Goal: Use online tool/utility: Utilize a website feature to perform a specific function

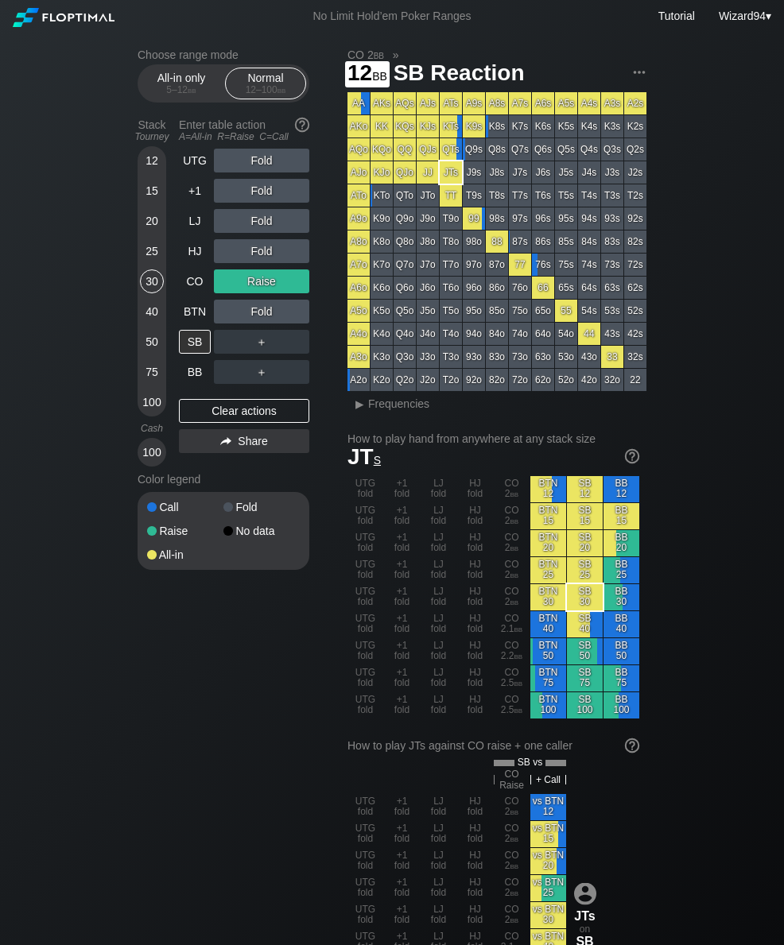
click at [146, 169] on div "12" at bounding box center [152, 161] width 24 height 24
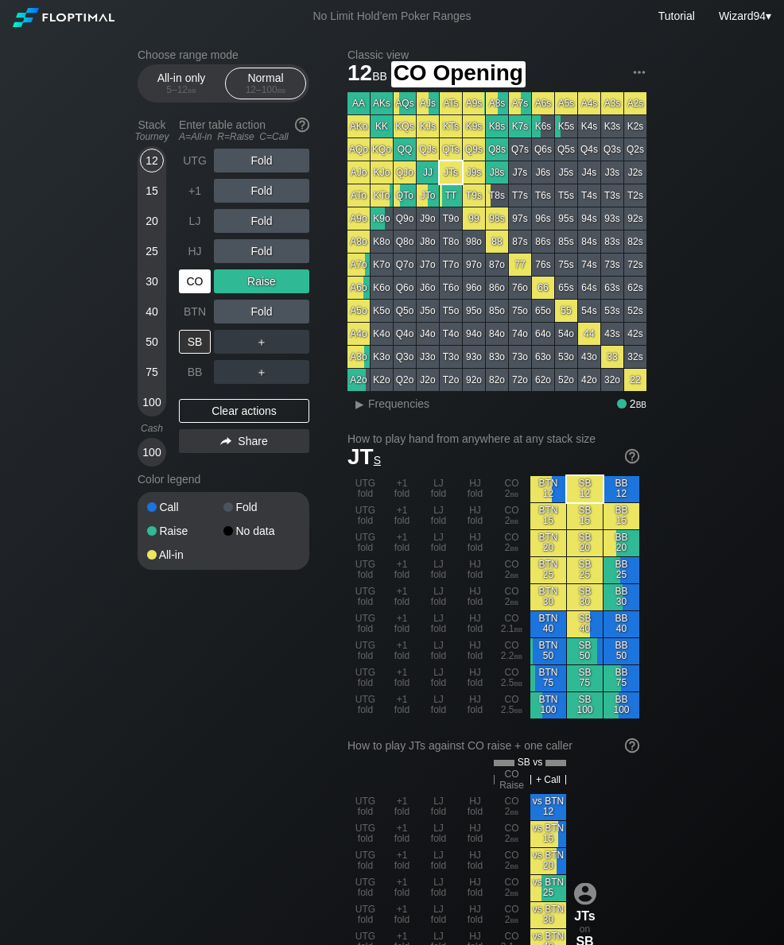
click at [189, 280] on div "CO" at bounding box center [195, 281] width 32 height 24
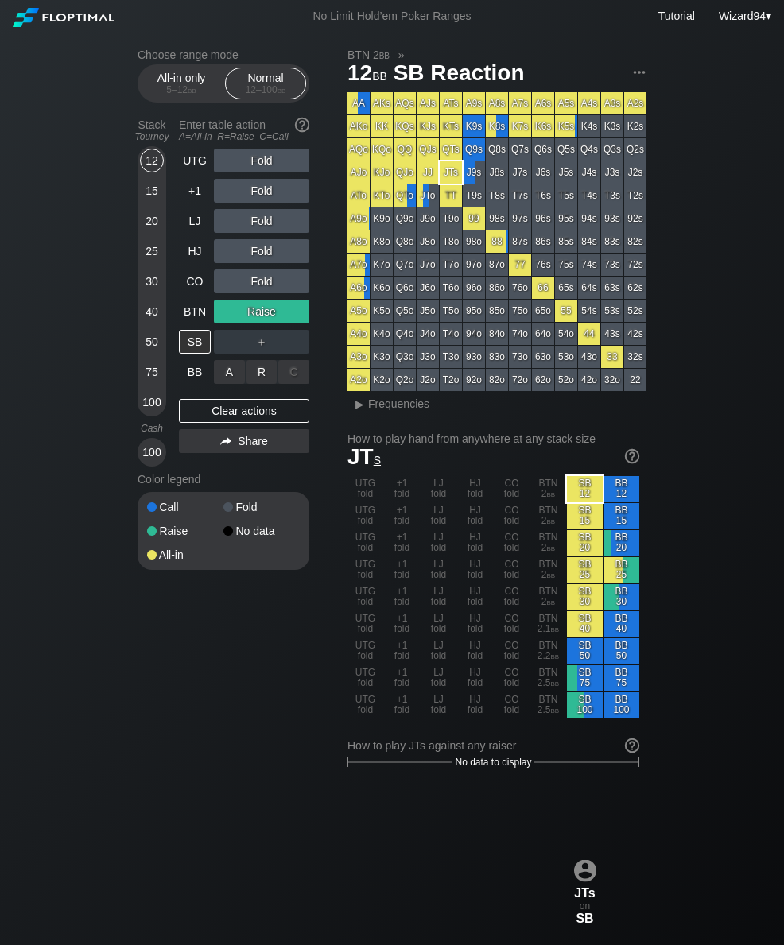
click at [225, 374] on div "A ✕" at bounding box center [229, 372] width 31 height 24
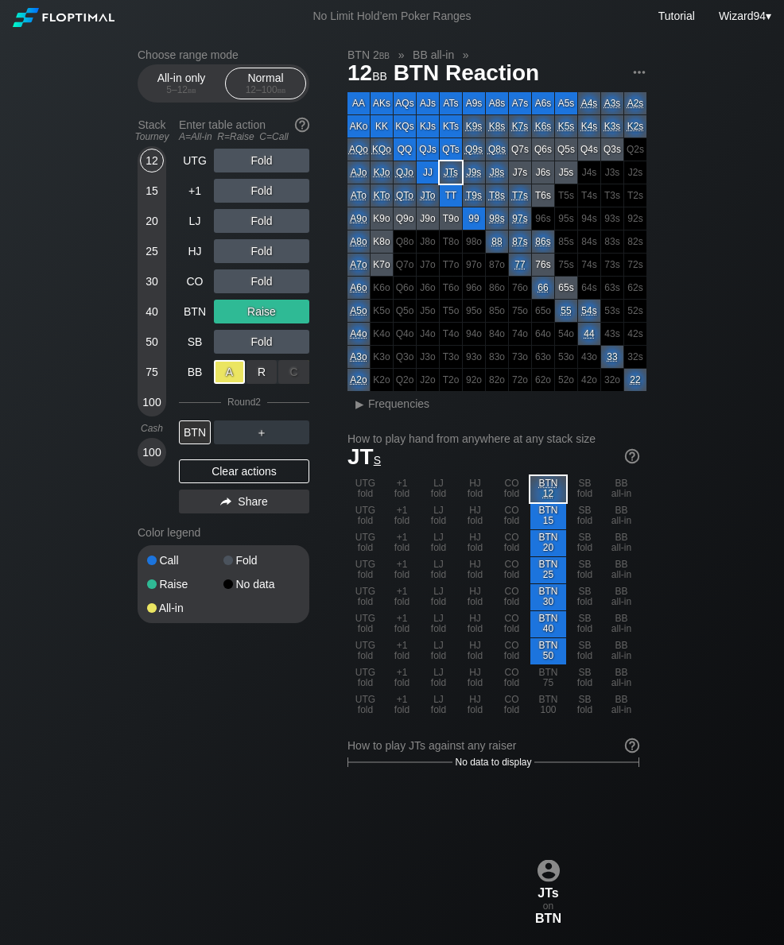
click at [153, 193] on div "15" at bounding box center [152, 191] width 24 height 24
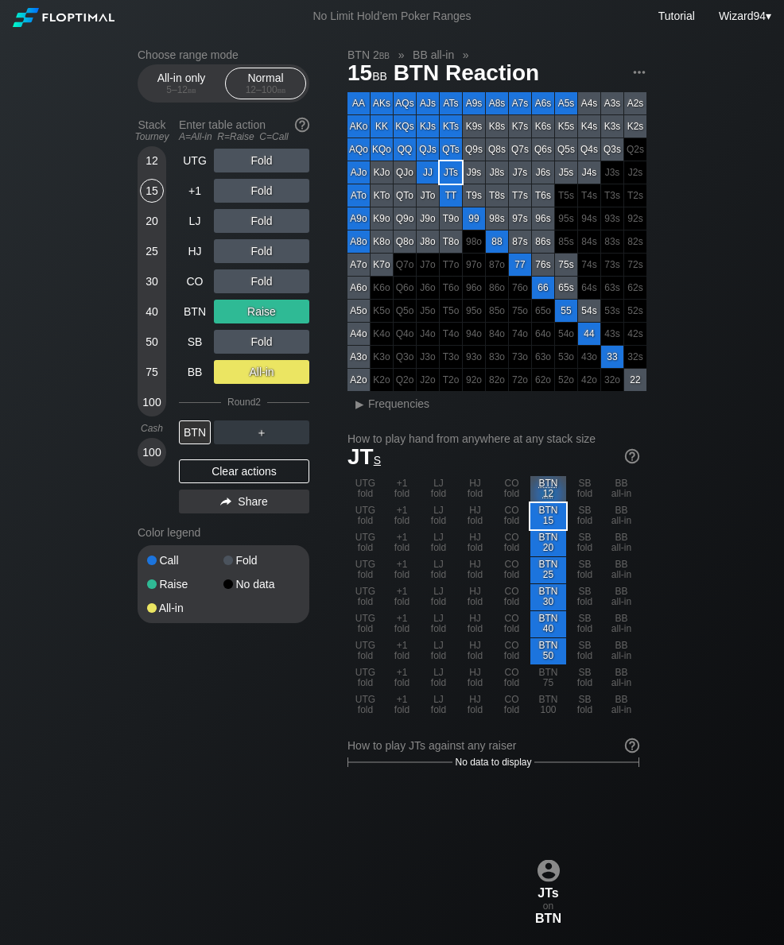
click at [147, 360] on div "50" at bounding box center [152, 345] width 24 height 30
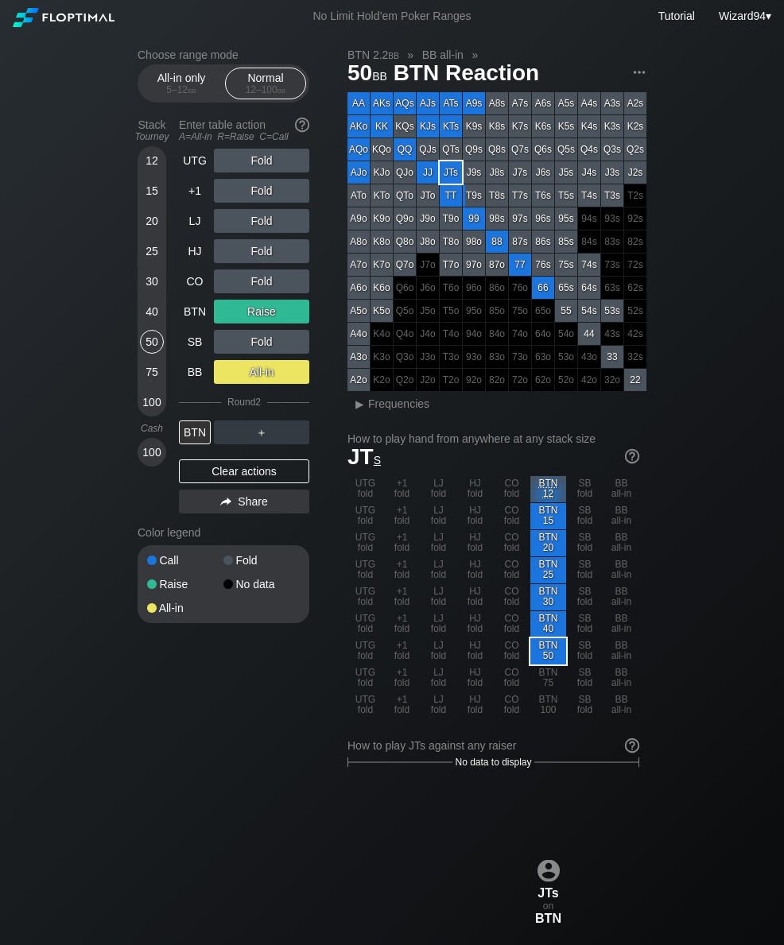
click at [186, 149] on div "Enter table action A=All-in R=Raise C=Call" at bounding box center [244, 130] width 130 height 37
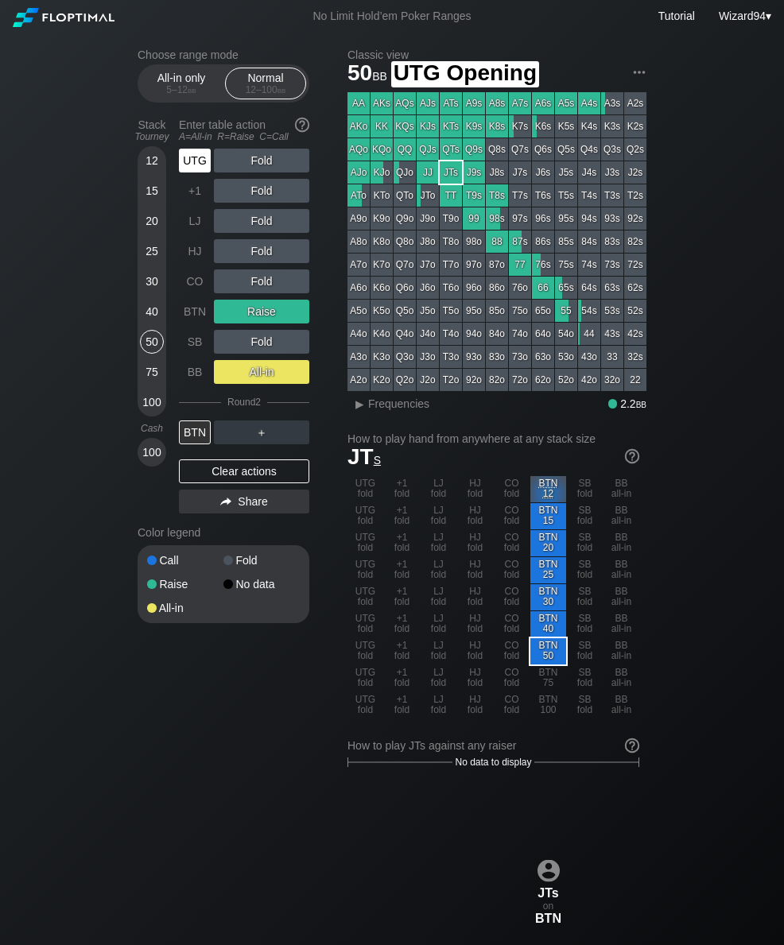
click at [188, 162] on div "UTG" at bounding box center [195, 161] width 32 height 24
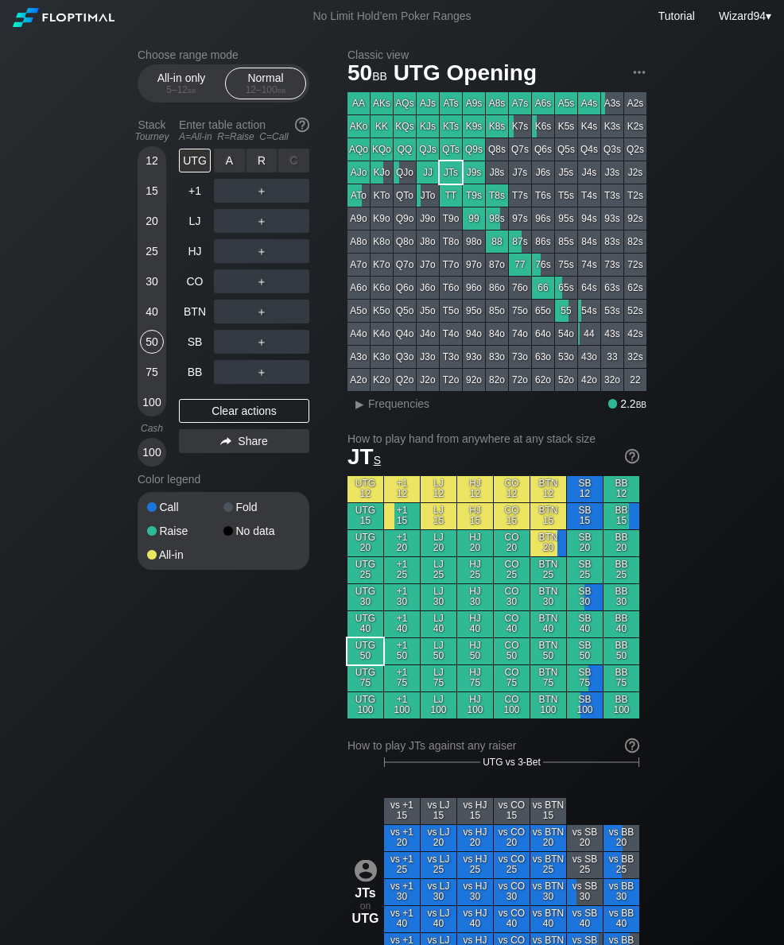
click at [256, 159] on div "R ✕" at bounding box center [261, 161] width 31 height 24
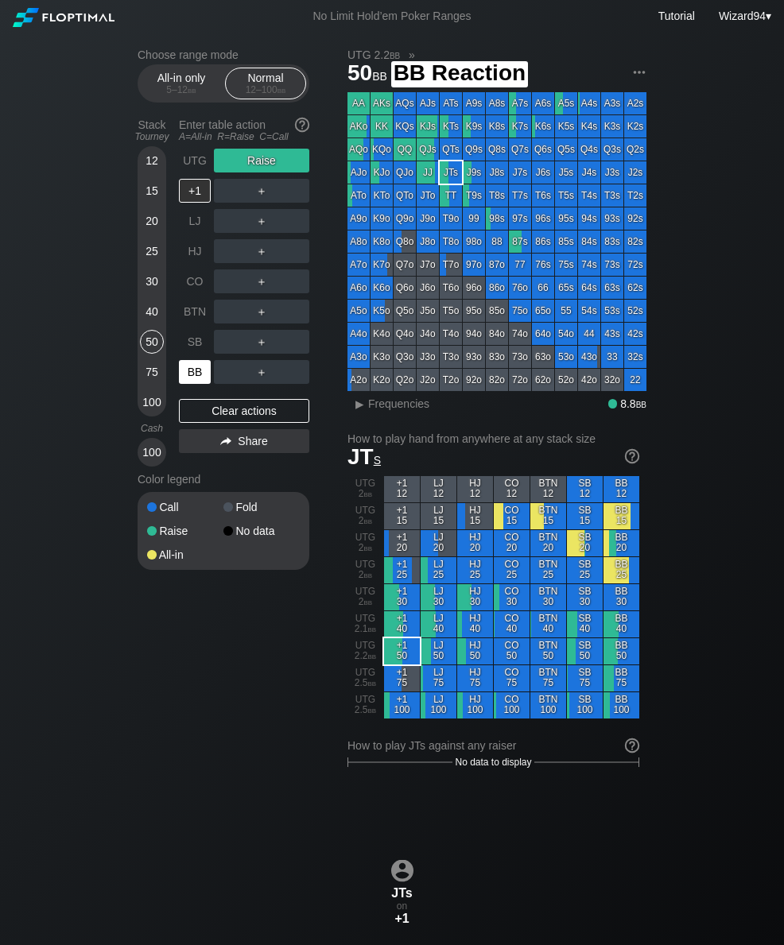
click at [196, 377] on div "BB" at bounding box center [195, 372] width 32 height 24
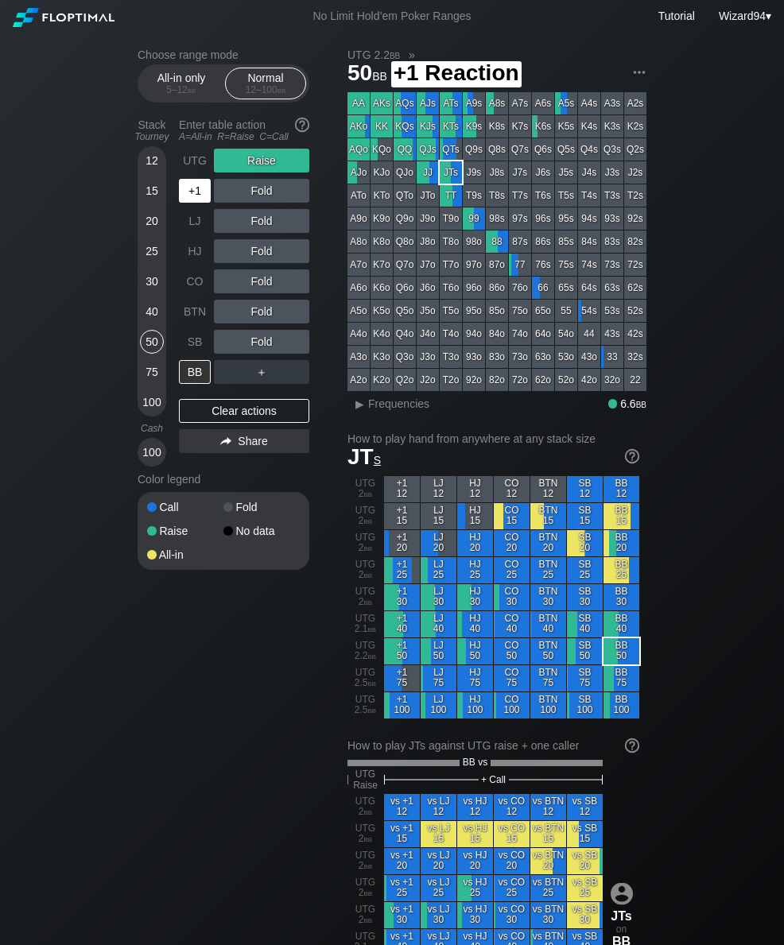
click at [192, 182] on div "+1" at bounding box center [196, 191] width 35 height 30
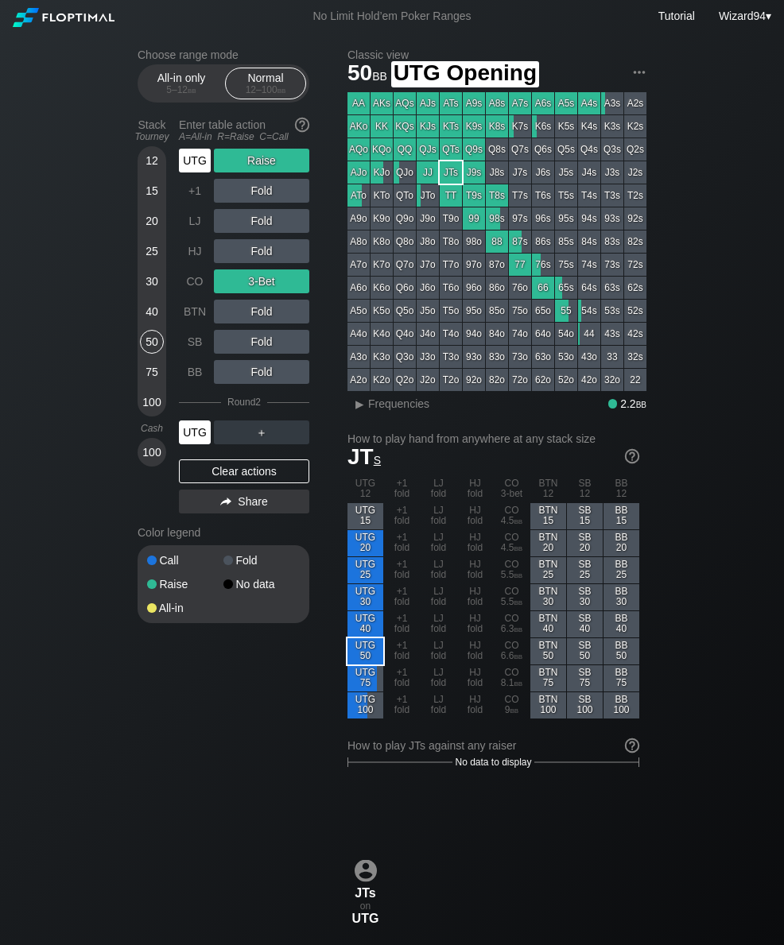
click at [191, 168] on div "UTG" at bounding box center [195, 161] width 32 height 24
click at [189, 164] on div "UTG" at bounding box center [195, 161] width 32 height 24
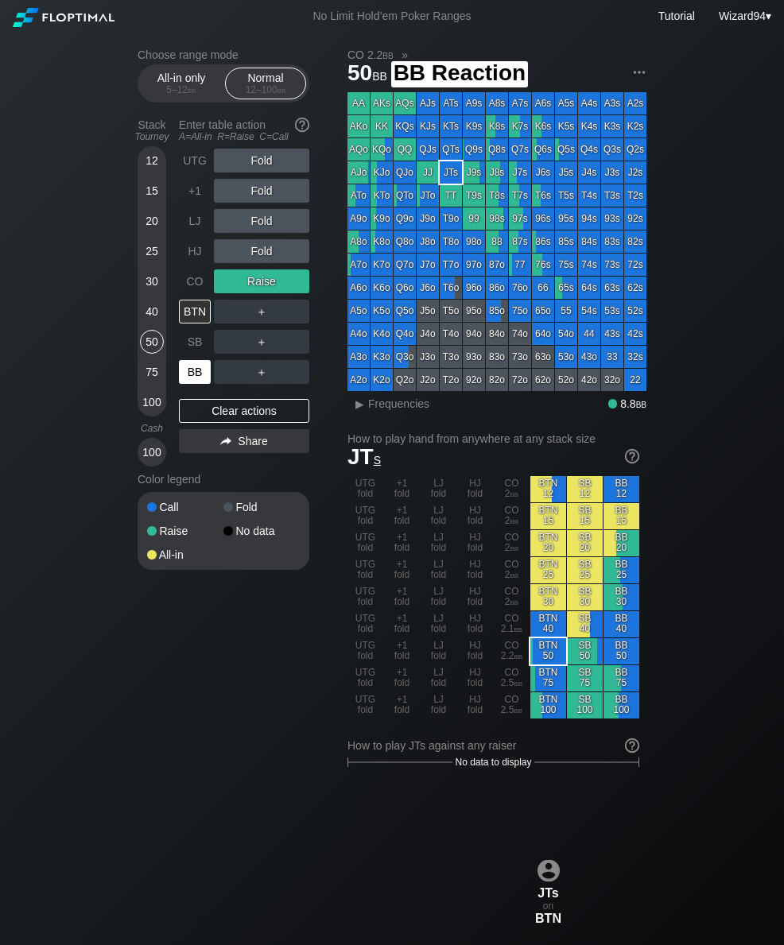
click at [200, 374] on div "BB" at bounding box center [195, 372] width 32 height 24
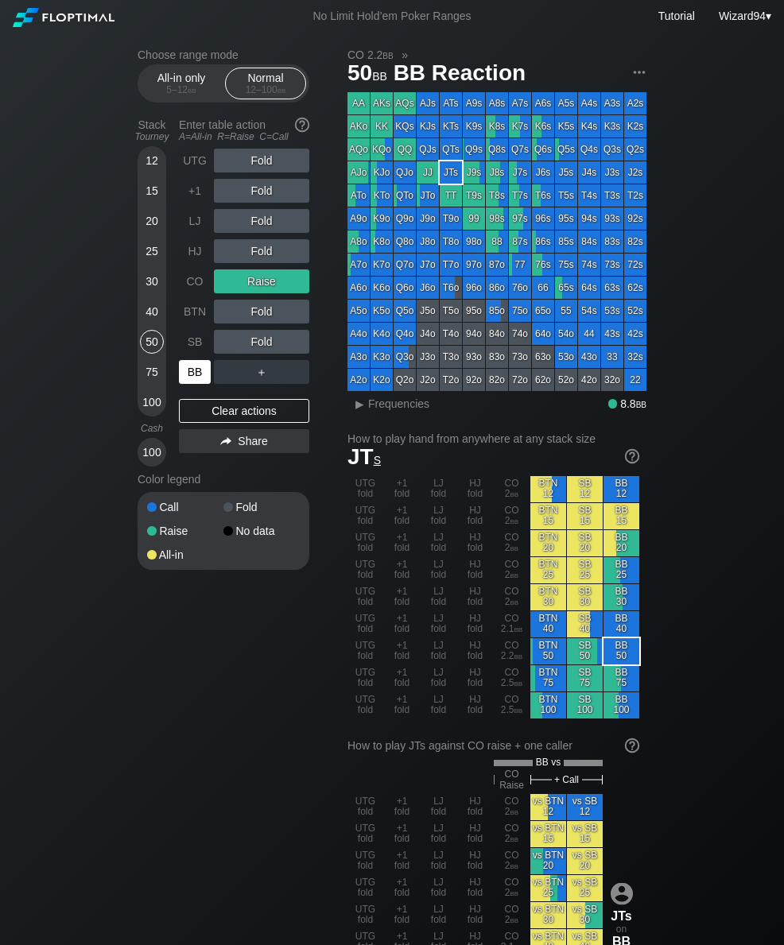
click at [190, 163] on div "UTG" at bounding box center [195, 161] width 32 height 24
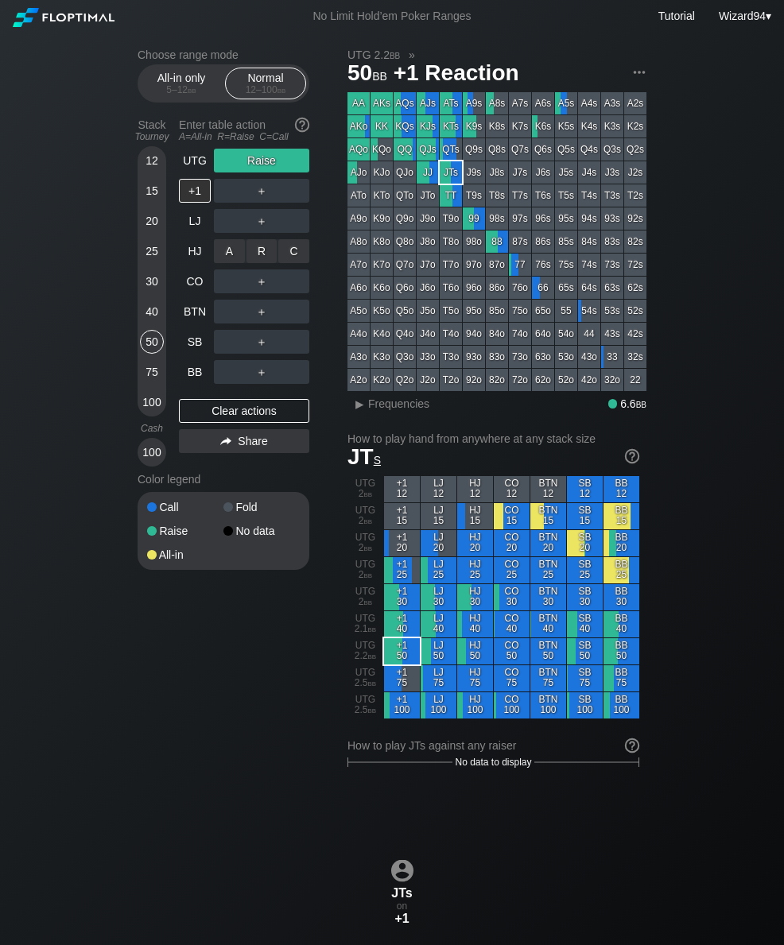
click at [294, 254] on div "C ✕" at bounding box center [293, 251] width 31 height 24
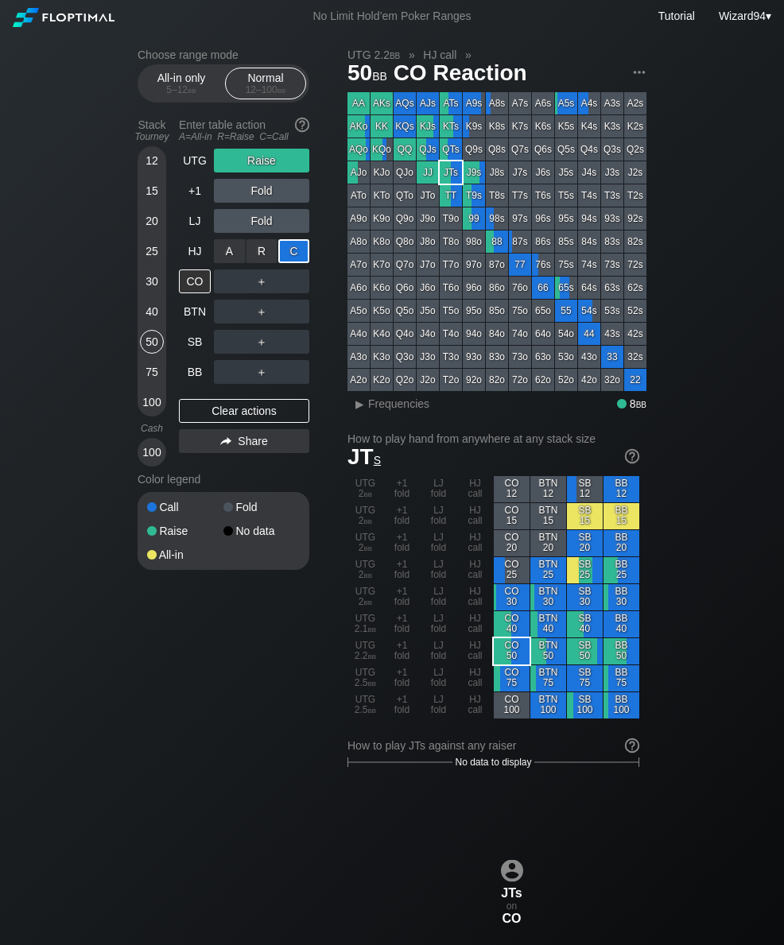
click at [188, 350] on div "SB" at bounding box center [195, 342] width 32 height 24
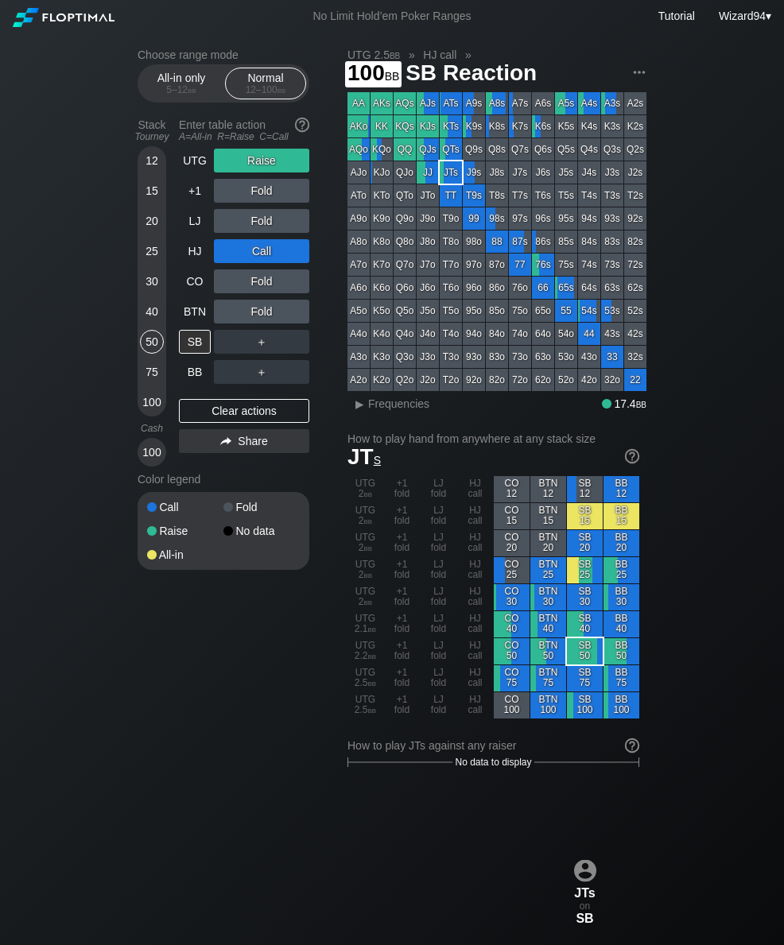
click at [153, 405] on div "100" at bounding box center [152, 402] width 24 height 24
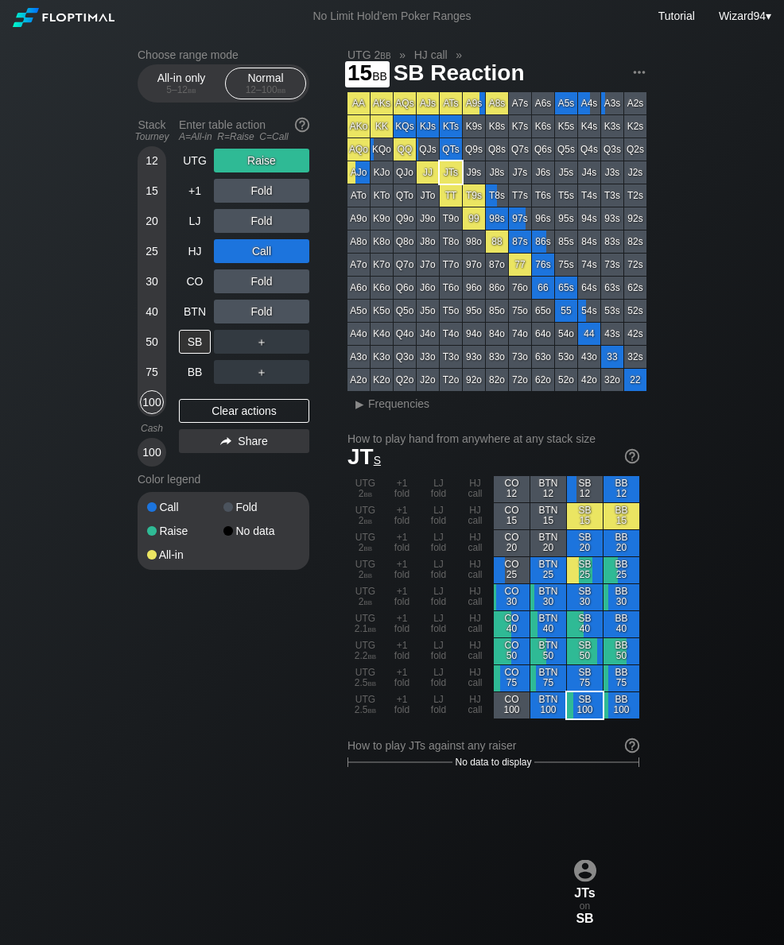
click at [148, 203] on div "15" at bounding box center [152, 191] width 24 height 24
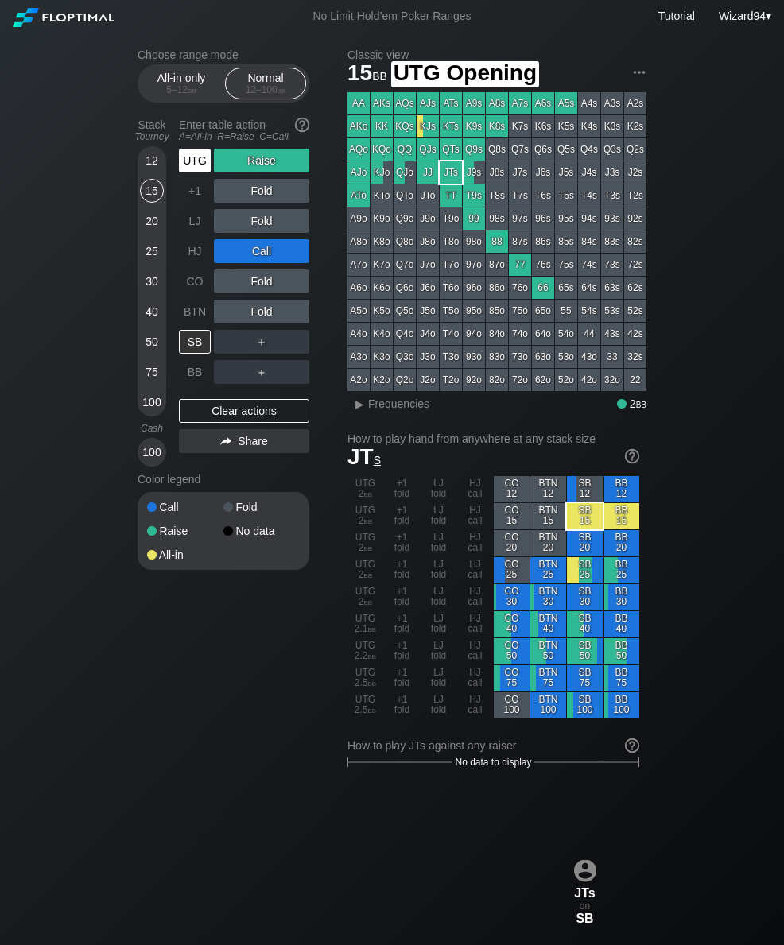
click at [189, 169] on div "UTG" at bounding box center [195, 161] width 32 height 24
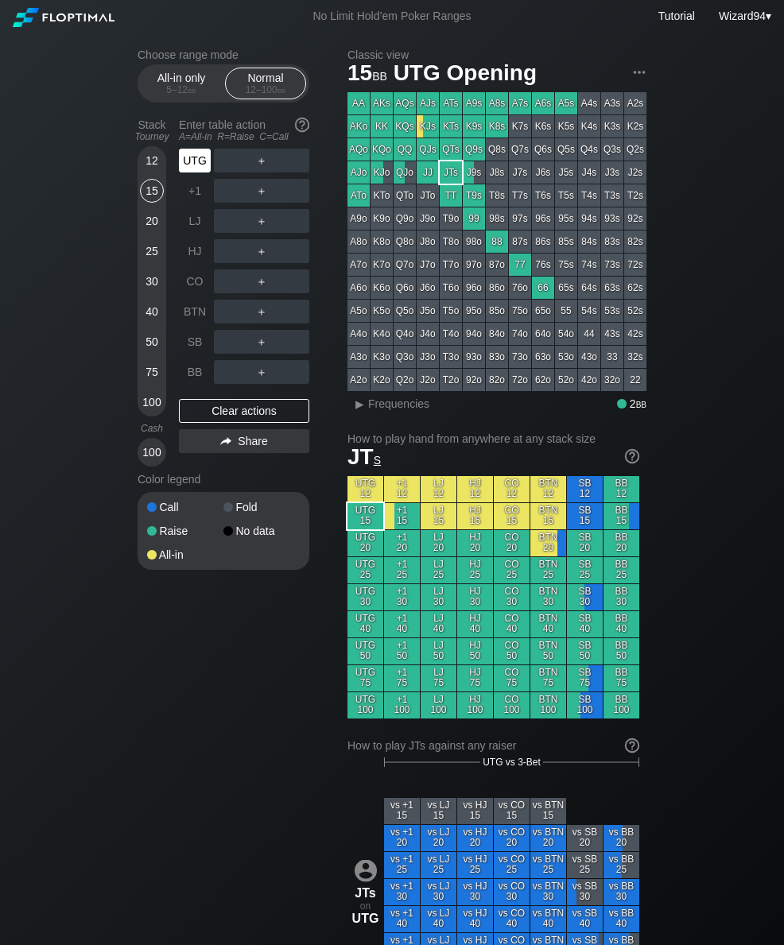
click at [188, 168] on div "UTG" at bounding box center [195, 161] width 32 height 24
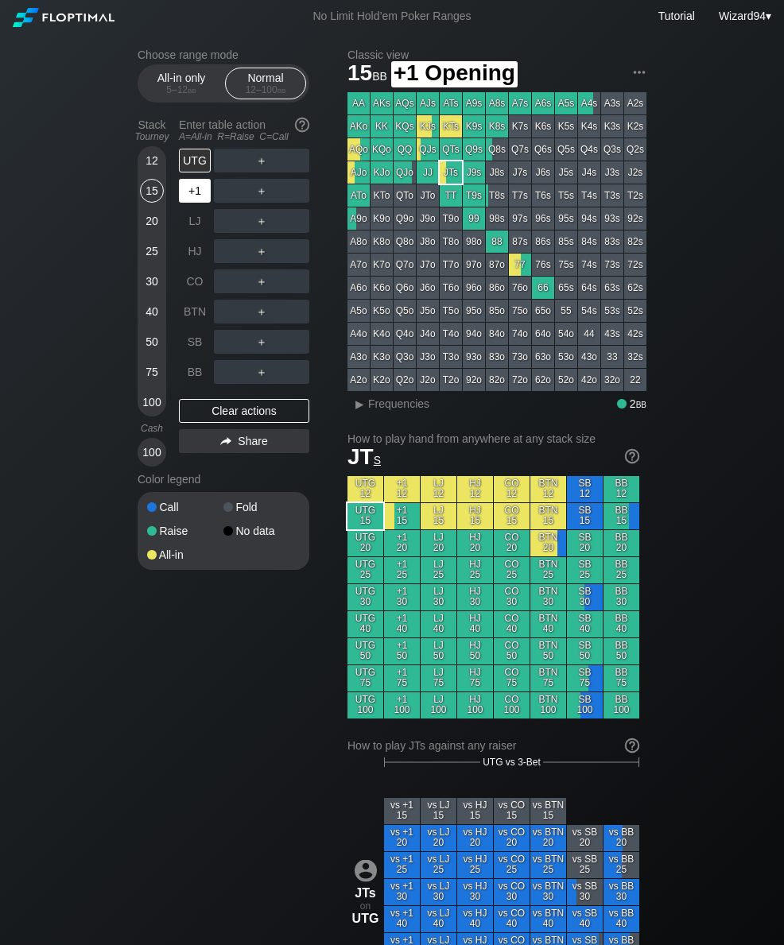
click at [192, 203] on div "+1" at bounding box center [195, 191] width 32 height 24
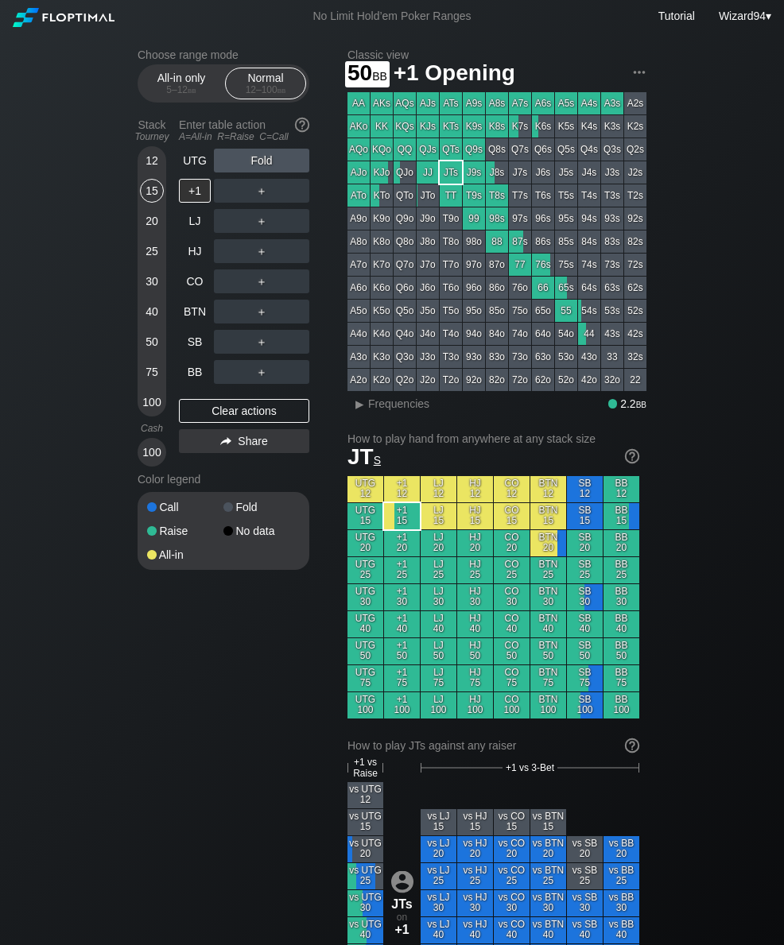
click at [149, 338] on div "50" at bounding box center [152, 342] width 24 height 24
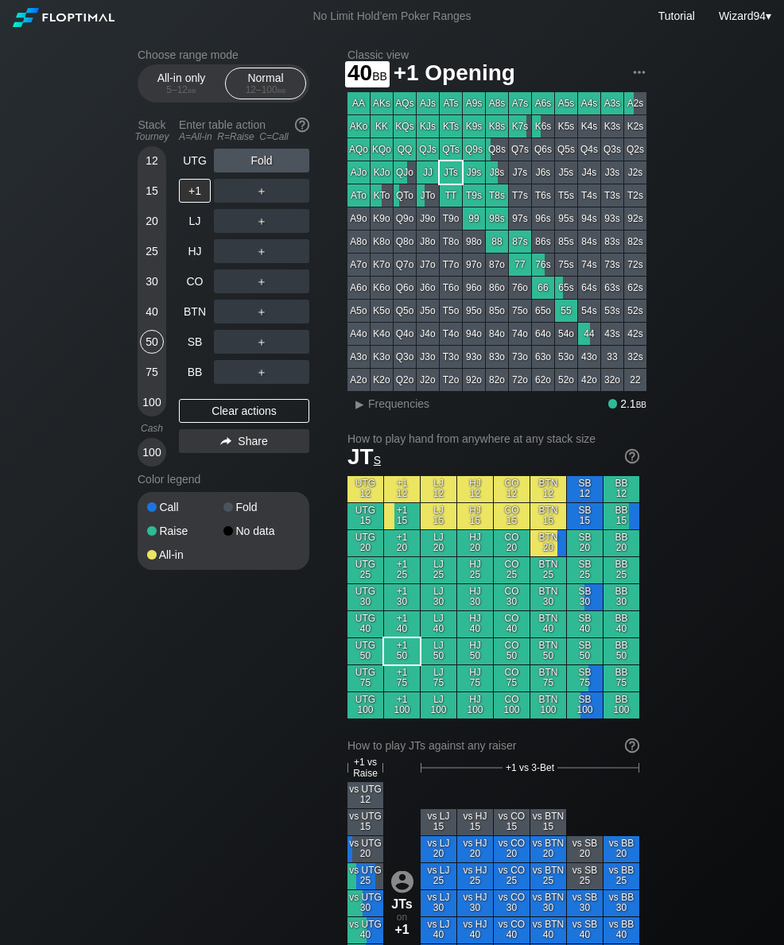
click at [142, 327] on div "40" at bounding box center [152, 315] width 24 height 30
click at [201, 200] on div "+1" at bounding box center [195, 191] width 32 height 24
click at [267, 194] on div "R ✕" at bounding box center [261, 191] width 31 height 24
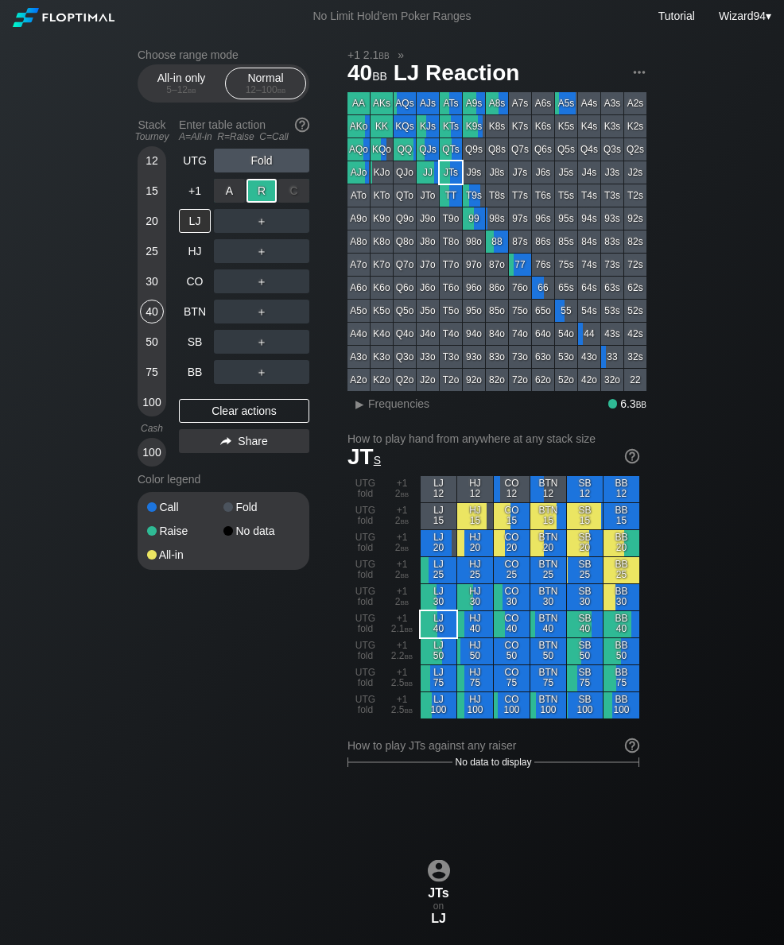
click at [195, 283] on div "CO" at bounding box center [195, 281] width 32 height 24
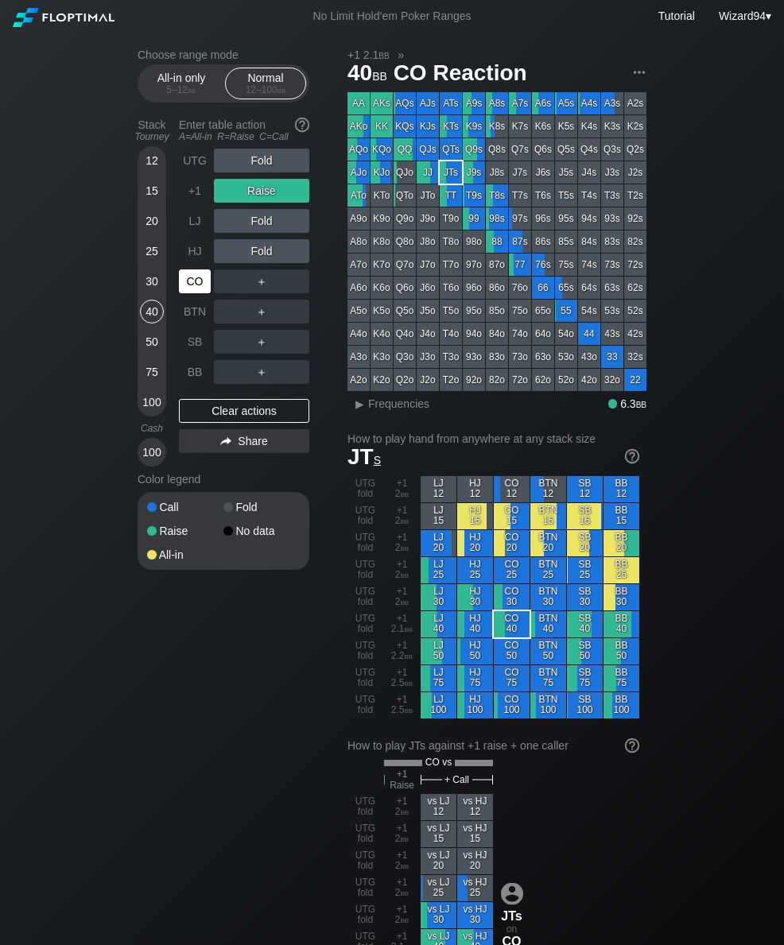
click at [149, 354] on div "50" at bounding box center [152, 342] width 24 height 24
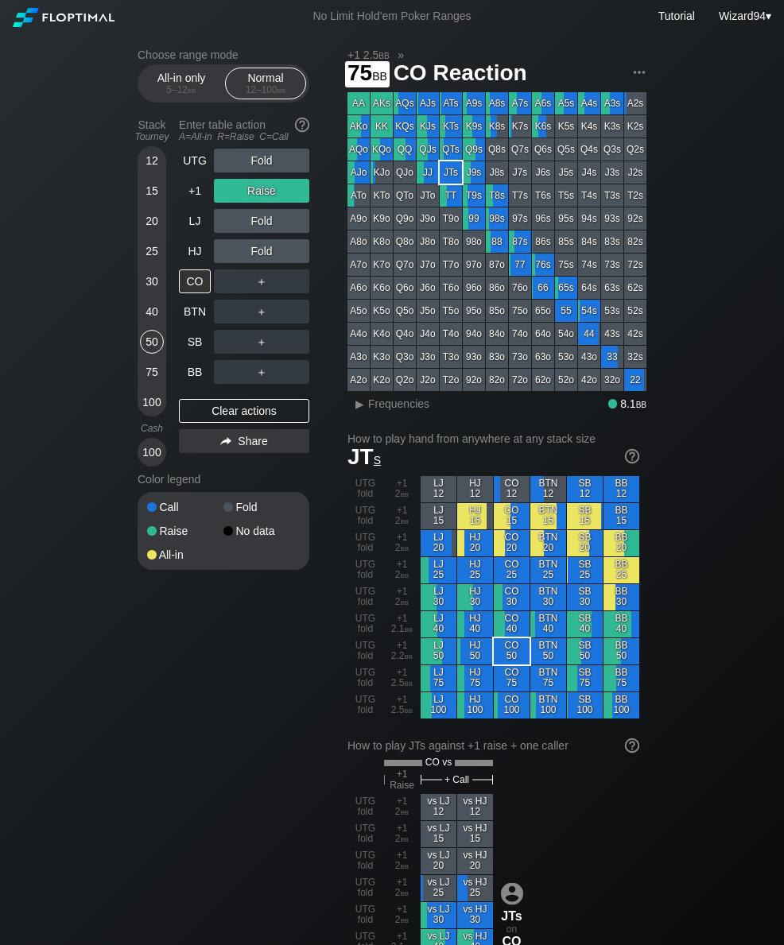
click at [148, 377] on div "75" at bounding box center [152, 372] width 24 height 24
click at [145, 413] on div "100" at bounding box center [152, 402] width 24 height 24
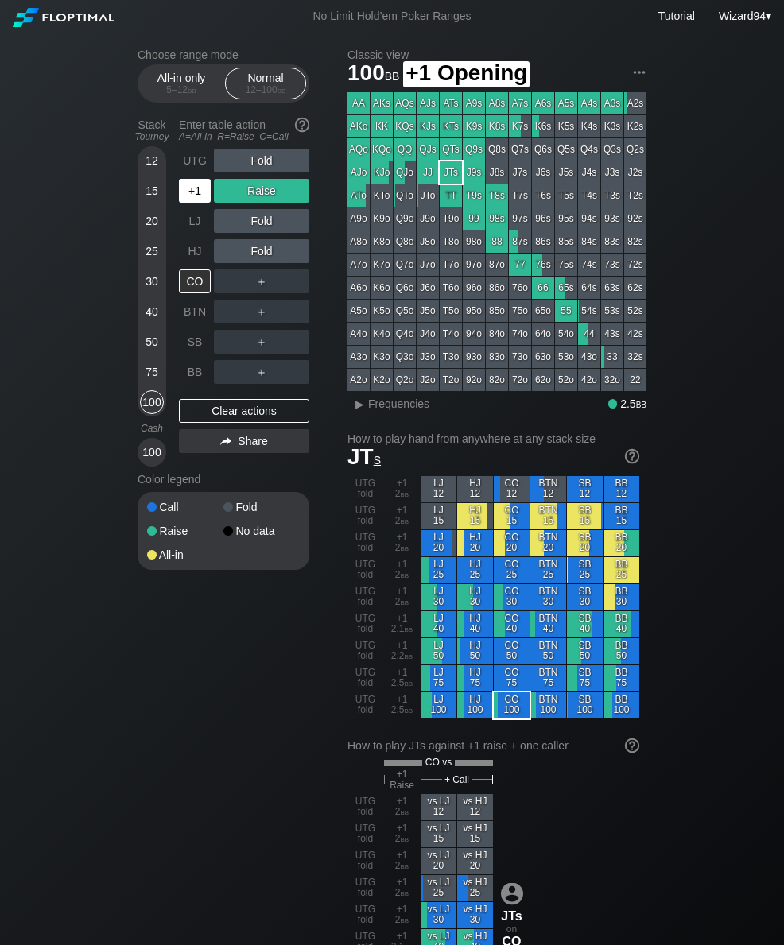
click at [191, 191] on div "+1" at bounding box center [195, 191] width 32 height 24
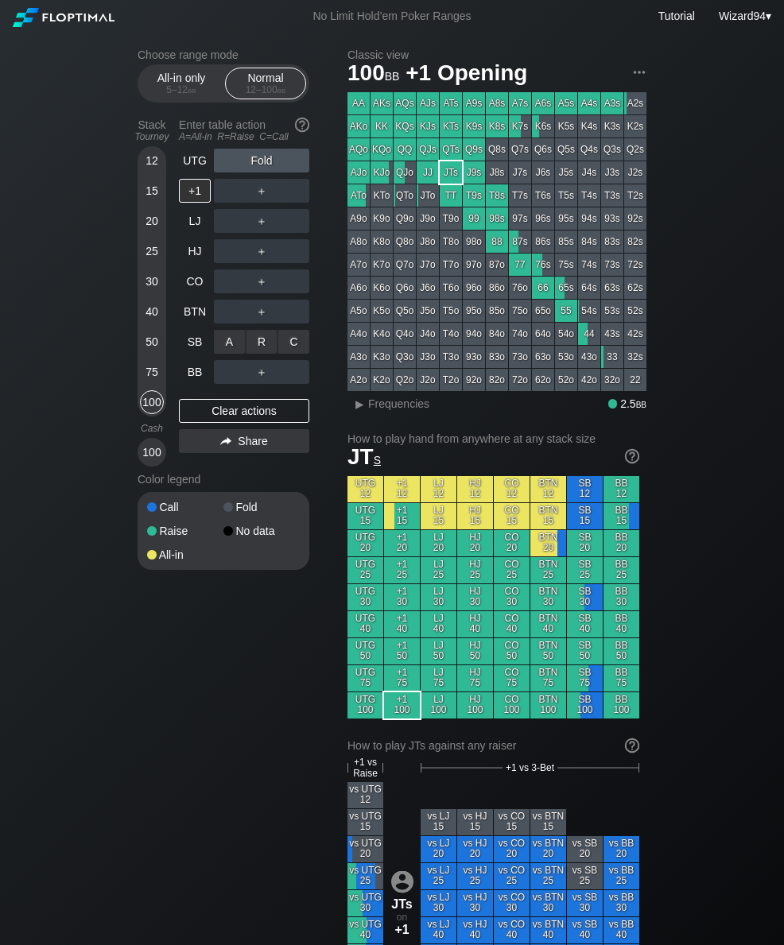
click at [250, 351] on div "R ✕" at bounding box center [261, 342] width 31 height 24
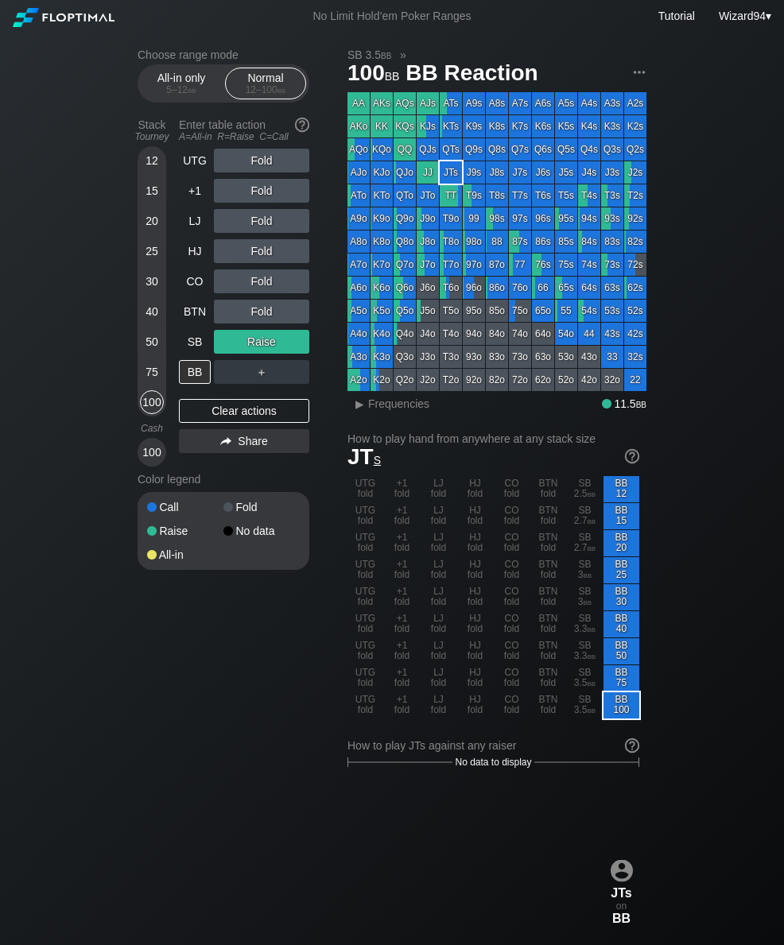
click at [156, 347] on div "50" at bounding box center [152, 342] width 24 height 24
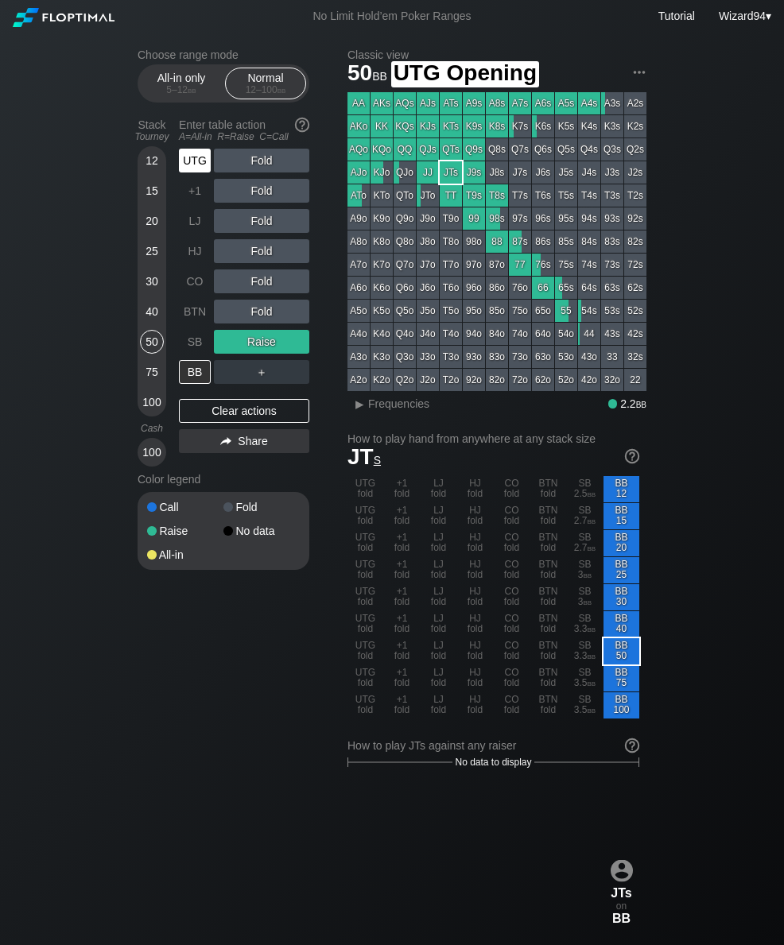
click at [185, 157] on div "UTG" at bounding box center [195, 161] width 32 height 24
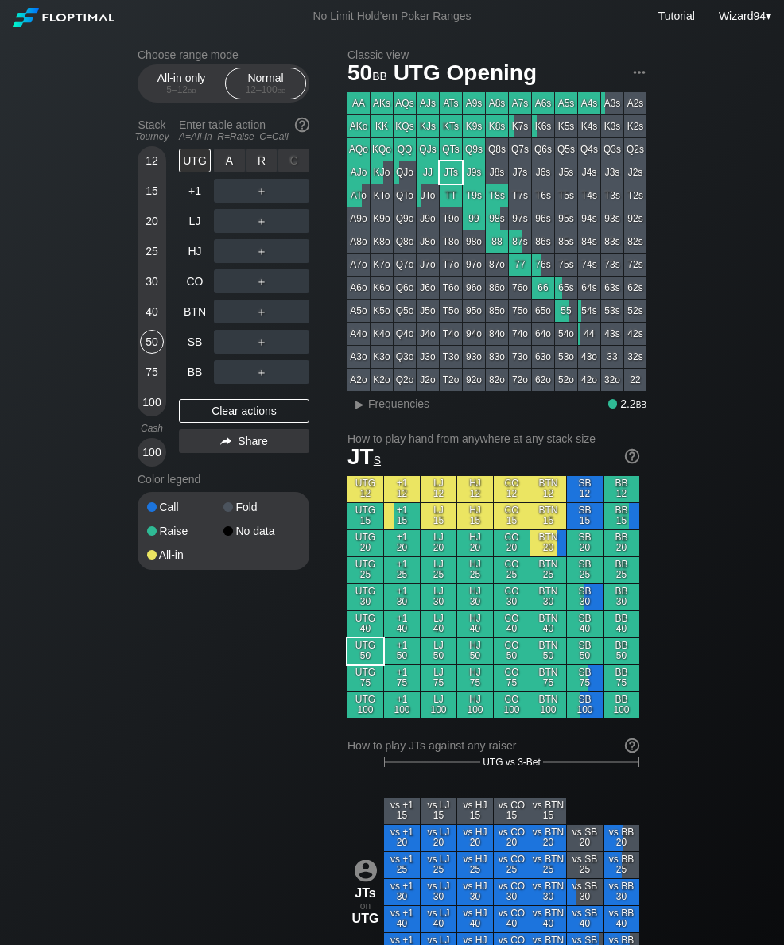
click at [267, 166] on div "R ✕" at bounding box center [261, 161] width 31 height 24
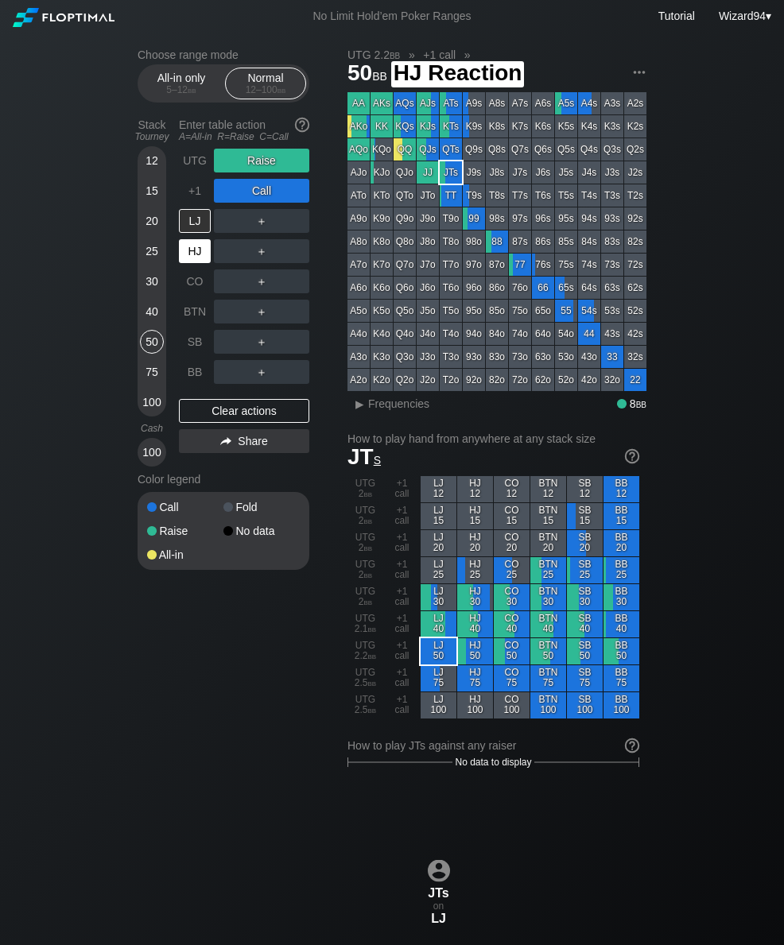
click at [190, 252] on div "HJ" at bounding box center [195, 251] width 32 height 24
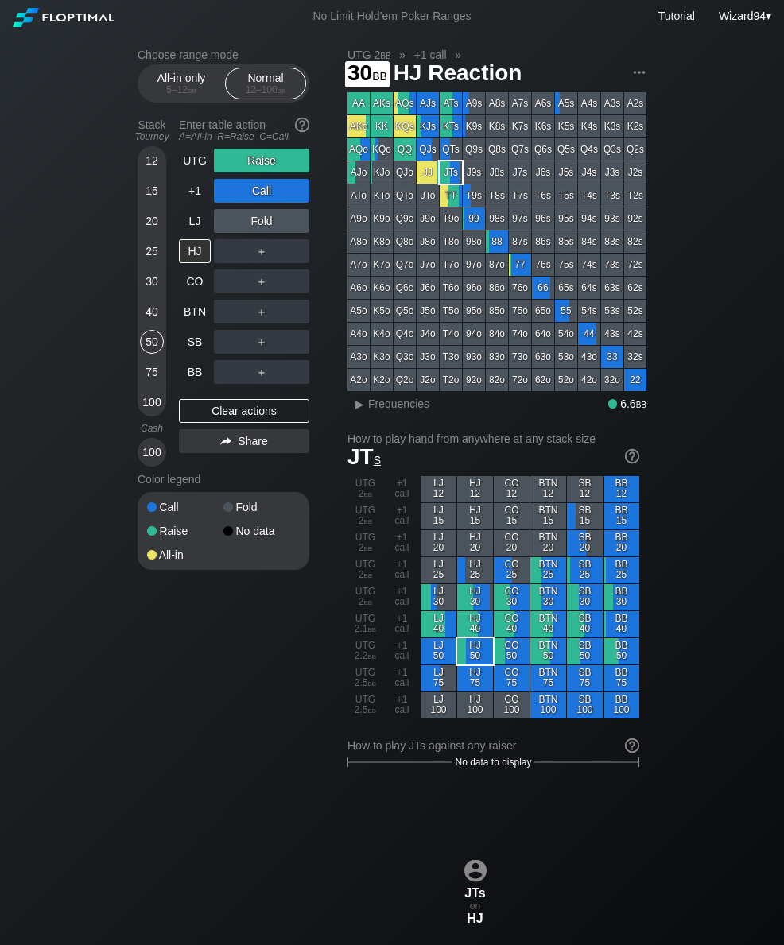
click at [150, 293] on div "30" at bounding box center [152, 281] width 24 height 24
click at [197, 155] on div "UTG" at bounding box center [195, 161] width 32 height 24
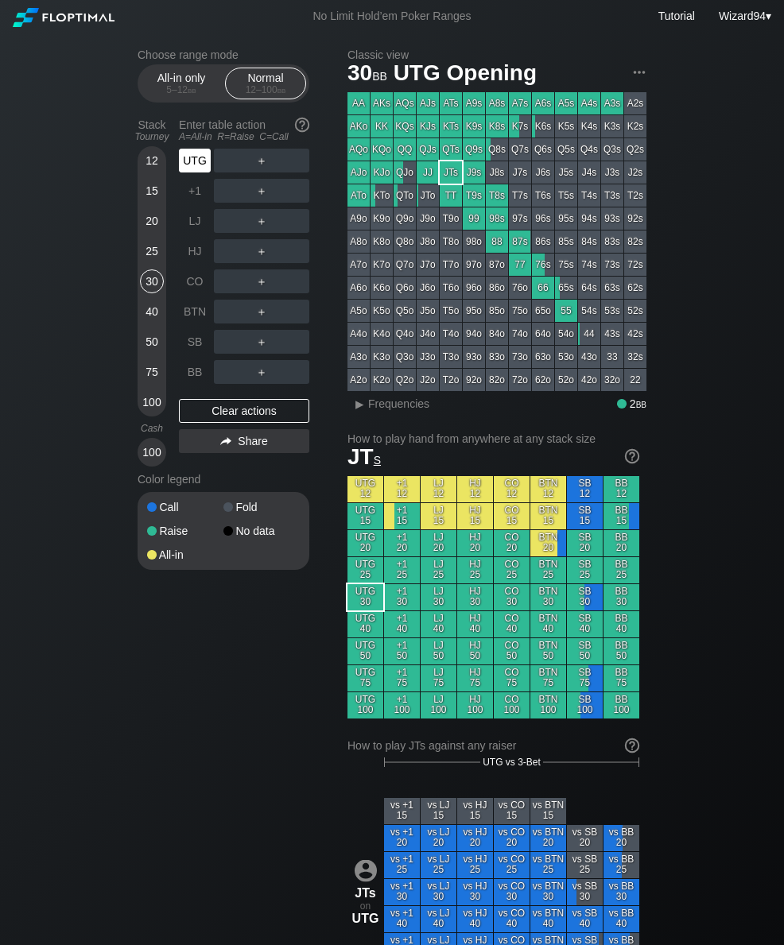
click at [199, 164] on div "UTG" at bounding box center [195, 161] width 32 height 24
click at [264, 219] on div "R ✕" at bounding box center [261, 221] width 31 height 24
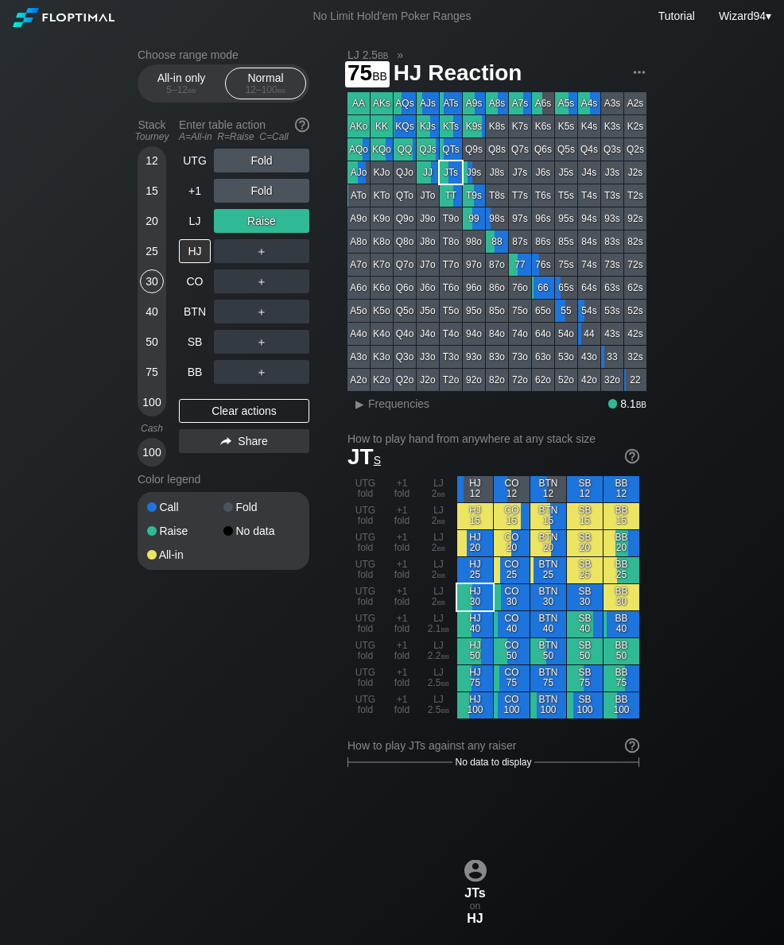
click at [145, 370] on div "75" at bounding box center [152, 372] width 24 height 24
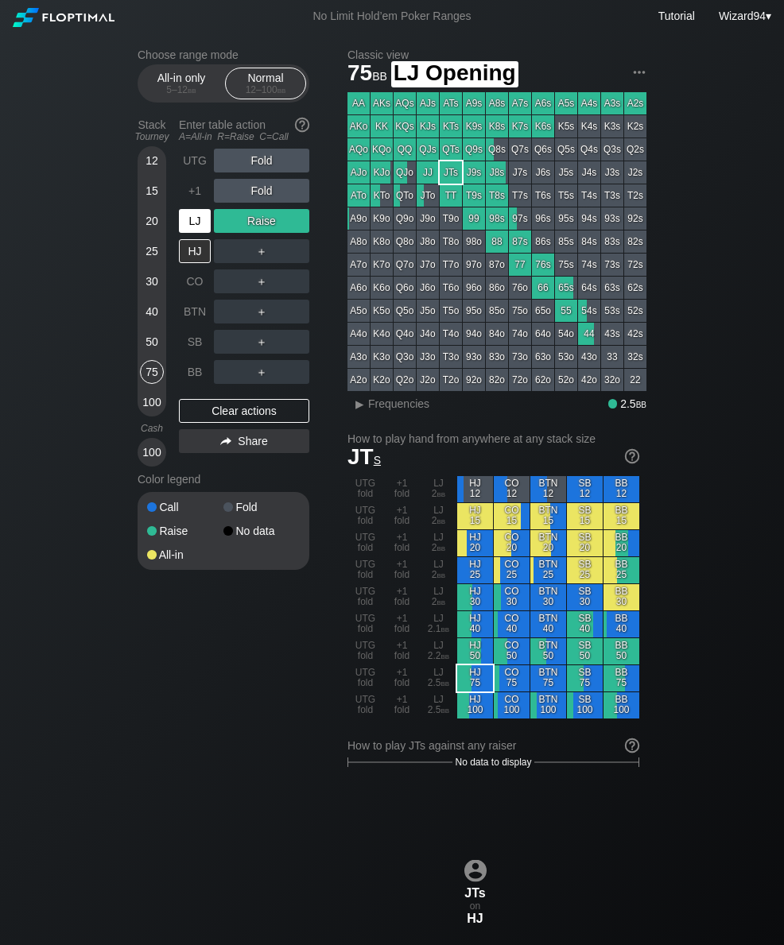
click at [189, 230] on div "LJ" at bounding box center [195, 221] width 32 height 24
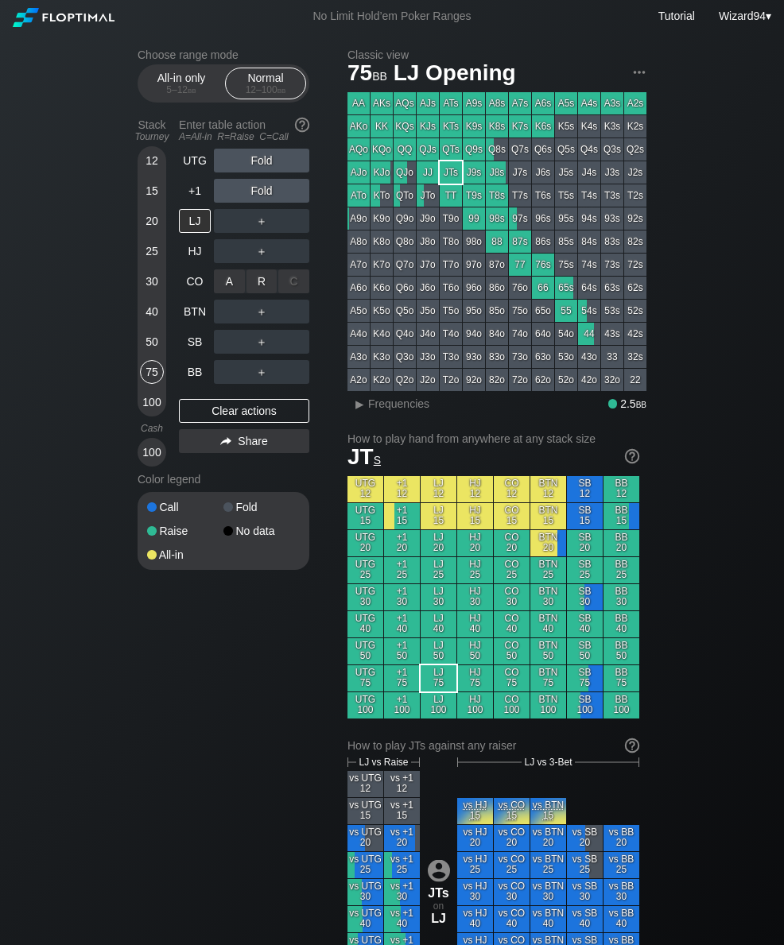
click at [255, 281] on div "R ✕" at bounding box center [261, 281] width 31 height 24
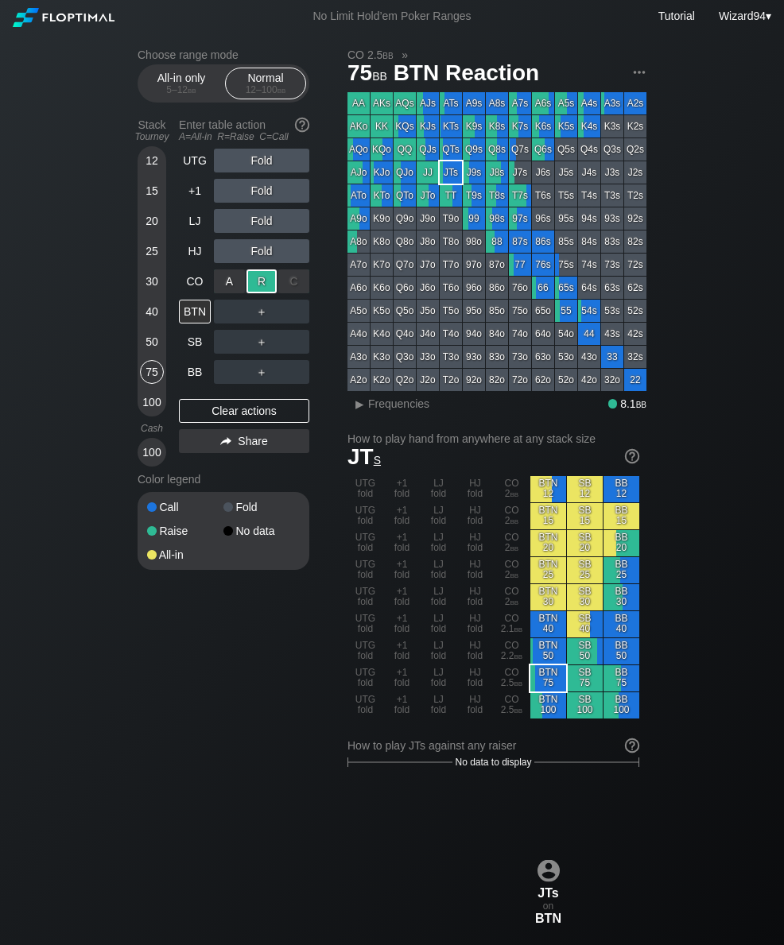
click at [198, 354] on div "SB" at bounding box center [195, 342] width 32 height 24
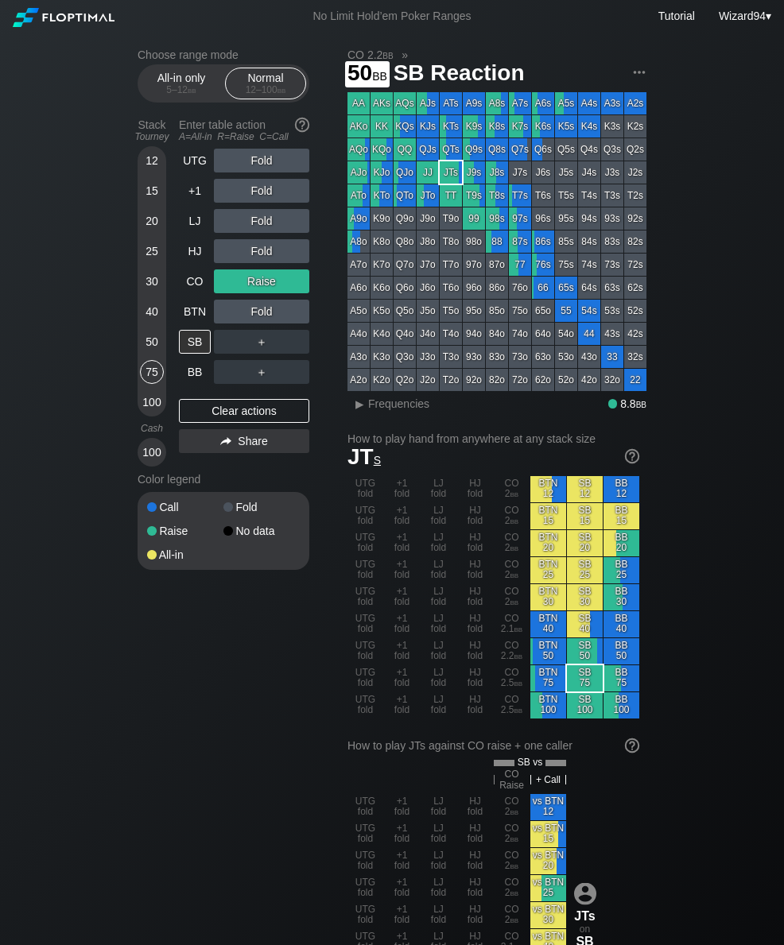
click at [143, 351] on div "50" at bounding box center [152, 342] width 24 height 24
click at [192, 170] on div "UTG" at bounding box center [195, 161] width 32 height 24
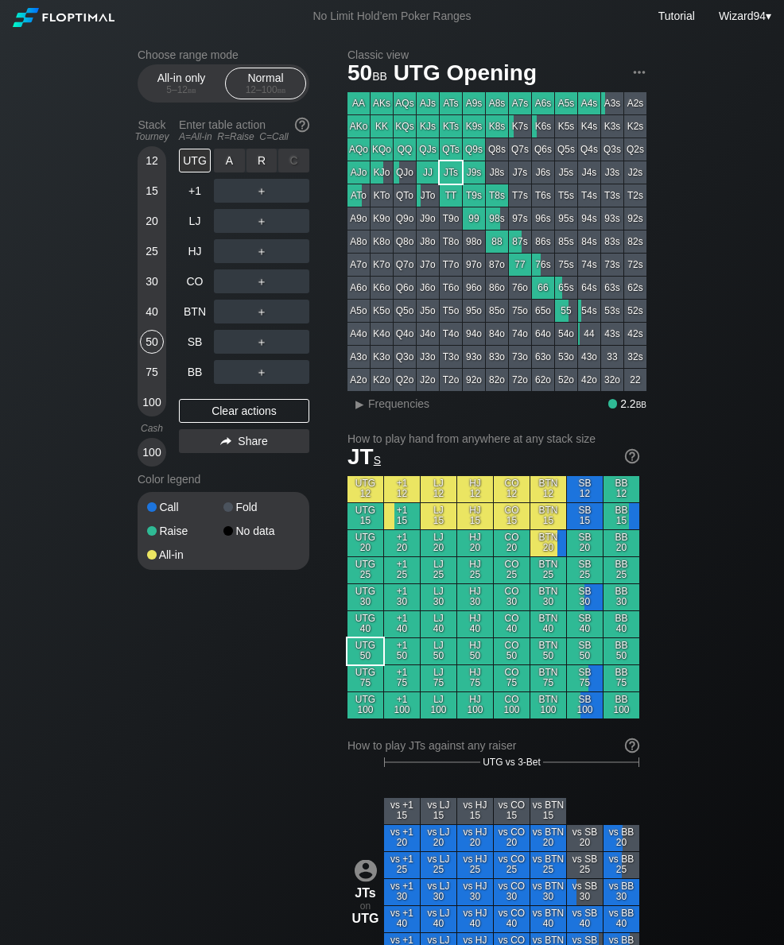
click at [271, 172] on div "R ✕" at bounding box center [261, 161] width 31 height 24
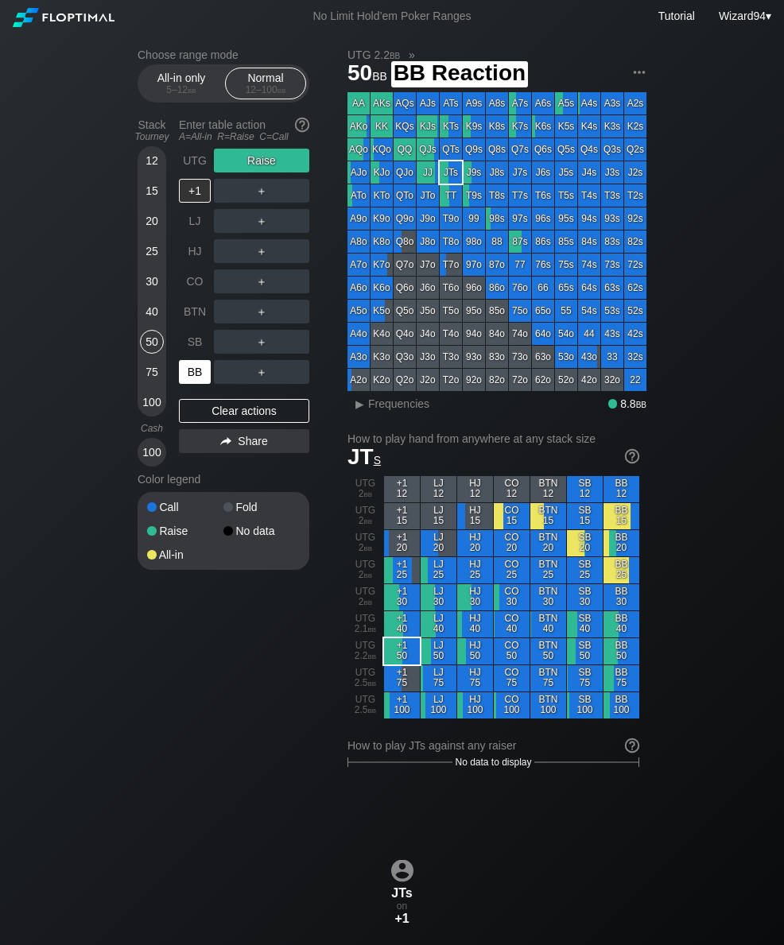
click at [204, 372] on div "BB" at bounding box center [195, 372] width 32 height 24
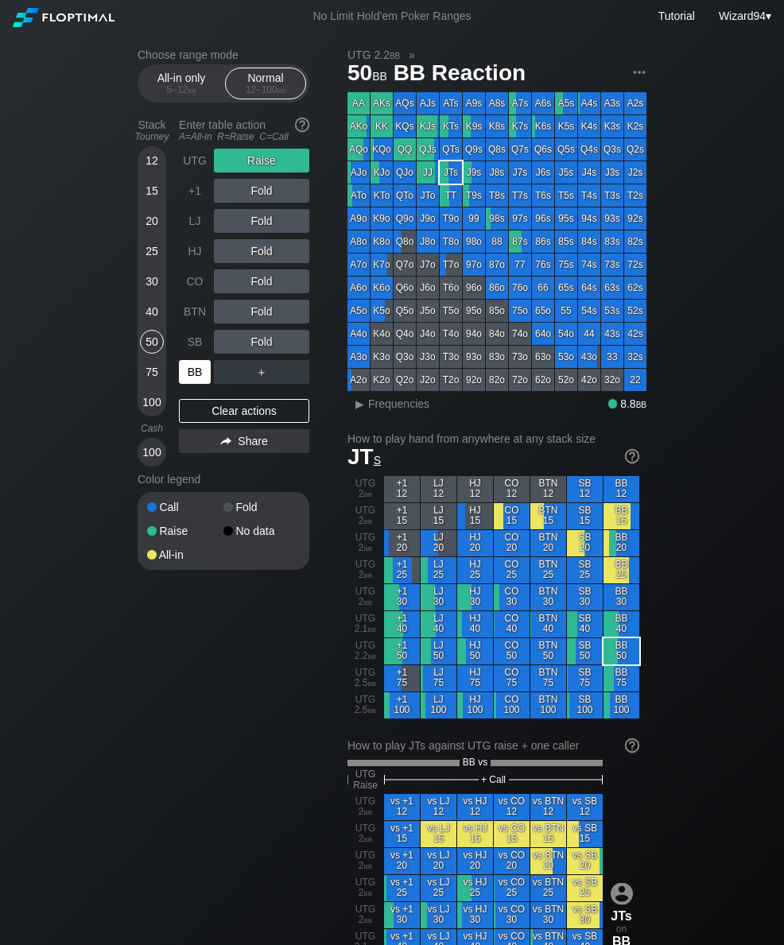
click at [178, 180] on div "Stack Tourney Enter table action A=All-in R=Raise C=Call [PHONE_NUMBER] [PHONE_…" at bounding box center [224, 289] width 172 height 354
click at [199, 166] on div "UTG" at bounding box center [195, 161] width 32 height 24
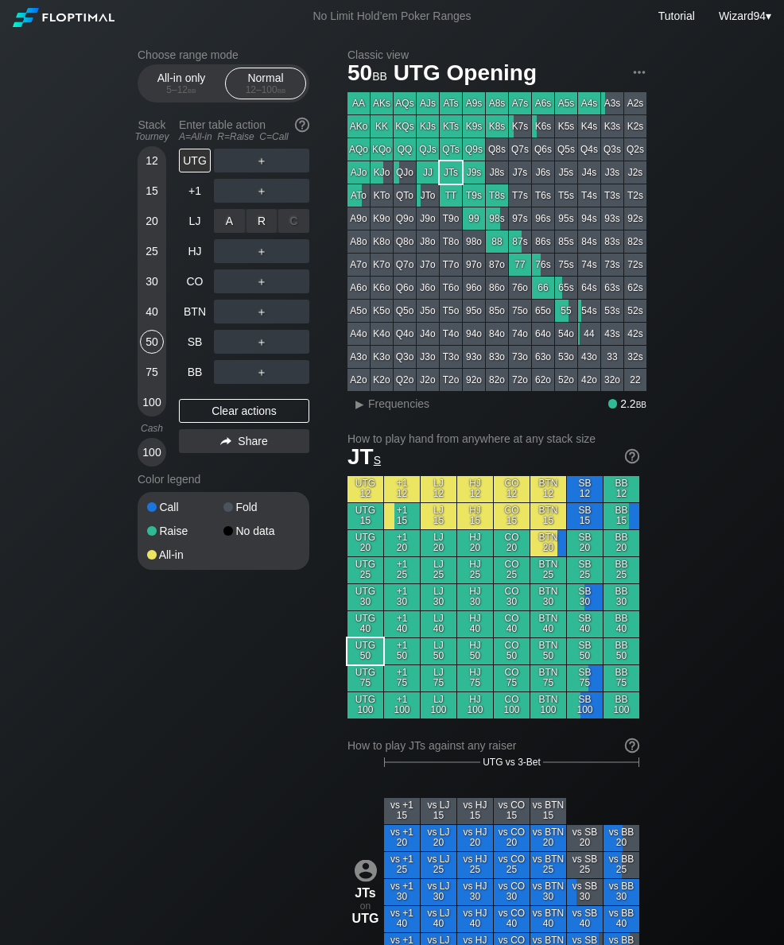
click at [262, 229] on div "R ✕" at bounding box center [261, 221] width 31 height 24
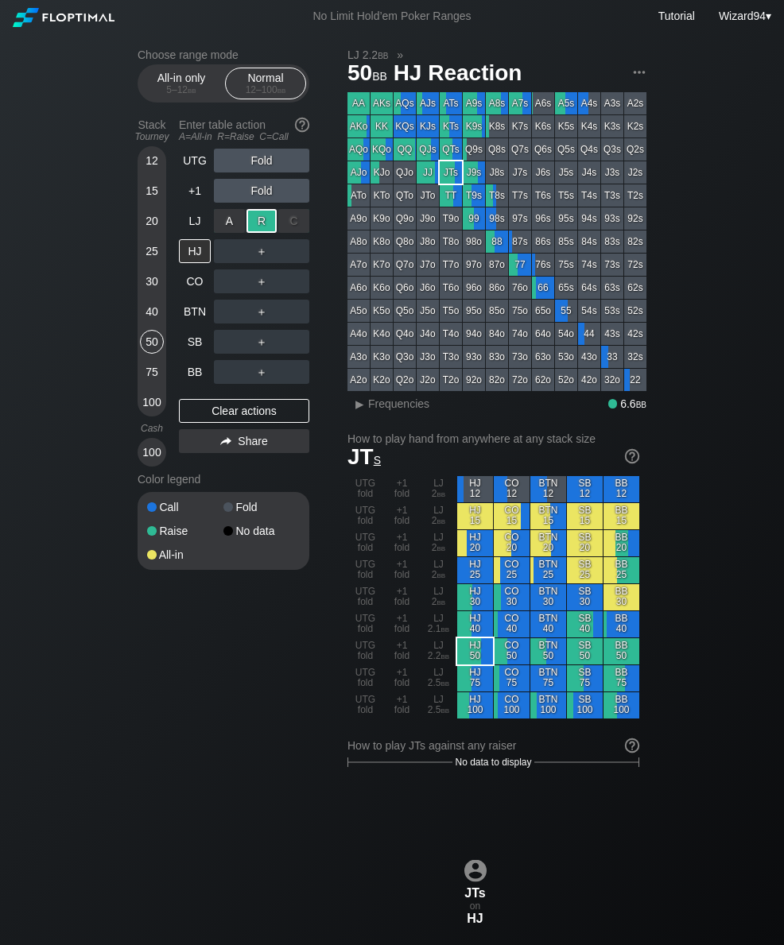
click at [200, 375] on div "BB" at bounding box center [195, 372] width 32 height 24
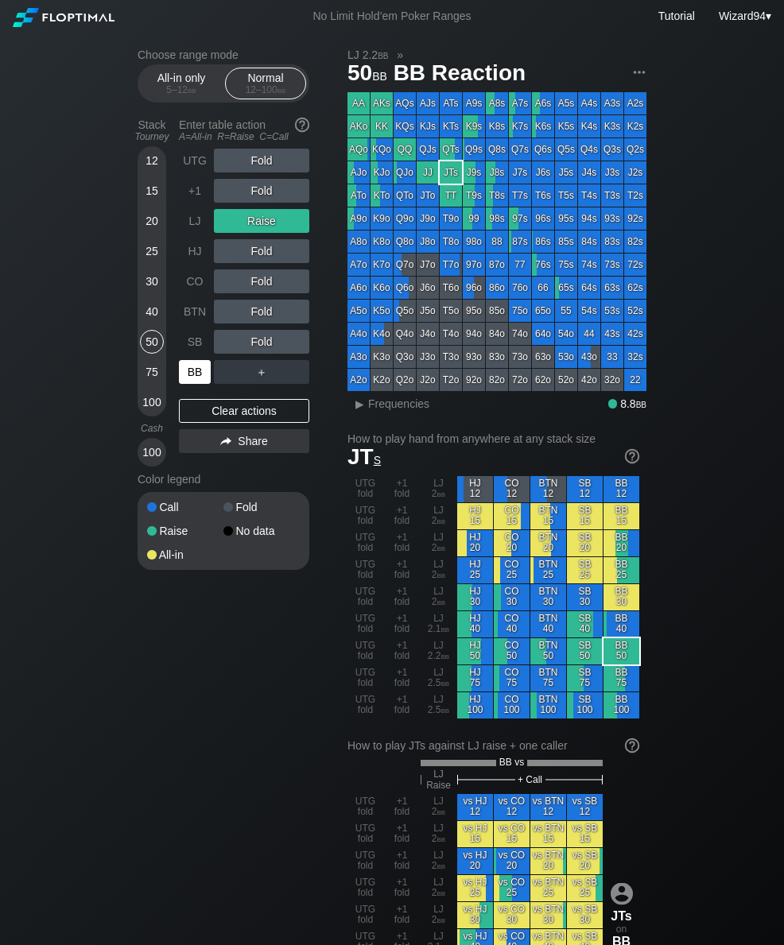
click at [159, 203] on div "15" at bounding box center [152, 191] width 24 height 24
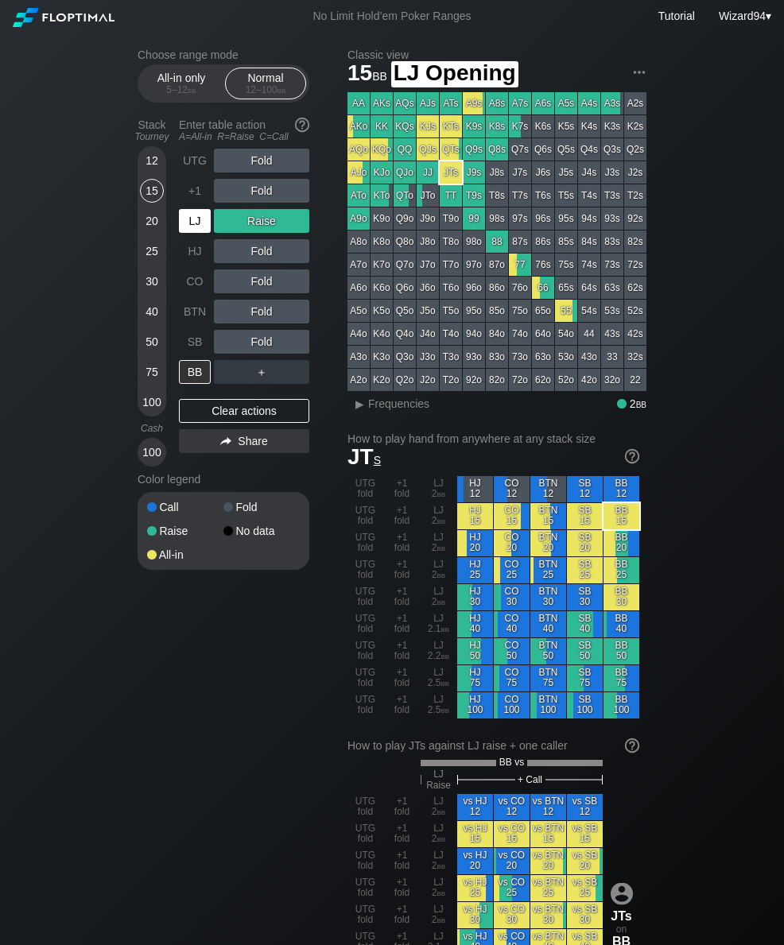
click at [194, 231] on div "LJ" at bounding box center [195, 221] width 32 height 24
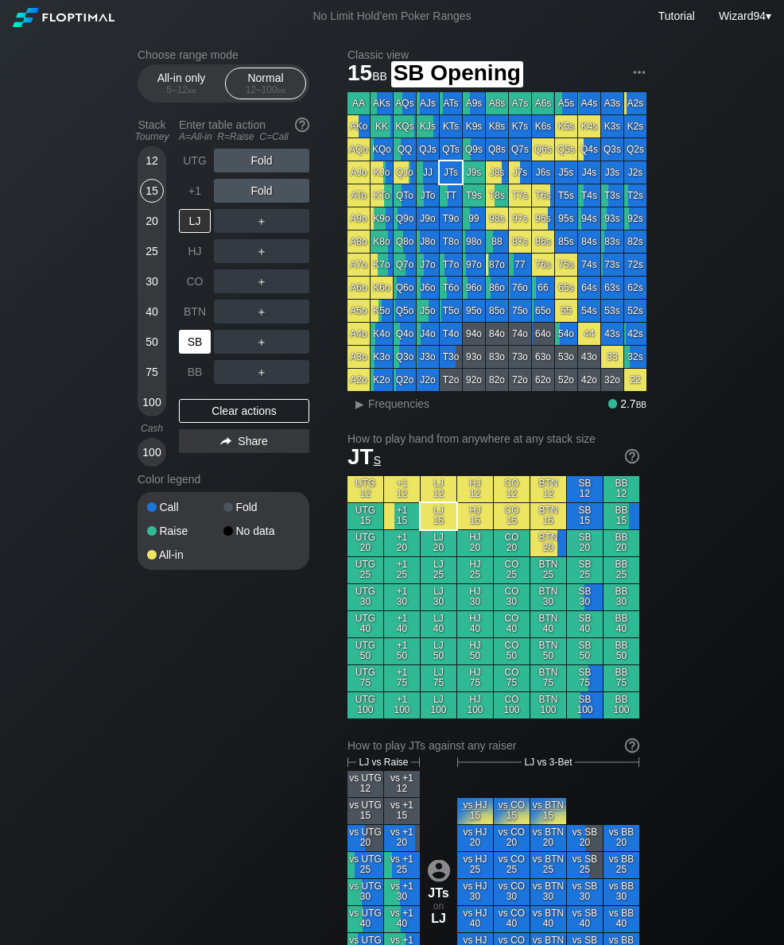
click at [192, 346] on div "SB" at bounding box center [195, 342] width 32 height 24
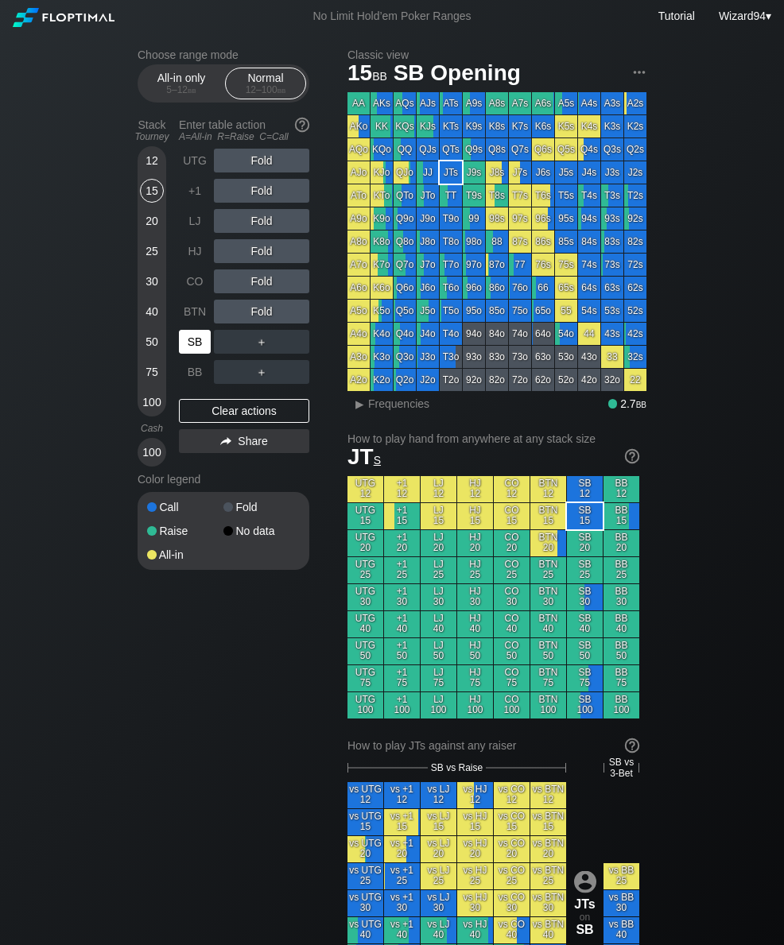
click at [152, 390] on div "75" at bounding box center [152, 375] width 24 height 30
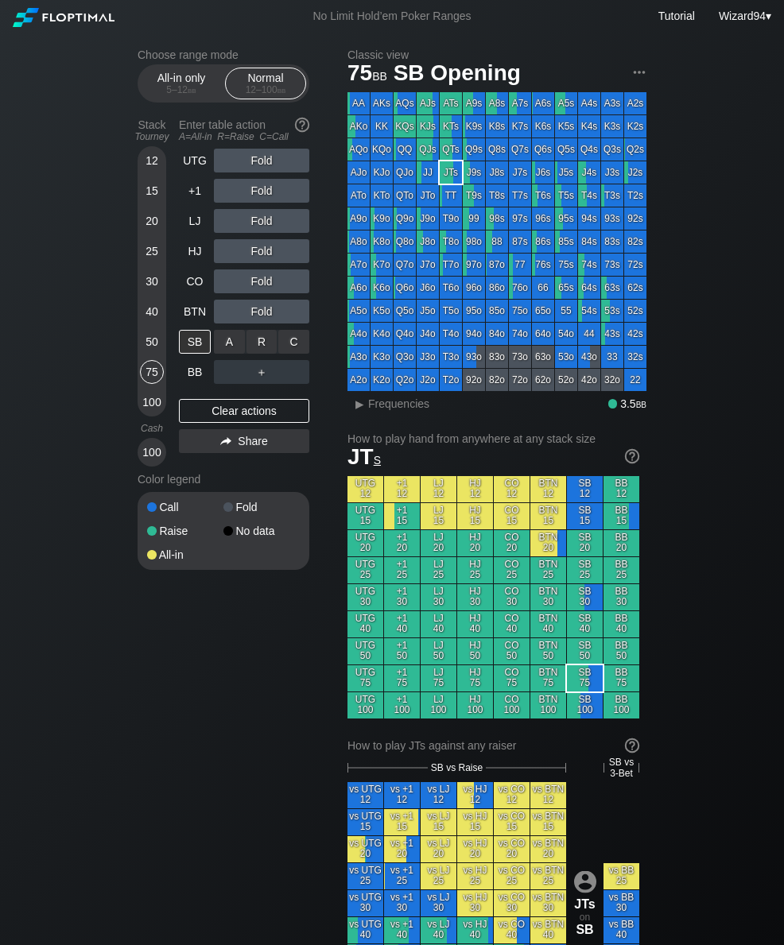
click at [262, 344] on div "R ✕" at bounding box center [261, 342] width 31 height 24
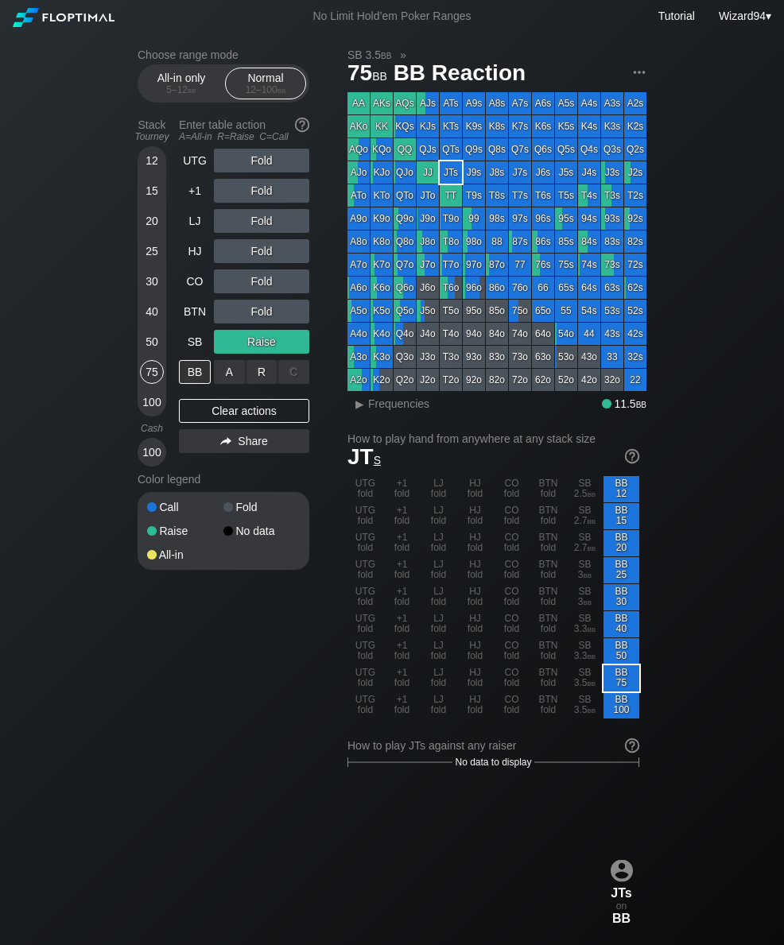
click at [254, 377] on div "R ✕" at bounding box center [261, 372] width 31 height 24
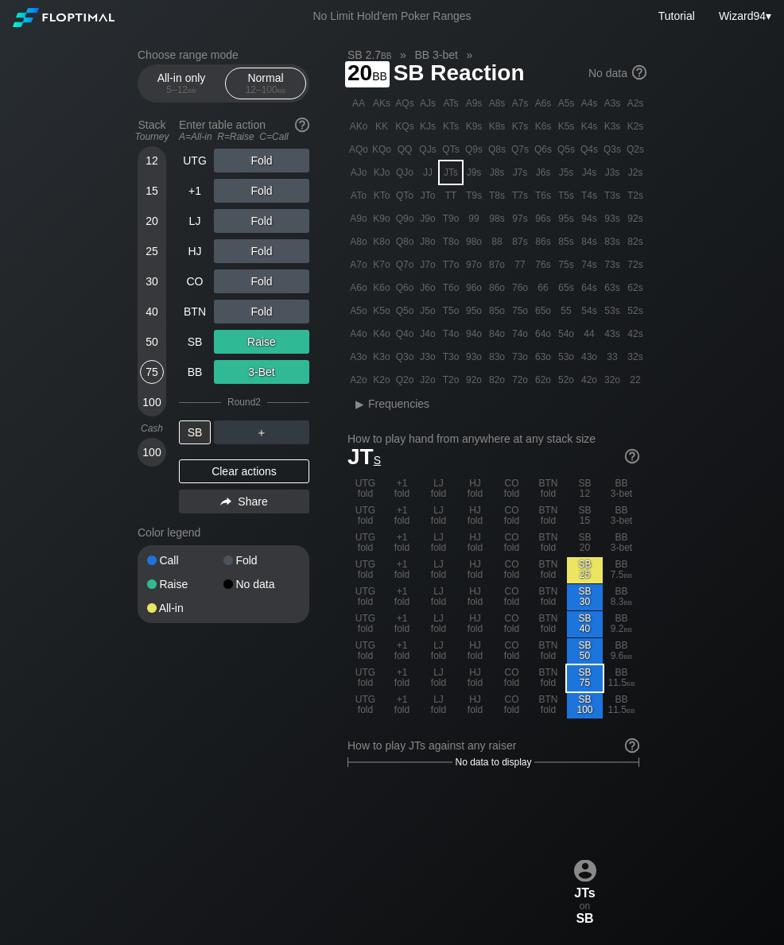
click at [194, 243] on div "HJ" at bounding box center [196, 251] width 35 height 30
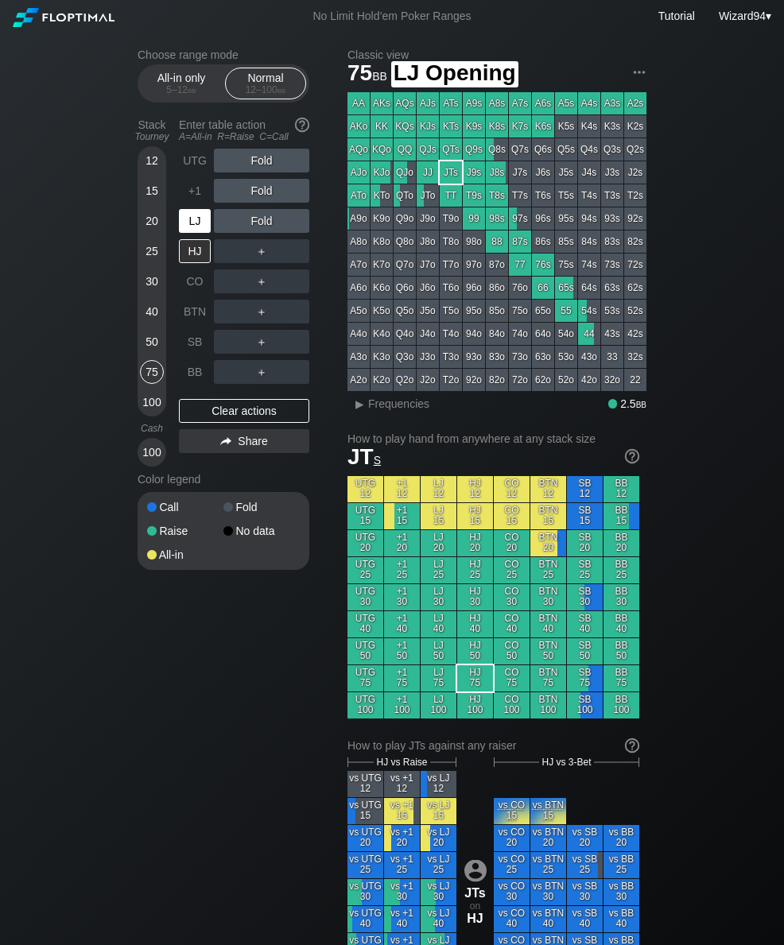
click at [195, 227] on div "LJ" at bounding box center [195, 221] width 32 height 24
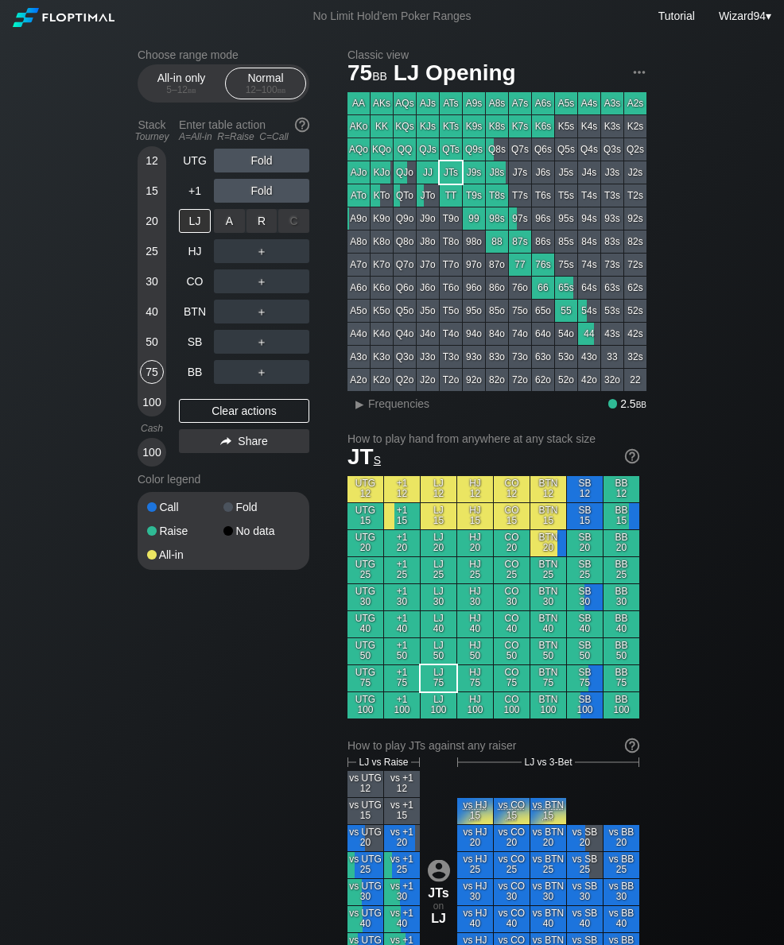
click at [258, 233] on div "R ✕" at bounding box center [261, 221] width 31 height 24
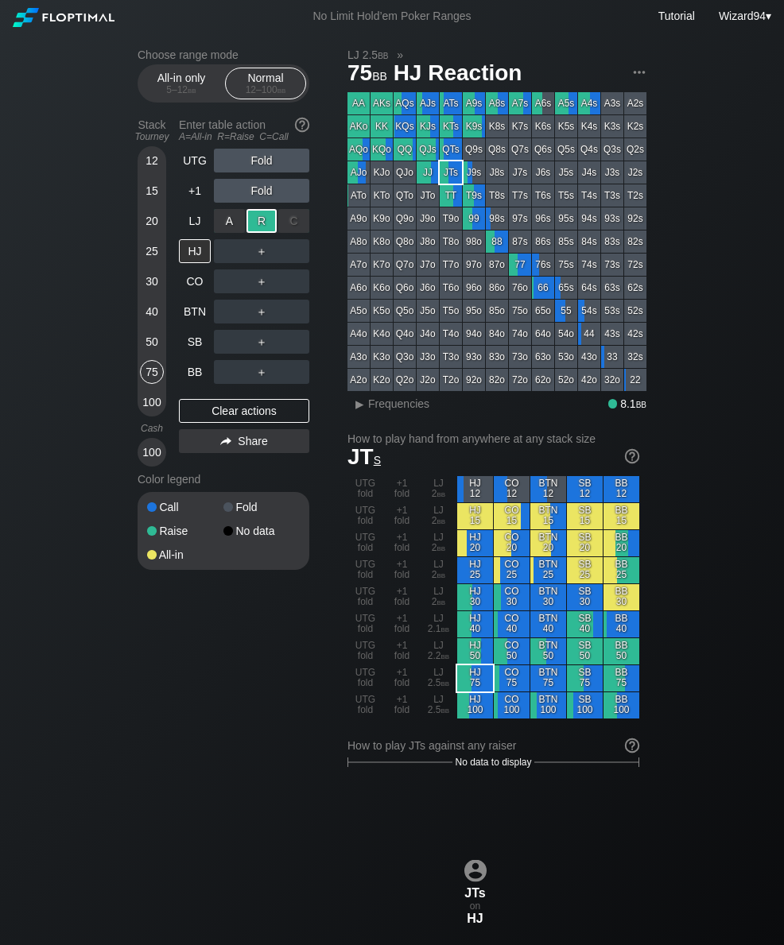
click at [184, 316] on div "BTN" at bounding box center [195, 312] width 32 height 24
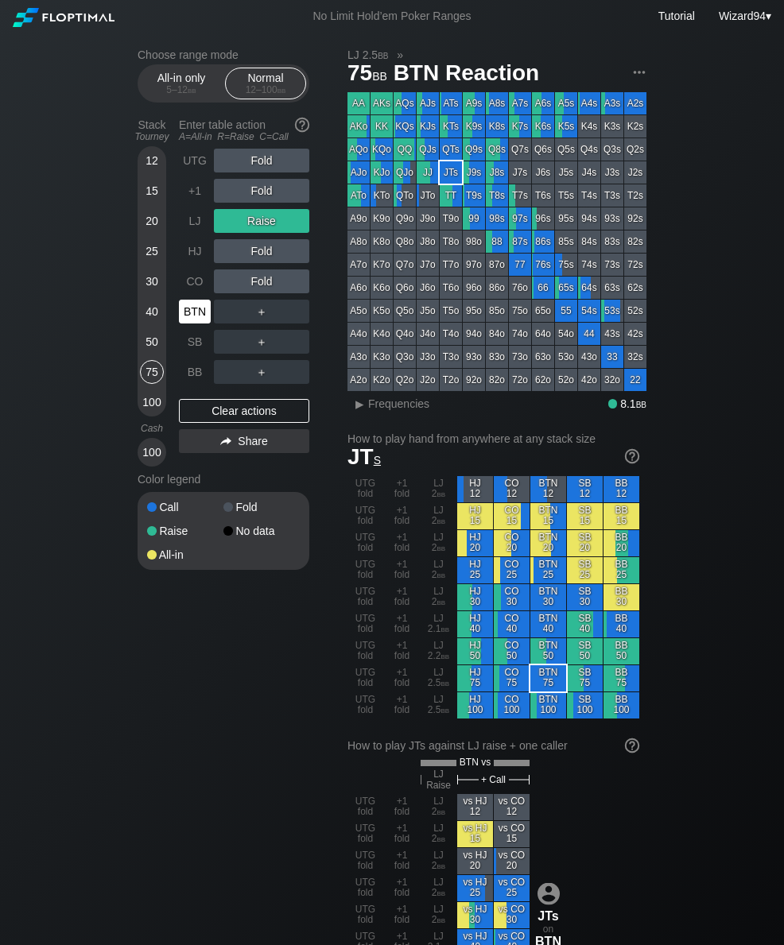
click at [172, 75] on div "All-in only 5 – 12 bb" at bounding box center [181, 83] width 73 height 30
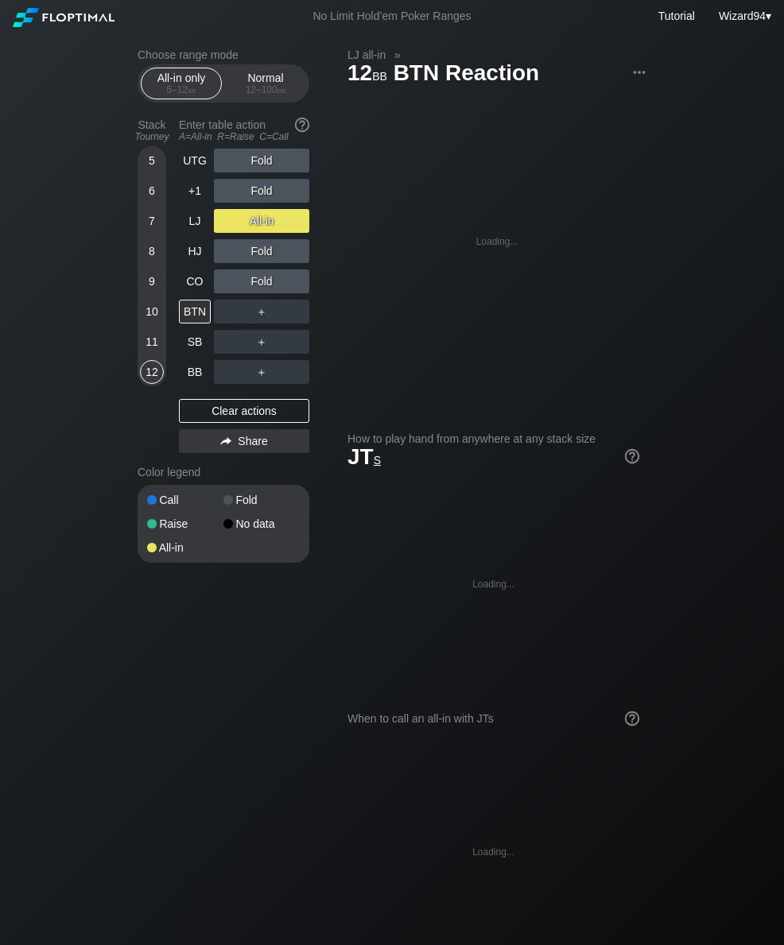
click at [152, 251] on div "8" at bounding box center [152, 251] width 24 height 24
click at [189, 227] on div "LJ" at bounding box center [195, 221] width 32 height 24
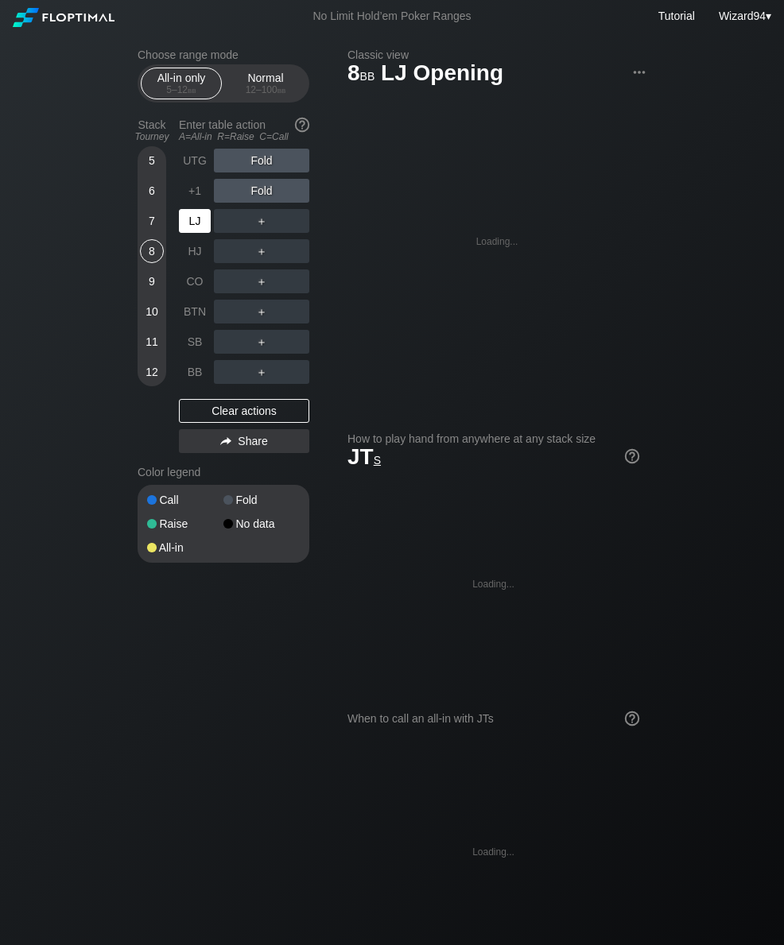
click at [190, 228] on div "LJ" at bounding box center [195, 221] width 32 height 24
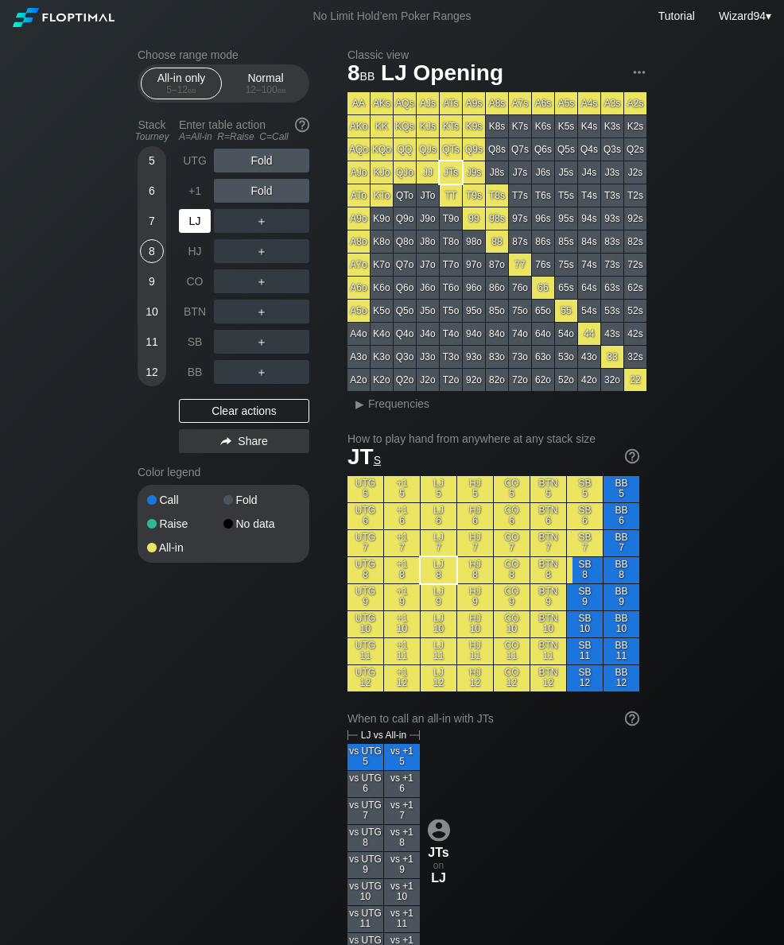
click at [184, 222] on div "LJ" at bounding box center [195, 221] width 32 height 24
click at [152, 281] on div "9" at bounding box center [152, 281] width 24 height 24
click at [150, 263] on div "8" at bounding box center [152, 251] width 24 height 24
click at [153, 343] on div "11" at bounding box center [152, 342] width 24 height 24
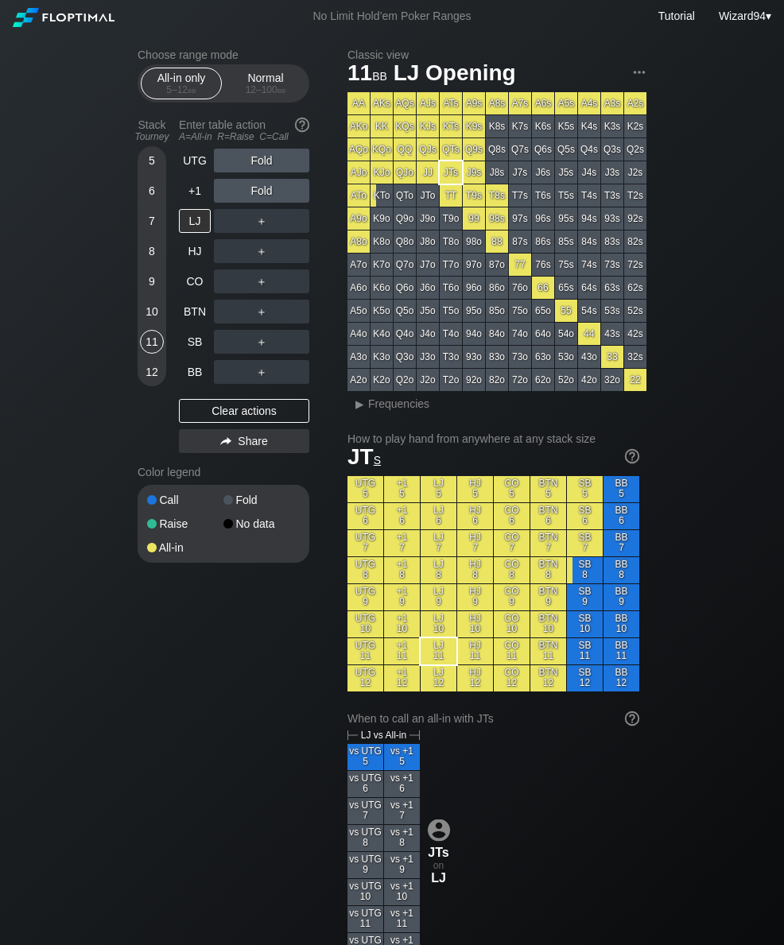
click at [184, 171] on div "UTG" at bounding box center [195, 161] width 32 height 24
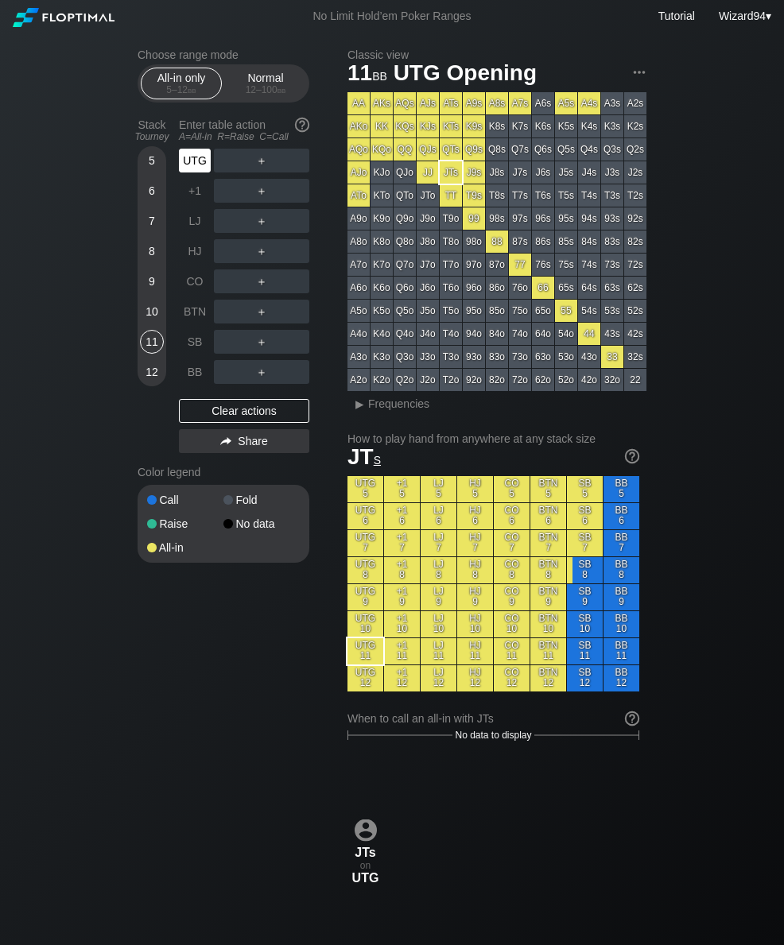
click at [190, 172] on div "UTG" at bounding box center [195, 161] width 32 height 24
click at [246, 95] on div "12 – 100 bb" at bounding box center [265, 89] width 67 height 11
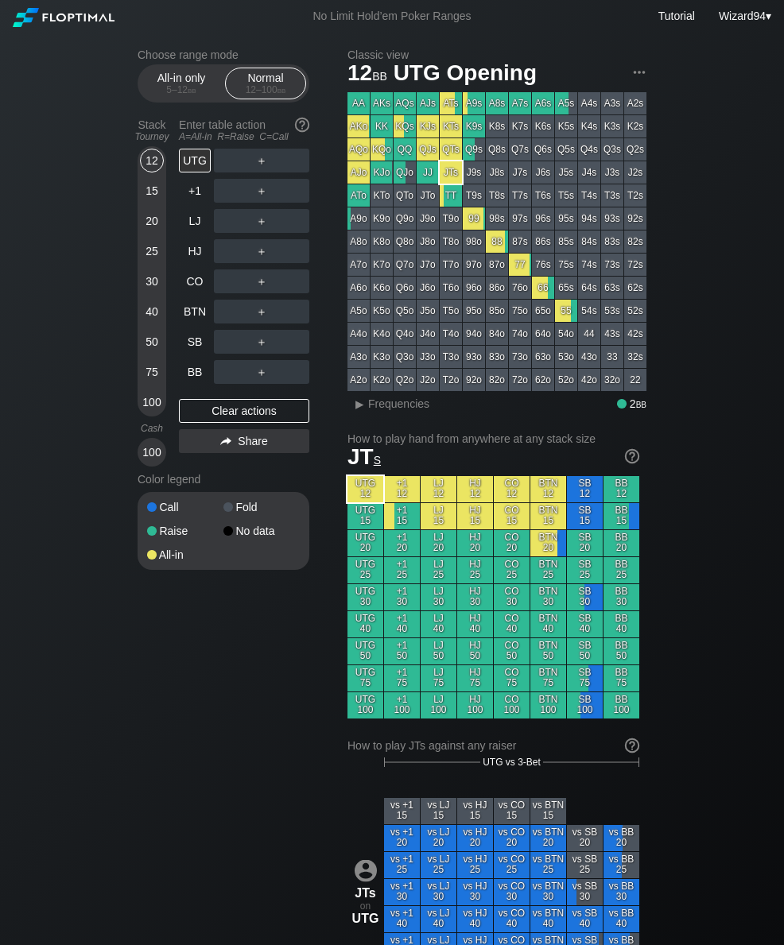
click at [149, 320] on div "40" at bounding box center [152, 312] width 24 height 24
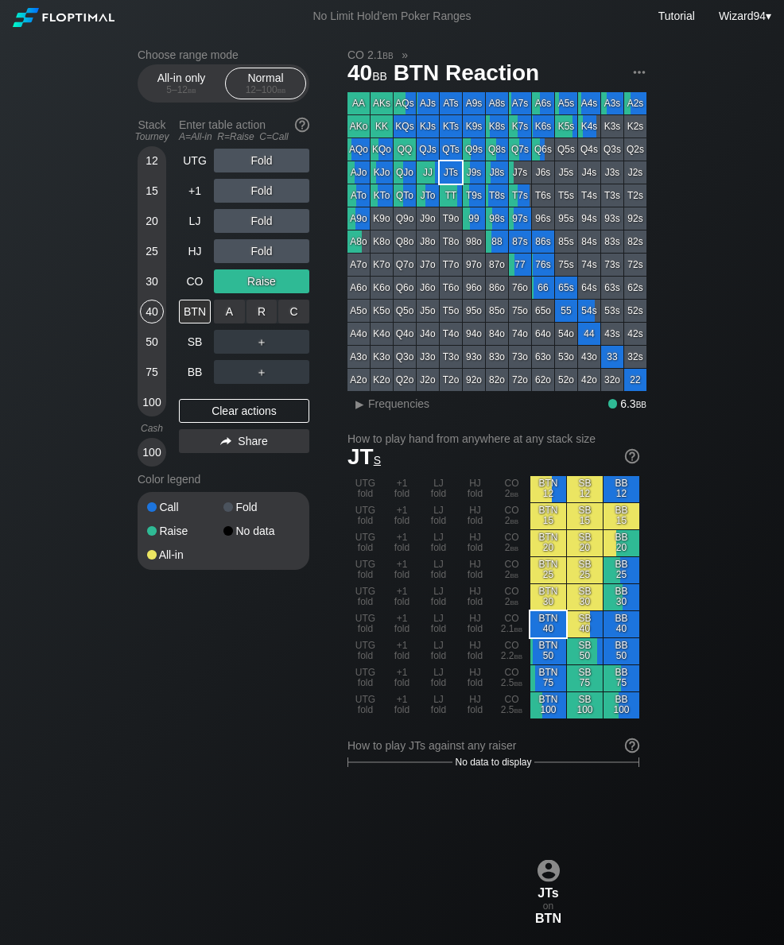
click at [250, 311] on div "R ✕" at bounding box center [261, 312] width 31 height 24
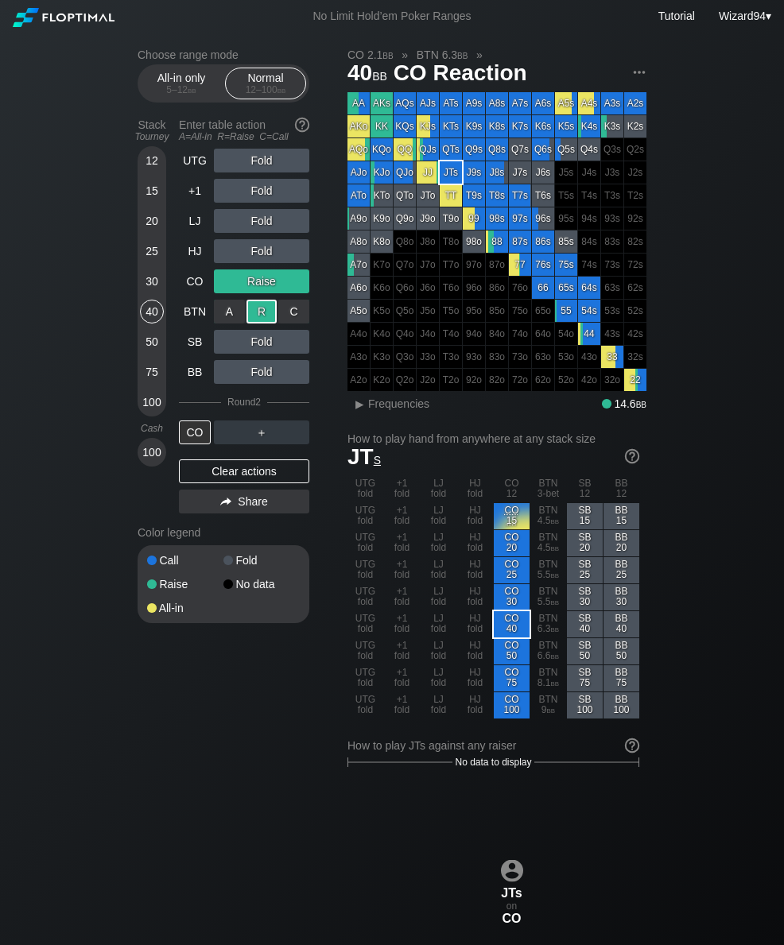
click at [196, 342] on div "SB" at bounding box center [195, 342] width 32 height 24
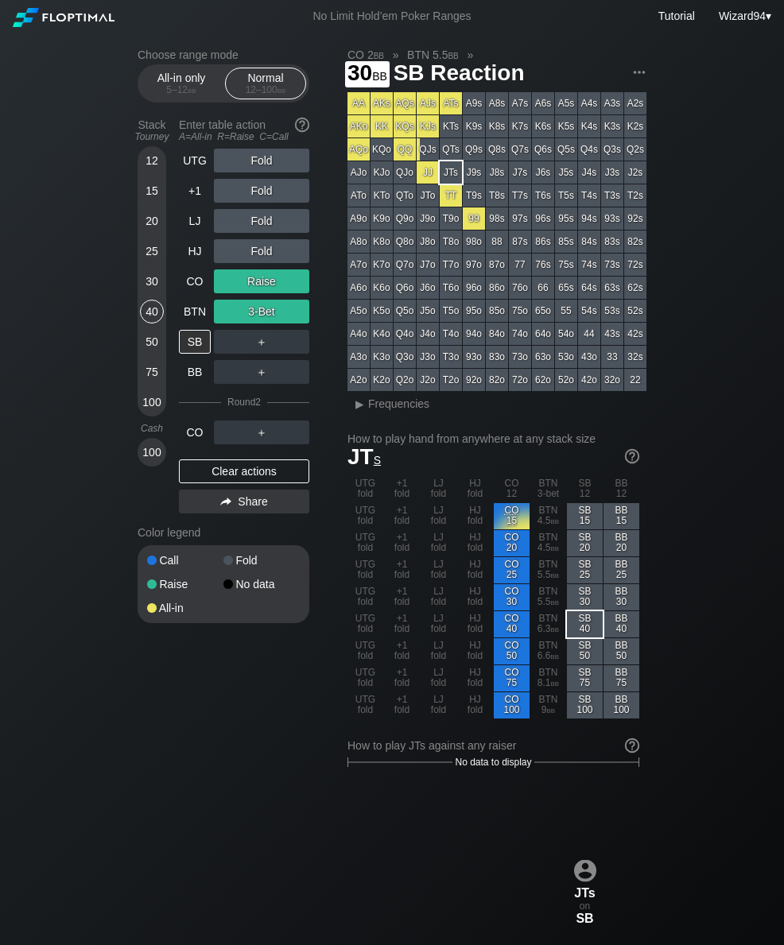
click at [149, 283] on div "30" at bounding box center [152, 281] width 24 height 24
click at [149, 200] on div "15" at bounding box center [152, 191] width 24 height 24
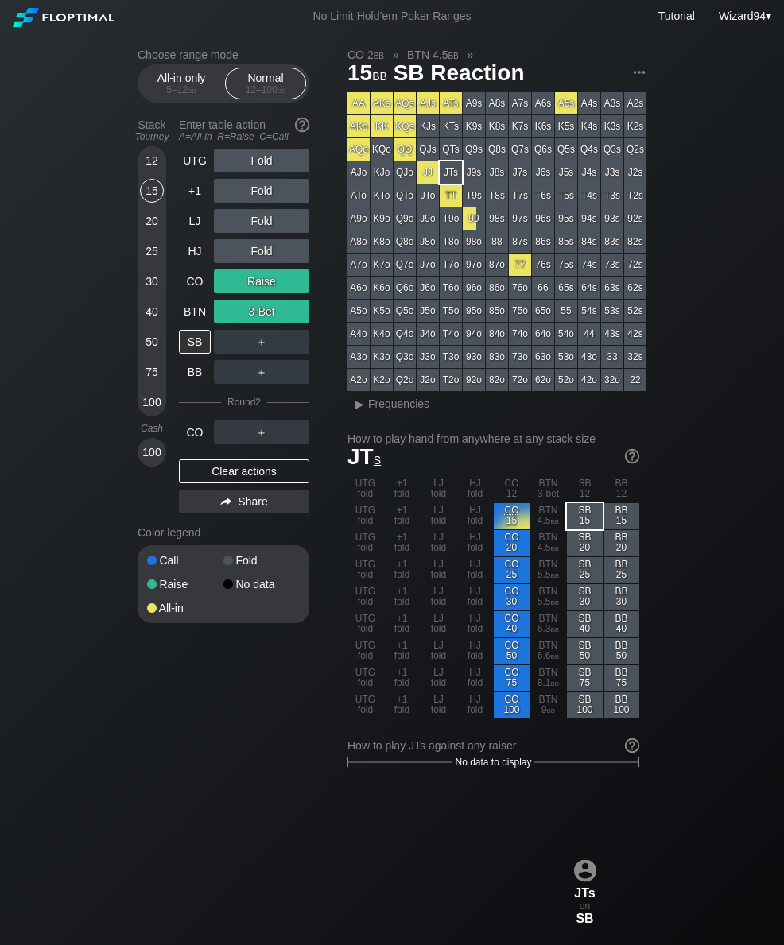
click at [172, 95] on div "5 – 12 bb" at bounding box center [181, 89] width 67 height 11
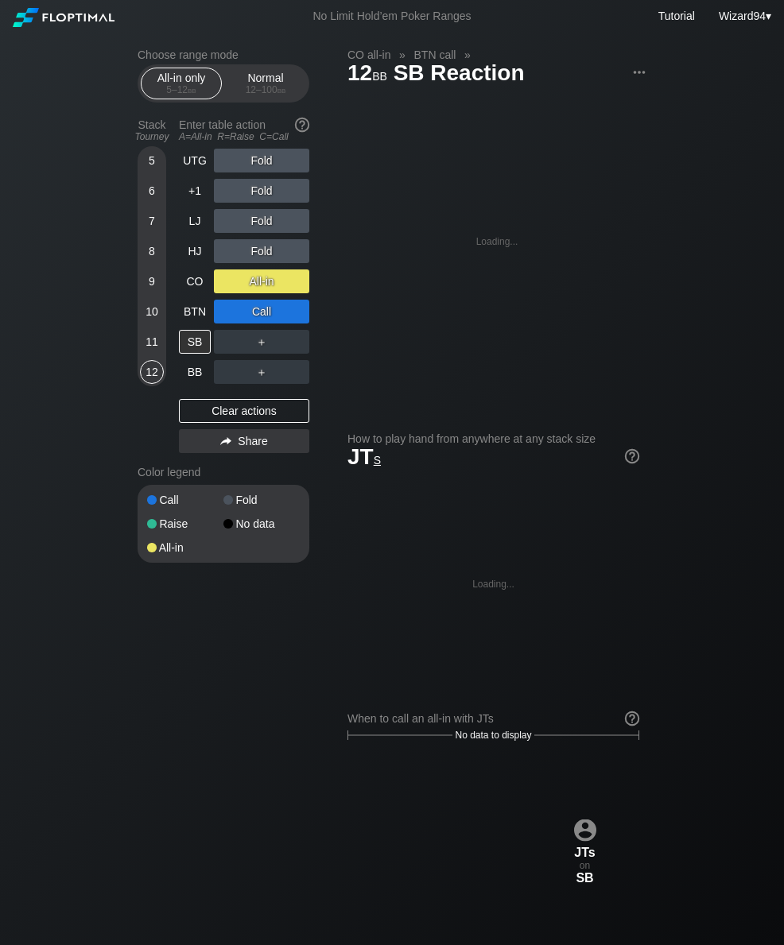
click at [149, 360] on div "11" at bounding box center [152, 345] width 24 height 30
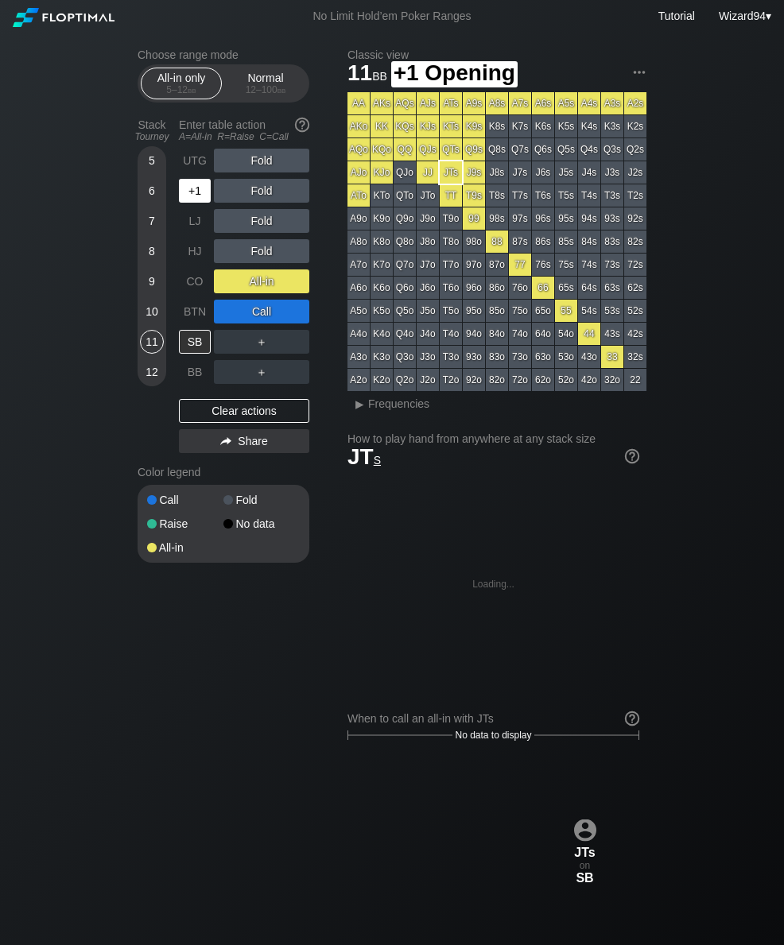
click at [187, 169] on div "UTG" at bounding box center [195, 161] width 32 height 24
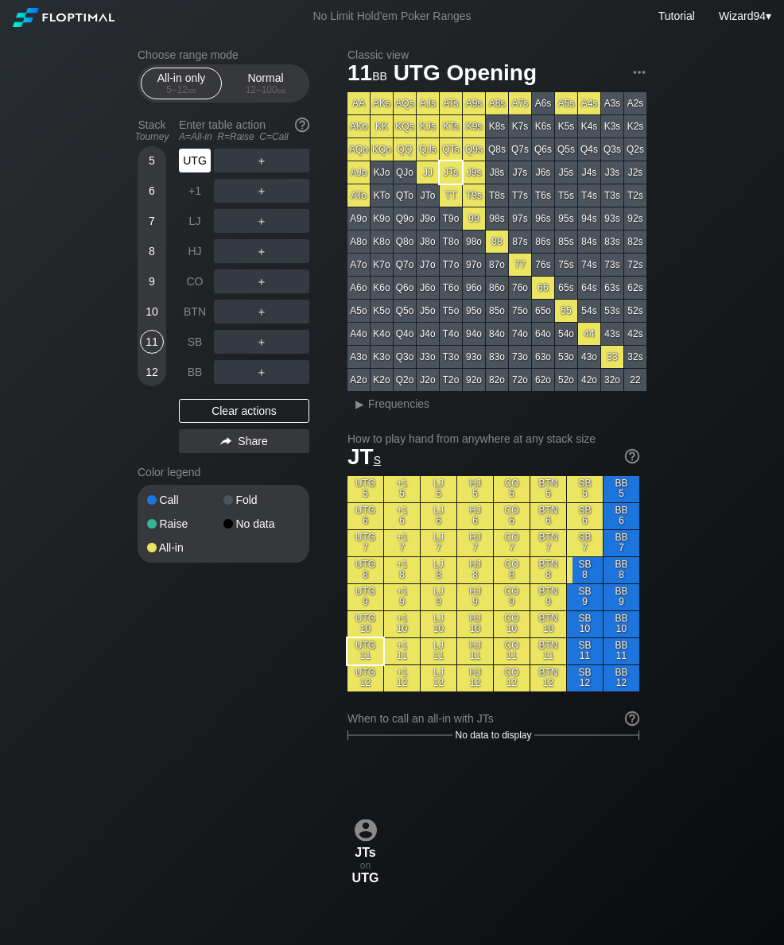
click at [260, 87] on div "Normal 12 – 100 bb" at bounding box center [265, 83] width 73 height 30
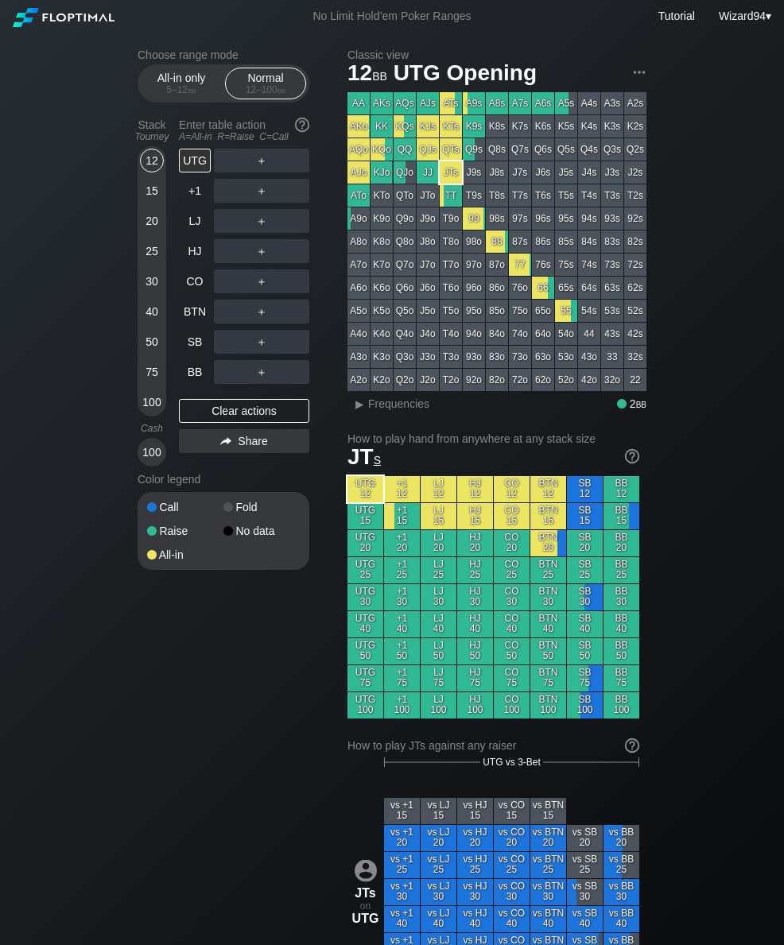
click at [151, 203] on div "15" at bounding box center [152, 191] width 24 height 24
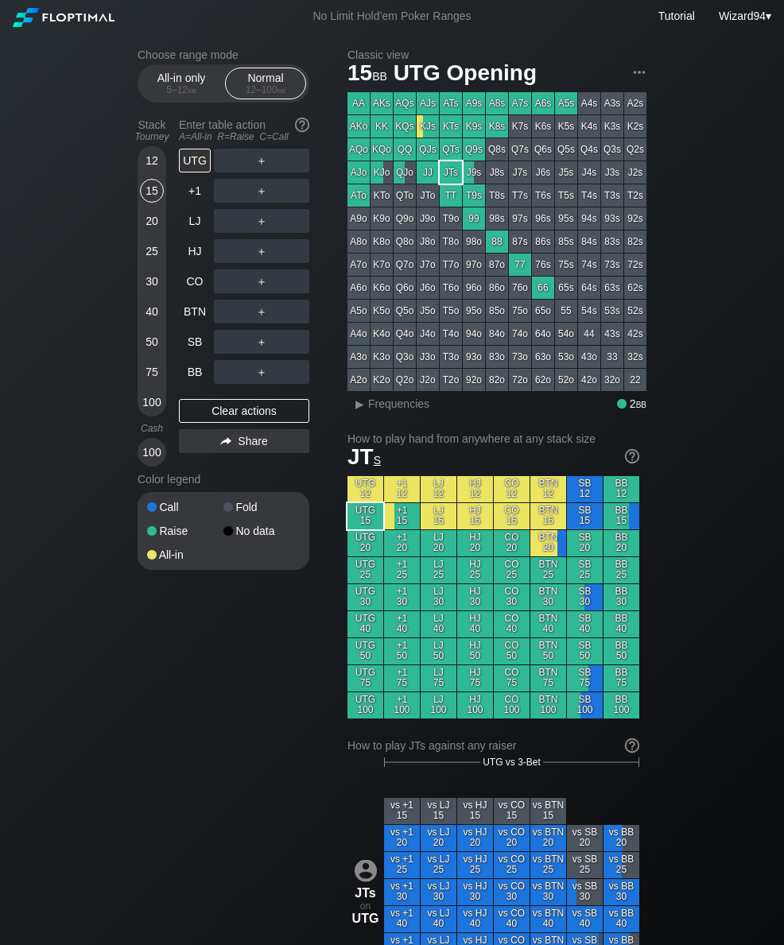
click at [213, 286] on div "CO" at bounding box center [196, 281] width 35 height 30
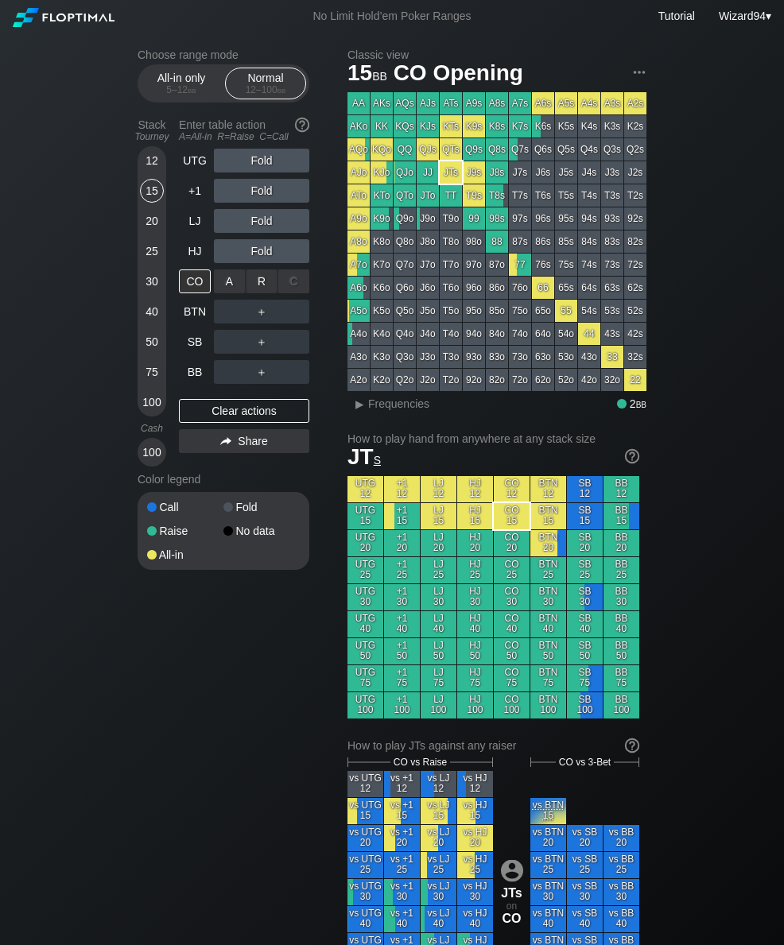
click at [224, 285] on div "A ✕" at bounding box center [229, 281] width 31 height 24
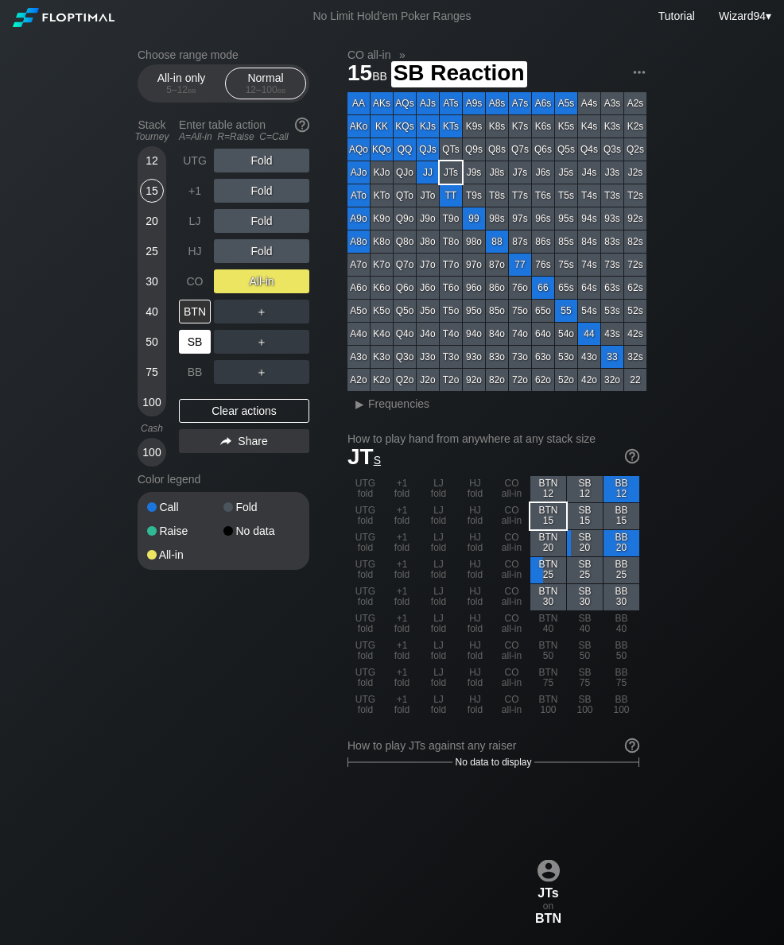
click at [192, 351] on div "SB" at bounding box center [195, 342] width 32 height 24
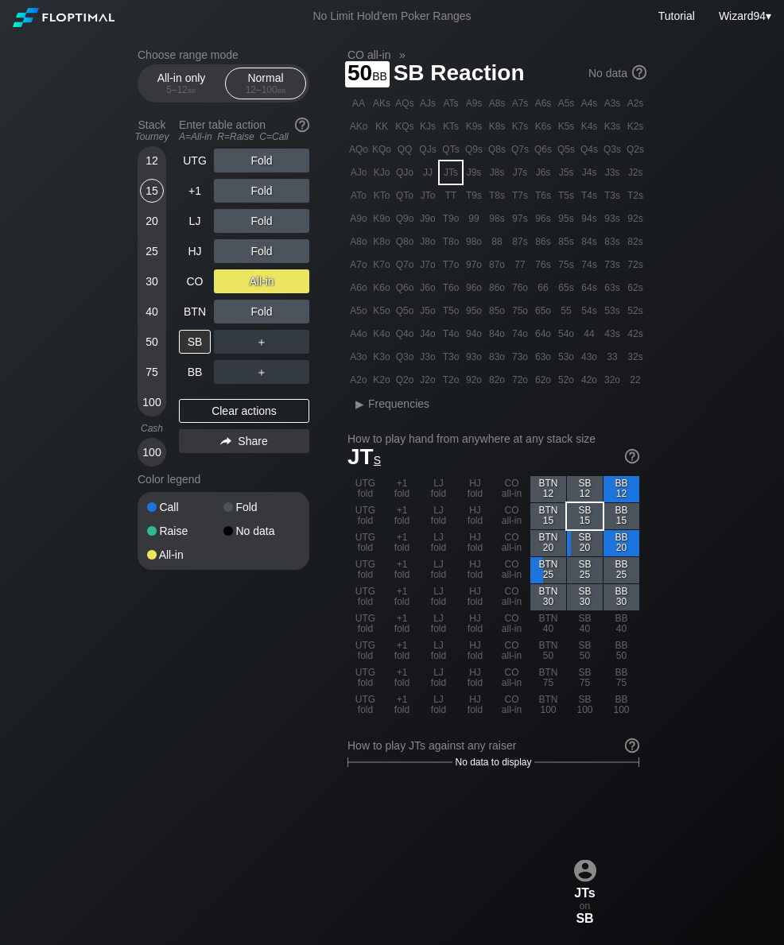
click at [176, 164] on div "Stack Tourney Enter table action A=All-in R=Raise C=Call [PHONE_NUMBER] [PHONE_…" at bounding box center [224, 289] width 172 height 354
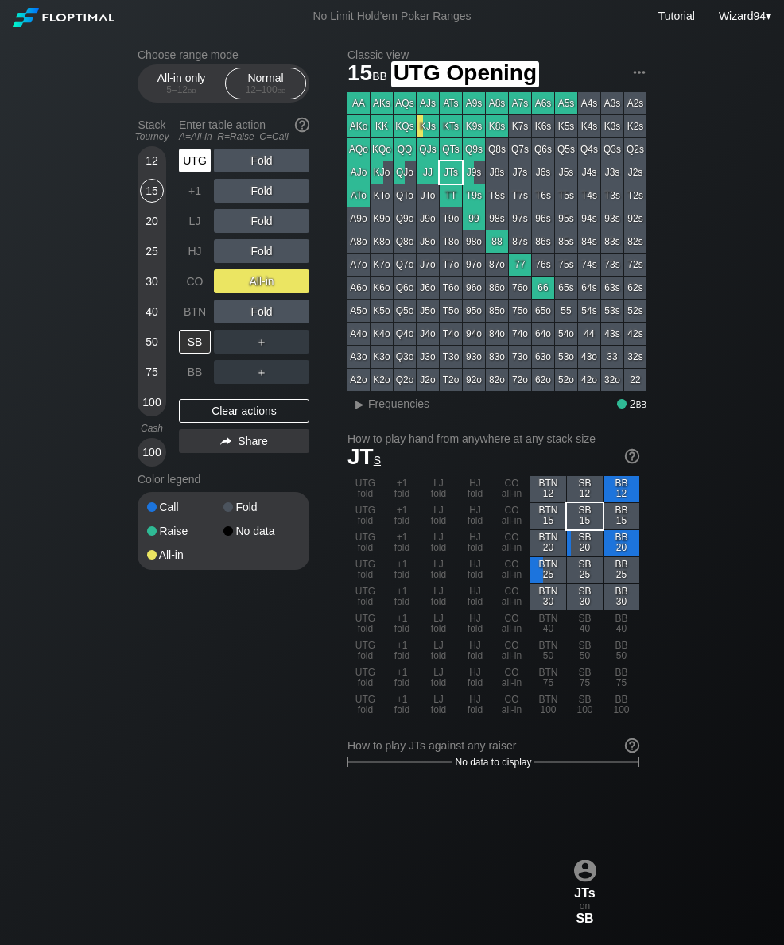
click at [199, 159] on div "UTG" at bounding box center [195, 161] width 32 height 24
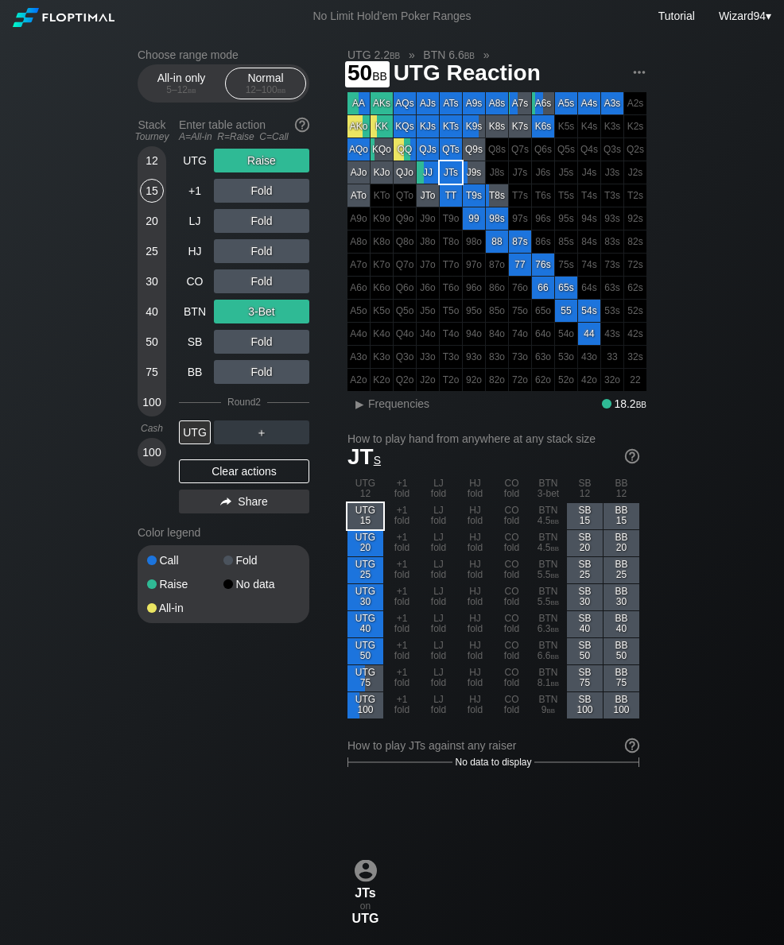
click at [148, 360] on div "50" at bounding box center [152, 345] width 24 height 30
click at [194, 162] on div "UTG" at bounding box center [195, 161] width 32 height 24
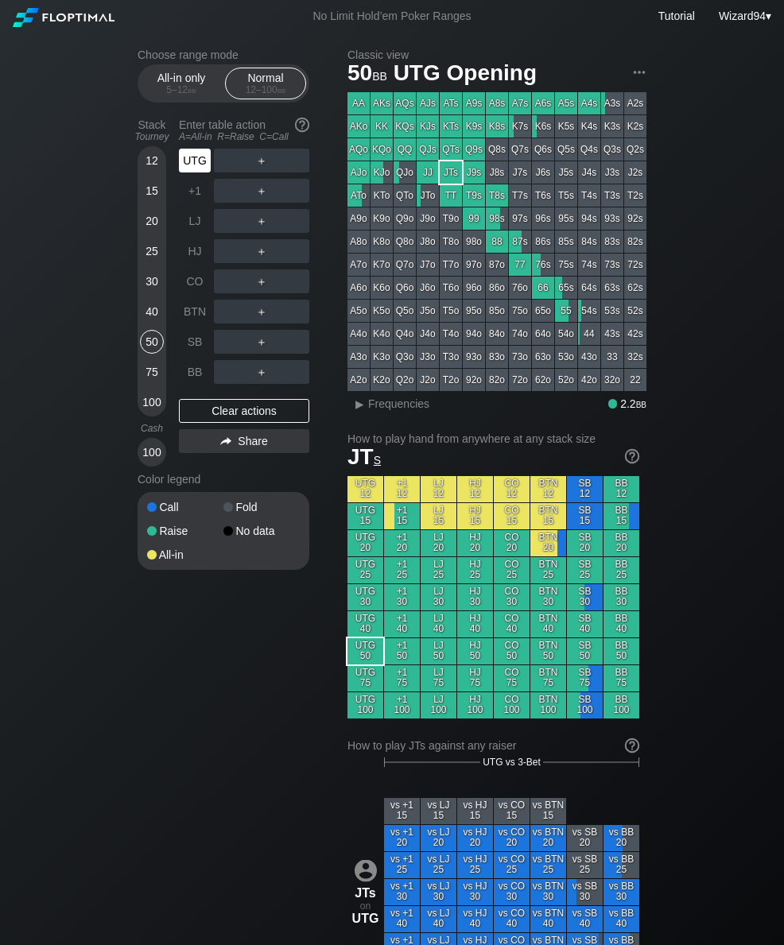
click at [189, 156] on div "UTG" at bounding box center [195, 161] width 32 height 24
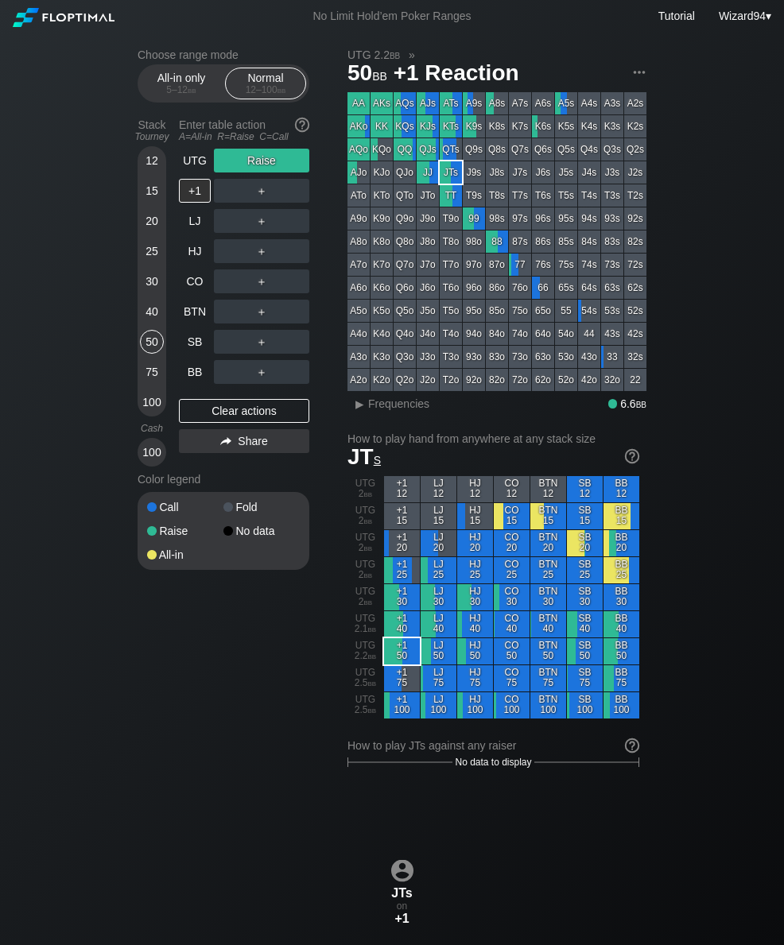
click at [178, 324] on div "Stack Tourney Enter table action A=All-in R=Raise C=Call [PHONE_NUMBER] [PHONE_…" at bounding box center [224, 289] width 172 height 354
click at [198, 316] on div "BTN" at bounding box center [195, 312] width 32 height 24
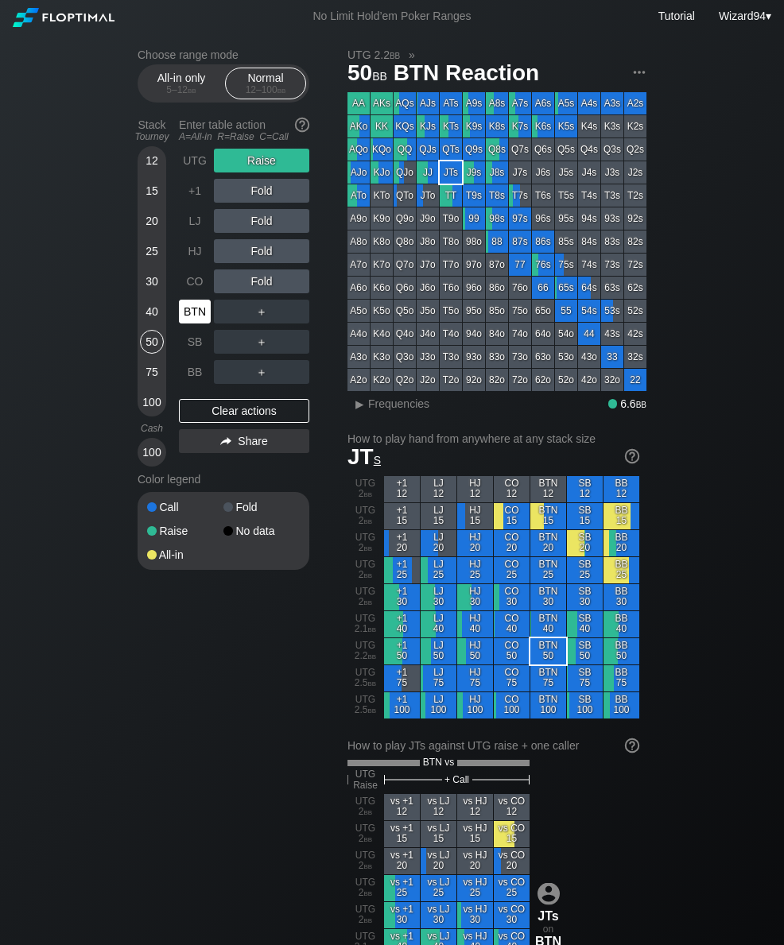
click at [188, 172] on div "UTG" at bounding box center [195, 161] width 32 height 24
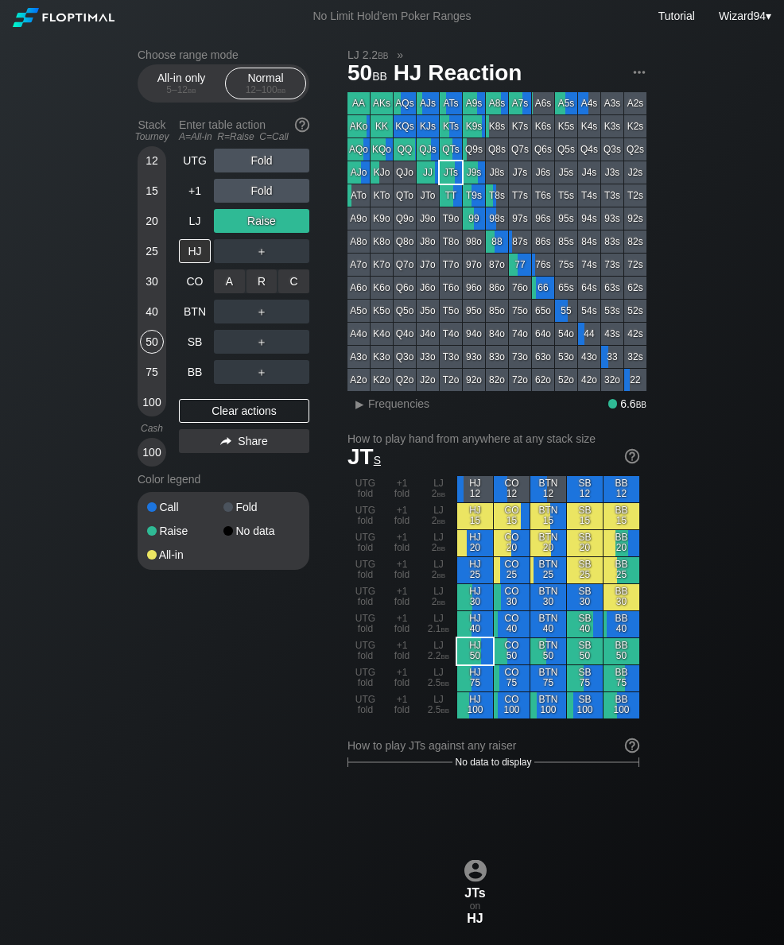
click at [292, 285] on div "C ✕" at bounding box center [293, 281] width 31 height 24
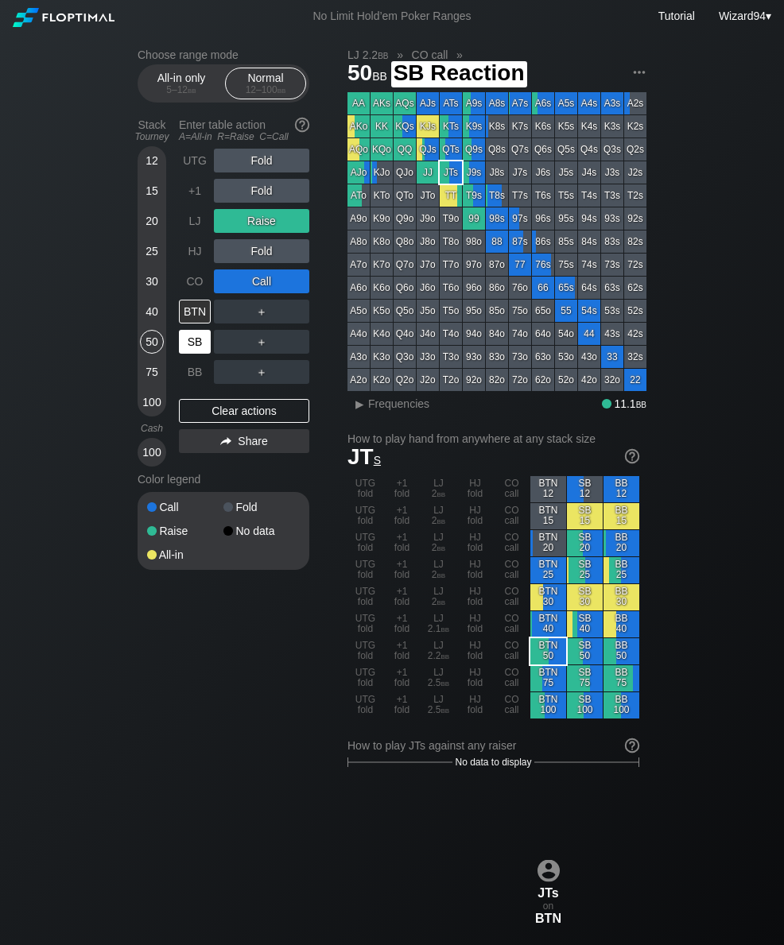
click at [186, 345] on div "SB" at bounding box center [195, 342] width 32 height 24
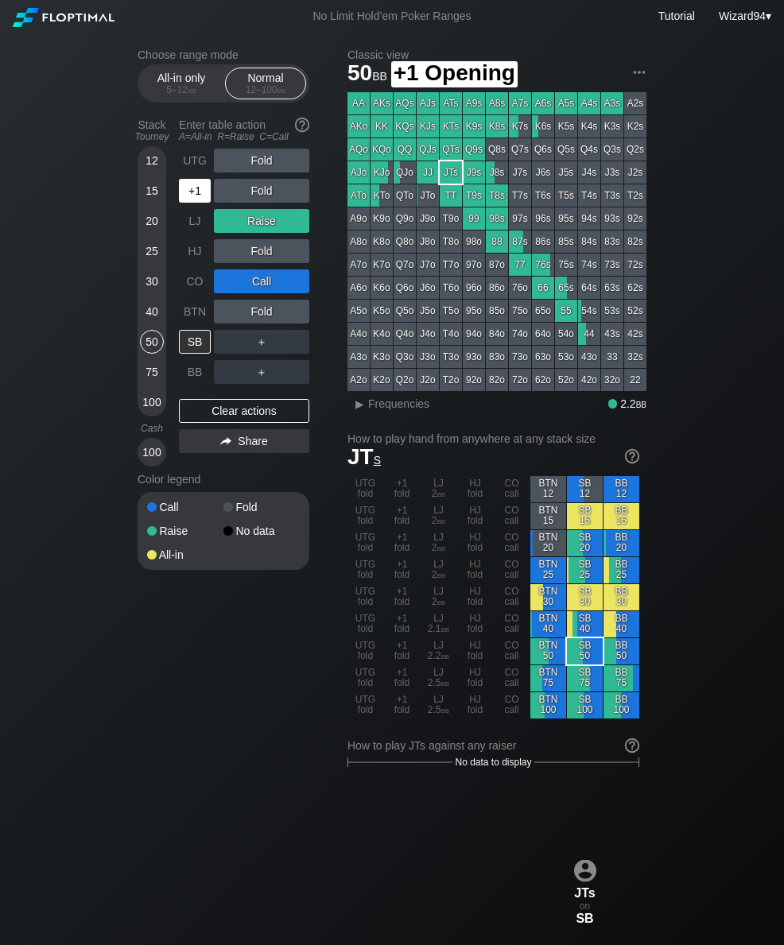
click at [186, 200] on div "+1" at bounding box center [195, 191] width 32 height 24
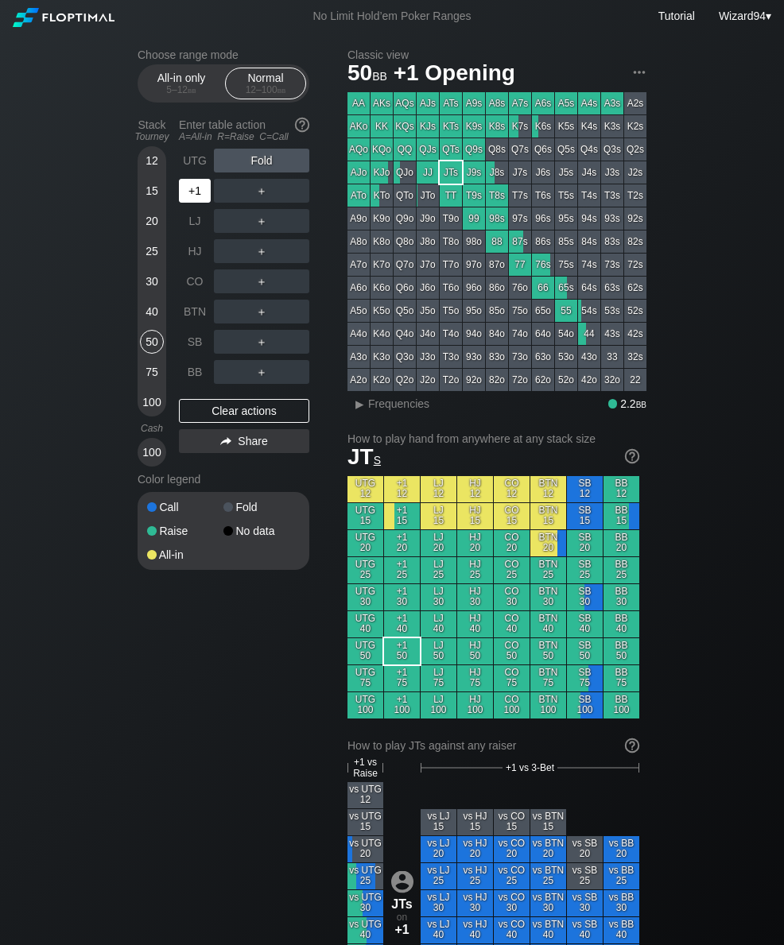
click at [188, 197] on div "+1" at bounding box center [195, 191] width 32 height 24
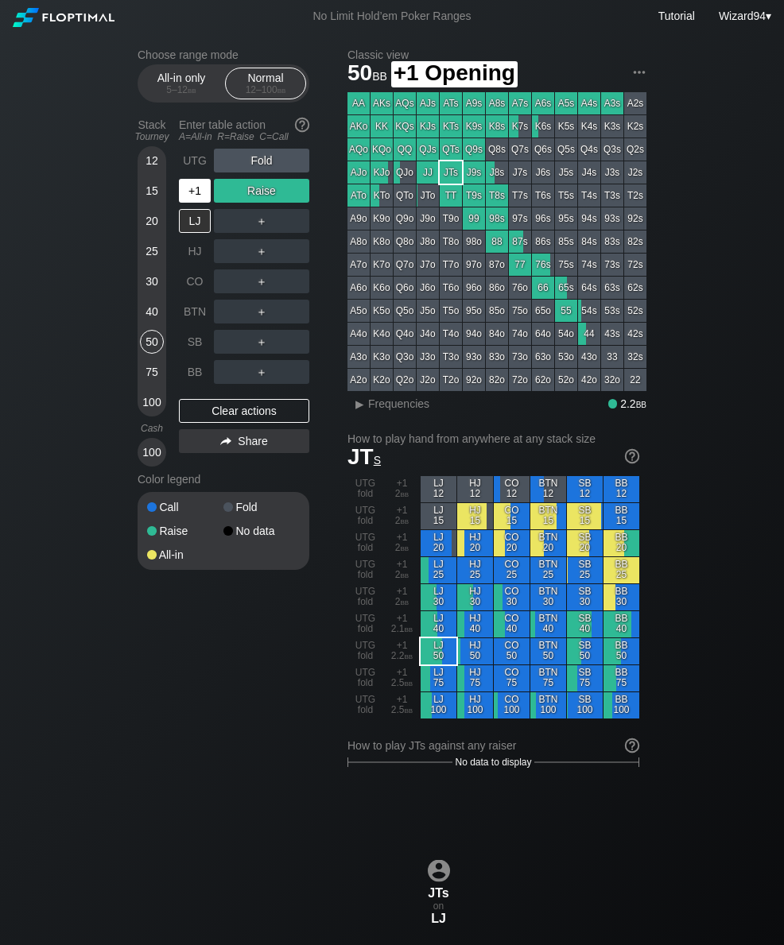
click at [182, 196] on div "+1" at bounding box center [195, 191] width 32 height 24
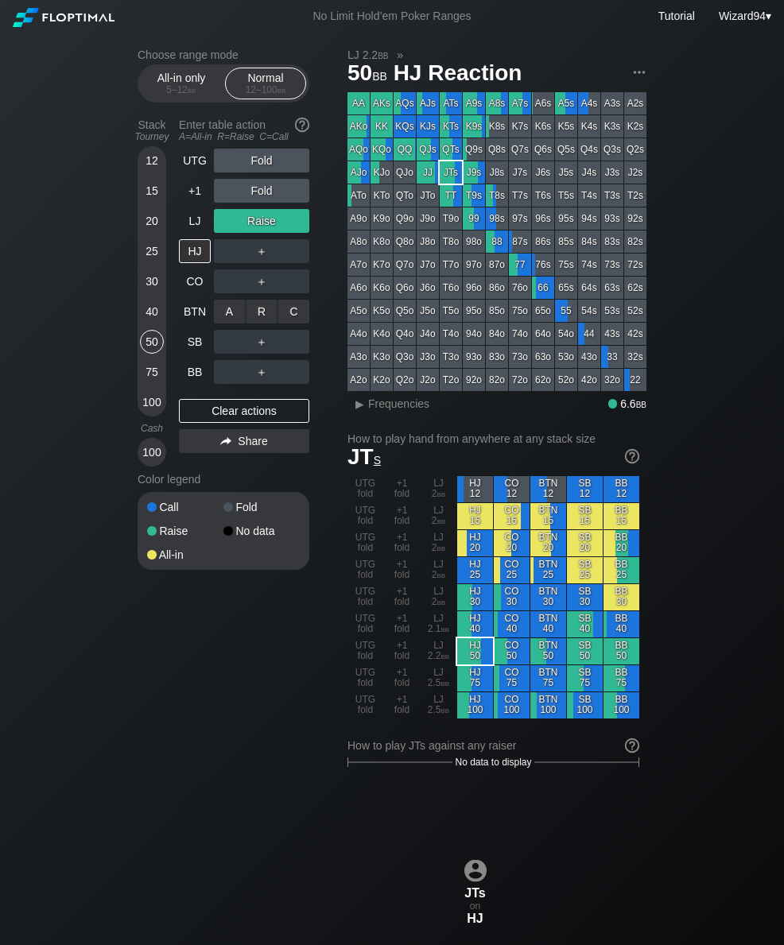
click at [263, 322] on div "R ✕" at bounding box center [261, 312] width 31 height 24
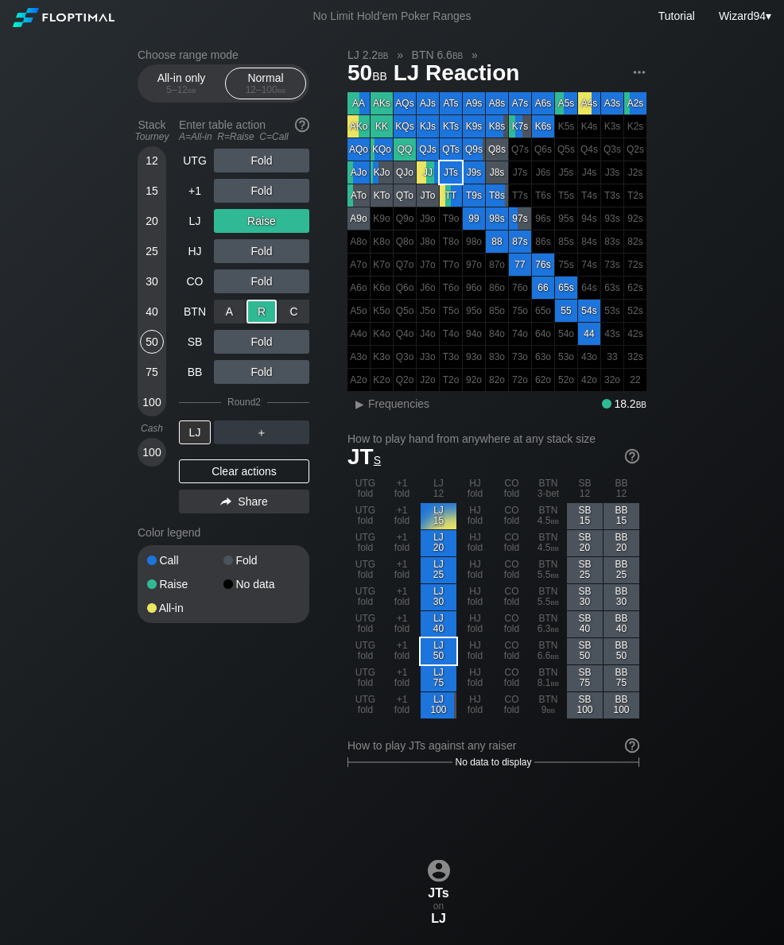
click at [154, 367] on div "75" at bounding box center [152, 372] width 24 height 24
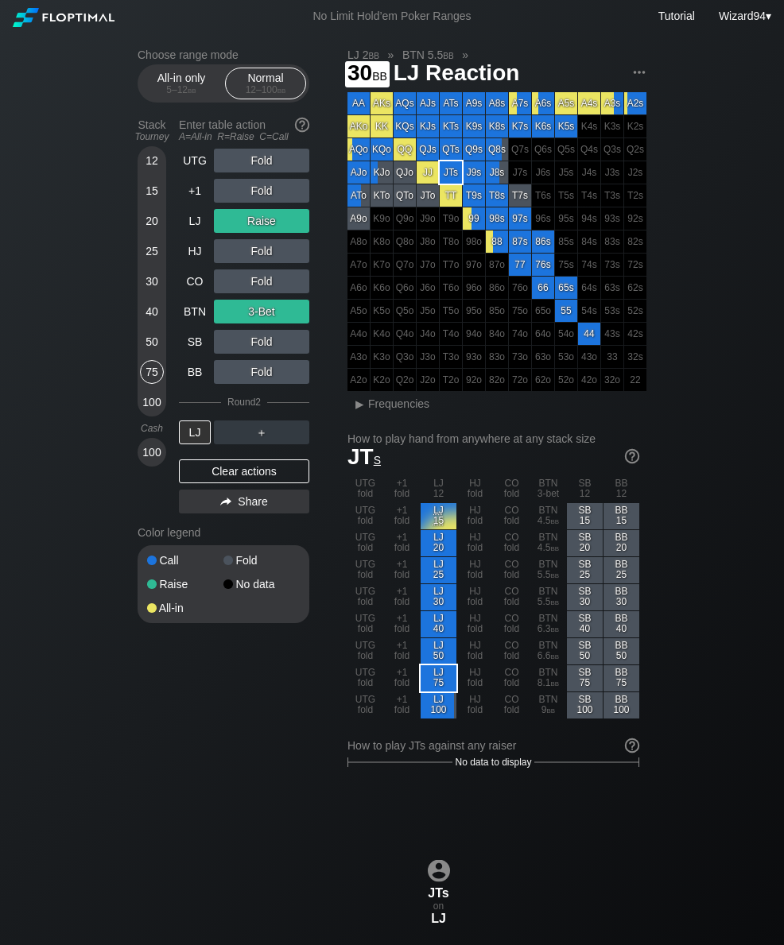
click at [145, 293] on div "30" at bounding box center [152, 281] width 24 height 24
click at [150, 306] on div "40" at bounding box center [152, 312] width 24 height 24
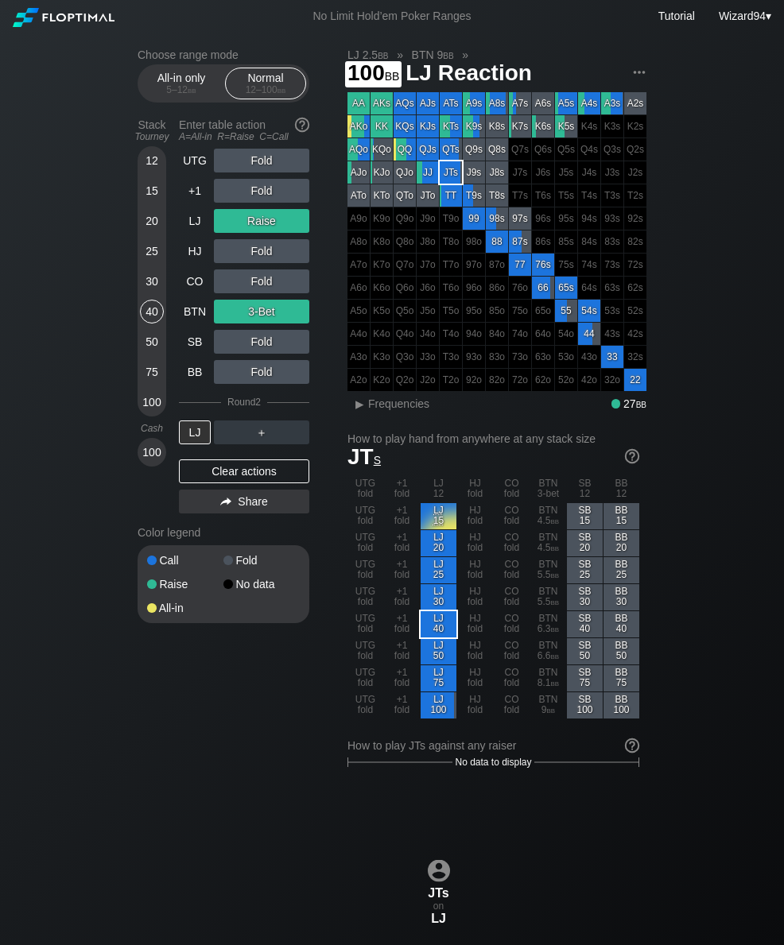
click at [148, 399] on div "100" at bounding box center [152, 402] width 24 height 24
click at [184, 222] on div "LJ" at bounding box center [195, 221] width 32 height 24
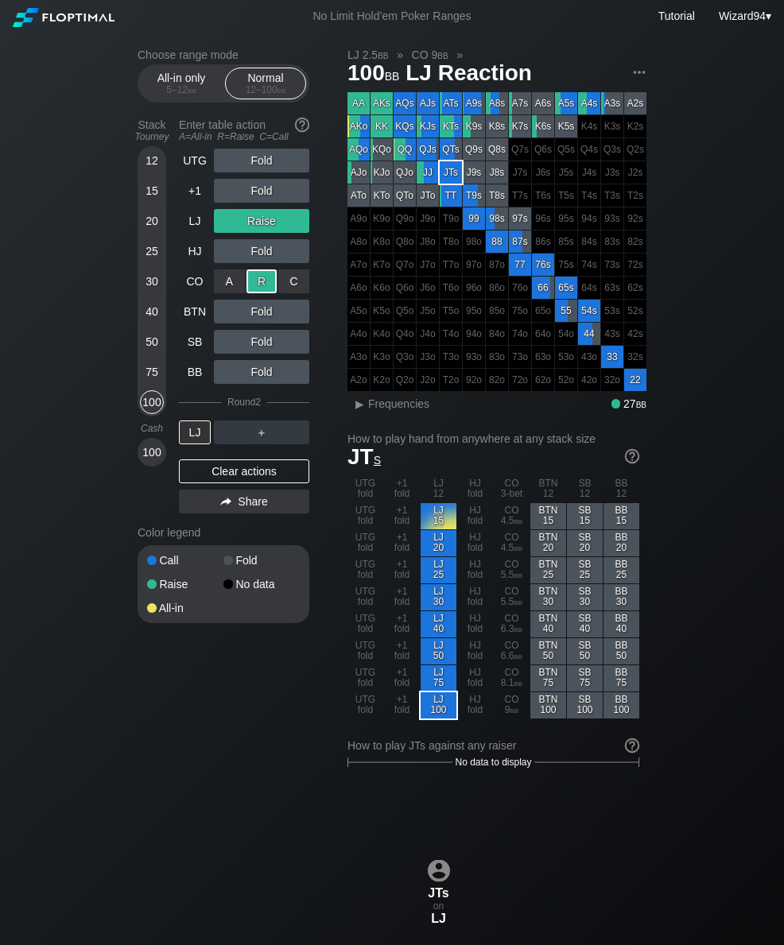
click at [150, 374] on div "75" at bounding box center [152, 372] width 24 height 24
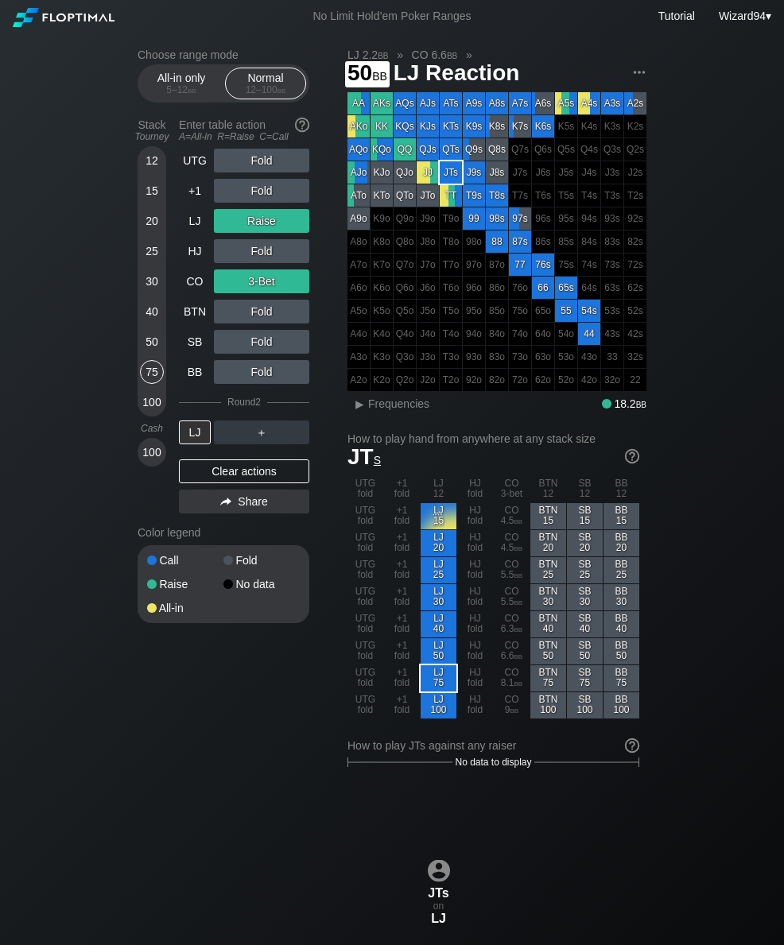
click at [147, 345] on div "50" at bounding box center [152, 342] width 24 height 24
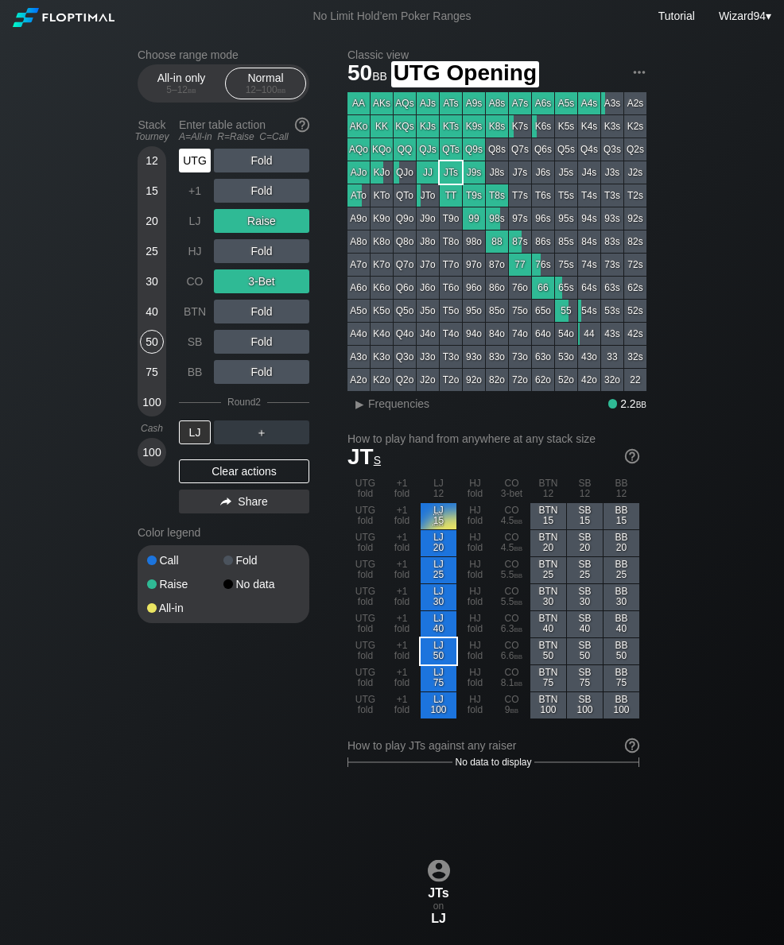
click at [190, 171] on div "UTG" at bounding box center [195, 161] width 32 height 24
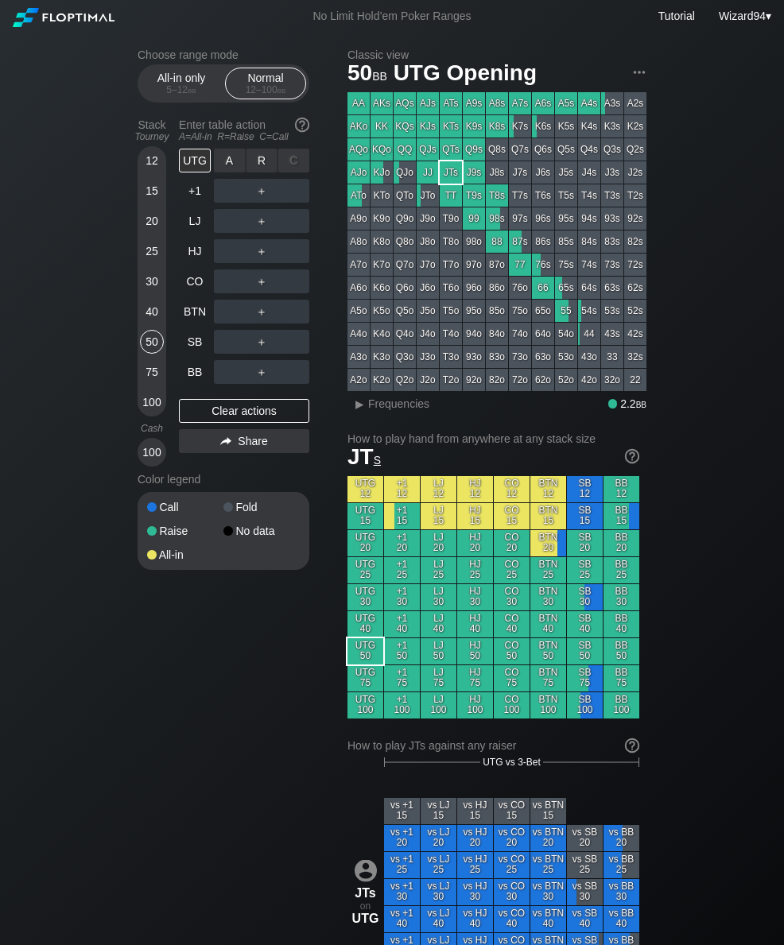
click at [258, 168] on div "R ✕" at bounding box center [261, 161] width 31 height 24
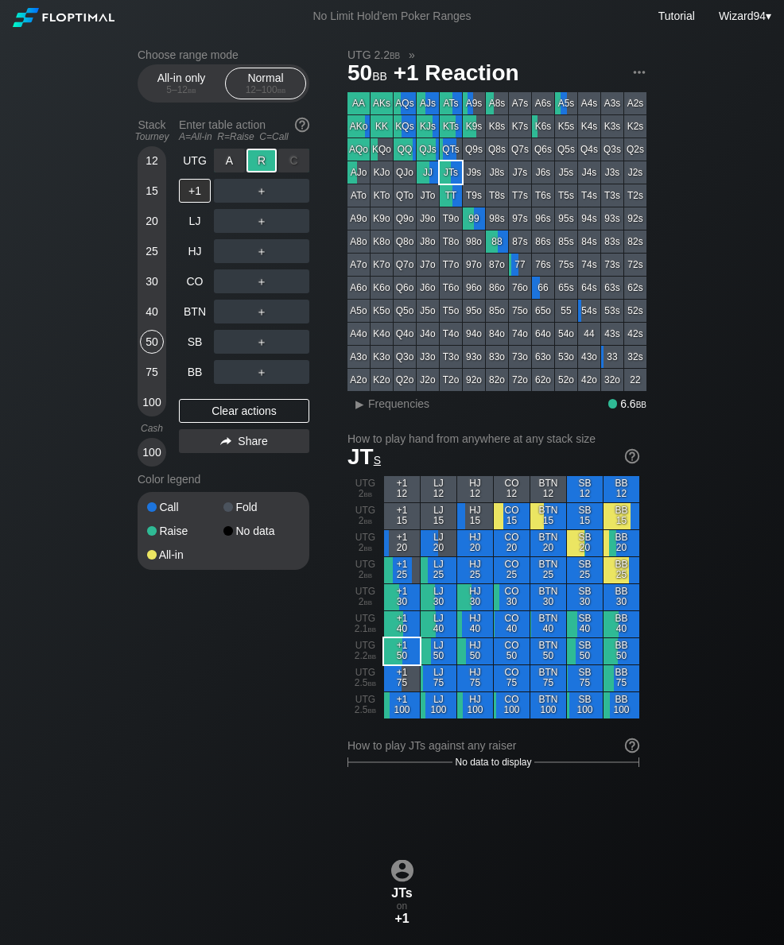
click at [203, 378] on div "BB" at bounding box center [195, 372] width 32 height 24
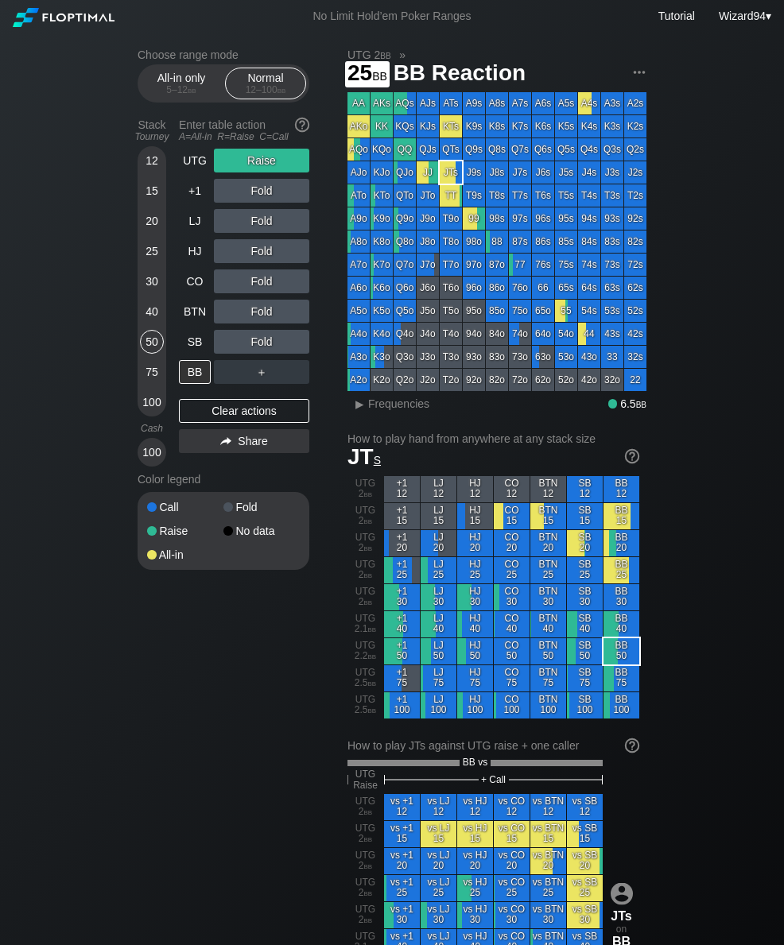
click at [146, 262] on div "25" at bounding box center [152, 251] width 24 height 24
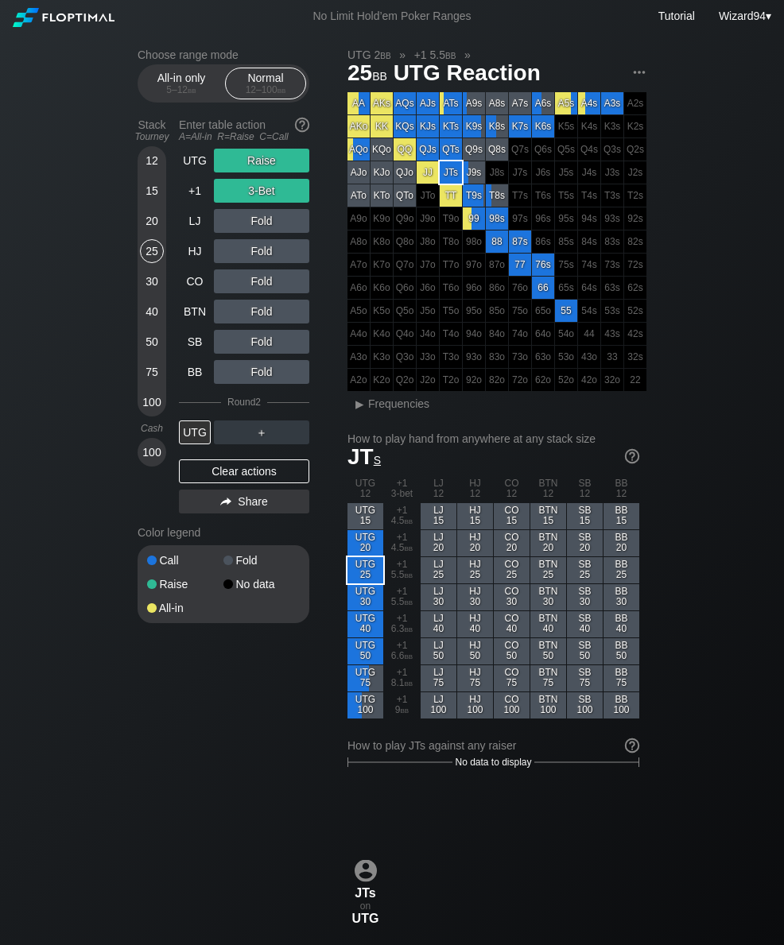
click at [149, 309] on div "40" at bounding box center [152, 312] width 24 height 24
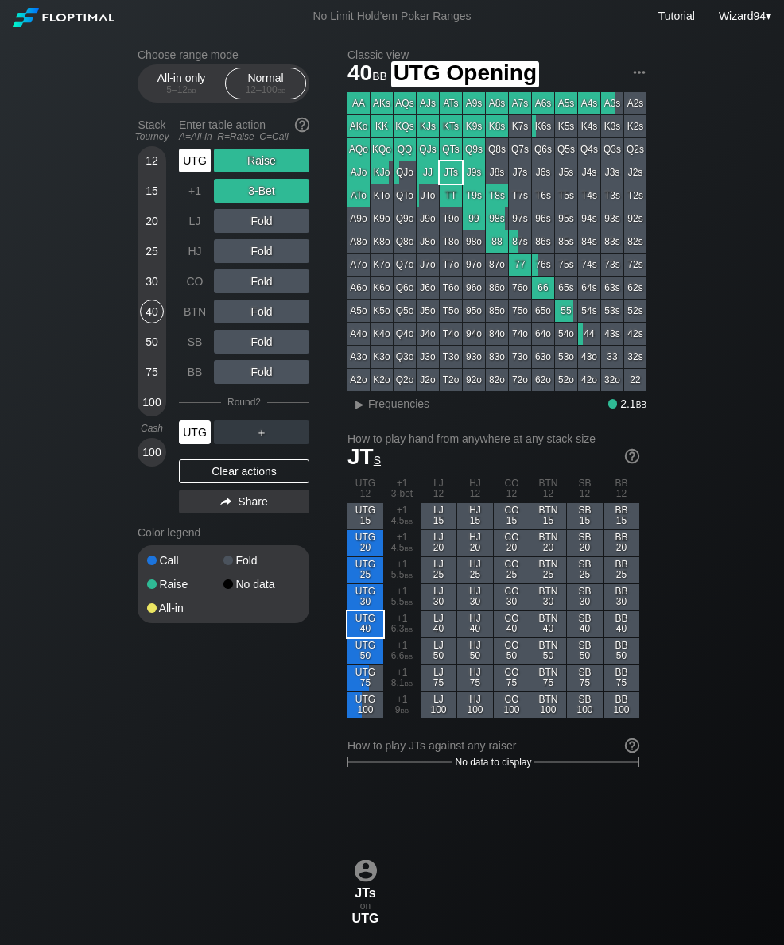
click at [185, 172] on div "UTG" at bounding box center [195, 161] width 32 height 24
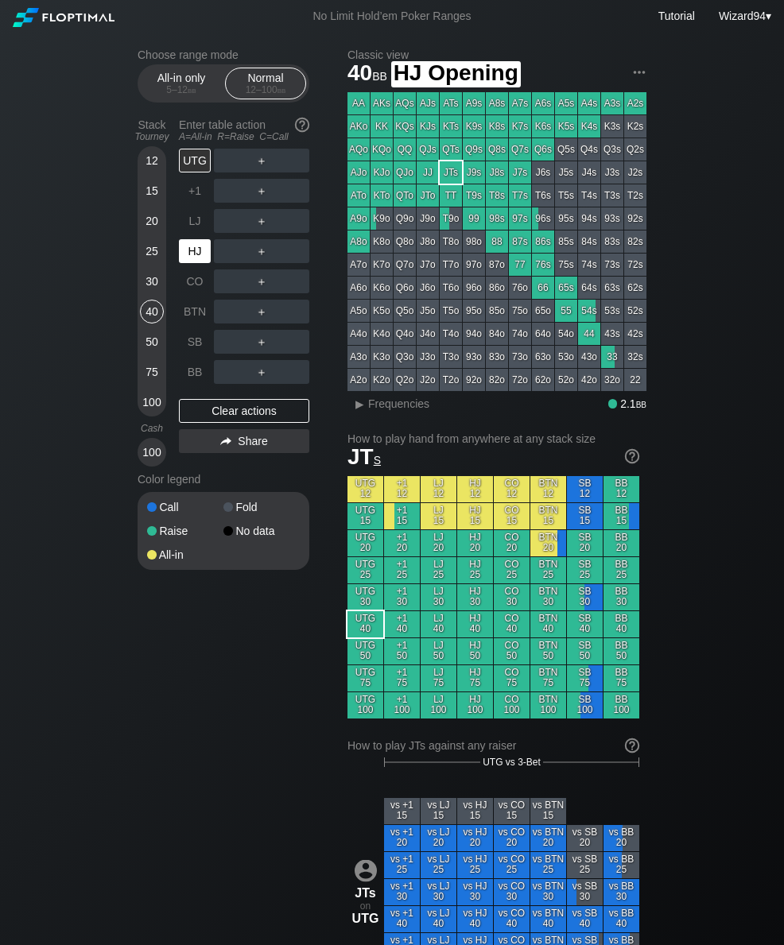
click at [191, 256] on div "HJ" at bounding box center [195, 251] width 32 height 24
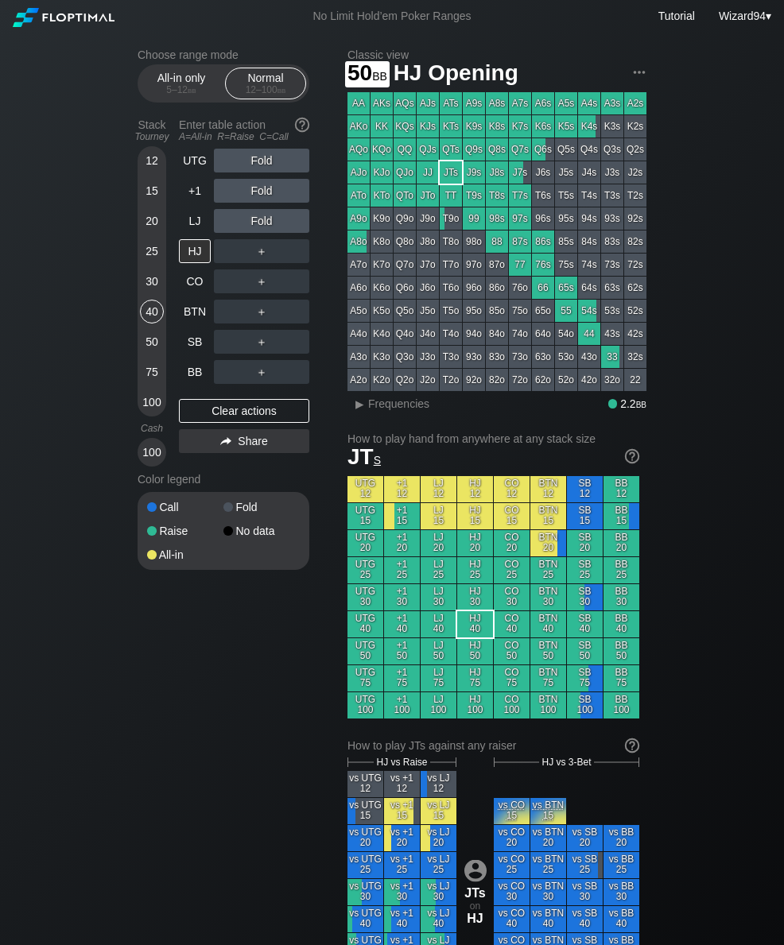
click at [149, 350] on div "50" at bounding box center [152, 342] width 24 height 24
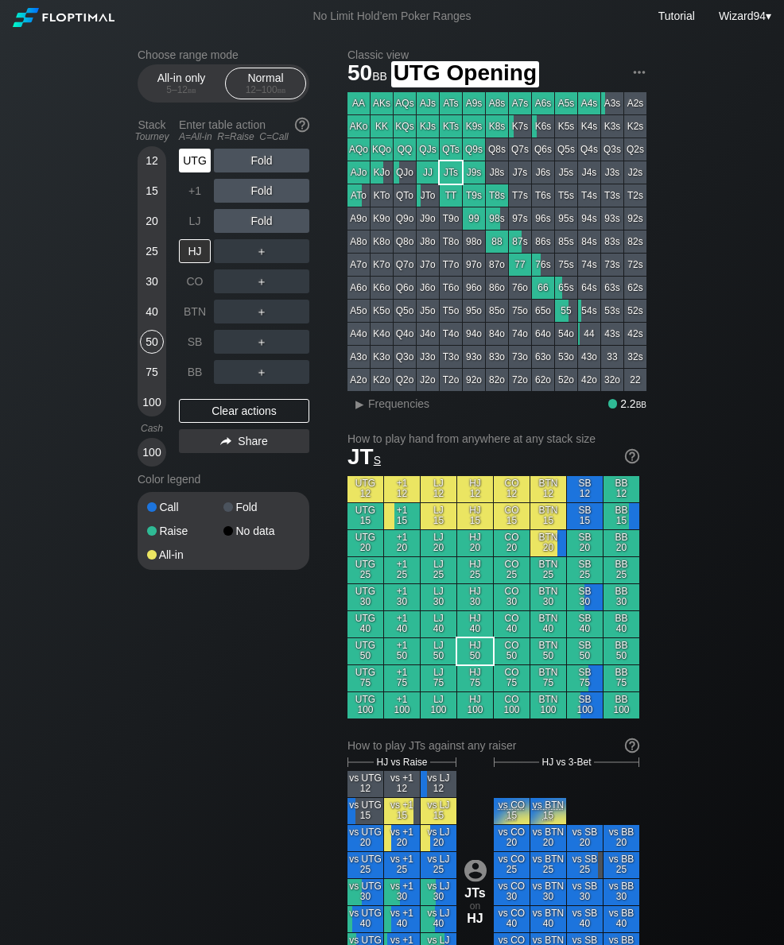
click at [195, 165] on div "UTG" at bounding box center [195, 161] width 32 height 24
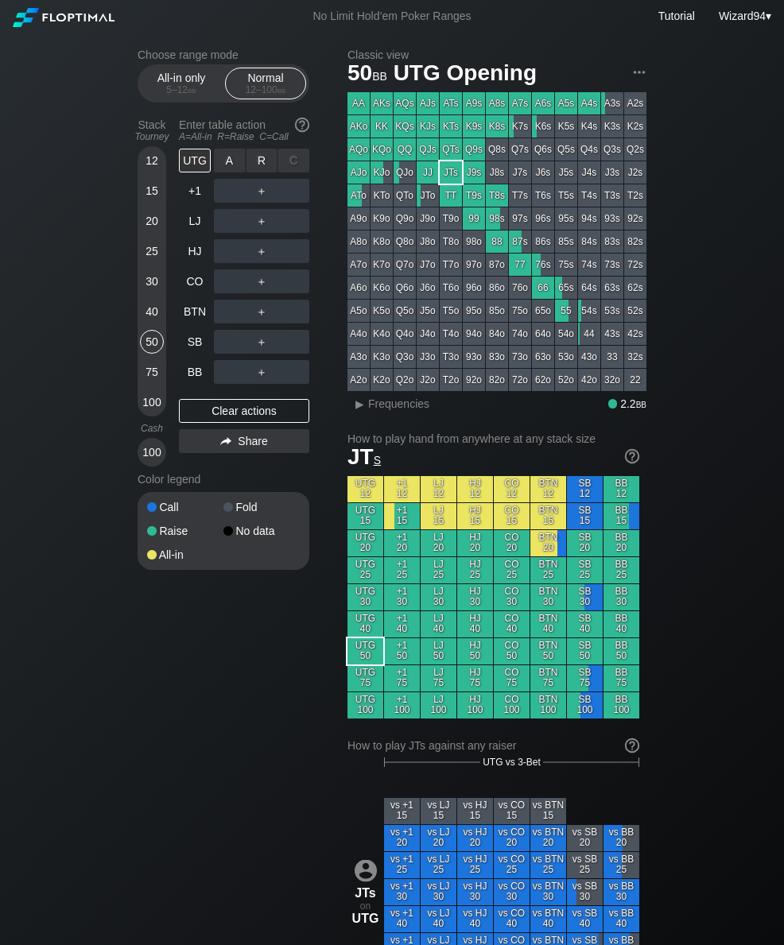
click at [258, 172] on div "R ✕" at bounding box center [261, 161] width 31 height 24
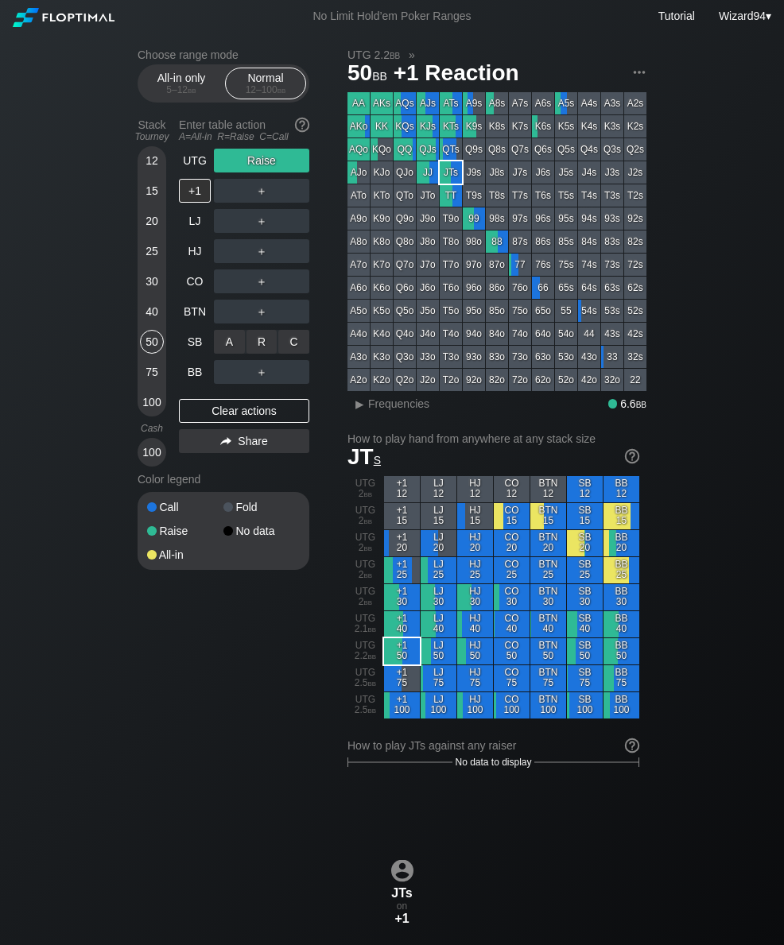
click at [258, 349] on div "R ✕" at bounding box center [261, 342] width 31 height 24
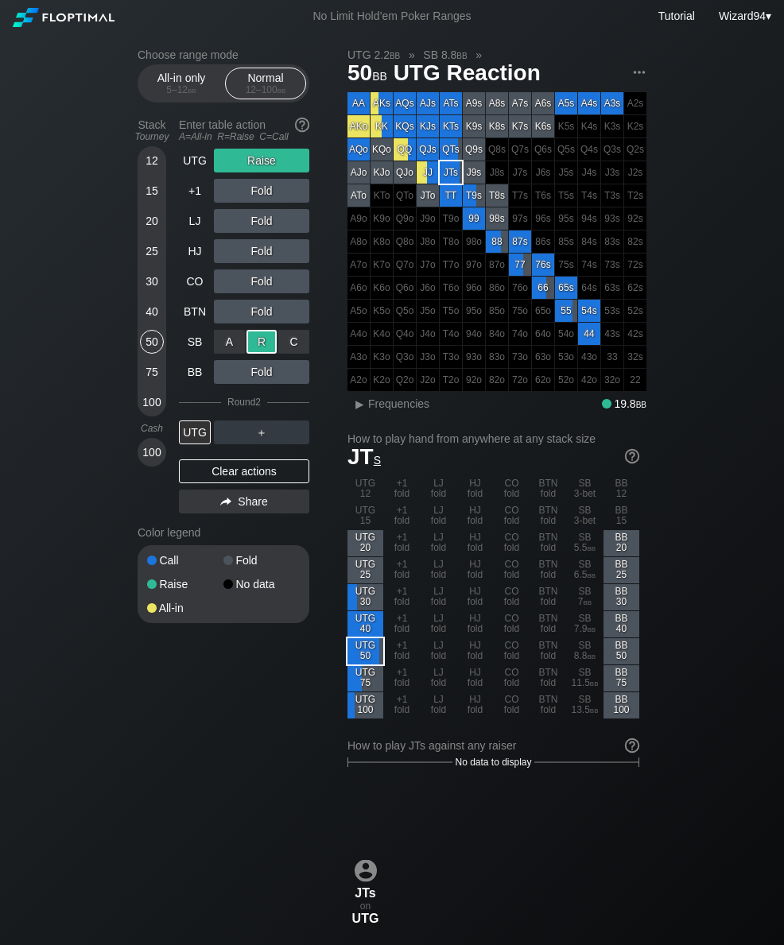
click at [193, 172] on div "UTG" at bounding box center [195, 161] width 32 height 24
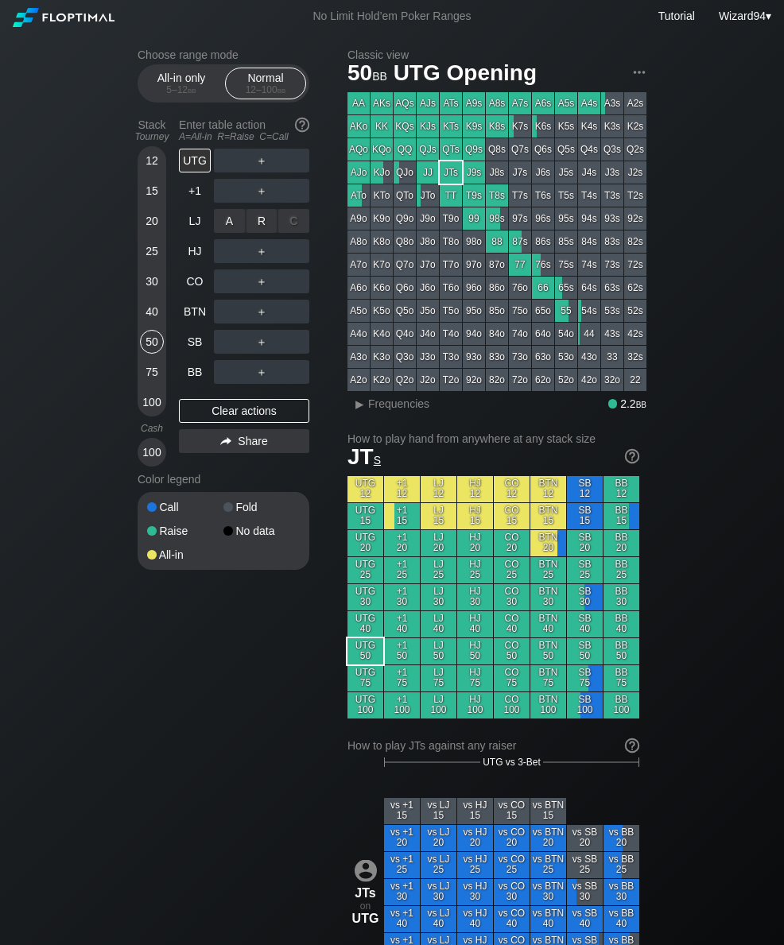
click at [260, 225] on div "R ✕" at bounding box center [261, 221] width 31 height 24
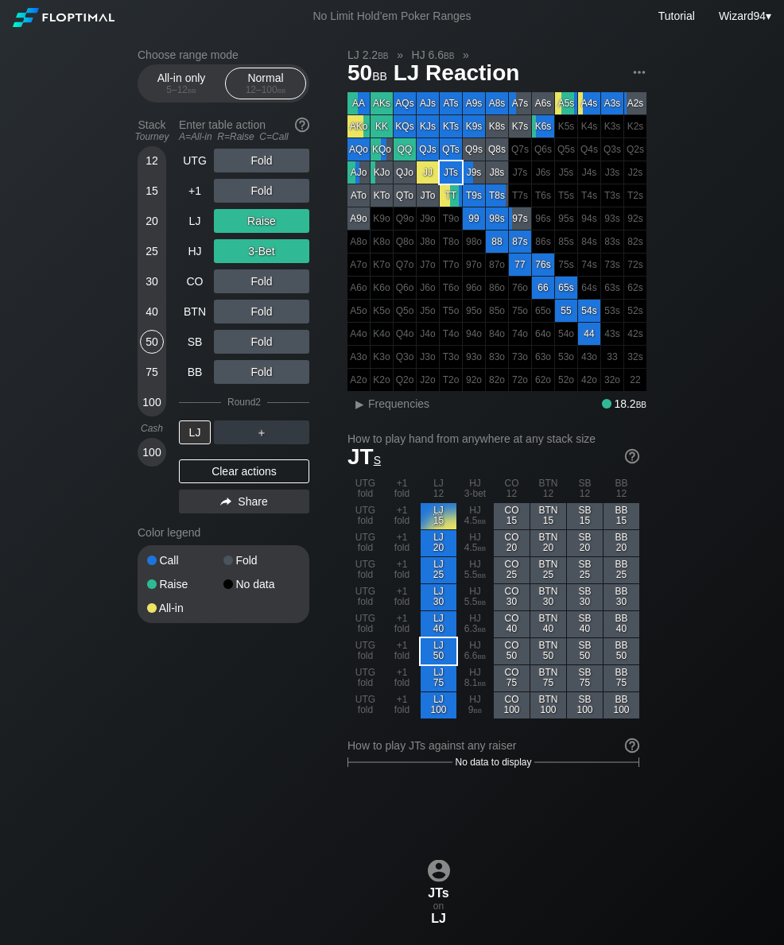
click at [145, 337] on div "50" at bounding box center [152, 342] width 24 height 24
click at [147, 330] on div "40" at bounding box center [152, 315] width 24 height 30
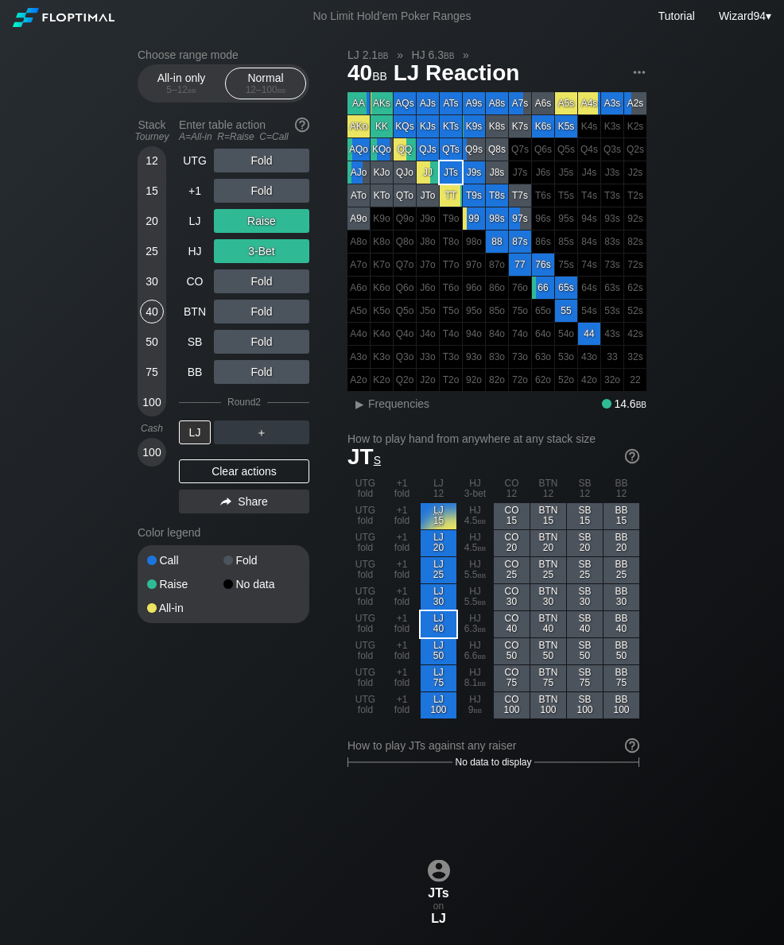
click at [153, 227] on div "20" at bounding box center [152, 221] width 24 height 24
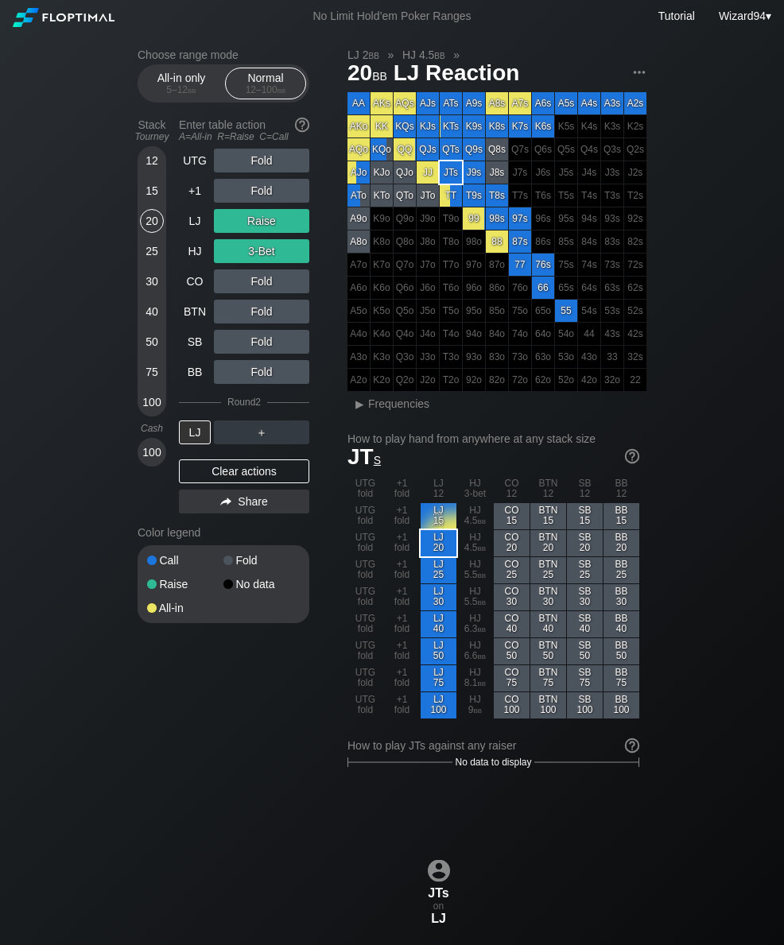
click at [188, 250] on div "HJ" at bounding box center [195, 251] width 32 height 24
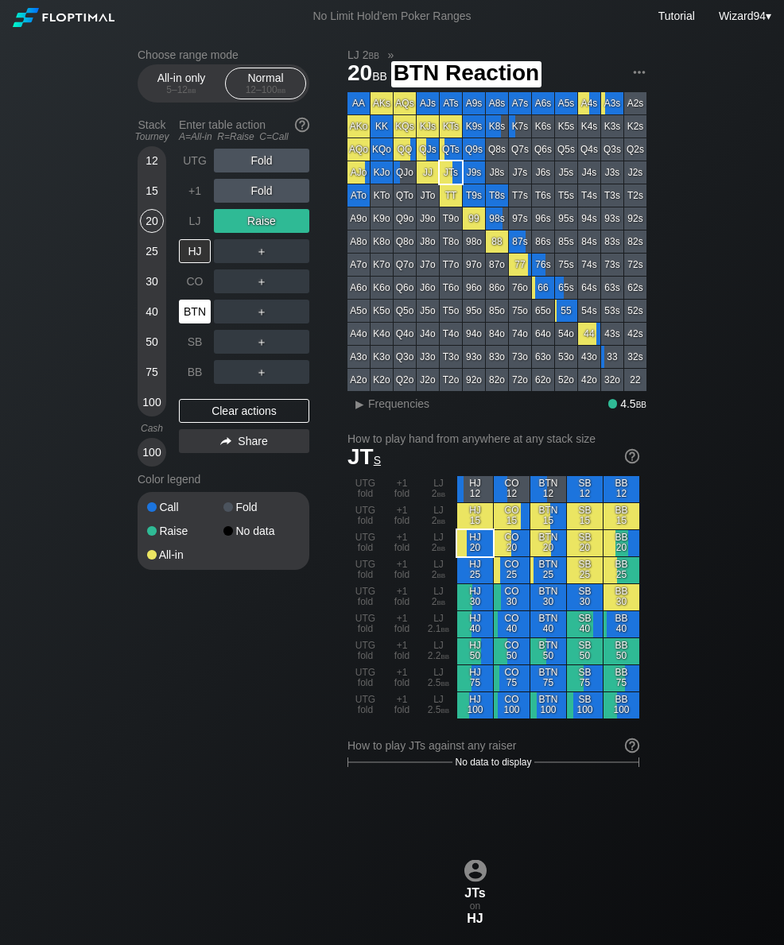
click at [196, 315] on div "BTN" at bounding box center [195, 312] width 32 height 24
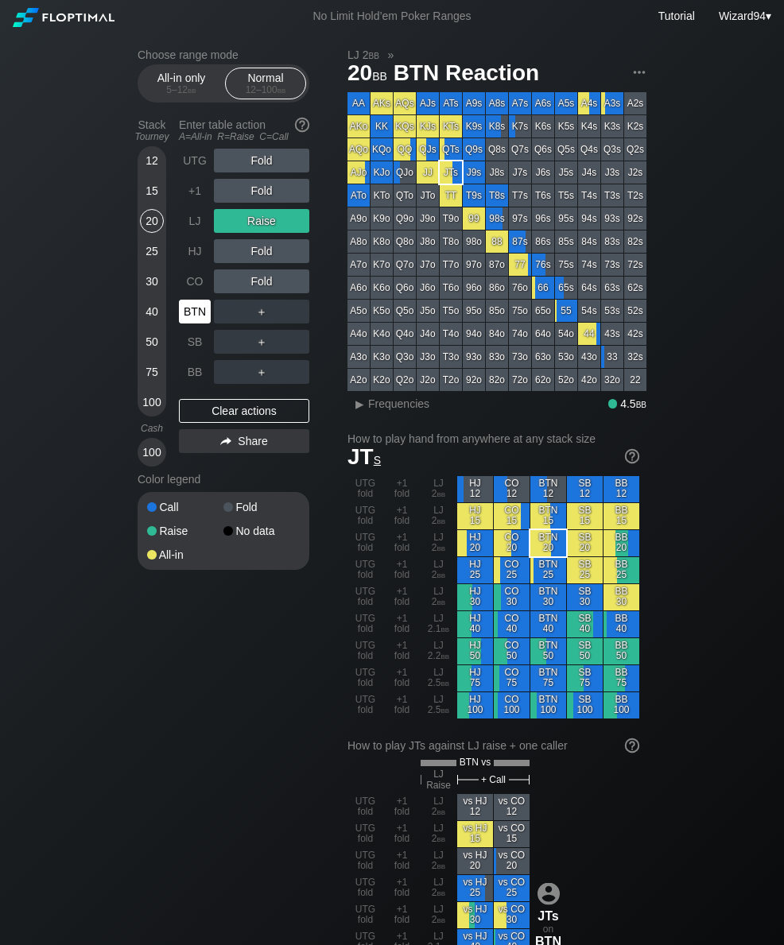
click at [196, 228] on div "LJ" at bounding box center [195, 221] width 32 height 24
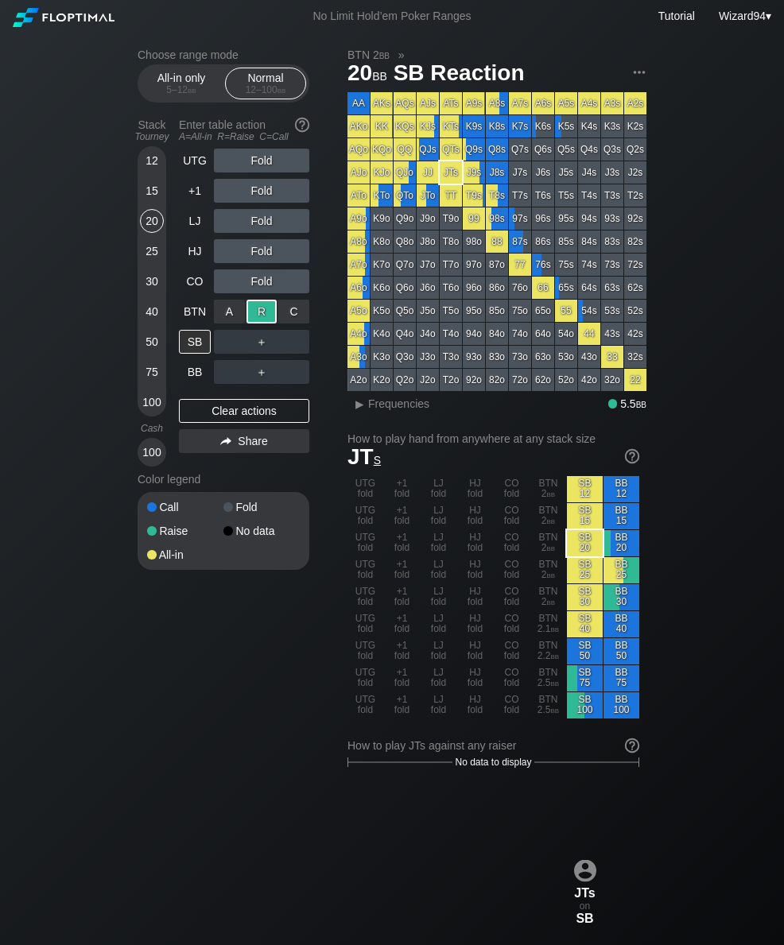
click at [186, 377] on div "BB" at bounding box center [195, 372] width 32 height 24
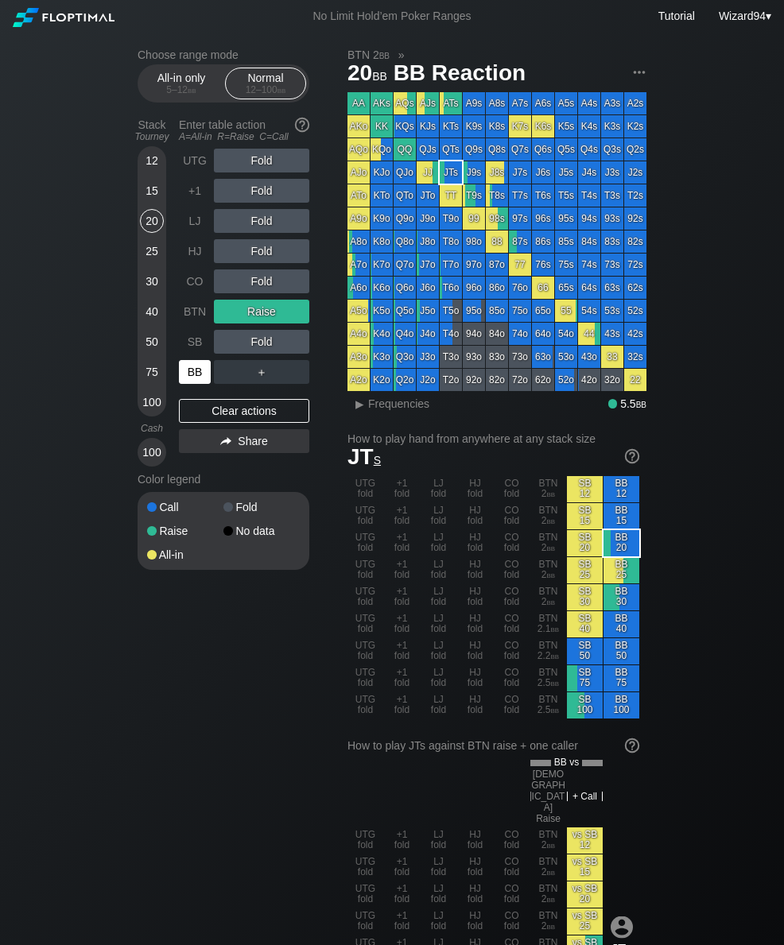
click at [147, 253] on div "25" at bounding box center [152, 251] width 24 height 24
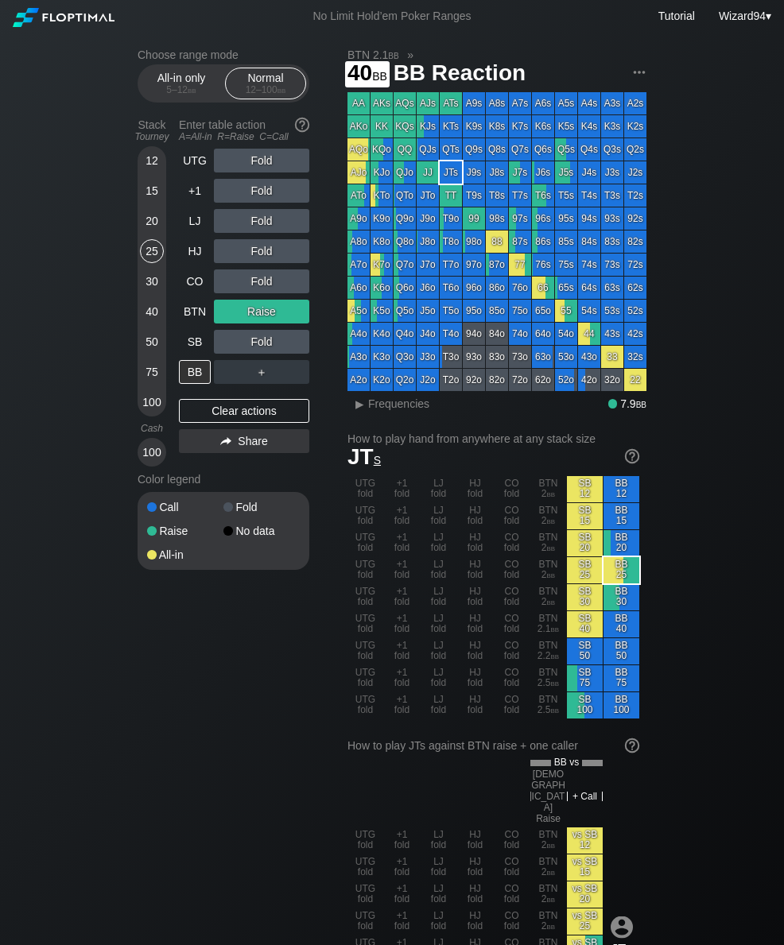
click at [149, 320] on div "40" at bounding box center [152, 312] width 24 height 24
click at [192, 263] on div "HJ" at bounding box center [195, 251] width 32 height 24
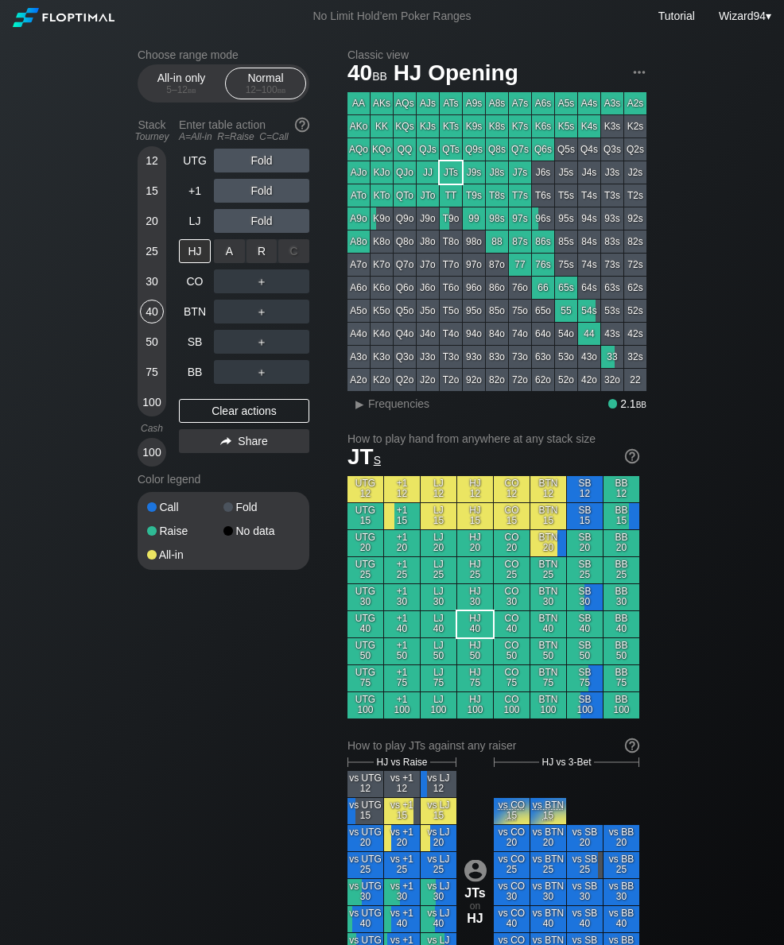
click at [260, 255] on div "R ✕" at bounding box center [261, 251] width 31 height 24
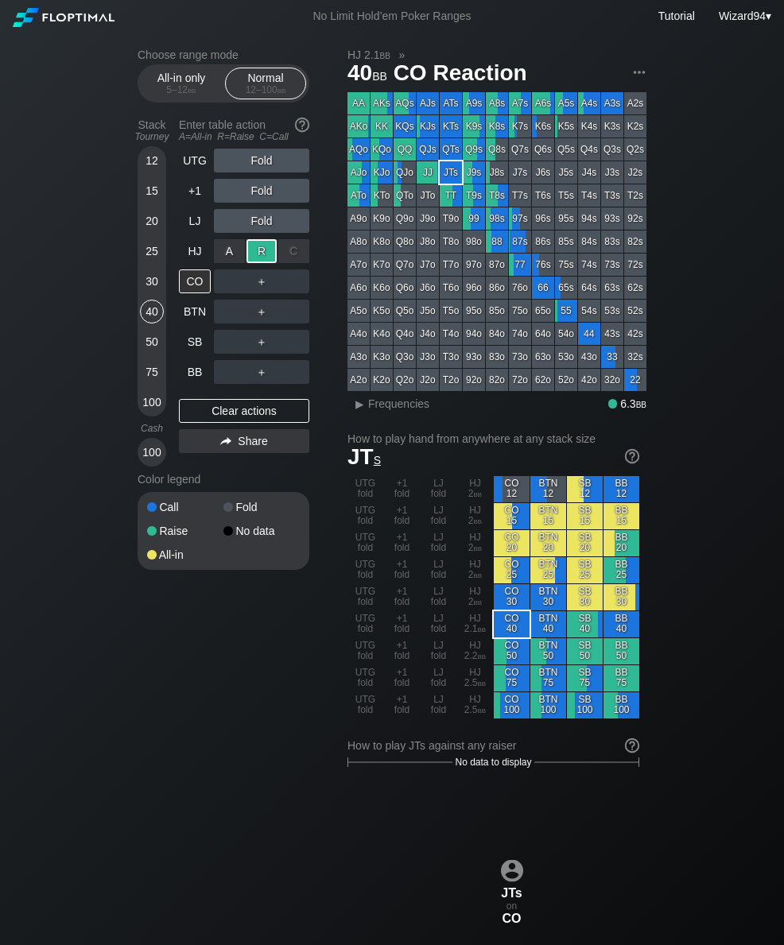
click at [192, 312] on div "BTN" at bounding box center [195, 312] width 32 height 24
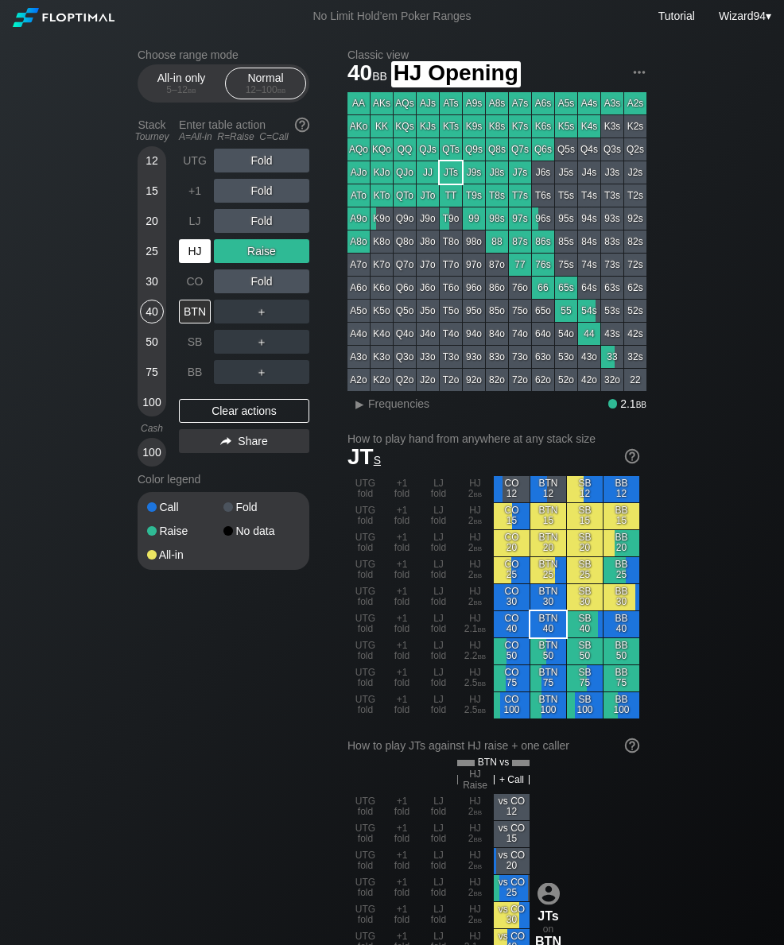
click at [194, 250] on div "HJ" at bounding box center [195, 251] width 32 height 24
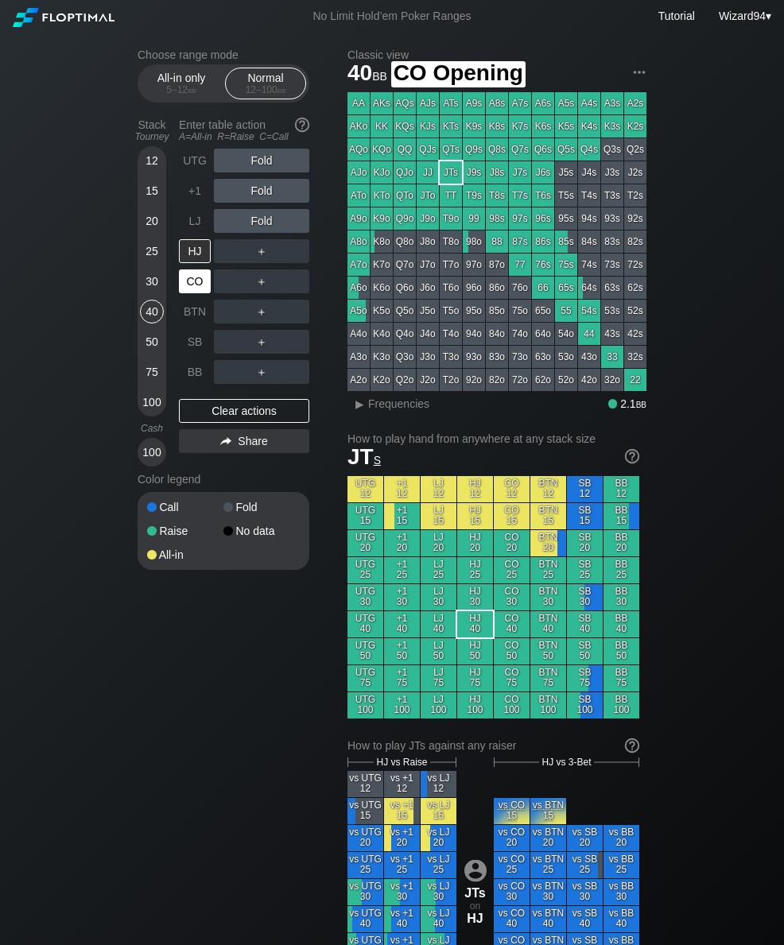
click at [189, 282] on div "CO" at bounding box center [195, 281] width 32 height 24
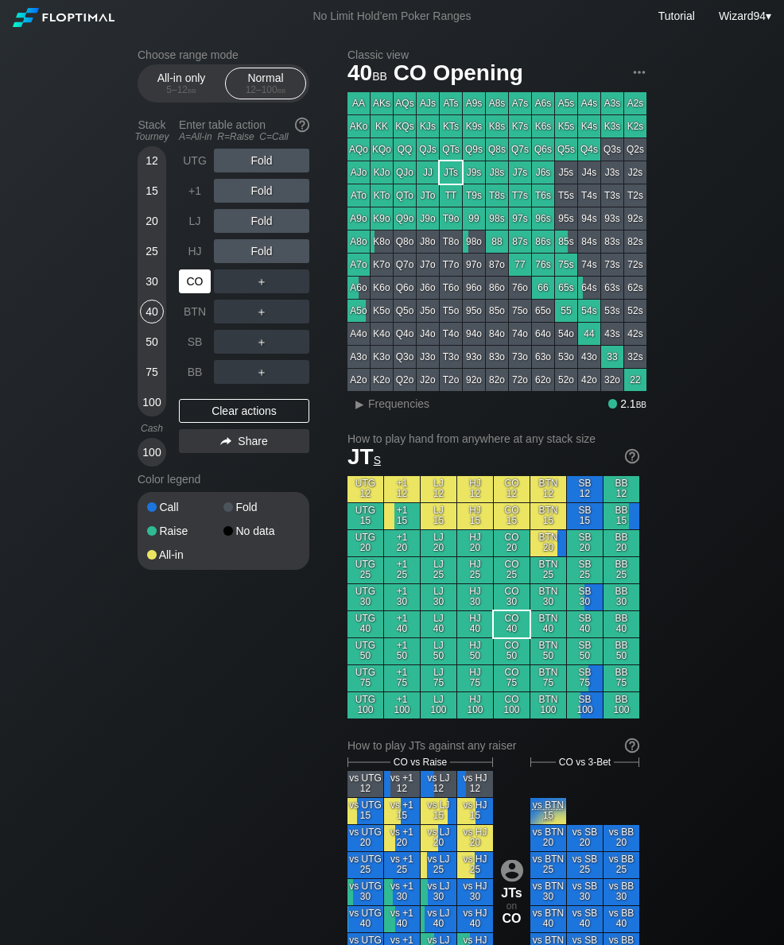
click at [188, 290] on div "CO" at bounding box center [195, 281] width 32 height 24
click at [173, 99] on div "All-in only 5 – 12 bb" at bounding box center [181, 83] width 73 height 30
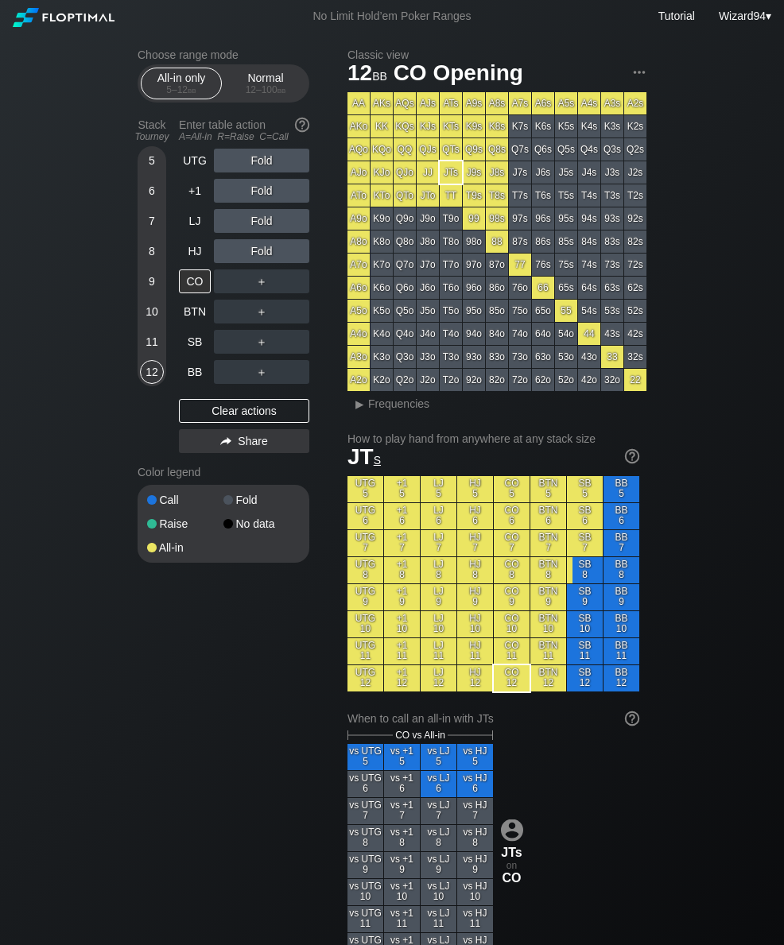
click at [155, 160] on div "5" at bounding box center [152, 161] width 24 height 24
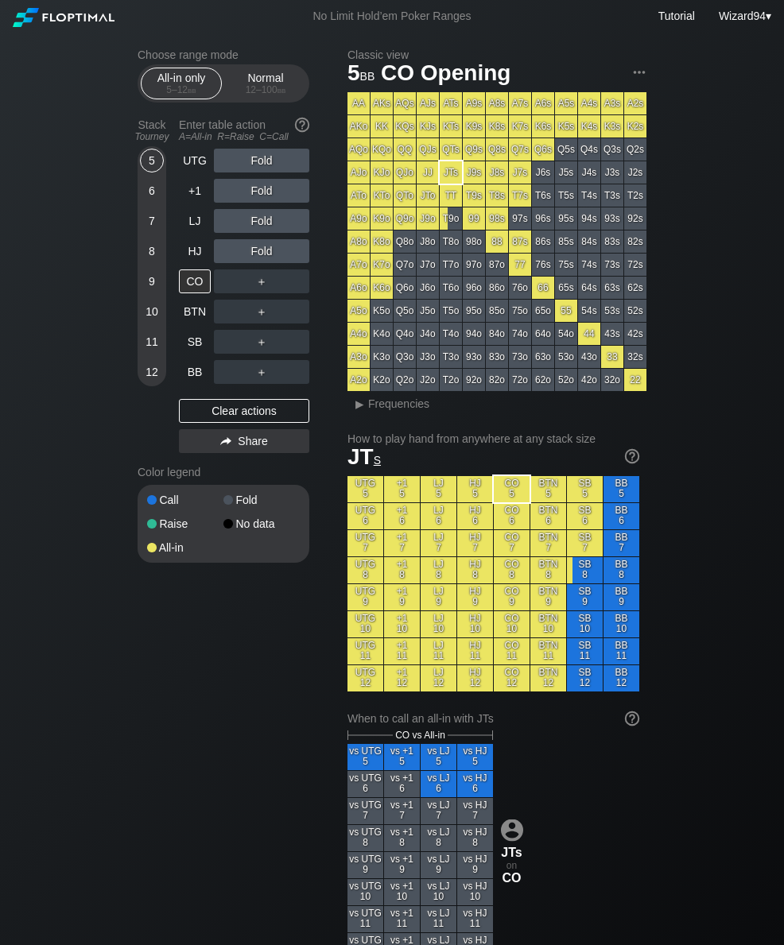
click at [154, 189] on div "6" at bounding box center [152, 191] width 24 height 24
click at [263, 79] on div "Normal 12 – 100 bb" at bounding box center [265, 83] width 73 height 30
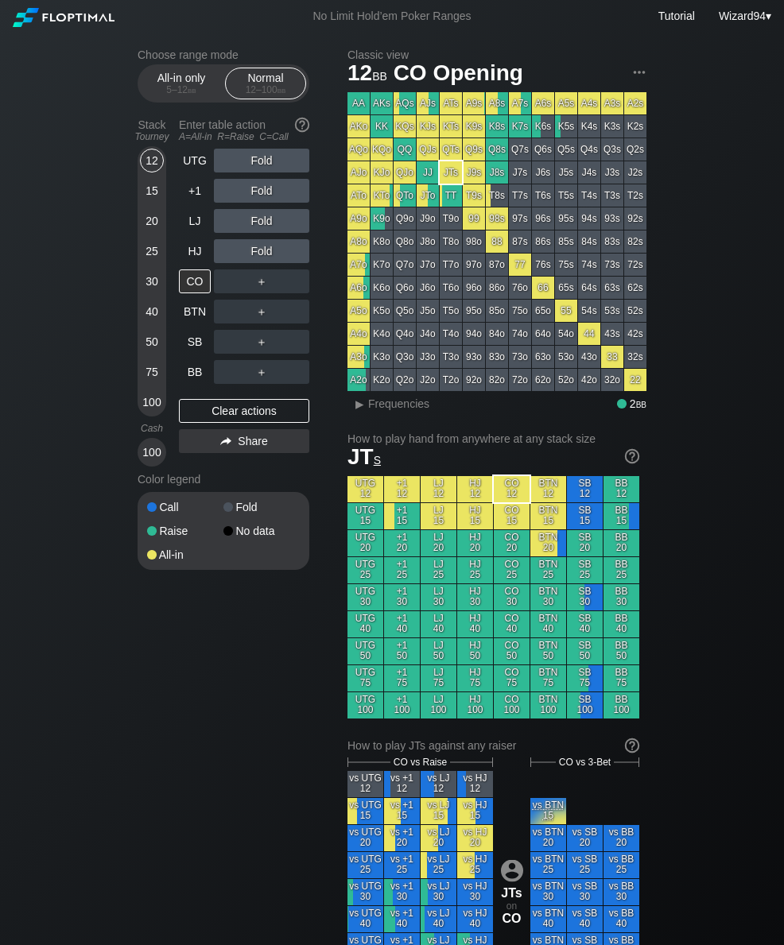
click at [156, 414] on div "100" at bounding box center [152, 402] width 24 height 24
click at [155, 414] on div "100" at bounding box center [152, 402] width 24 height 24
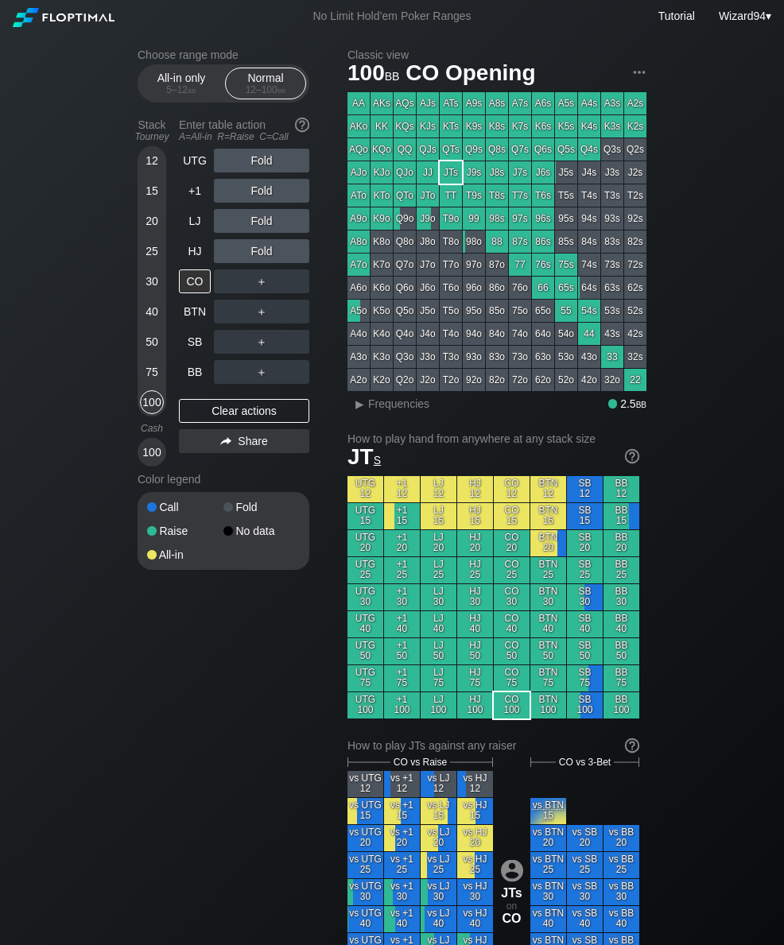
click at [160, 404] on div "100" at bounding box center [152, 402] width 24 height 24
click at [161, 406] on div "100" at bounding box center [152, 402] width 24 height 24
click at [168, 400] on div "Stack Tourney Enter table action A=All-in R=Raise C=Call [PHONE_NUMBER] [PHONE_…" at bounding box center [224, 289] width 172 height 354
click at [298, 353] on div "C ✕" at bounding box center [293, 342] width 31 height 24
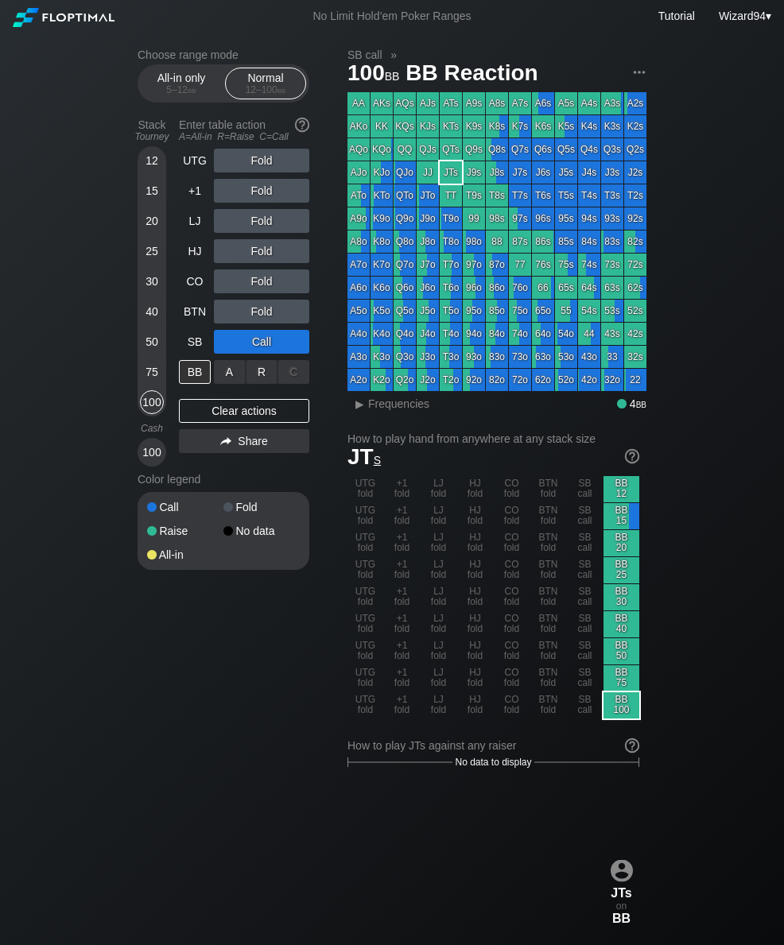
click at [258, 376] on div "R ✕" at bounding box center [261, 372] width 31 height 24
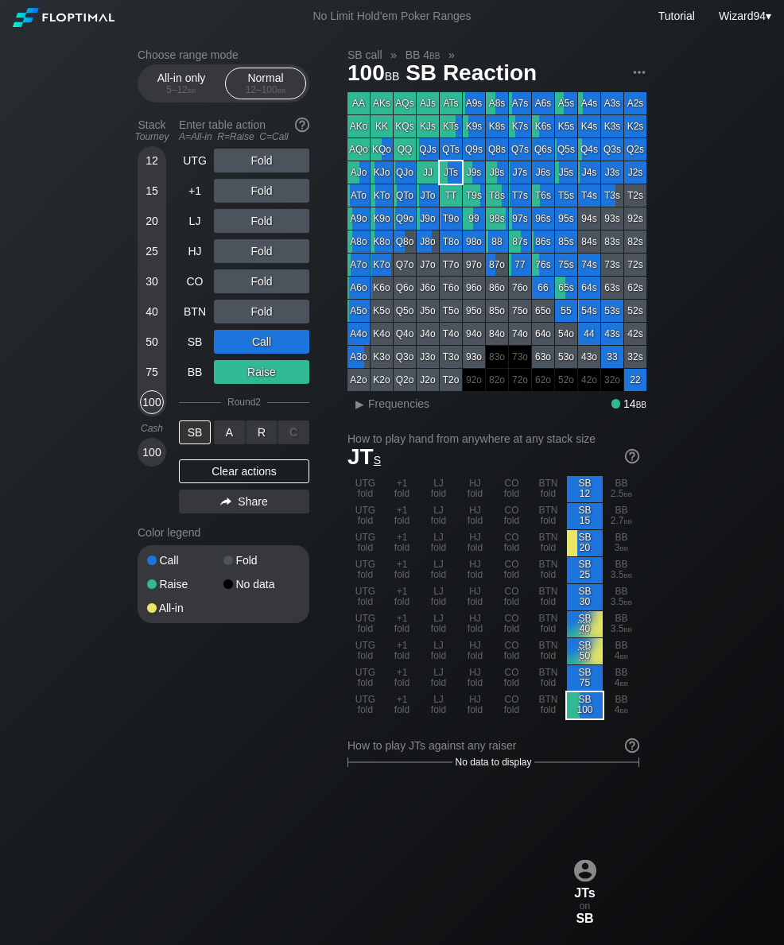
click at [265, 442] on div "R ✕" at bounding box center [261, 432] width 31 height 24
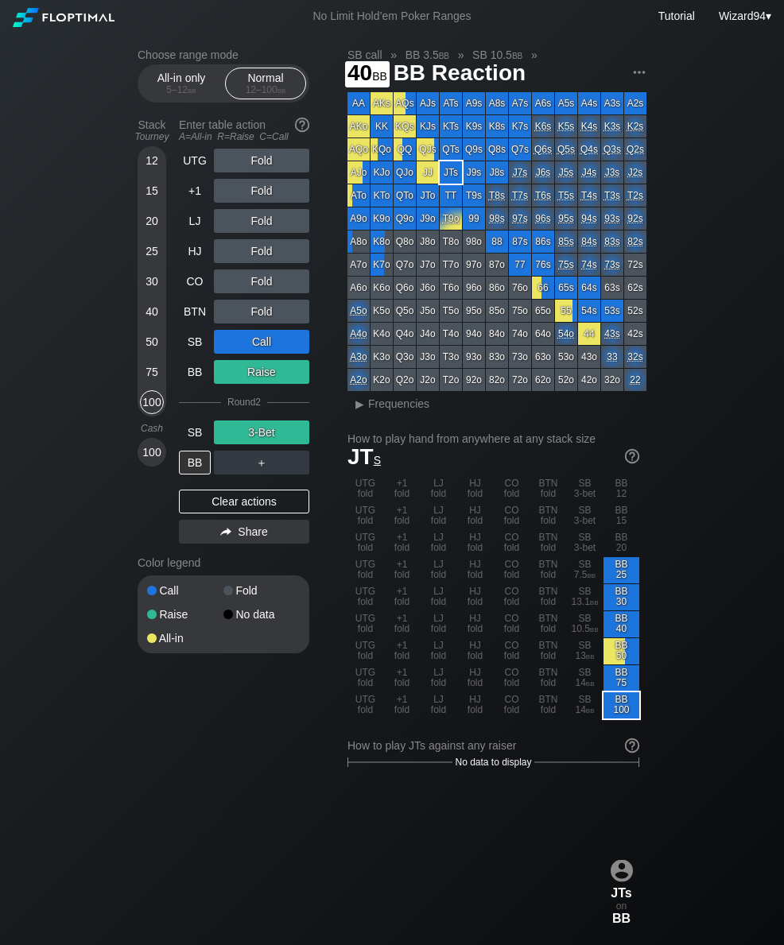
click at [156, 320] on div "40" at bounding box center [152, 312] width 24 height 24
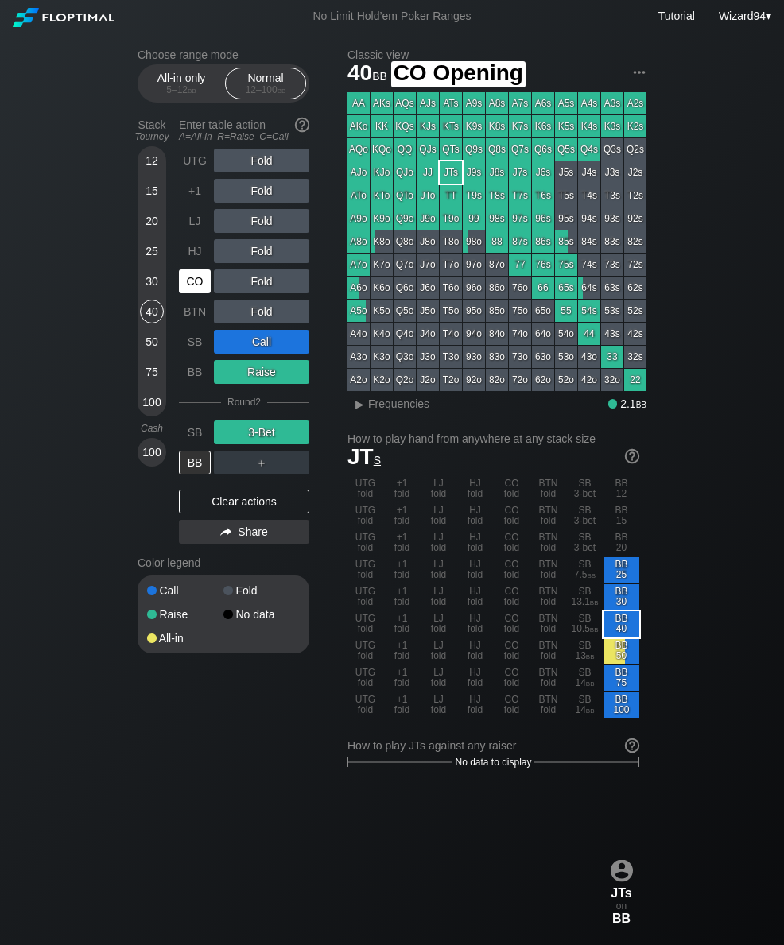
click at [190, 283] on div "CO" at bounding box center [195, 281] width 32 height 24
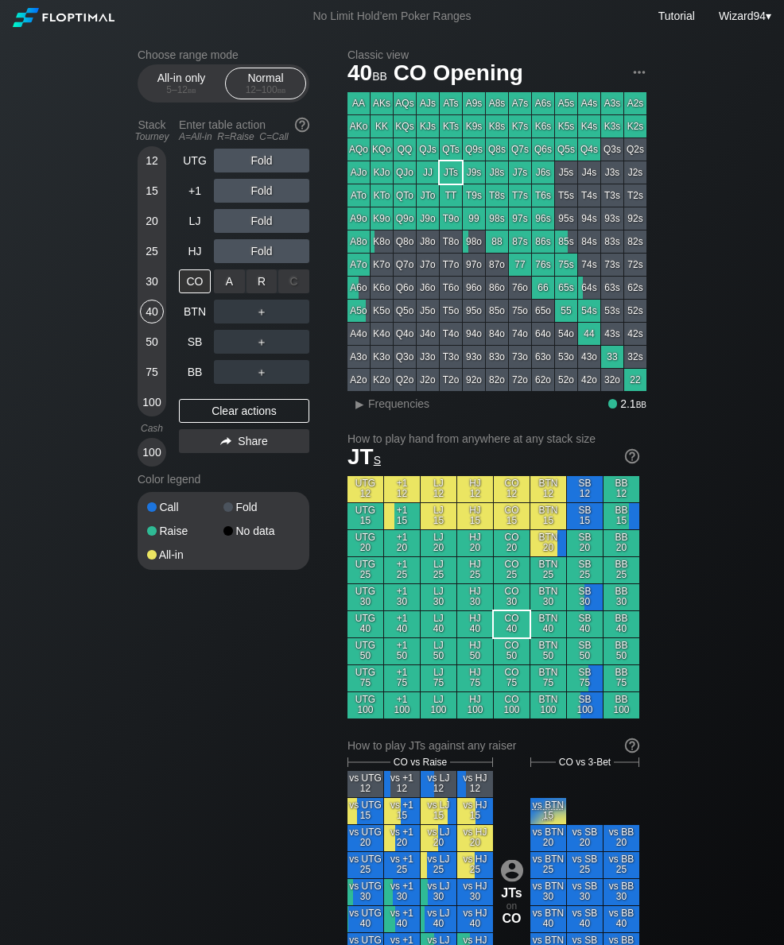
click at [267, 293] on div "R ✕" at bounding box center [261, 281] width 31 height 24
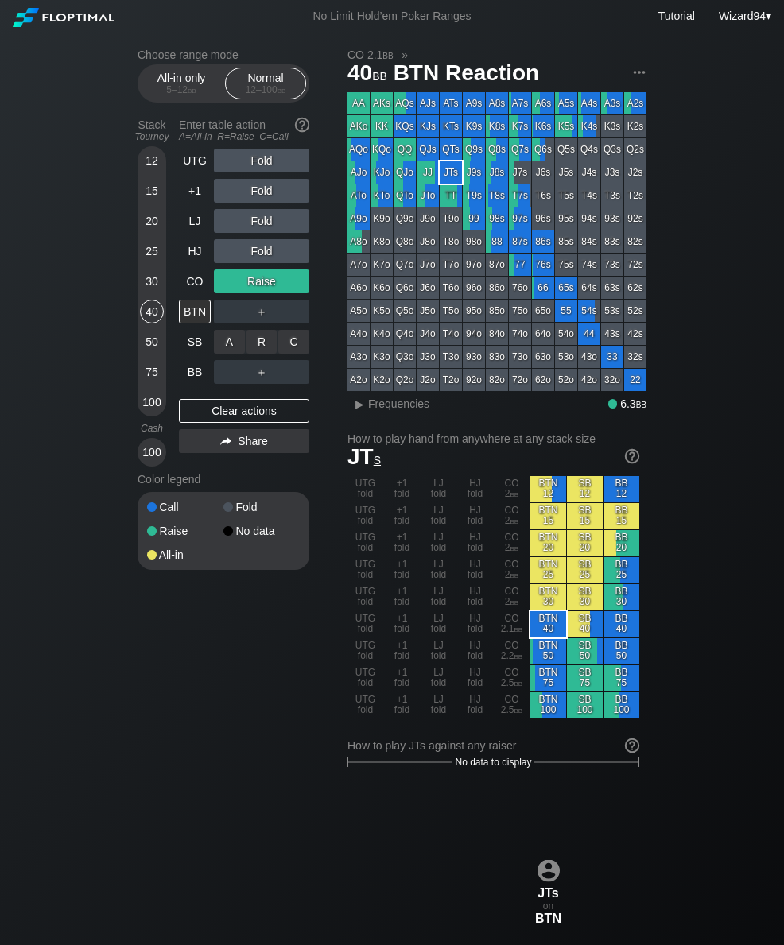
click at [297, 354] on div "C ✕" at bounding box center [293, 342] width 31 height 24
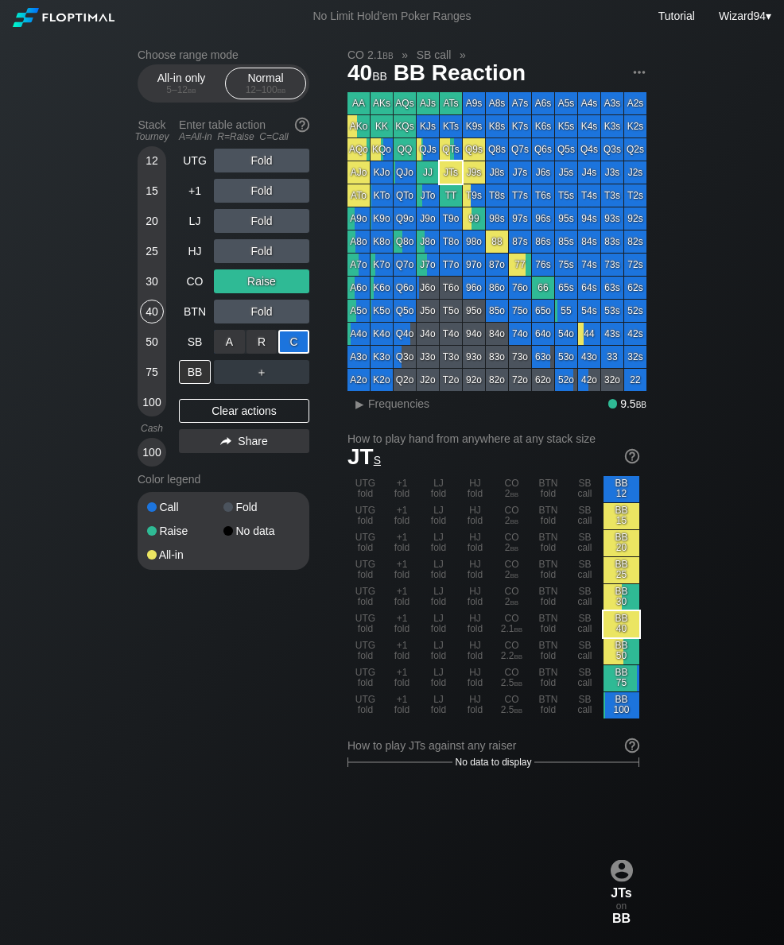
click at [153, 349] on div "50" at bounding box center [152, 342] width 24 height 24
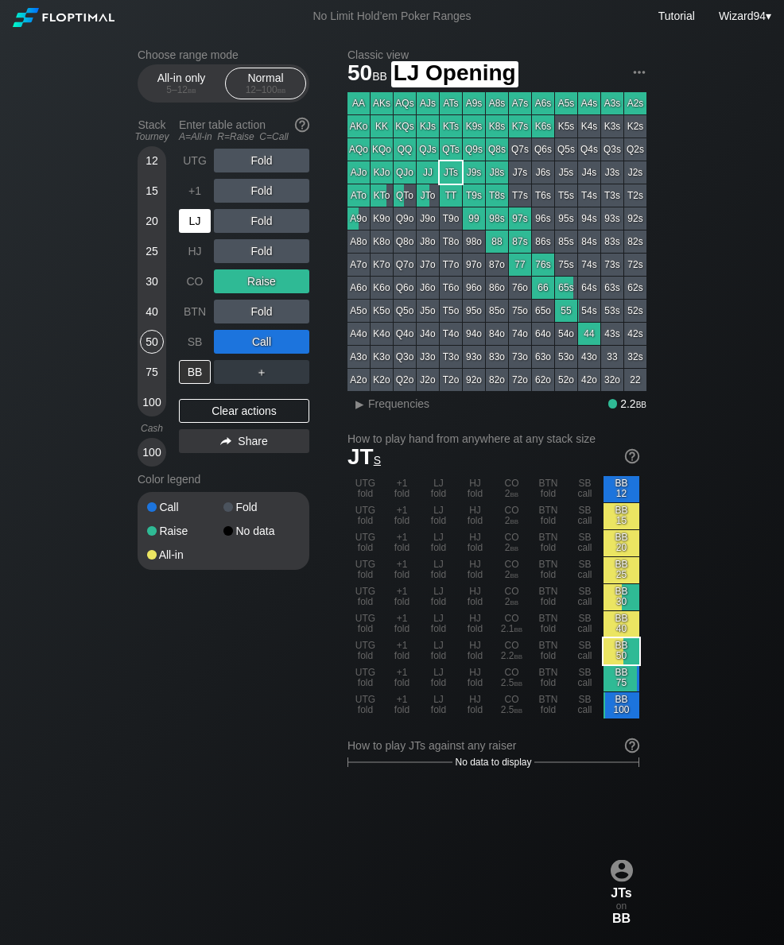
click at [200, 236] on div "LJ" at bounding box center [196, 221] width 35 height 30
click at [200, 233] on div "LJ" at bounding box center [195, 221] width 32 height 24
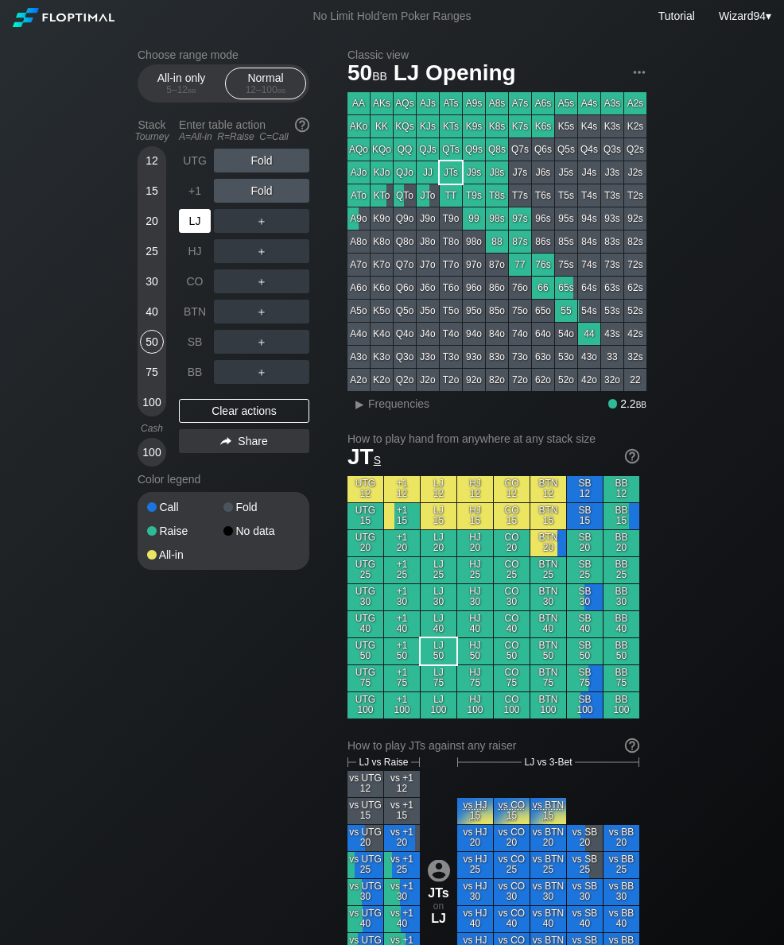
click at [188, 242] on div "HJ" at bounding box center [196, 251] width 35 height 30
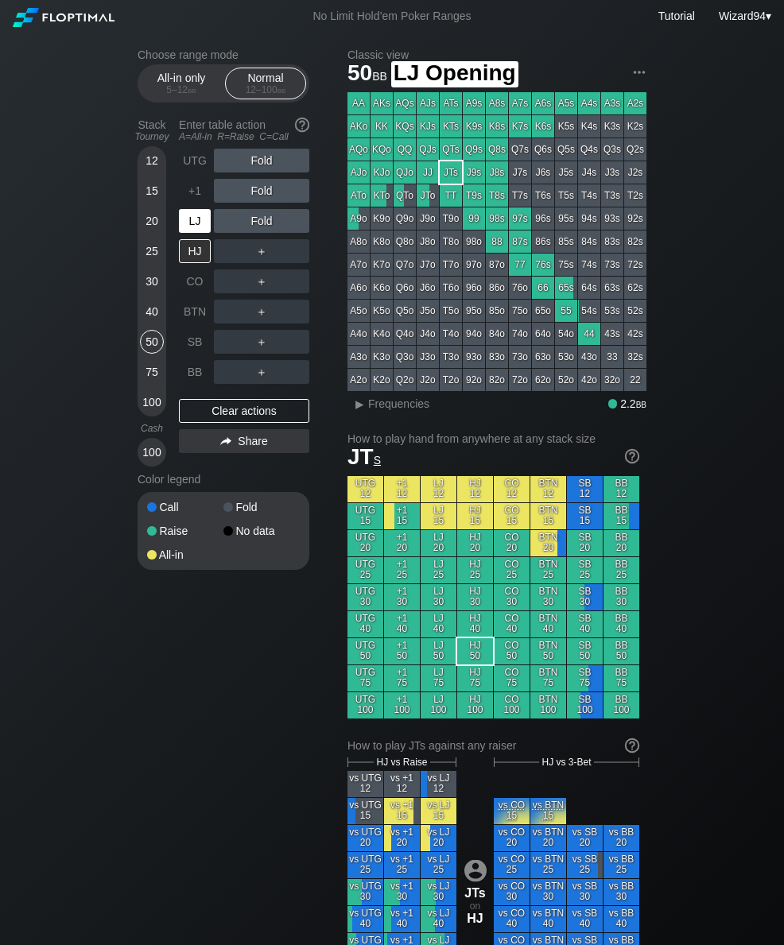
click at [198, 226] on div "LJ" at bounding box center [195, 221] width 32 height 24
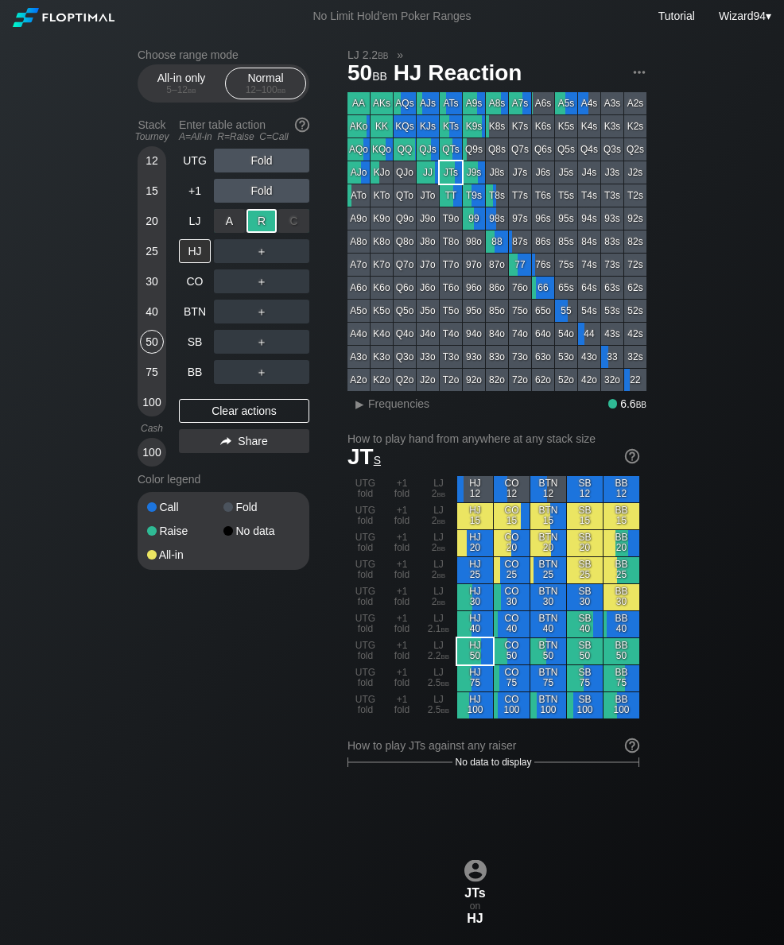
click at [197, 351] on div "SB" at bounding box center [195, 342] width 32 height 24
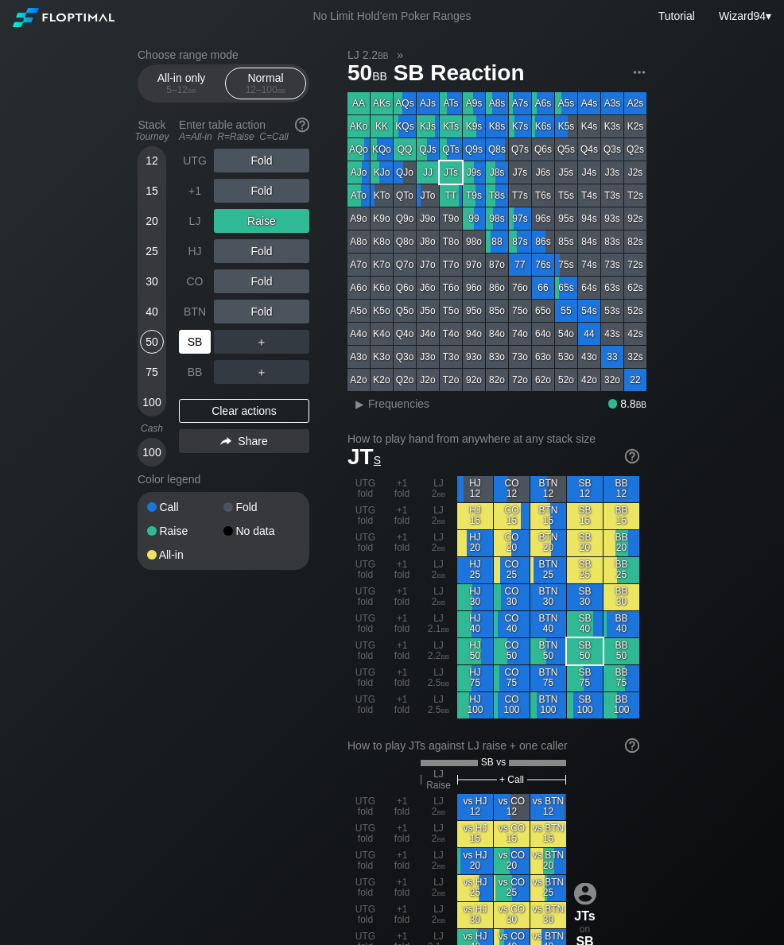
click at [142, 320] on div "40" at bounding box center [152, 312] width 24 height 24
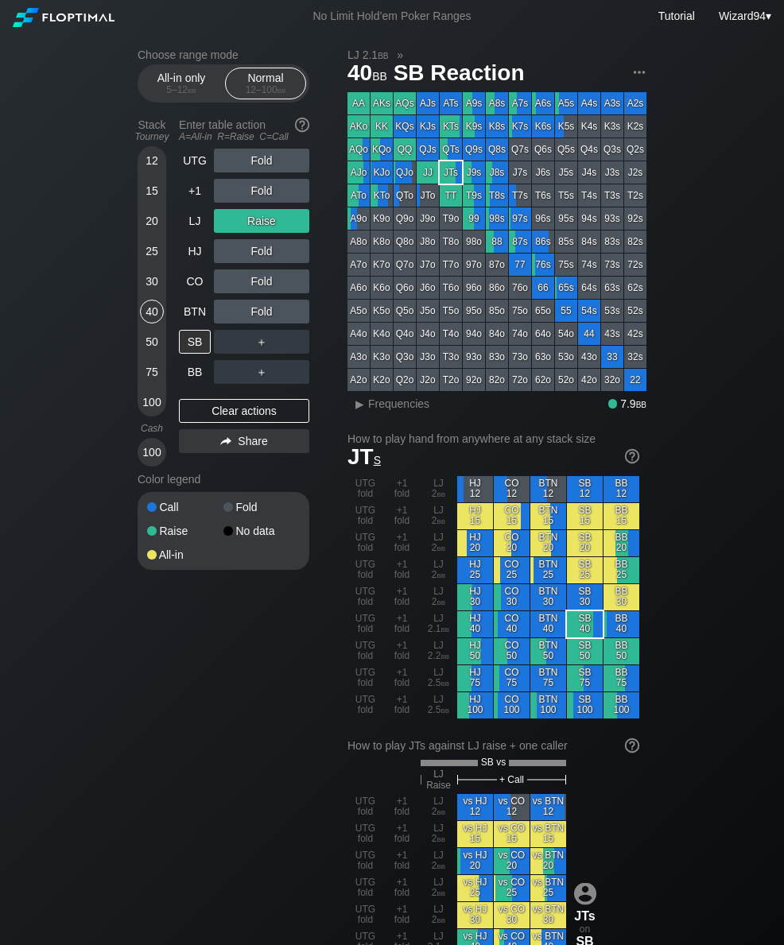
click at [180, 401] on div "UTG Fold +1 Fold LJ Raise HJ Fold CO Fold BTN Fold SB ＋ BB ＋ Clear actions Share" at bounding box center [244, 308] width 130 height 318
click at [194, 374] on div "BB" at bounding box center [195, 372] width 32 height 24
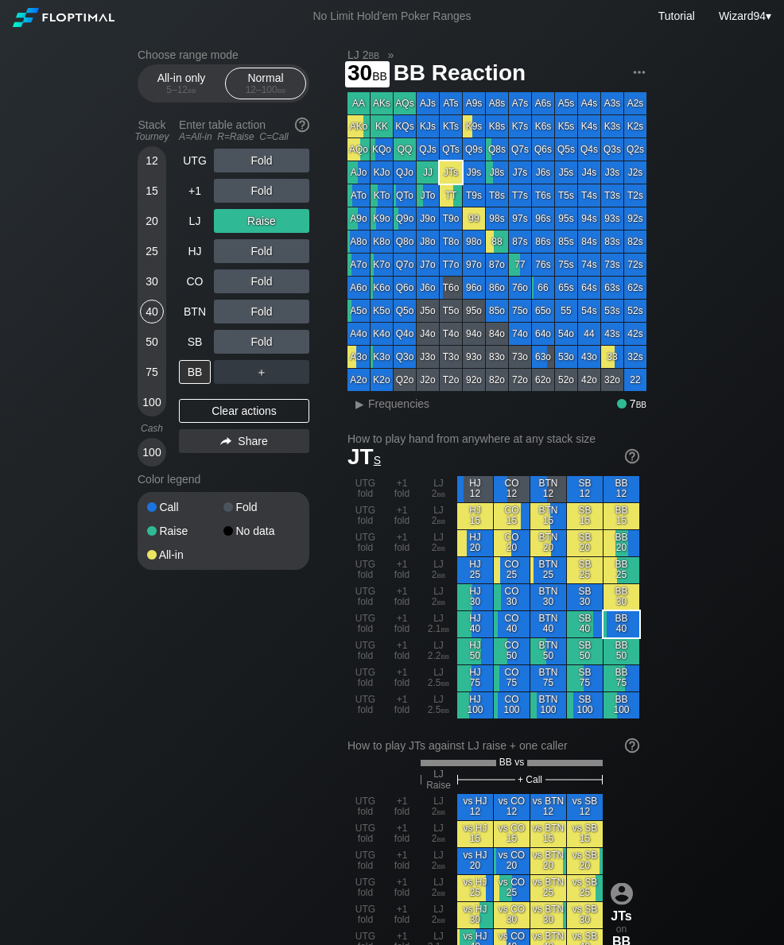
click at [155, 293] on div "30" at bounding box center [152, 281] width 24 height 24
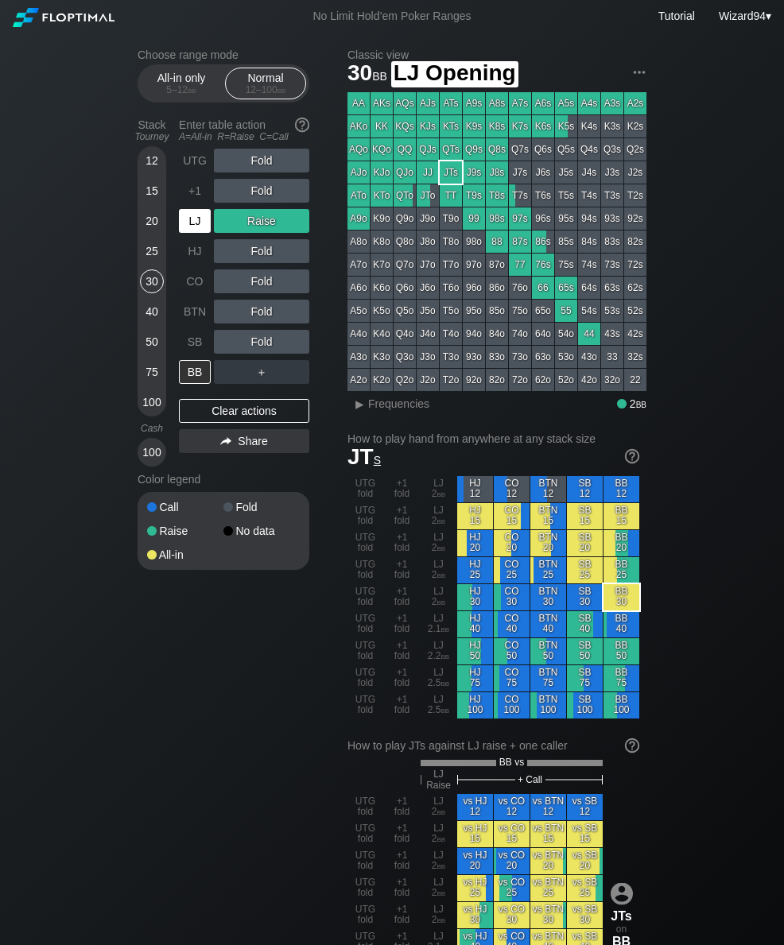
click at [202, 231] on div "LJ" at bounding box center [195, 221] width 32 height 24
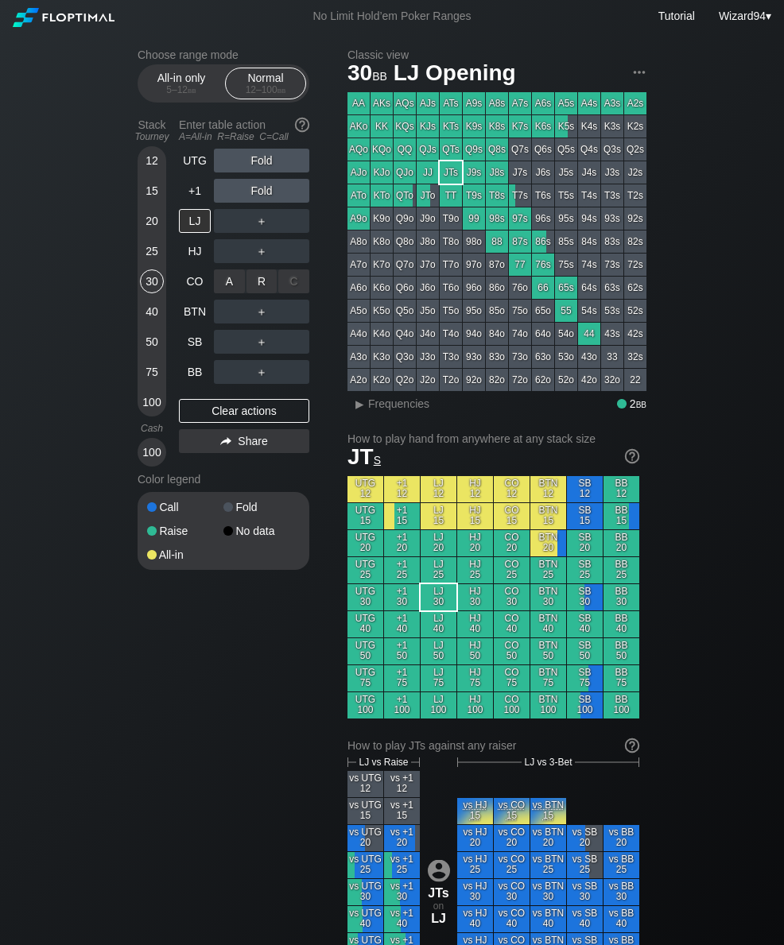
click at [262, 284] on div "R ✕" at bounding box center [261, 281] width 31 height 24
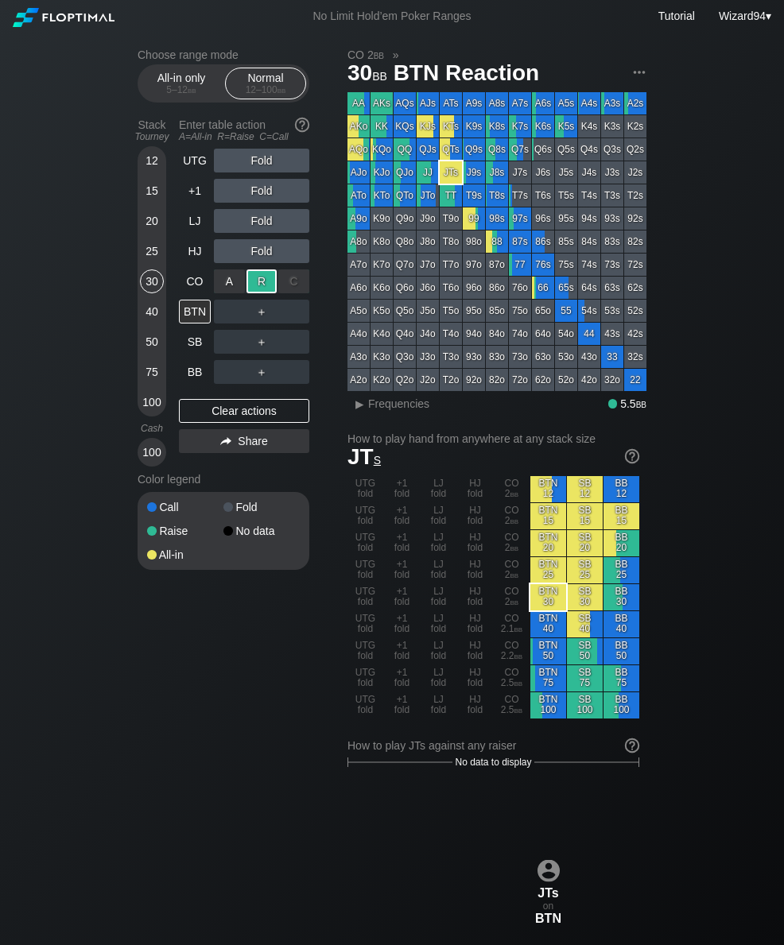
click at [197, 376] on div "BB" at bounding box center [195, 372] width 32 height 24
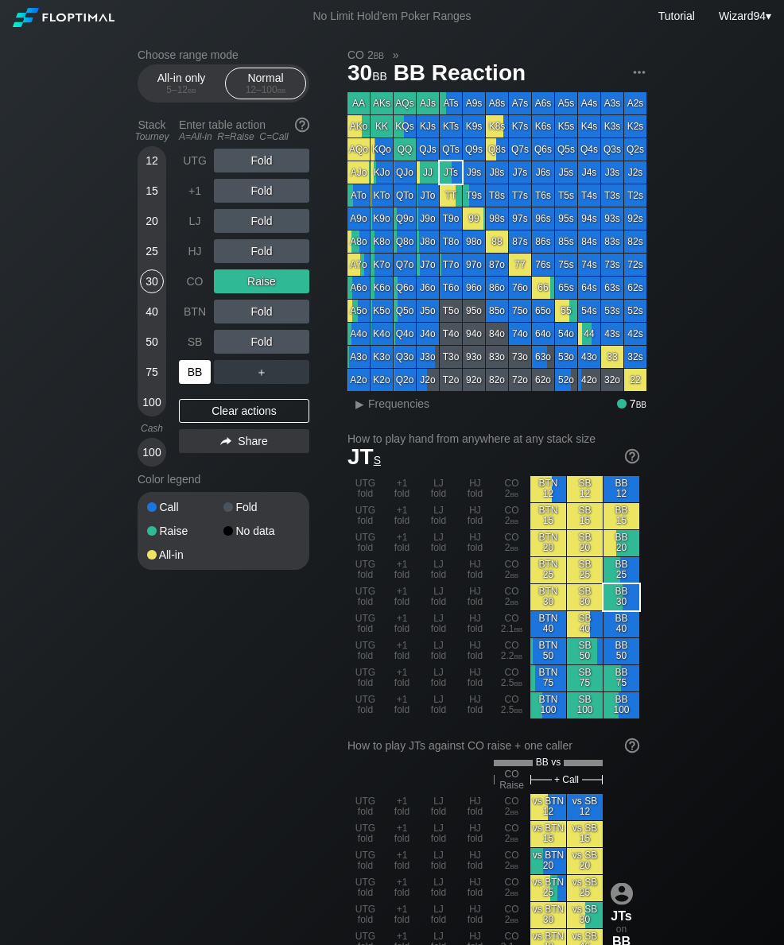
click at [143, 359] on div "50" at bounding box center [152, 345] width 24 height 30
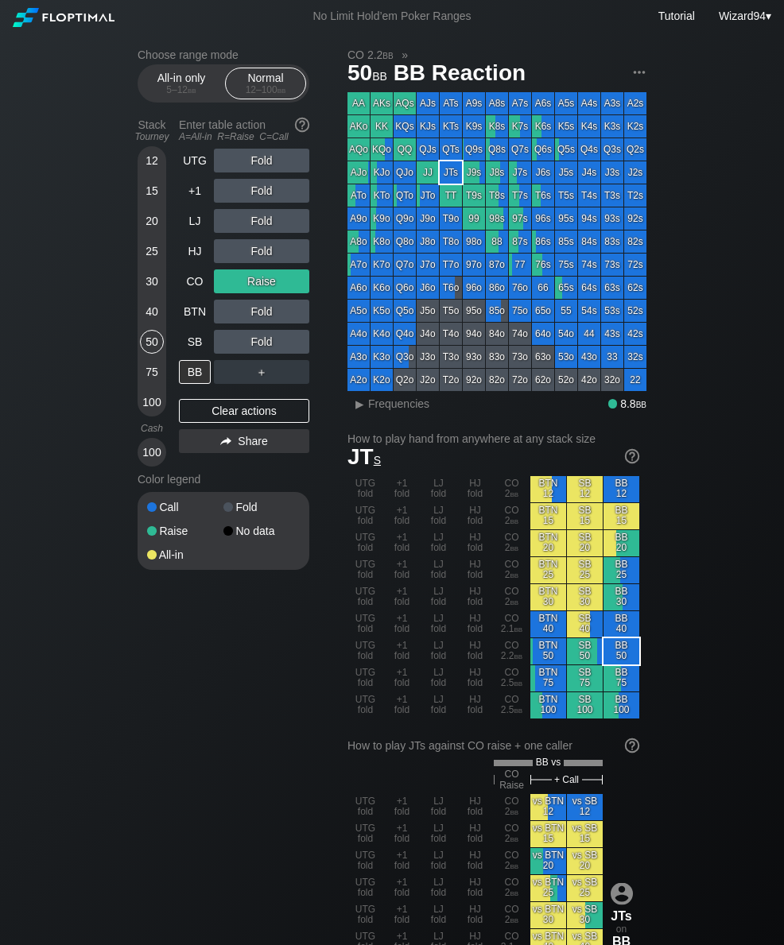
click at [184, 226] on div "LJ" at bounding box center [195, 221] width 32 height 24
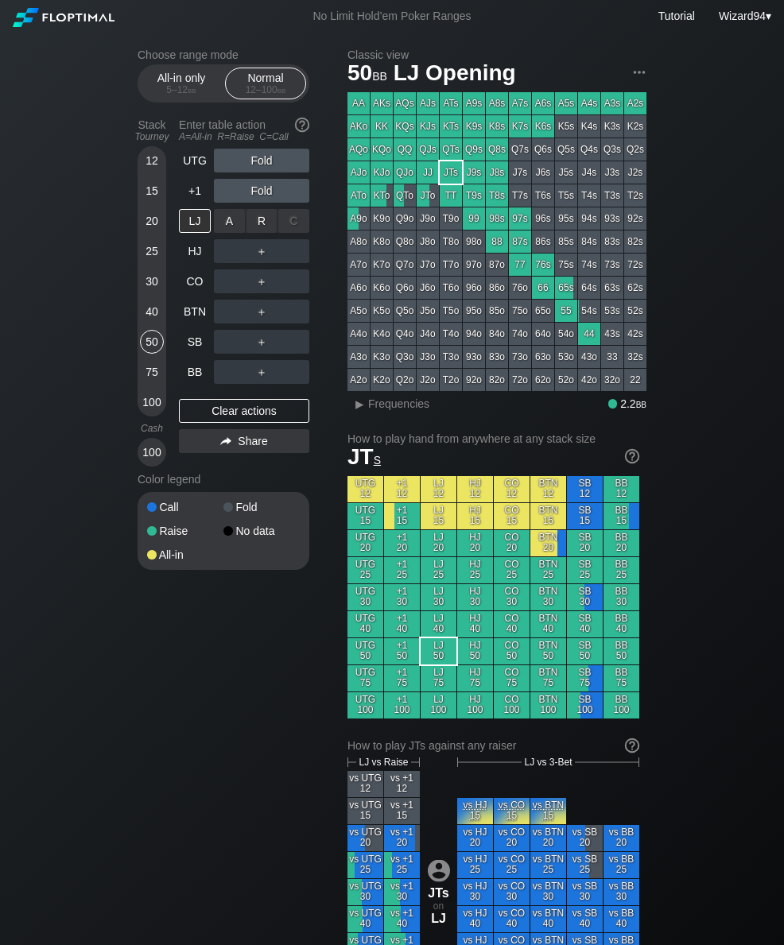
click at [261, 229] on div "R ✕" at bounding box center [261, 221] width 31 height 24
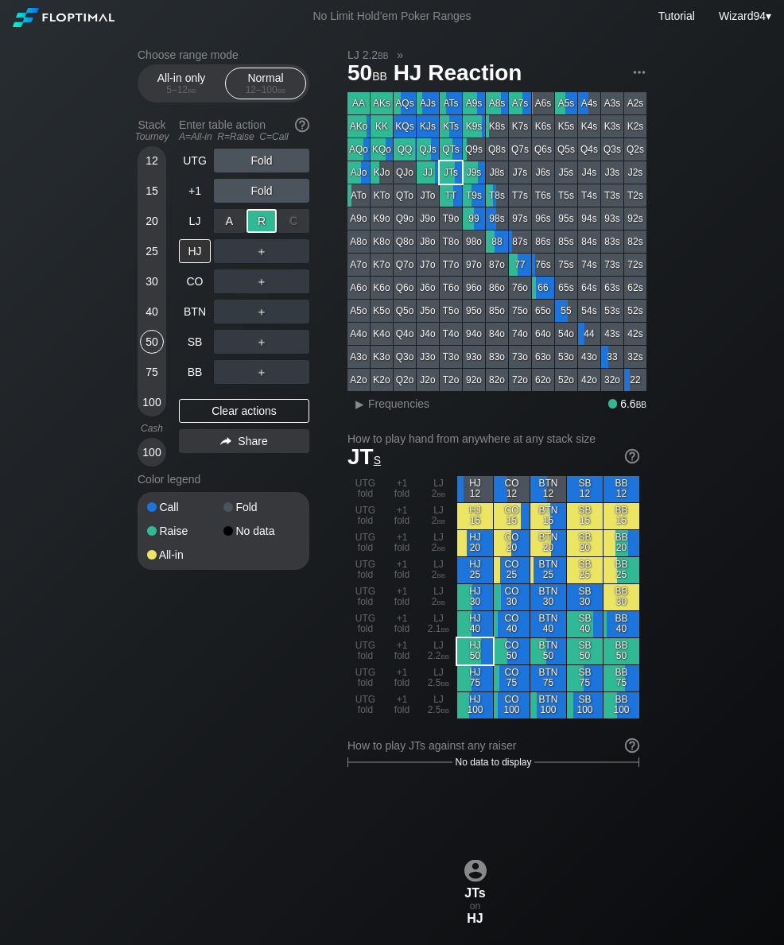
click at [198, 338] on div "SB" at bounding box center [195, 342] width 32 height 24
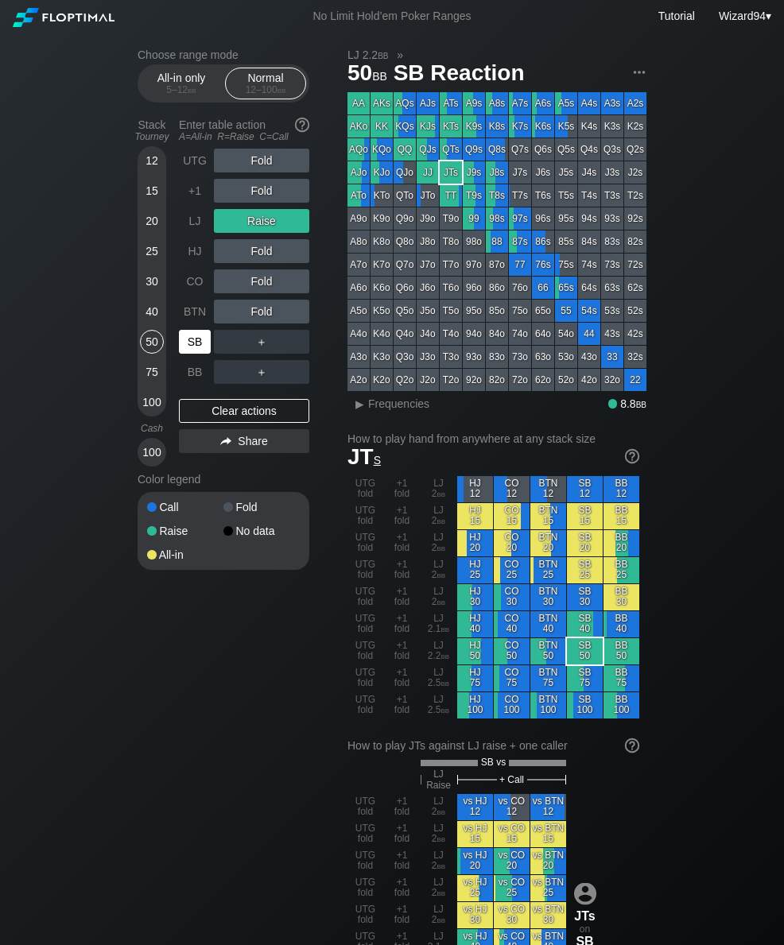
click at [159, 369] on div "75" at bounding box center [152, 372] width 24 height 24
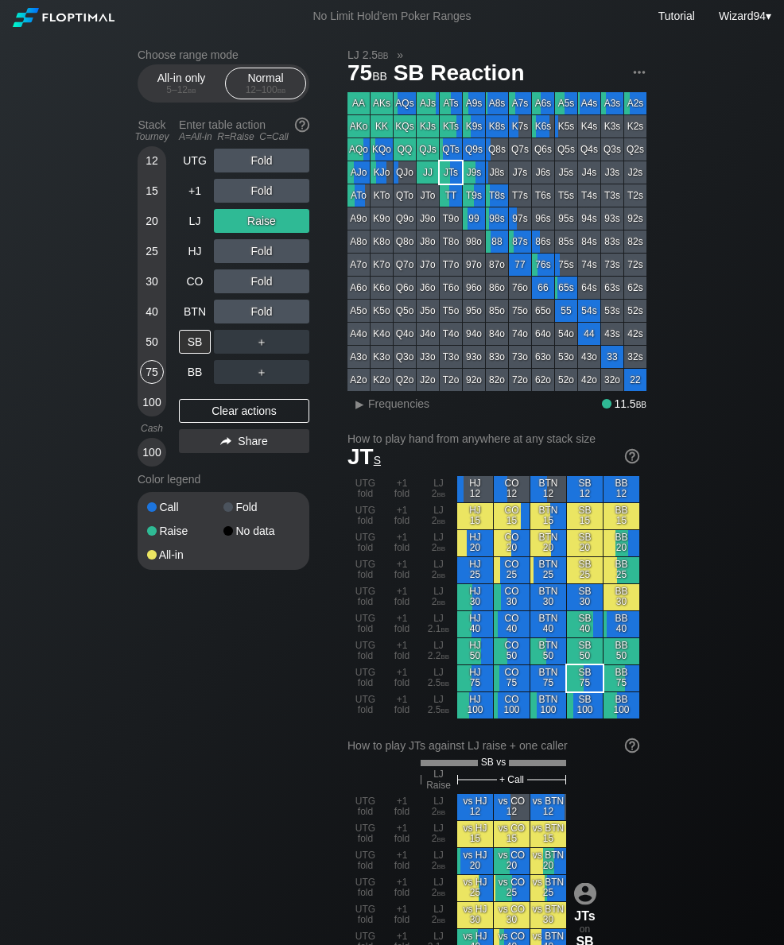
click at [184, 233] on div "LJ" at bounding box center [195, 221] width 32 height 24
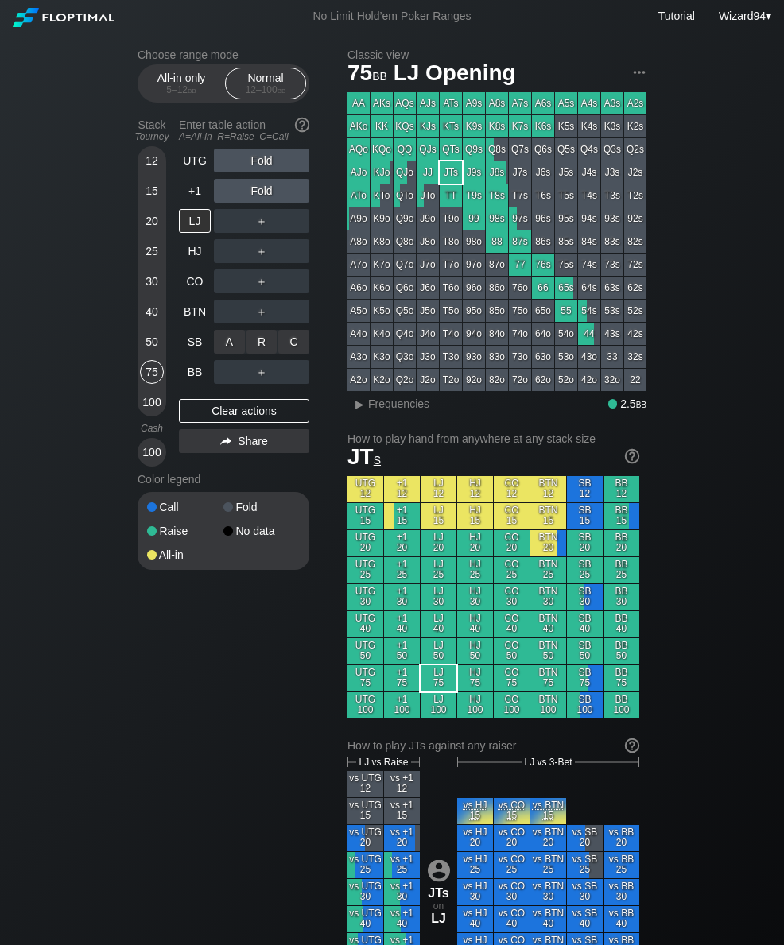
click at [261, 343] on div "R ✕" at bounding box center [261, 342] width 31 height 24
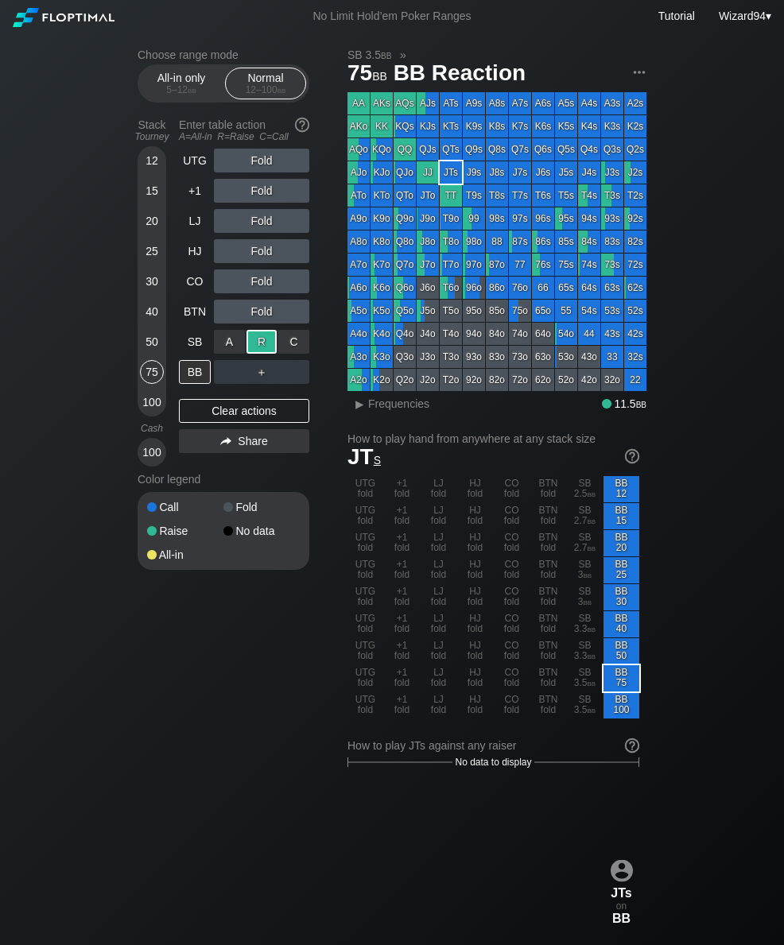
click at [150, 201] on div "15" at bounding box center [152, 191] width 24 height 24
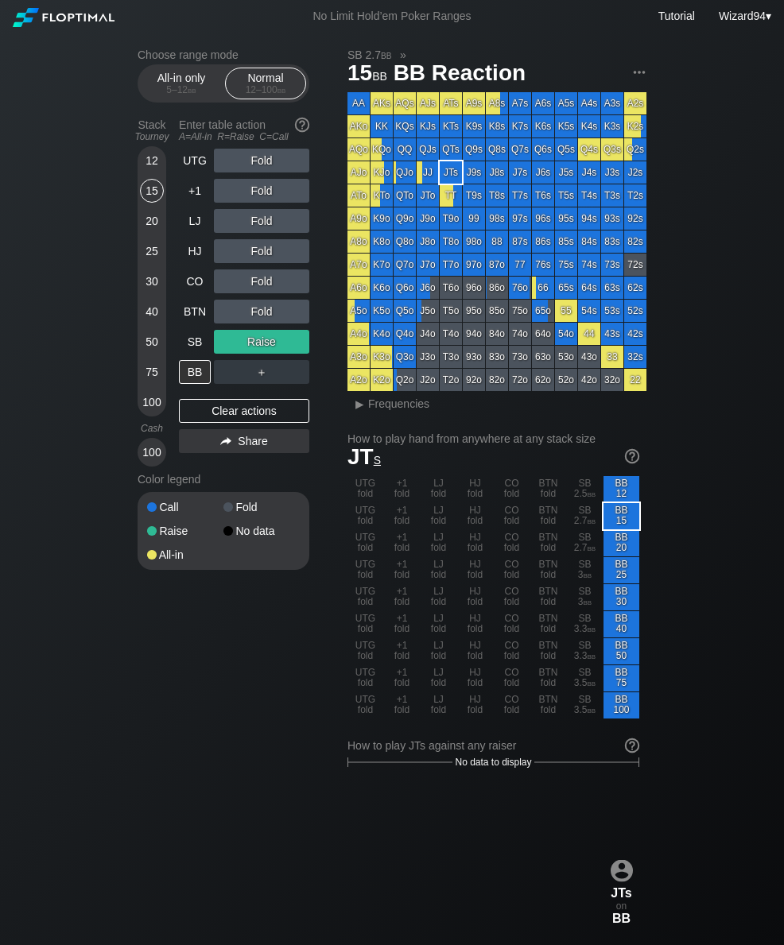
click at [184, 164] on div "UTG" at bounding box center [195, 161] width 32 height 24
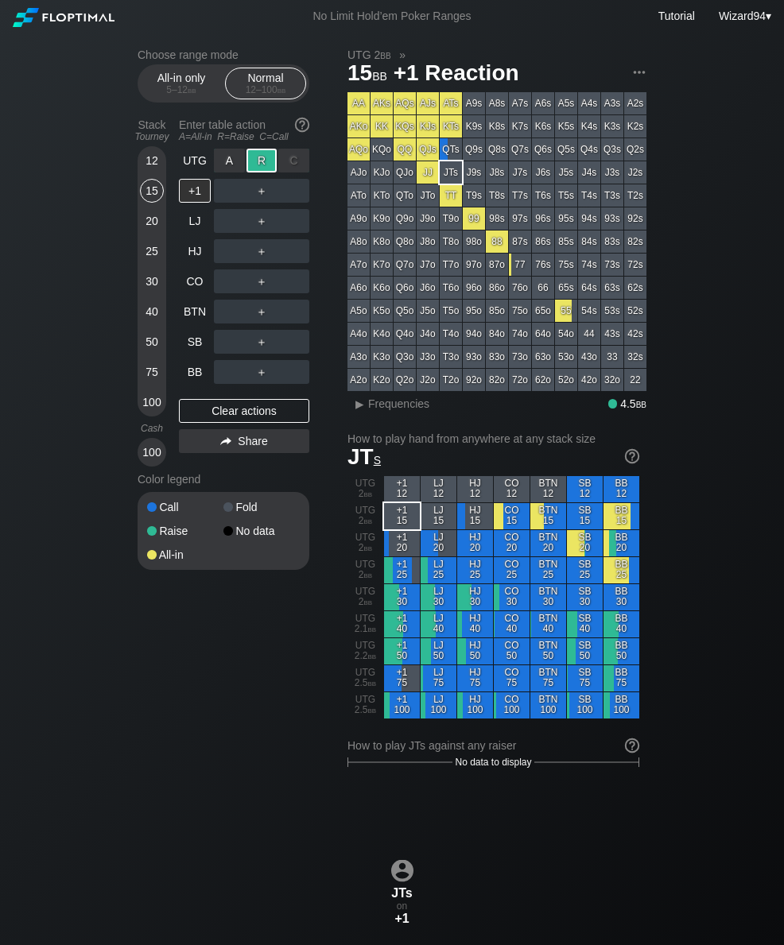
click at [190, 229] on div "LJ" at bounding box center [195, 221] width 32 height 24
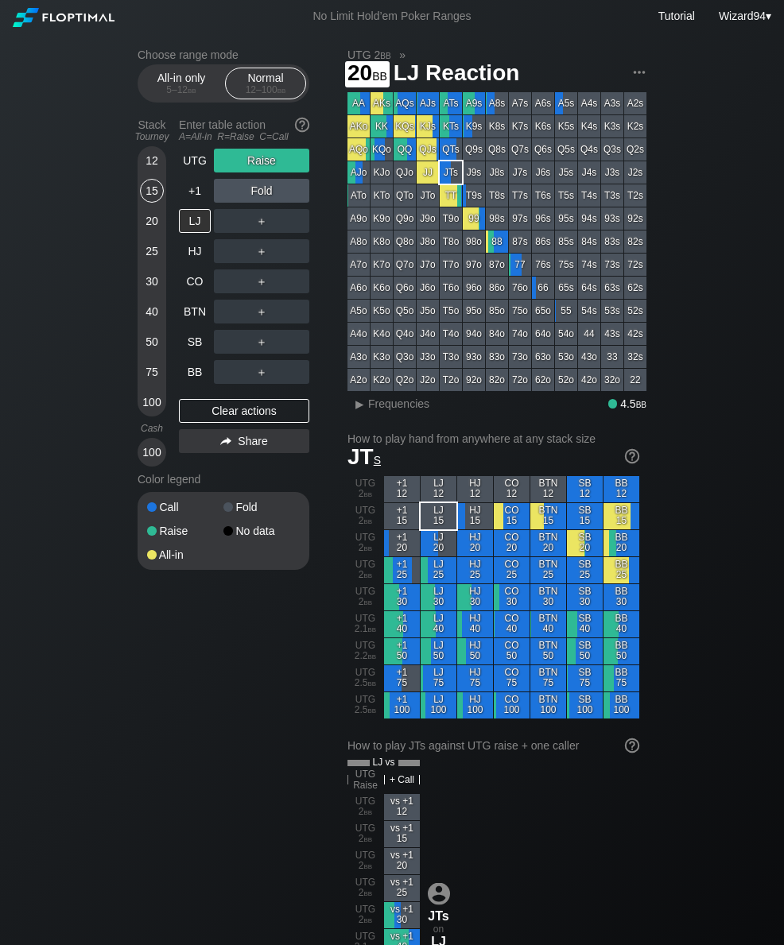
click at [157, 228] on div "20" at bounding box center [152, 221] width 24 height 24
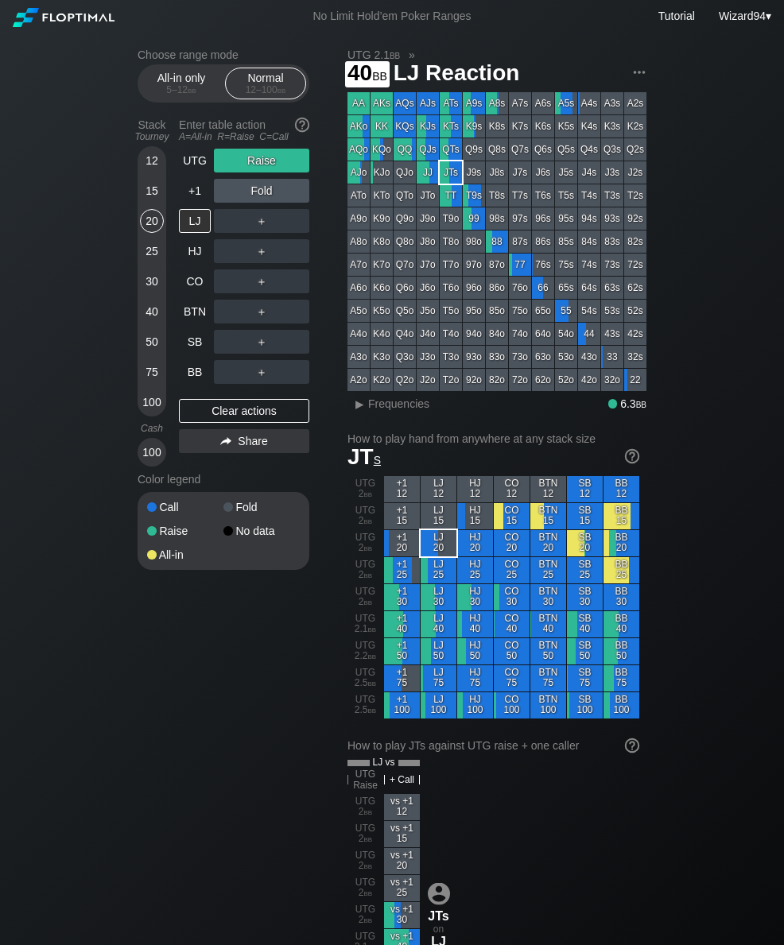
click at [145, 322] on div "40" at bounding box center [152, 312] width 24 height 24
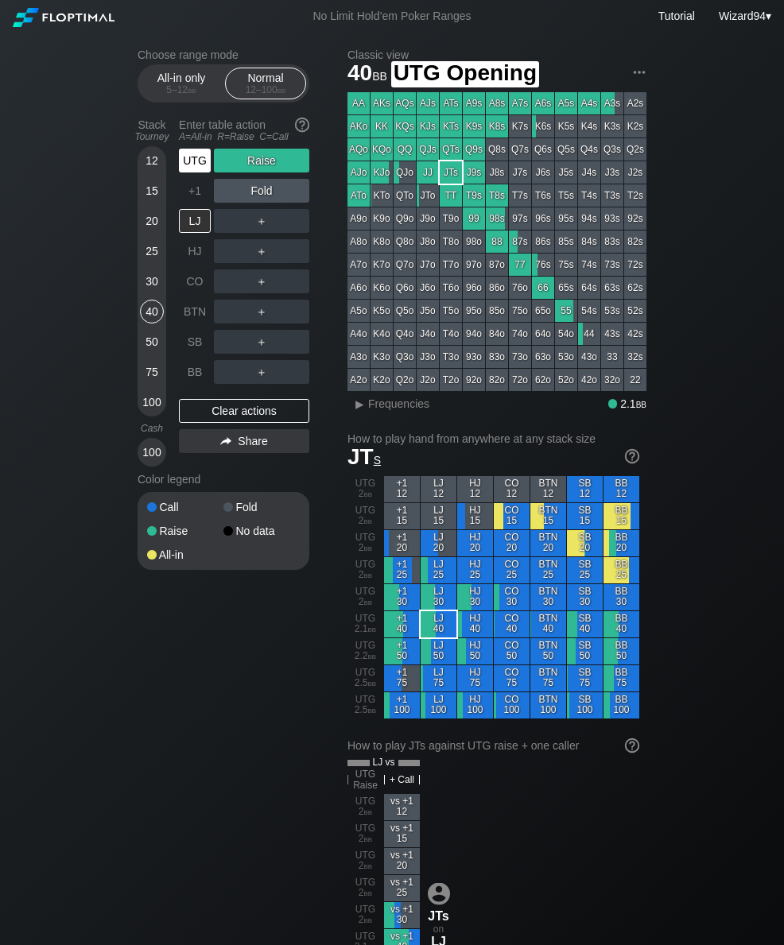
click at [191, 166] on div "UTG" at bounding box center [195, 161] width 32 height 24
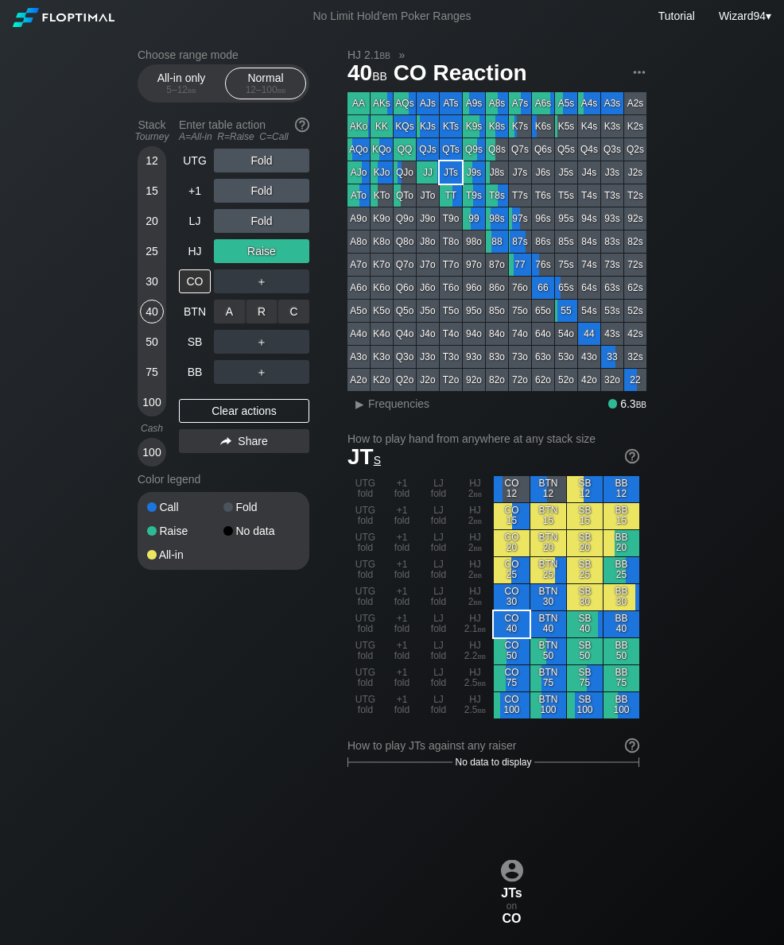
click at [259, 317] on div "R ✕" at bounding box center [261, 312] width 31 height 24
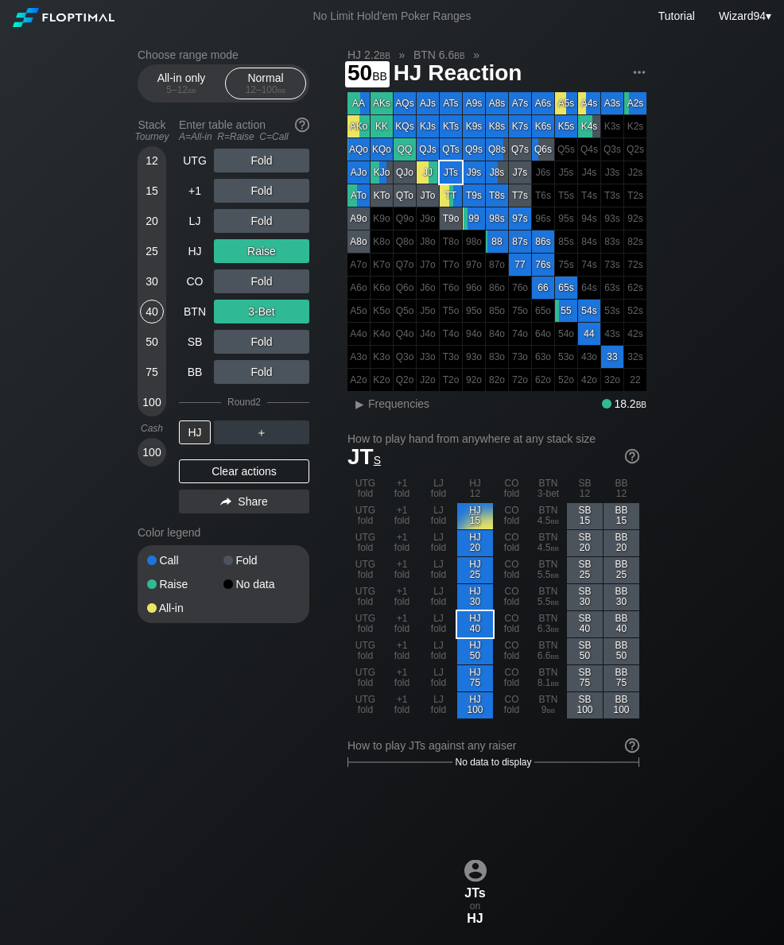
click at [147, 354] on div "50" at bounding box center [152, 342] width 24 height 24
click at [188, 258] on div "HJ" at bounding box center [195, 251] width 32 height 24
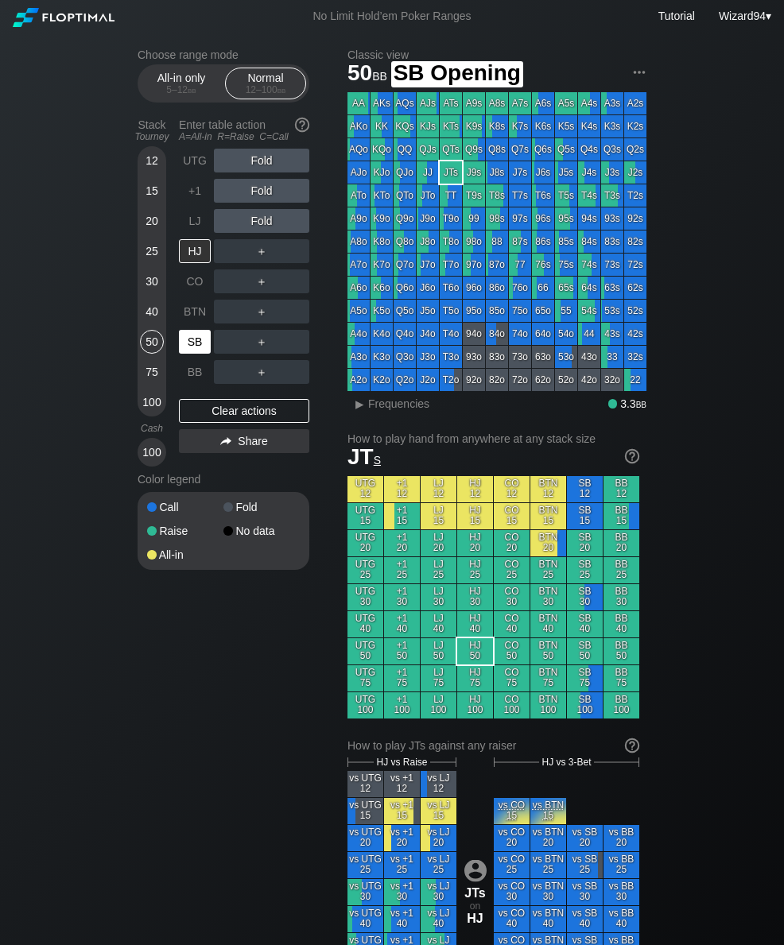
click at [184, 354] on div "SB" at bounding box center [195, 342] width 32 height 24
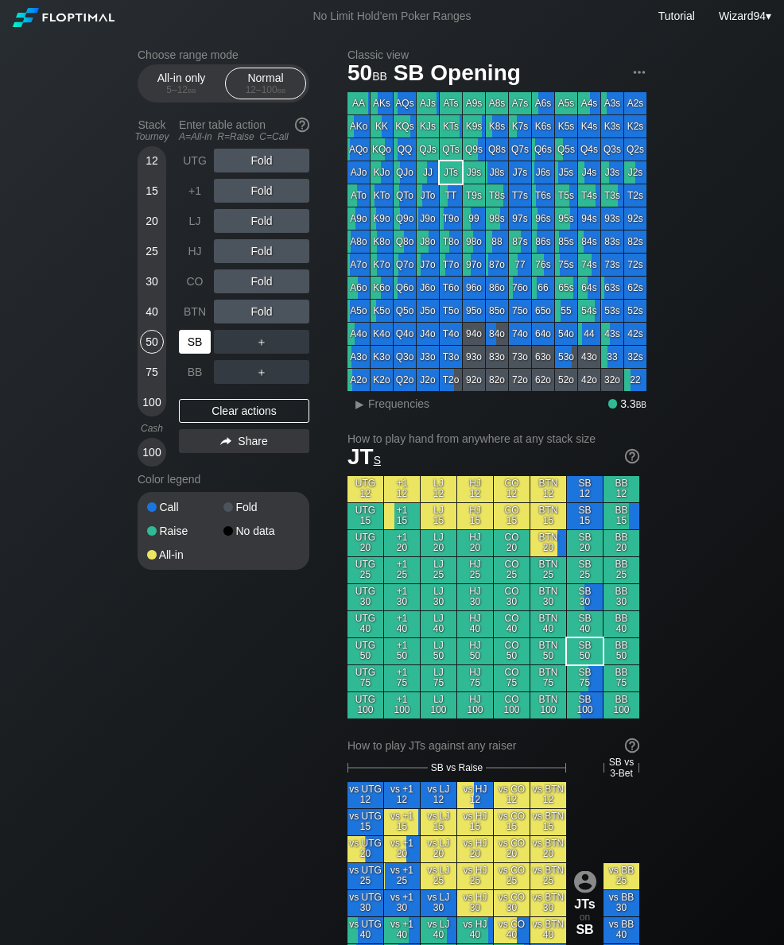
click at [151, 330] on div "40" at bounding box center [152, 315] width 24 height 30
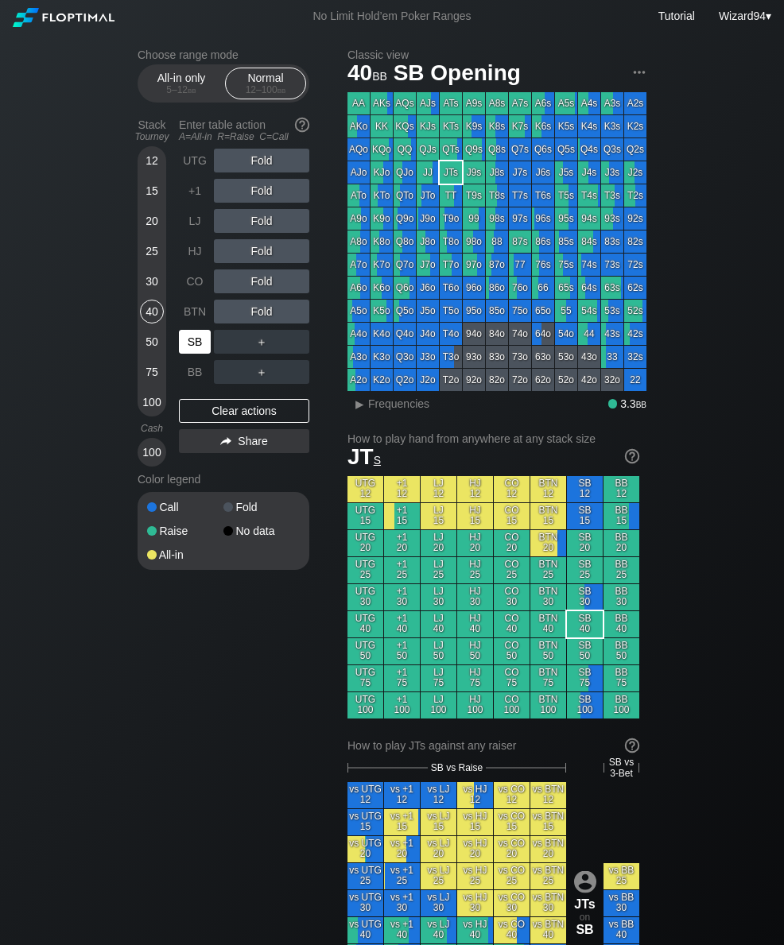
click at [197, 354] on div "SB" at bounding box center [195, 342] width 32 height 24
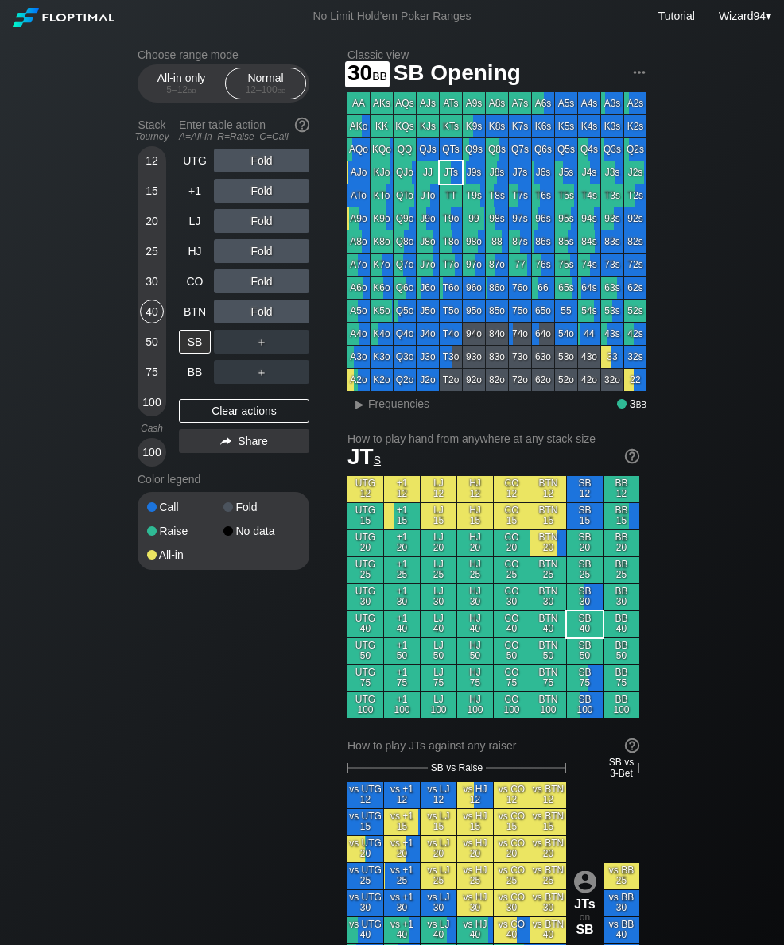
click at [157, 292] on div "30" at bounding box center [152, 281] width 24 height 24
click at [196, 254] on div "HJ" at bounding box center [195, 251] width 32 height 24
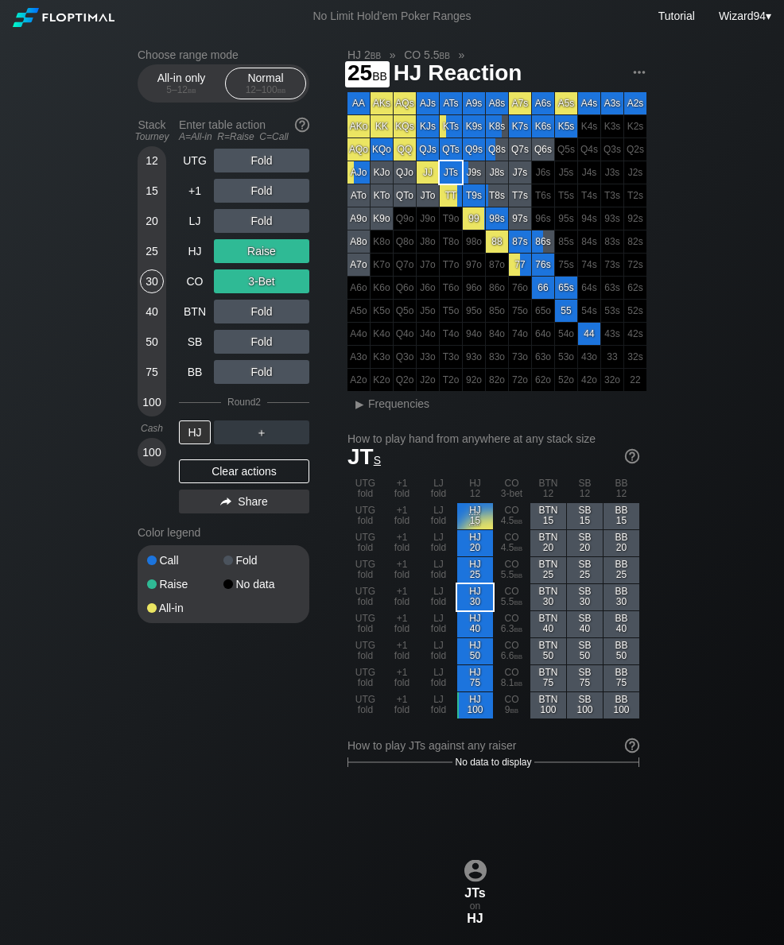
click at [149, 269] on div "25" at bounding box center [152, 254] width 24 height 30
click at [194, 233] on div "LJ" at bounding box center [195, 221] width 32 height 24
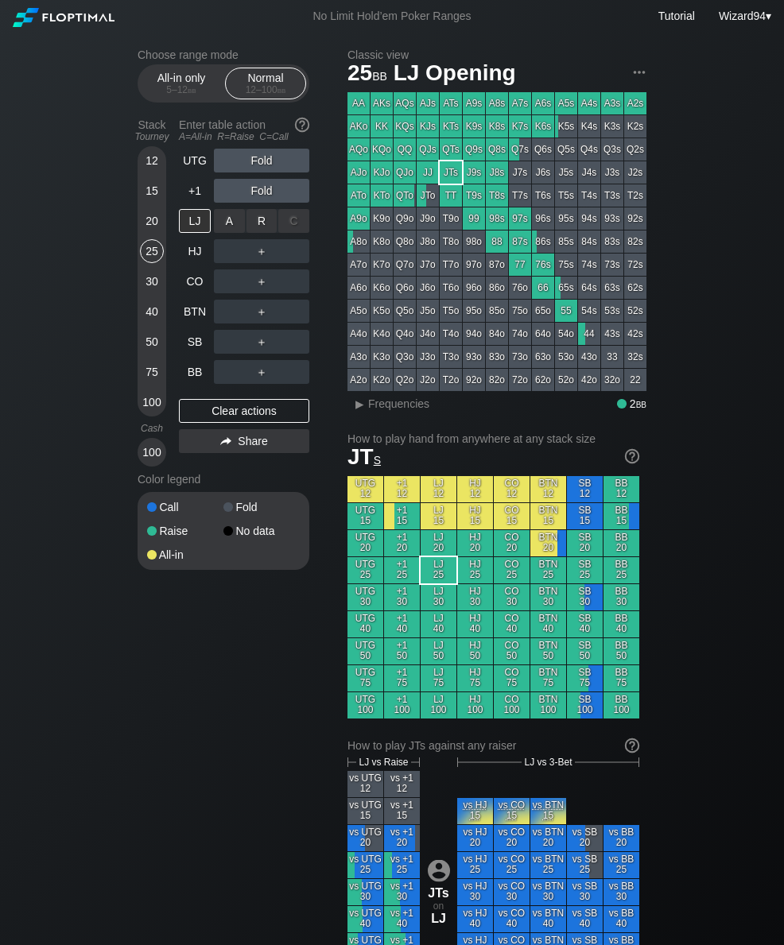
click at [255, 227] on div "R ✕" at bounding box center [261, 221] width 31 height 24
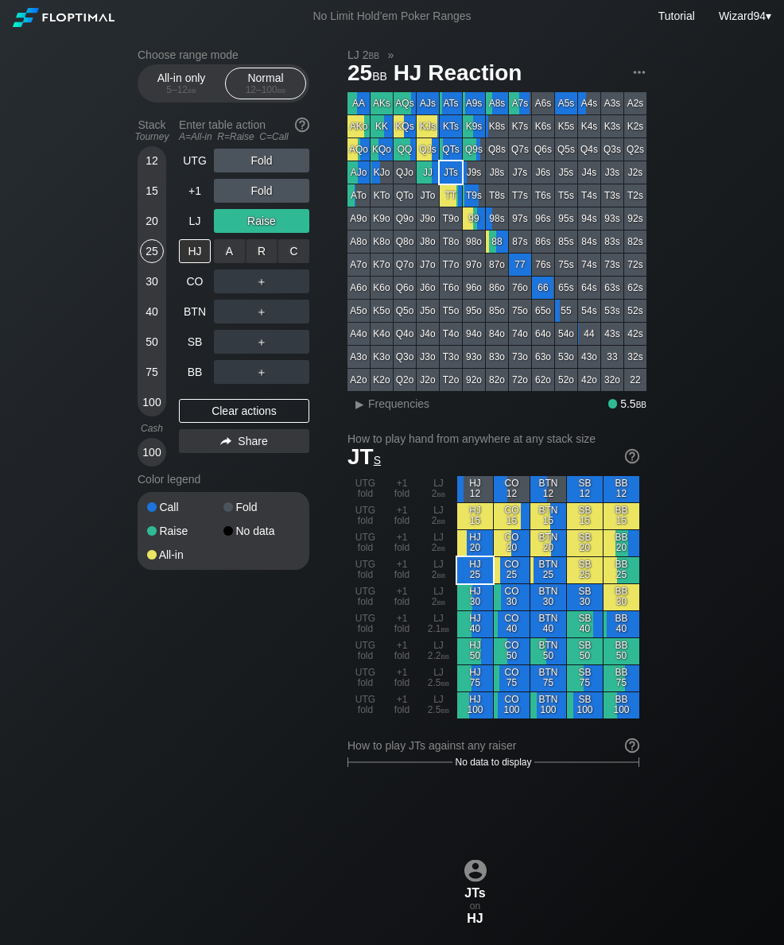
click at [258, 263] on div "R ✕" at bounding box center [261, 251] width 31 height 24
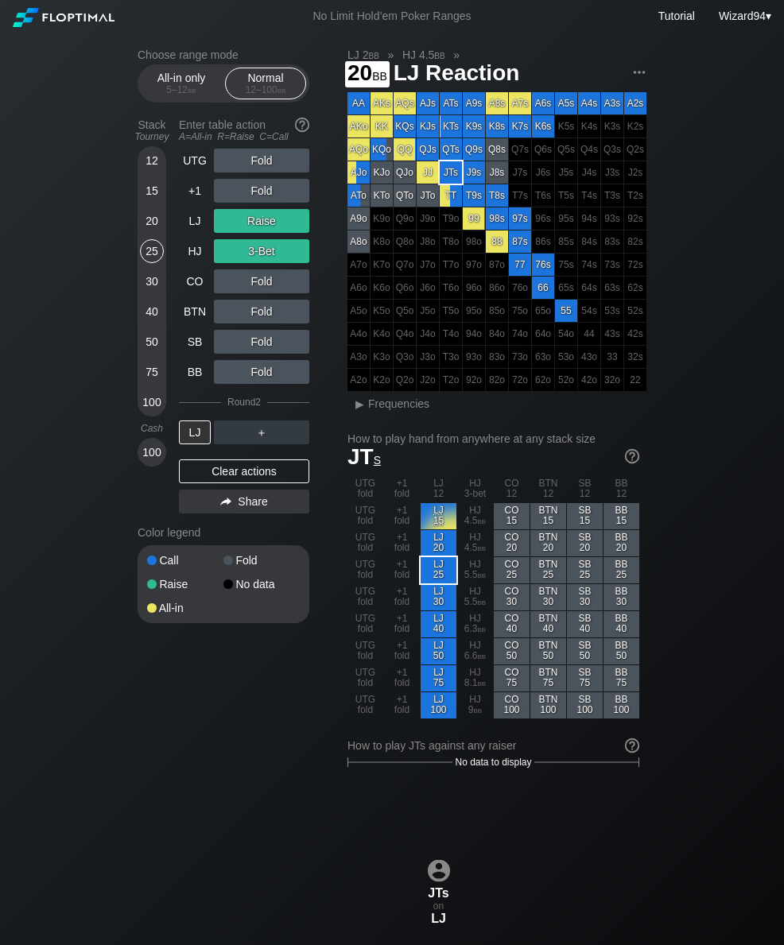
click at [153, 239] on div "20" at bounding box center [152, 224] width 24 height 30
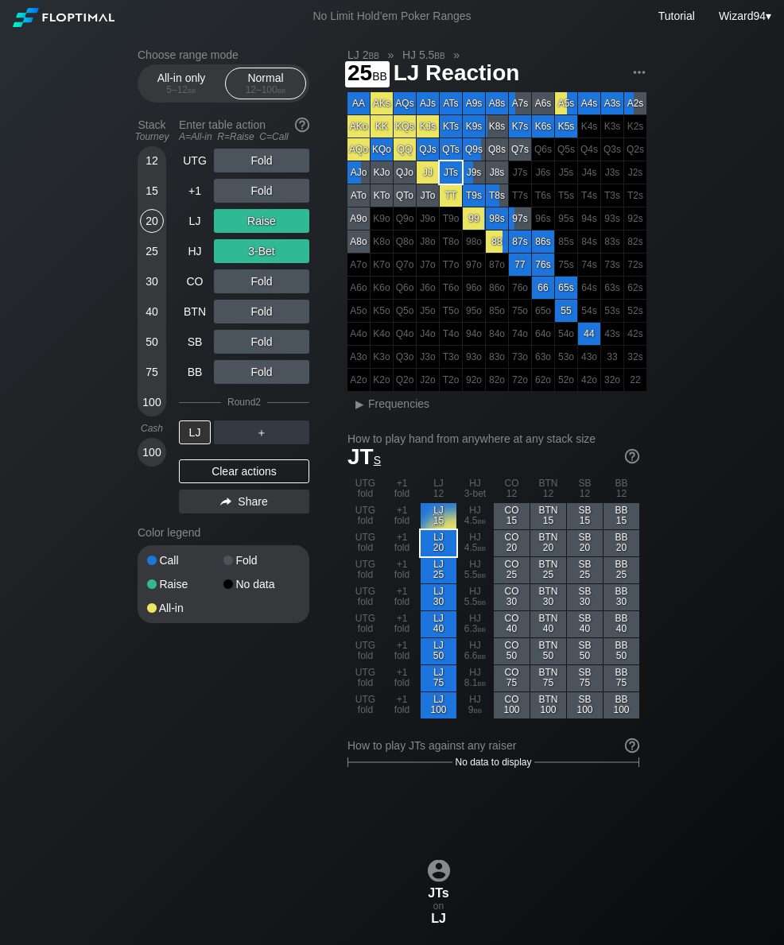
click at [152, 263] on div "25" at bounding box center [152, 251] width 24 height 24
click at [203, 231] on div "LJ" at bounding box center [195, 221] width 32 height 24
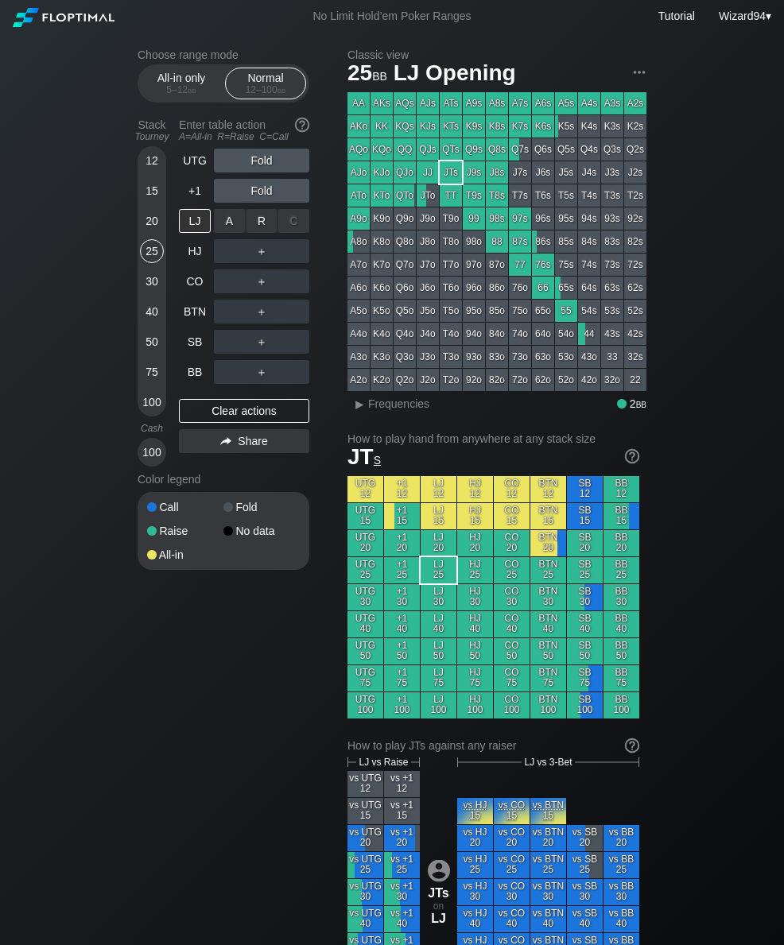
click at [260, 222] on div "R ✕" at bounding box center [261, 221] width 31 height 24
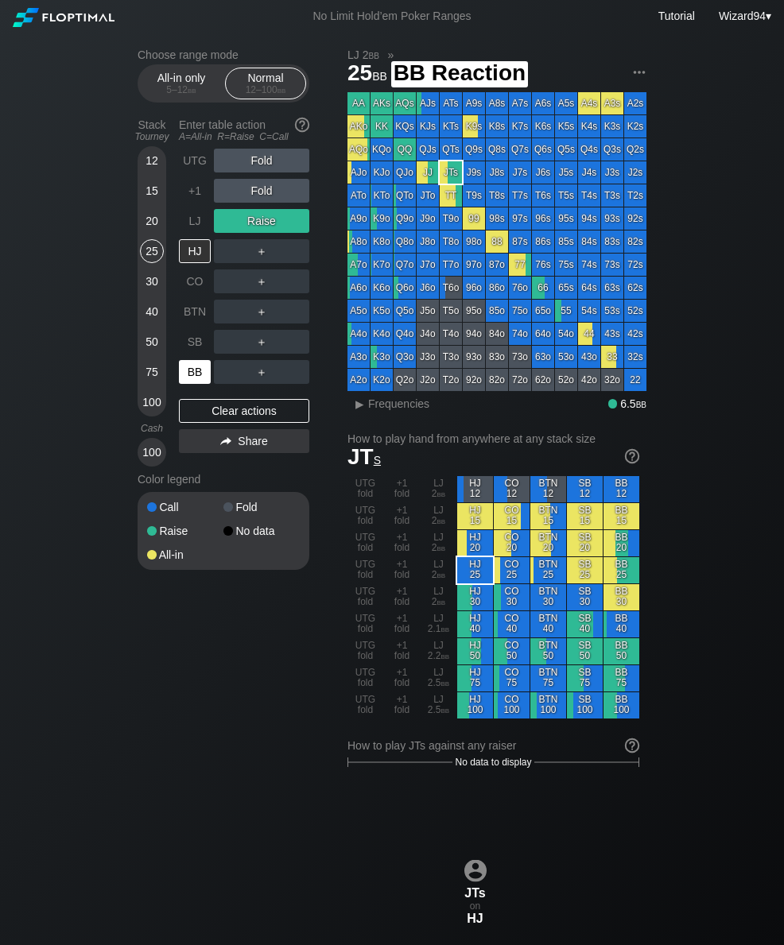
click at [196, 372] on div "BB" at bounding box center [195, 372] width 32 height 24
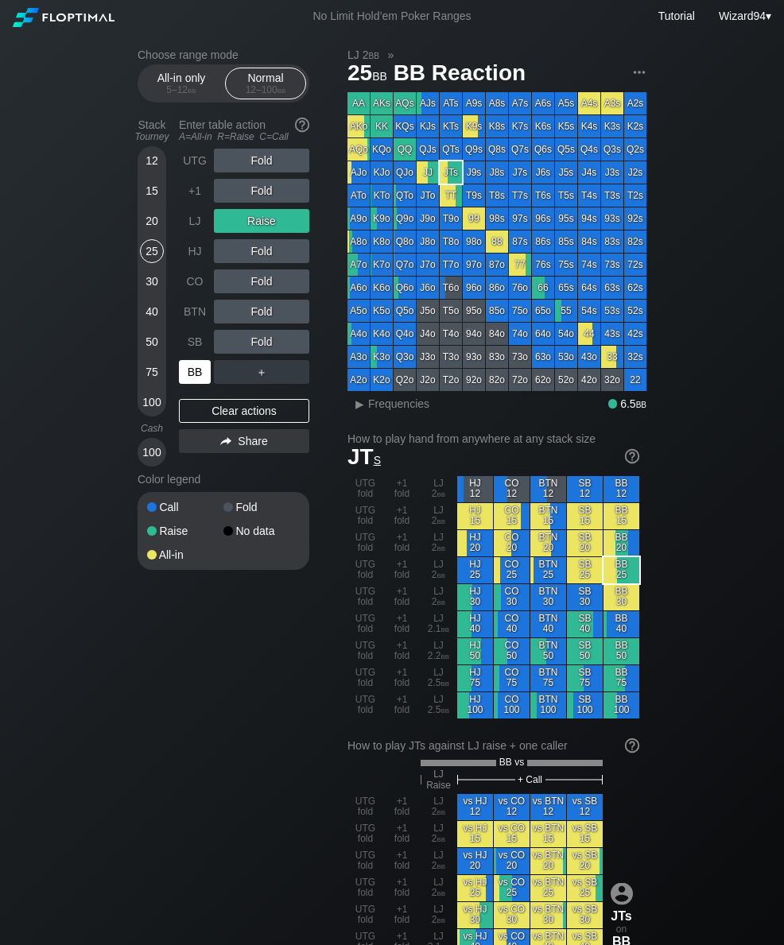
click at [154, 323] on div "40" at bounding box center [152, 312] width 24 height 24
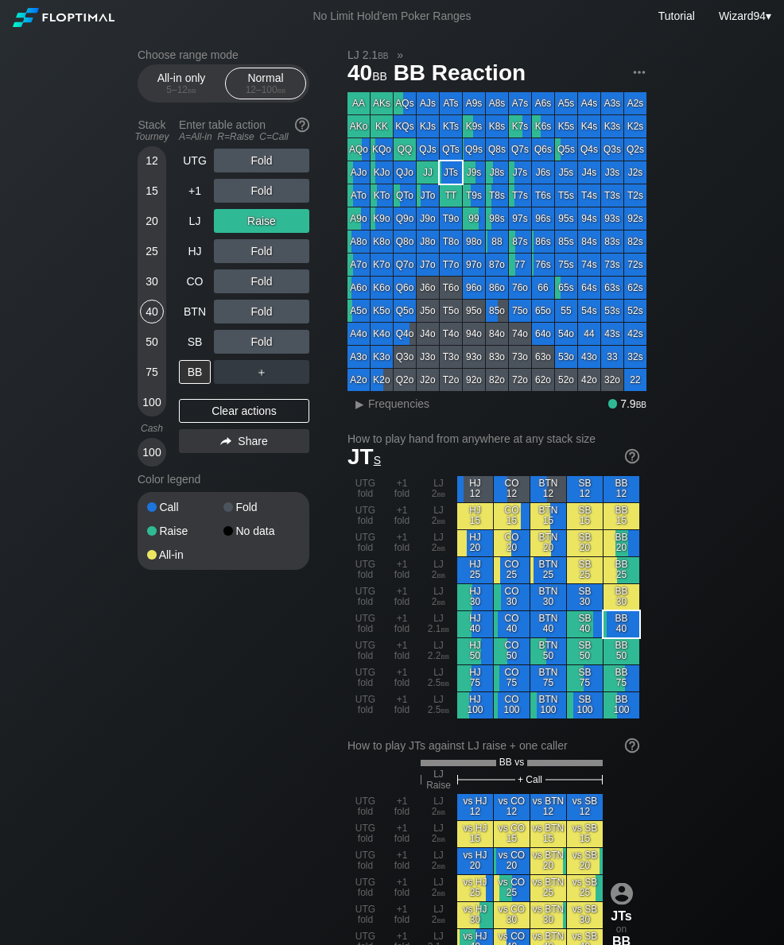
click at [200, 348] on div "SB" at bounding box center [195, 342] width 32 height 24
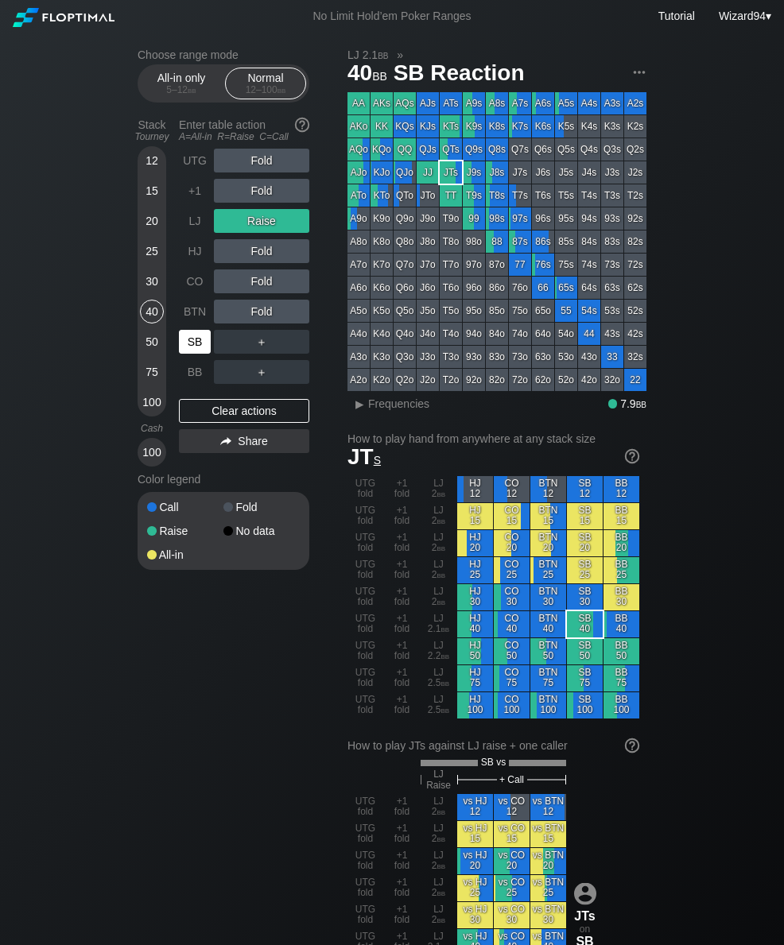
click at [144, 228] on div "20" at bounding box center [152, 221] width 24 height 24
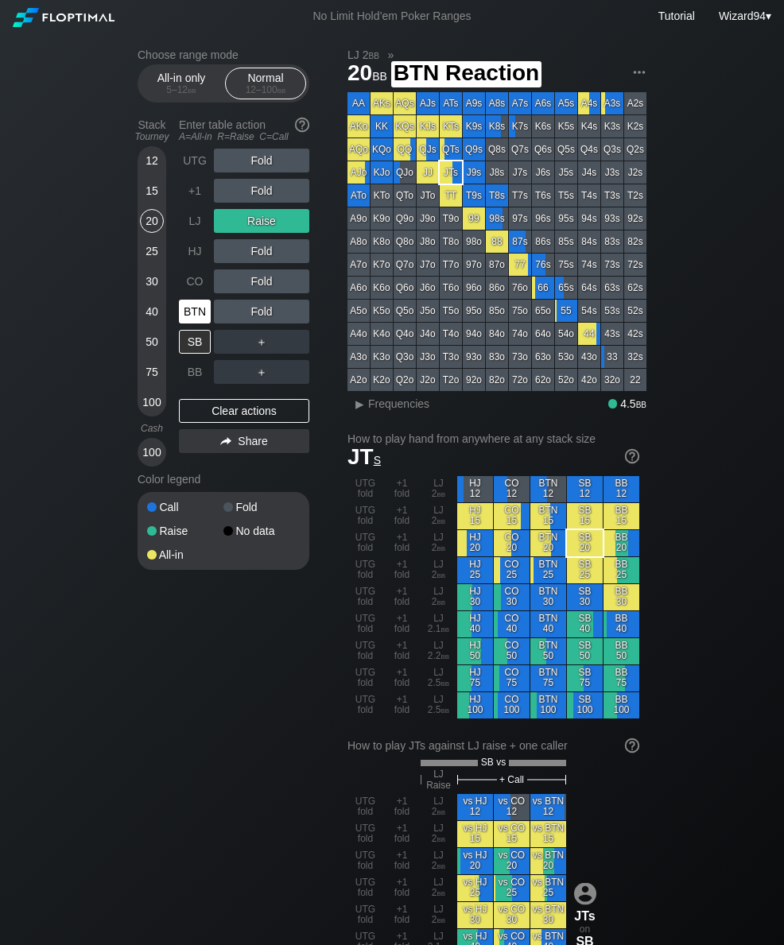
click at [195, 307] on div "BTN" at bounding box center [195, 312] width 32 height 24
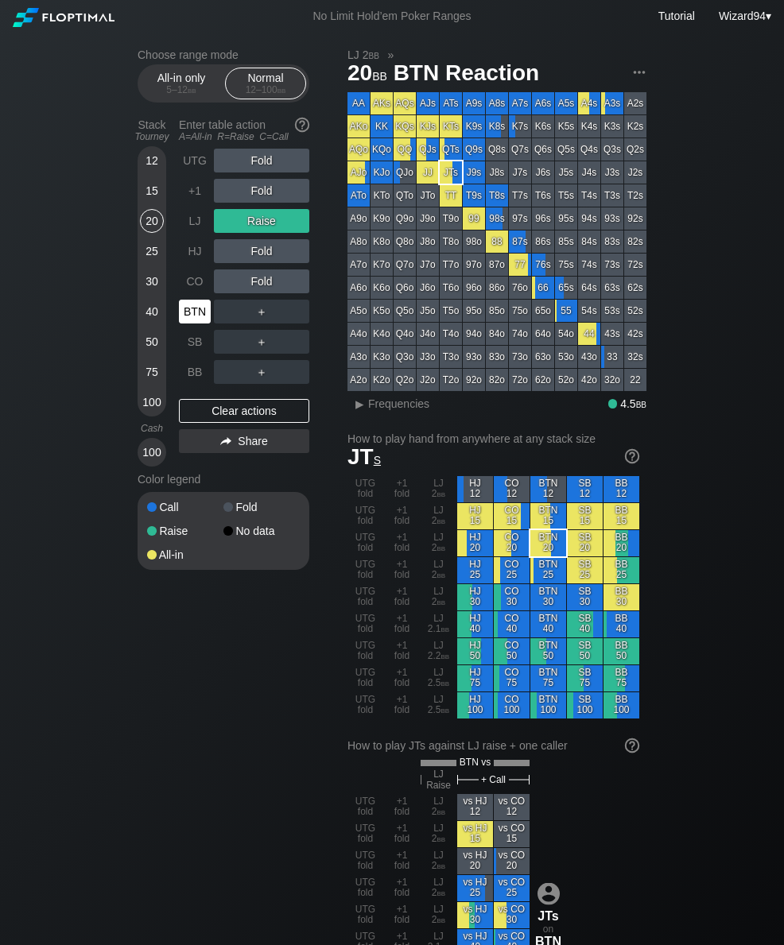
click at [145, 253] on div "25" at bounding box center [152, 251] width 24 height 24
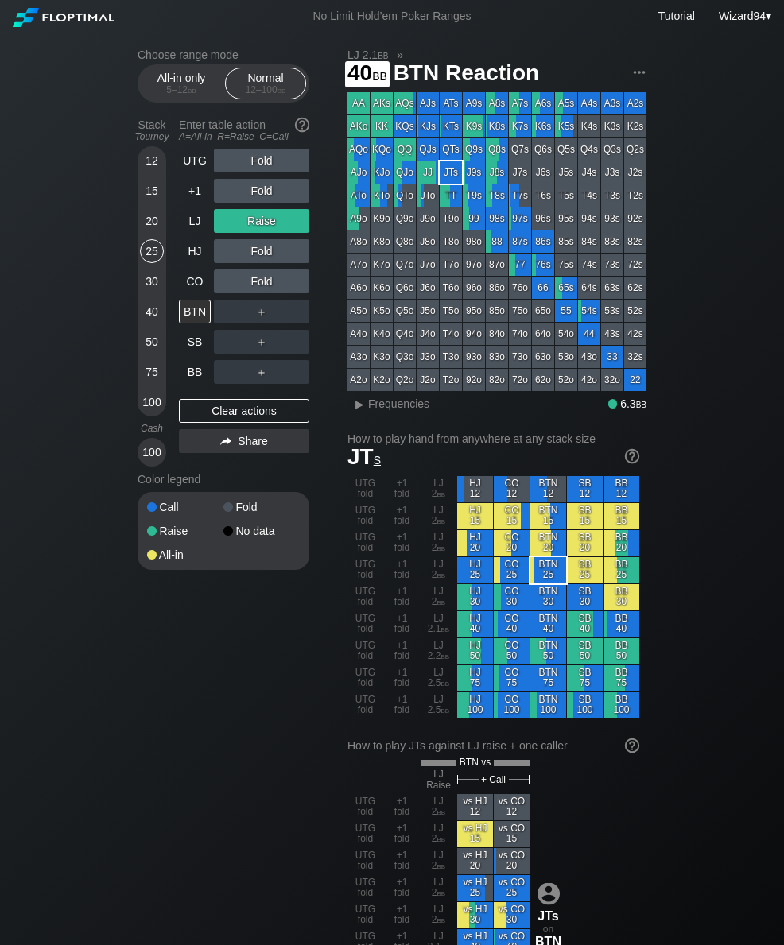
click at [157, 330] on div "40" at bounding box center [152, 315] width 24 height 30
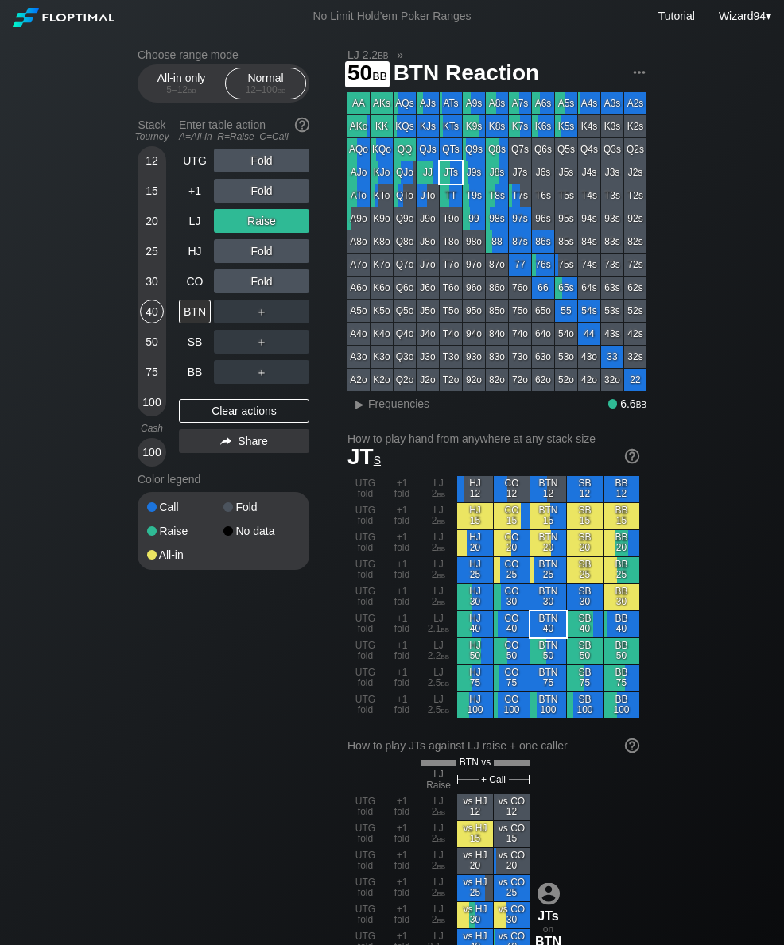
click at [159, 338] on div "50" at bounding box center [152, 342] width 24 height 24
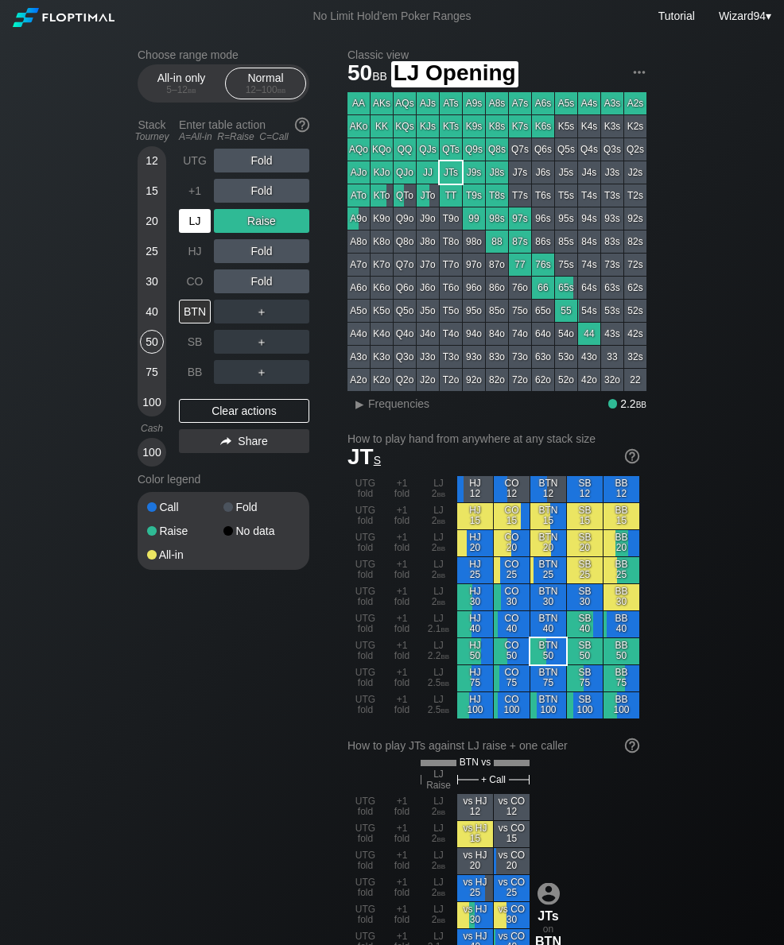
click at [184, 233] on div "LJ" at bounding box center [195, 221] width 32 height 24
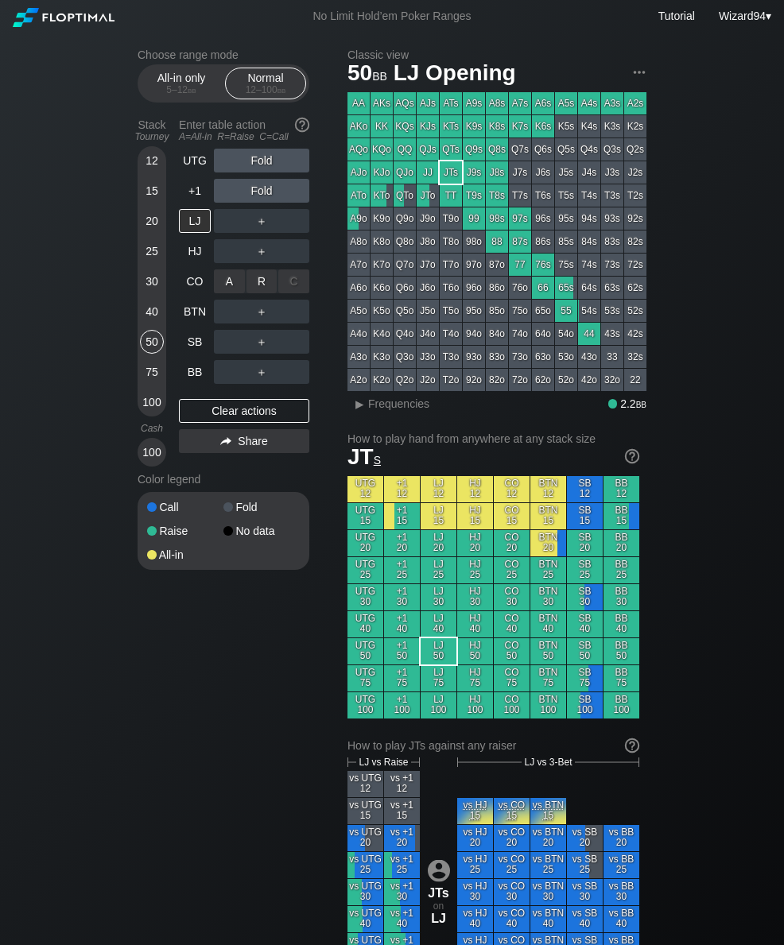
click at [264, 288] on div "R ✕" at bounding box center [261, 281] width 31 height 24
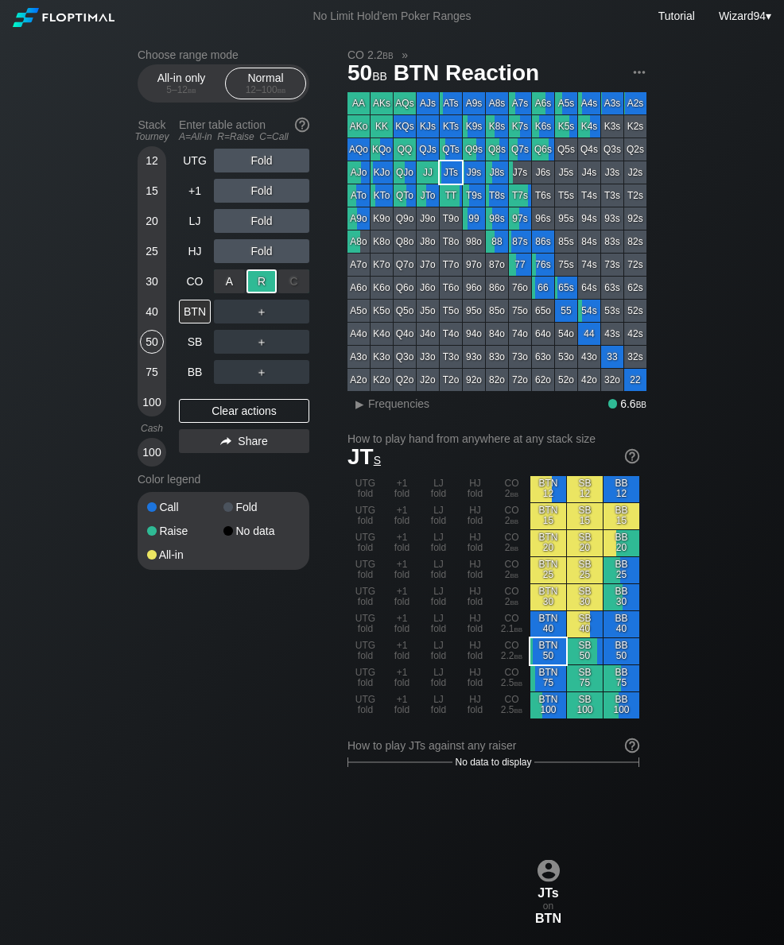
click at [196, 379] on div "BB" at bounding box center [195, 372] width 32 height 24
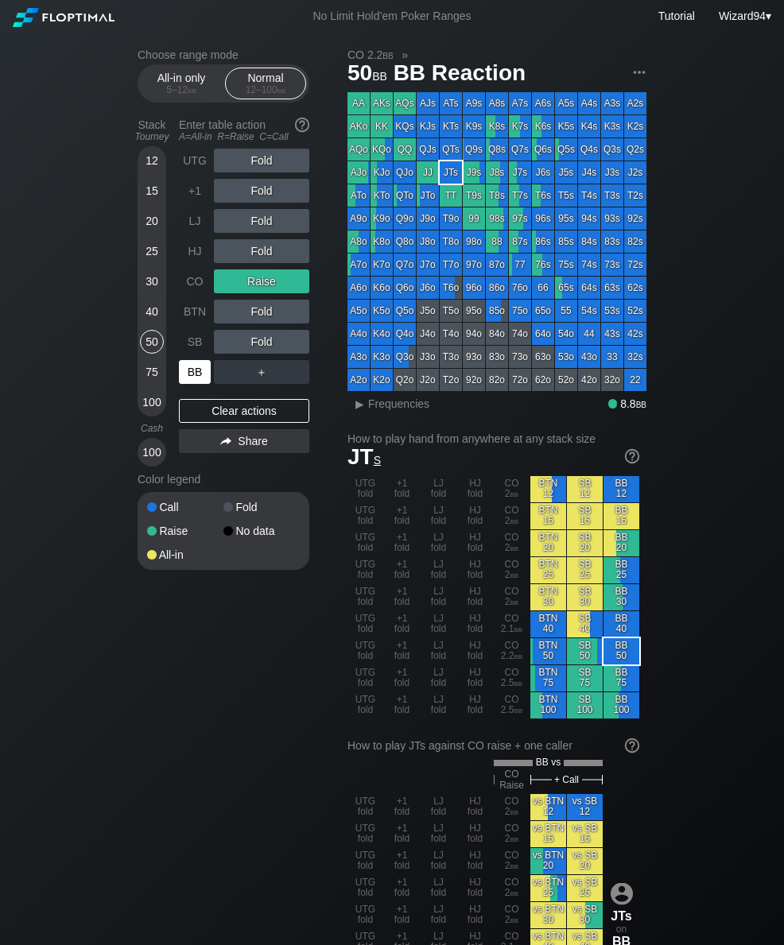
click at [185, 262] on div "HJ" at bounding box center [195, 251] width 32 height 24
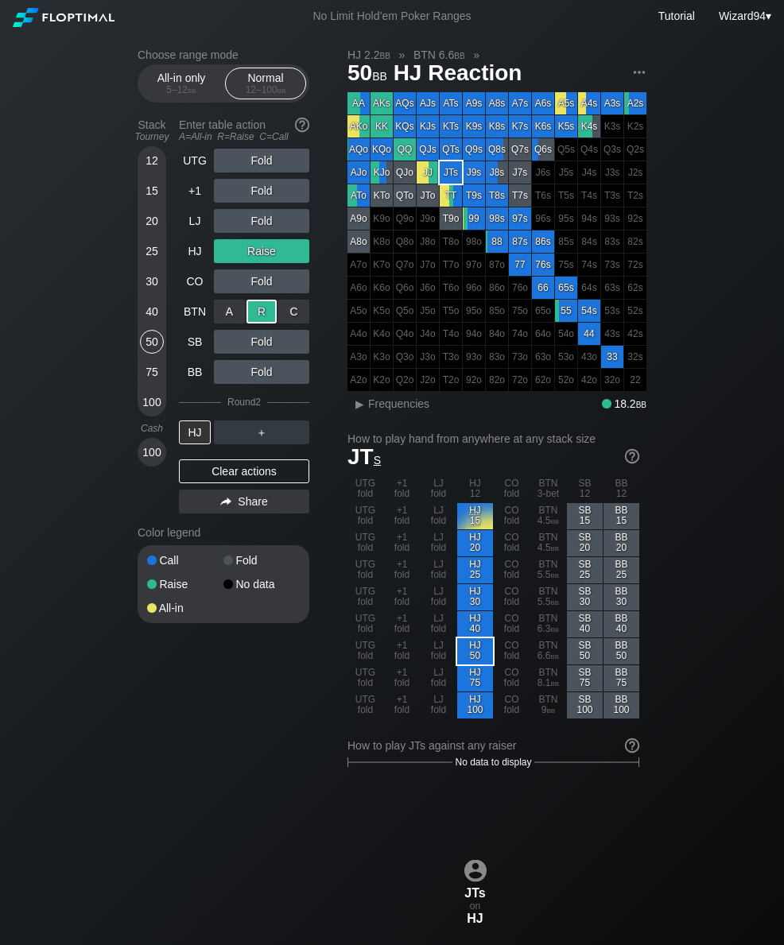
click at [154, 269] on div "25" at bounding box center [152, 254] width 24 height 30
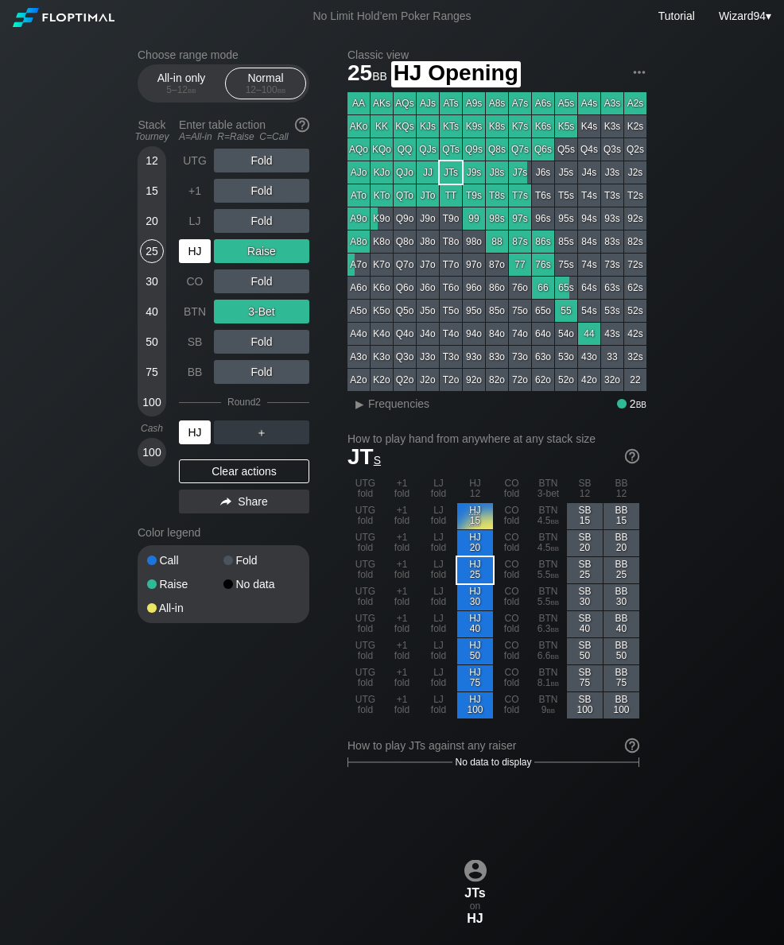
click at [186, 254] on div "HJ" at bounding box center [195, 251] width 32 height 24
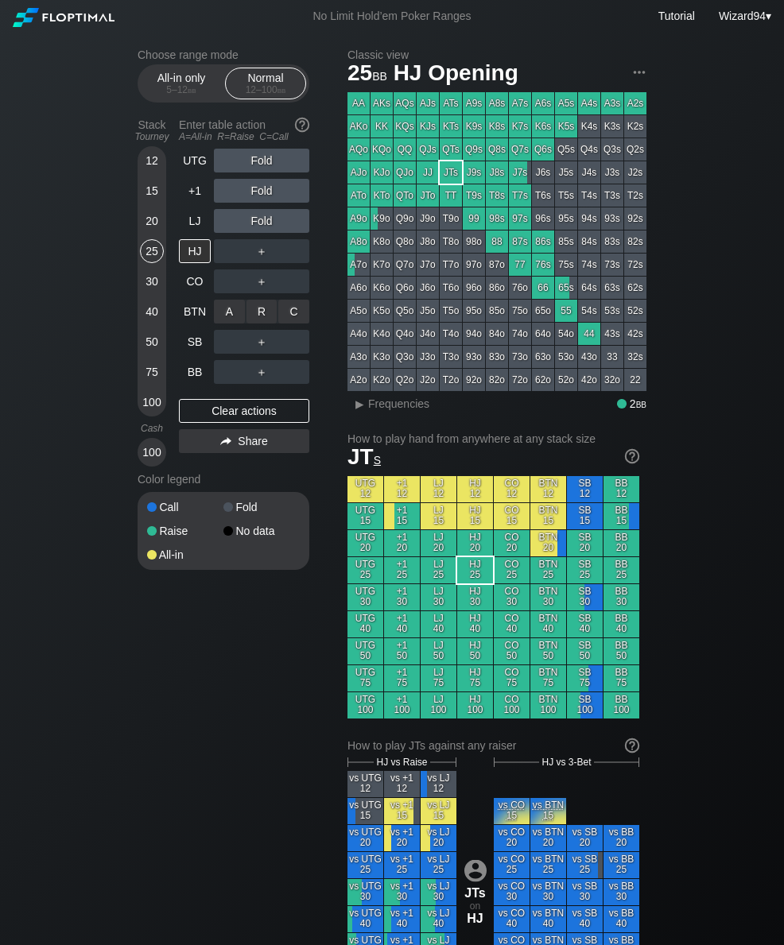
click at [256, 316] on div "R ✕" at bounding box center [261, 312] width 31 height 24
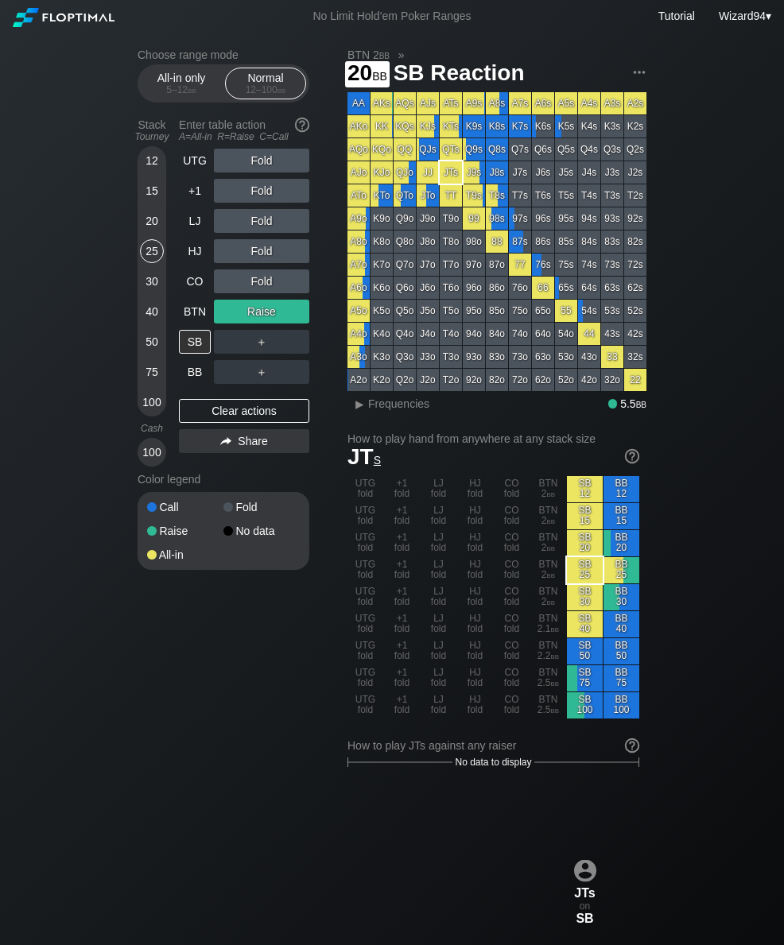
click at [141, 233] on div "20" at bounding box center [152, 221] width 24 height 24
click at [197, 323] on div "BTN" at bounding box center [195, 312] width 32 height 24
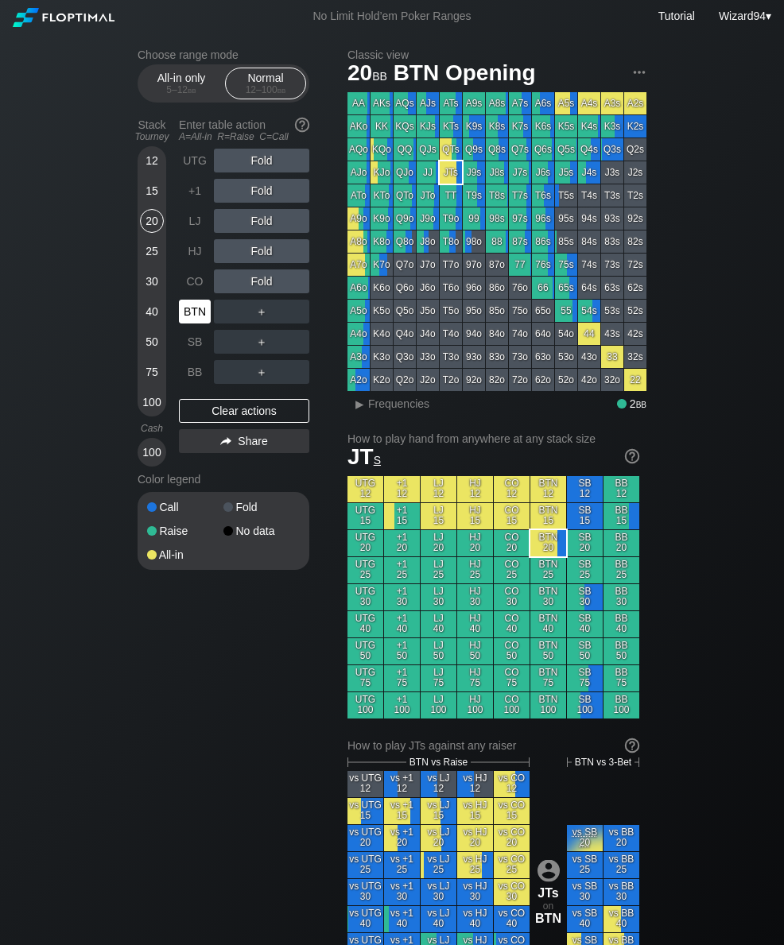
click at [196, 343] on div "SB" at bounding box center [195, 342] width 32 height 24
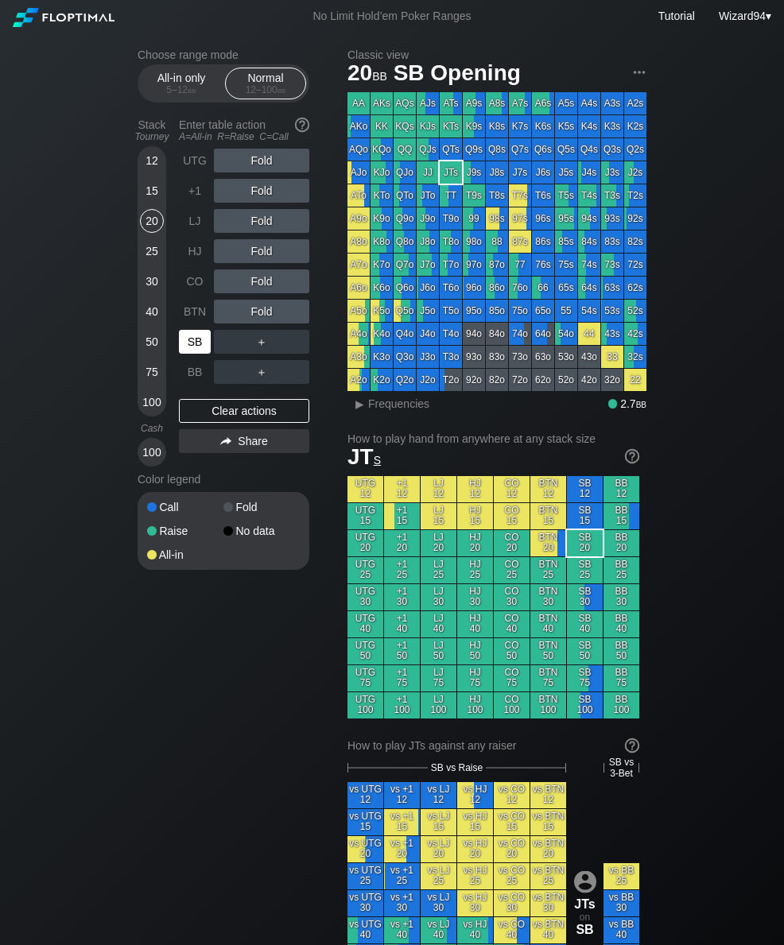
click at [184, 345] on div "SB" at bounding box center [195, 342] width 32 height 24
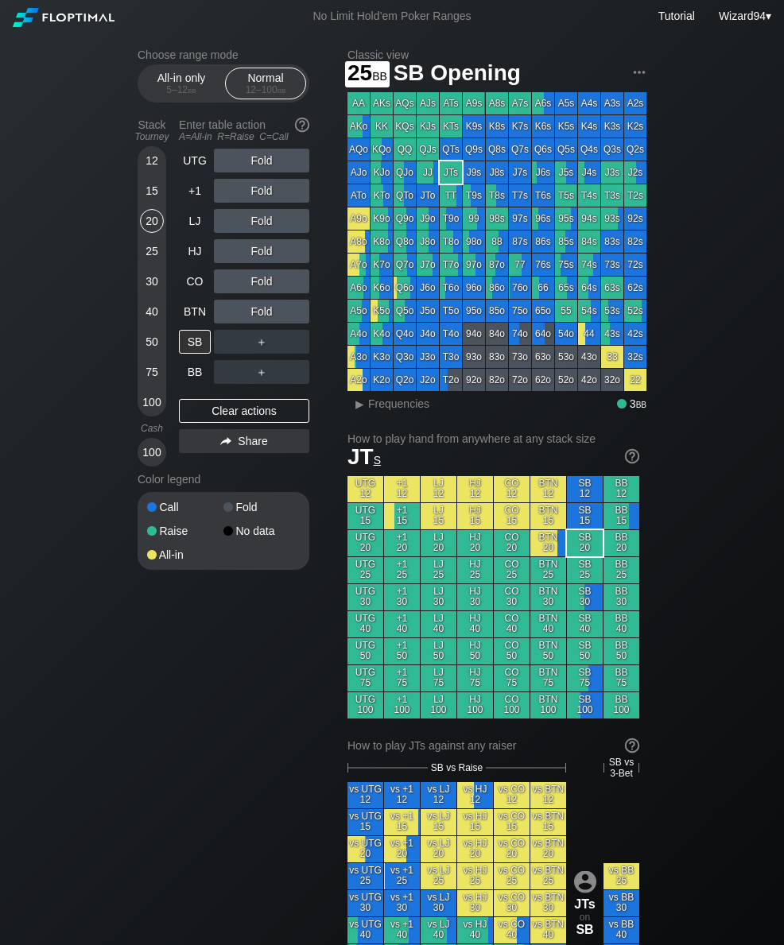
click at [148, 258] on div "25" at bounding box center [152, 251] width 24 height 24
click at [147, 203] on div "15" at bounding box center [152, 191] width 24 height 24
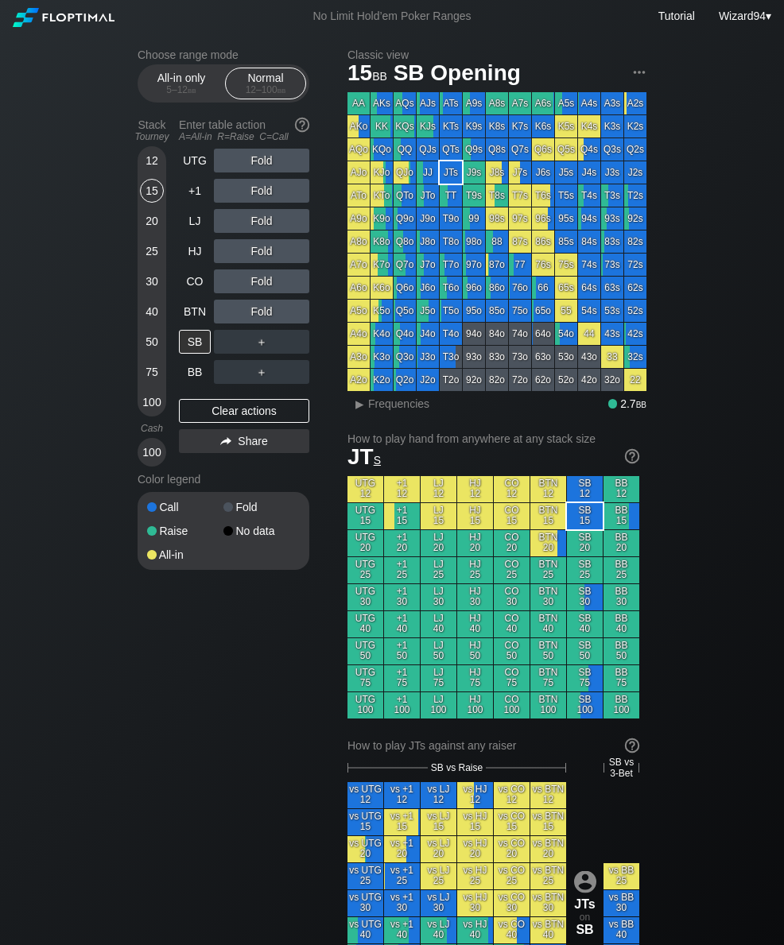
click at [783, 528] on div "Choose range mode All-in only 5 – 12 bb Normal 12 – 100 bb Stack Tourney Enter …" at bounding box center [392, 931] width 784 height 1796
click at [157, 341] on div "50" at bounding box center [152, 342] width 24 height 24
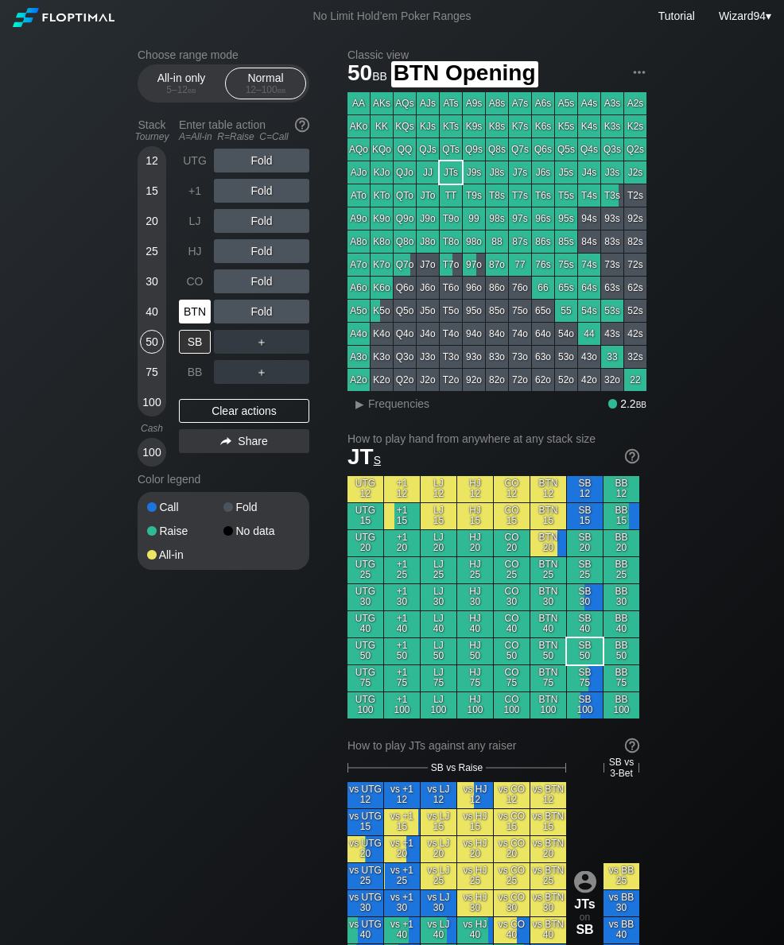
click at [203, 309] on div "BTN" at bounding box center [195, 312] width 32 height 24
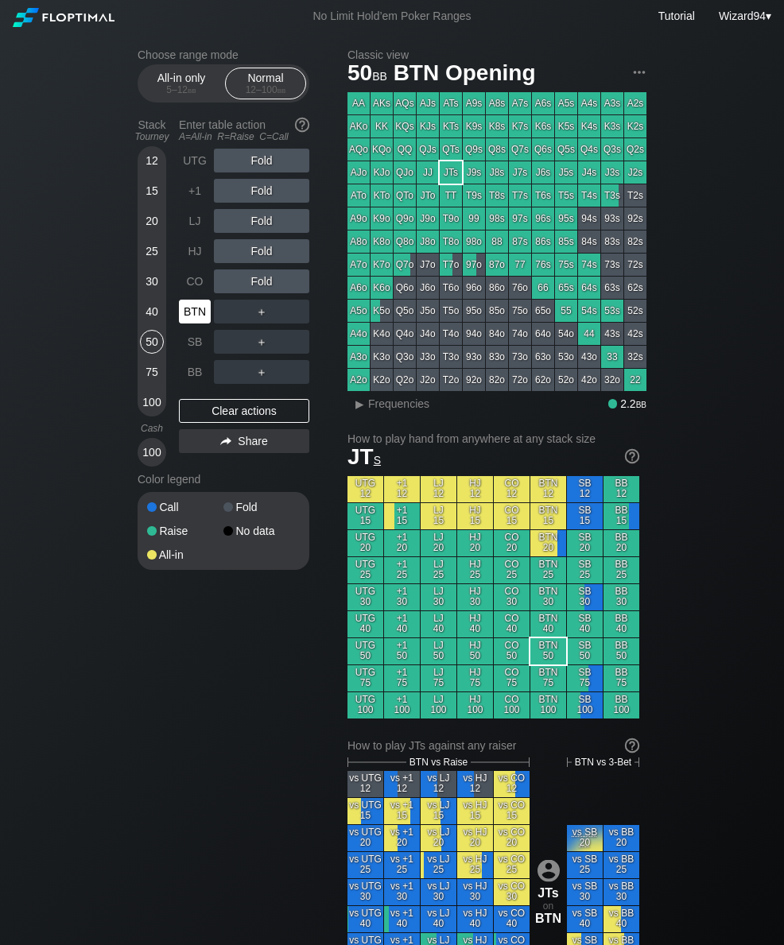
click at [203, 309] on div "BTN" at bounding box center [195, 312] width 32 height 24
click at [195, 312] on div "BTN" at bounding box center [195, 312] width 32 height 24
click at [157, 200] on div "15" at bounding box center [152, 191] width 24 height 24
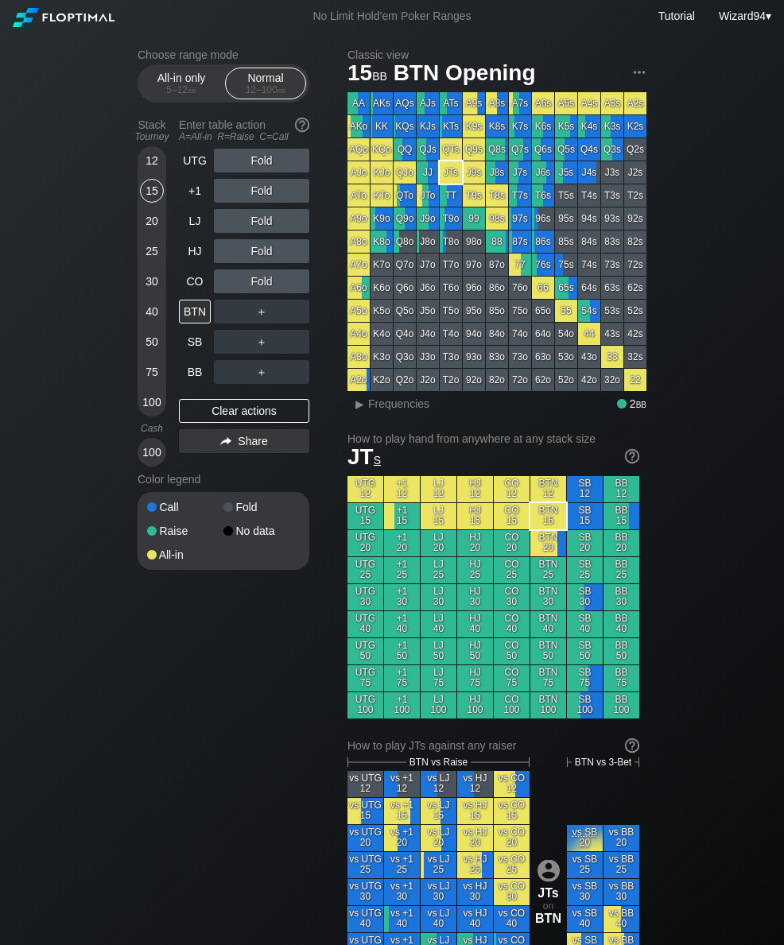
click at [192, 233] on div "LJ" at bounding box center [195, 221] width 32 height 24
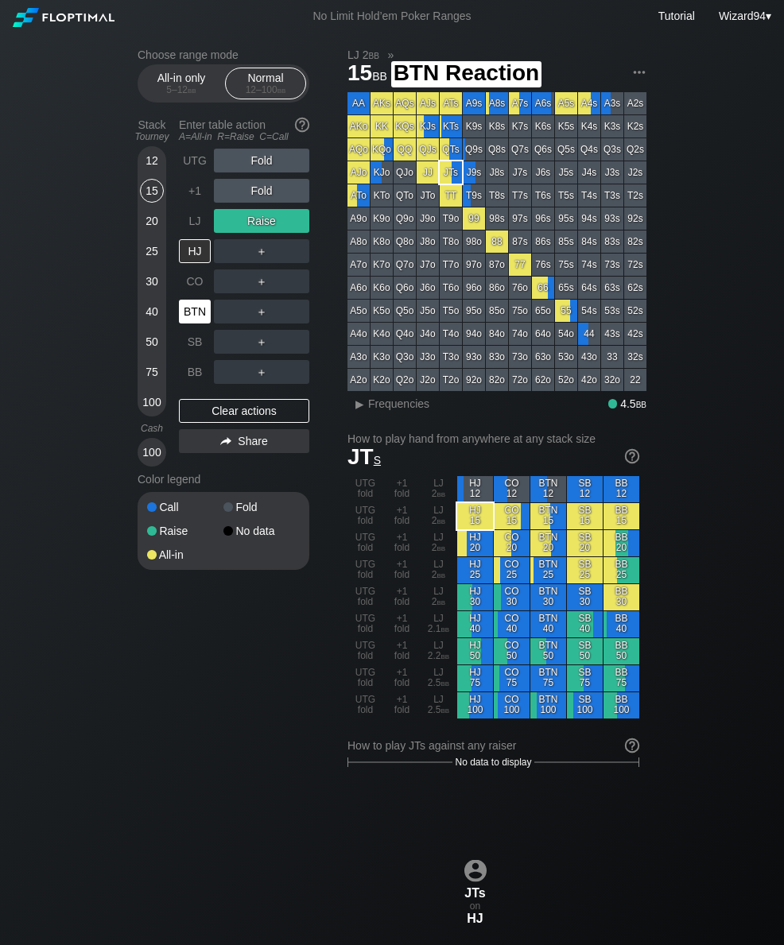
click at [196, 318] on div "BTN" at bounding box center [195, 312] width 32 height 24
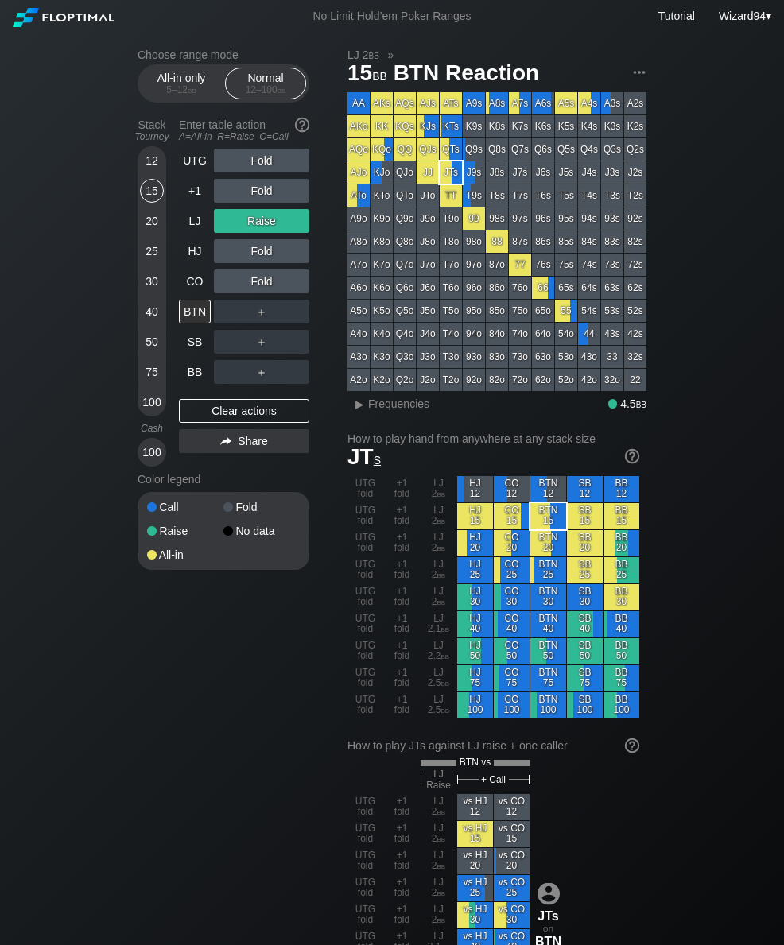
click at [157, 339] on div "50" at bounding box center [152, 342] width 24 height 24
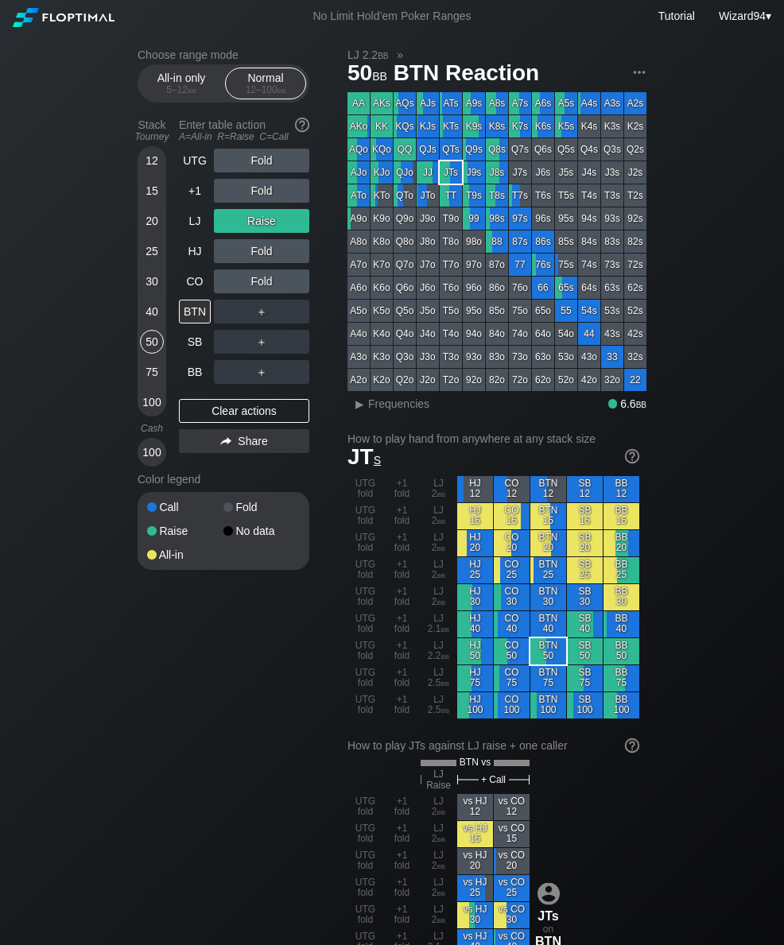
click at [201, 224] on div "LJ" at bounding box center [195, 221] width 32 height 24
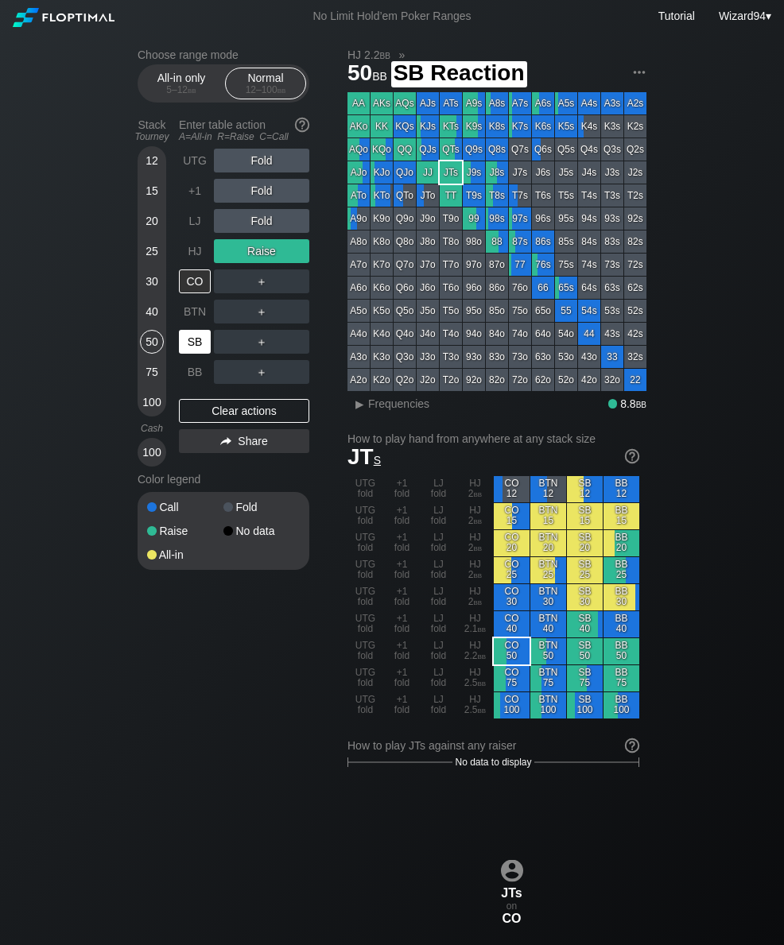
click at [190, 345] on div "SB" at bounding box center [195, 342] width 32 height 24
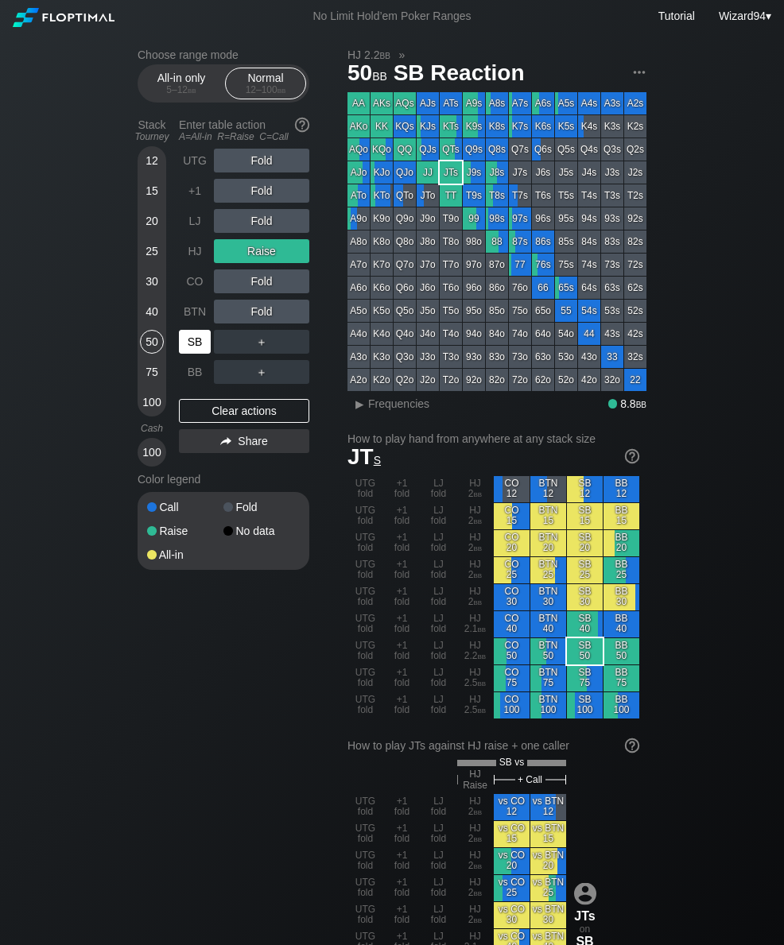
click at [157, 258] on div "25" at bounding box center [152, 251] width 24 height 24
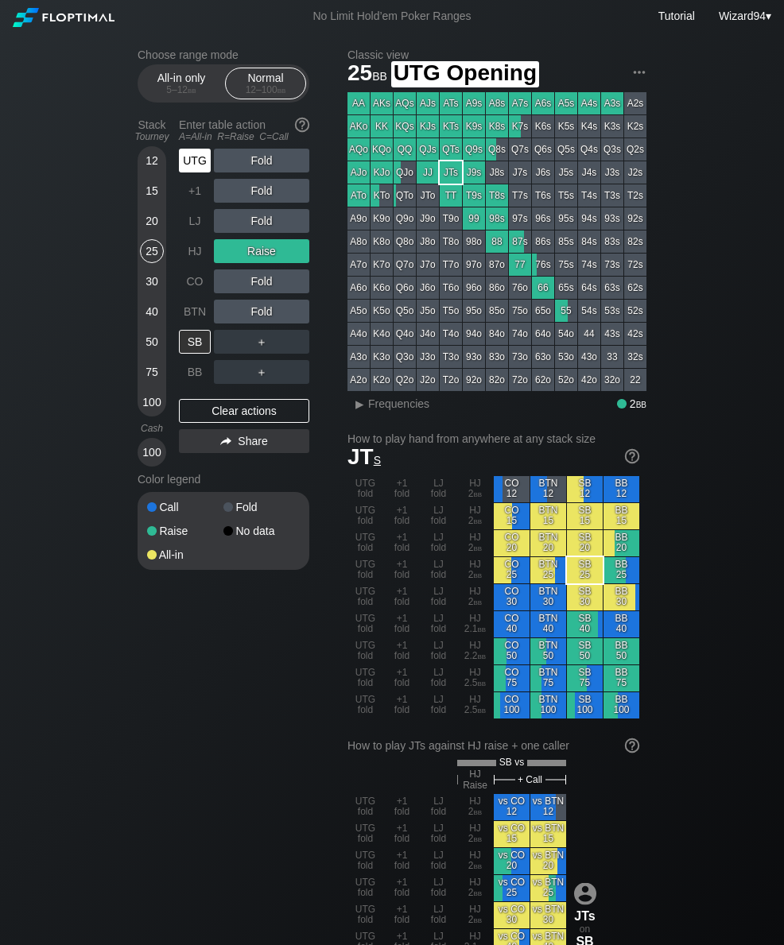
click at [193, 166] on div "UTG" at bounding box center [195, 161] width 32 height 24
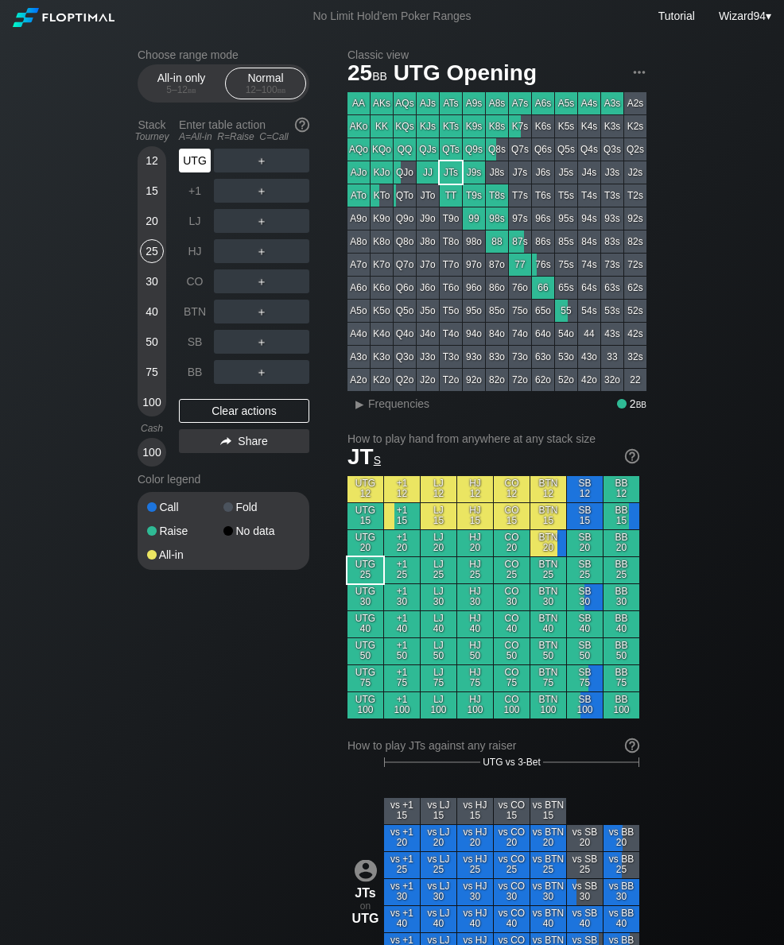
click at [196, 149] on div "Enter table action A=All-in R=Raise C=Call" at bounding box center [244, 130] width 130 height 37
click at [263, 149] on div "Enter table action A=All-in R=Raise C=Call" at bounding box center [244, 130] width 130 height 37
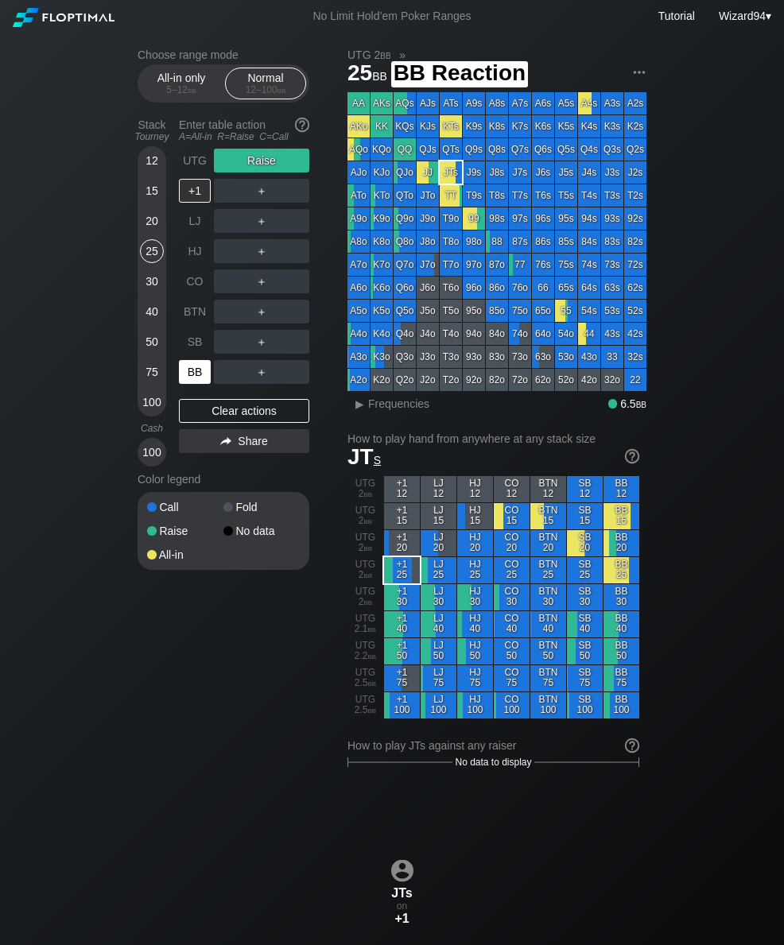
click at [204, 384] on div "BB" at bounding box center [195, 372] width 32 height 24
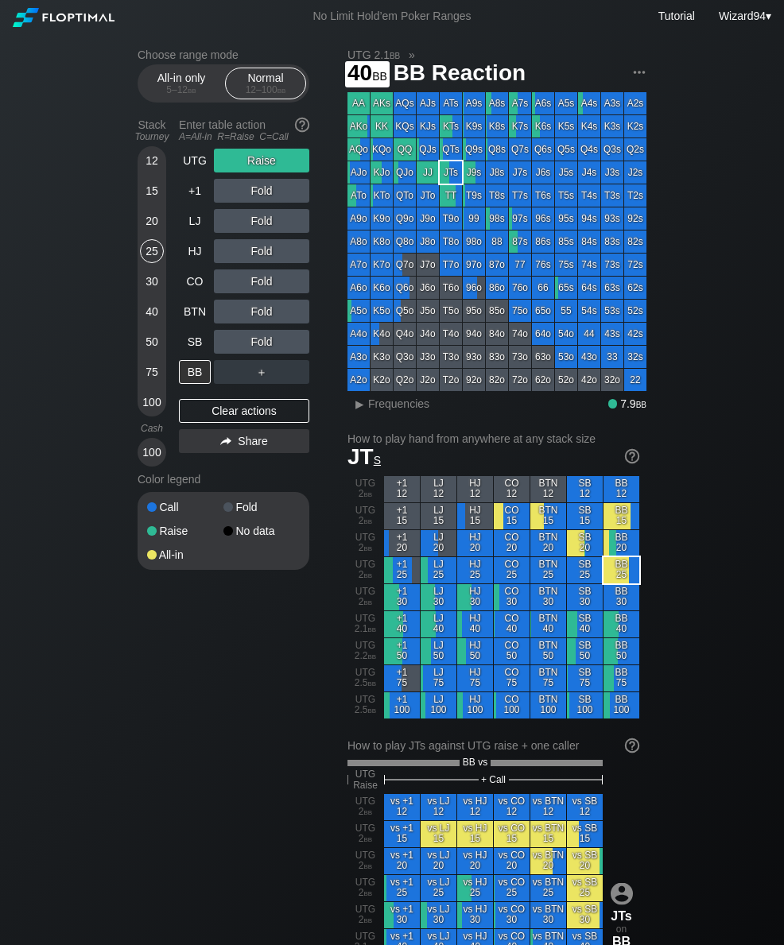
click at [148, 320] on div "40" at bounding box center [152, 312] width 24 height 24
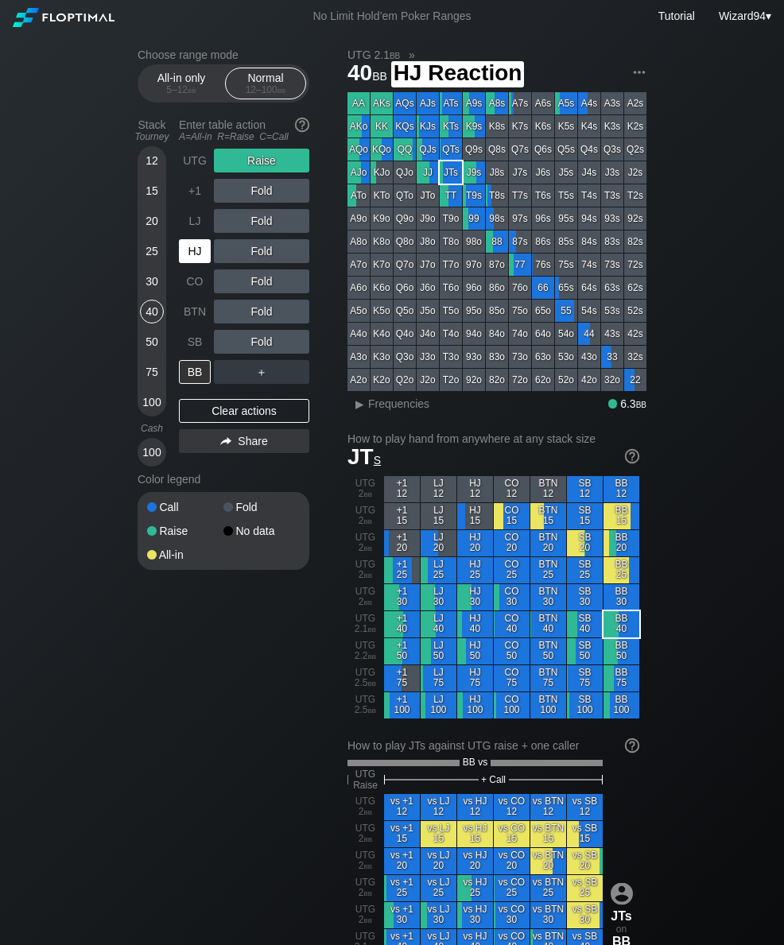
click at [196, 263] on div "HJ" at bounding box center [195, 251] width 32 height 24
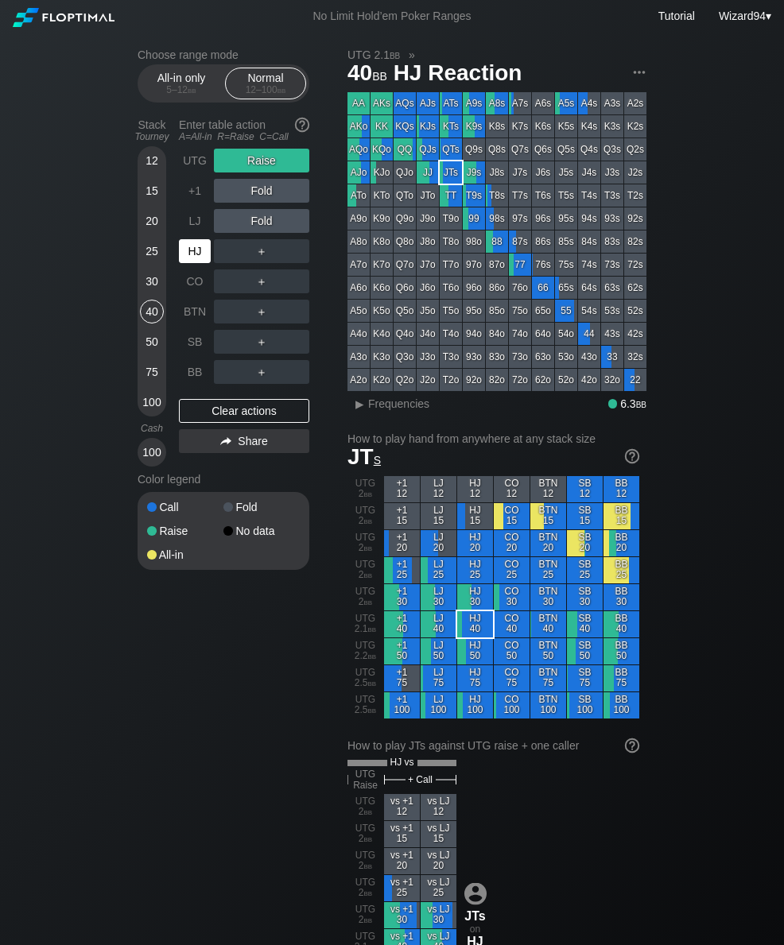
click at [194, 167] on div "UTG" at bounding box center [195, 161] width 32 height 24
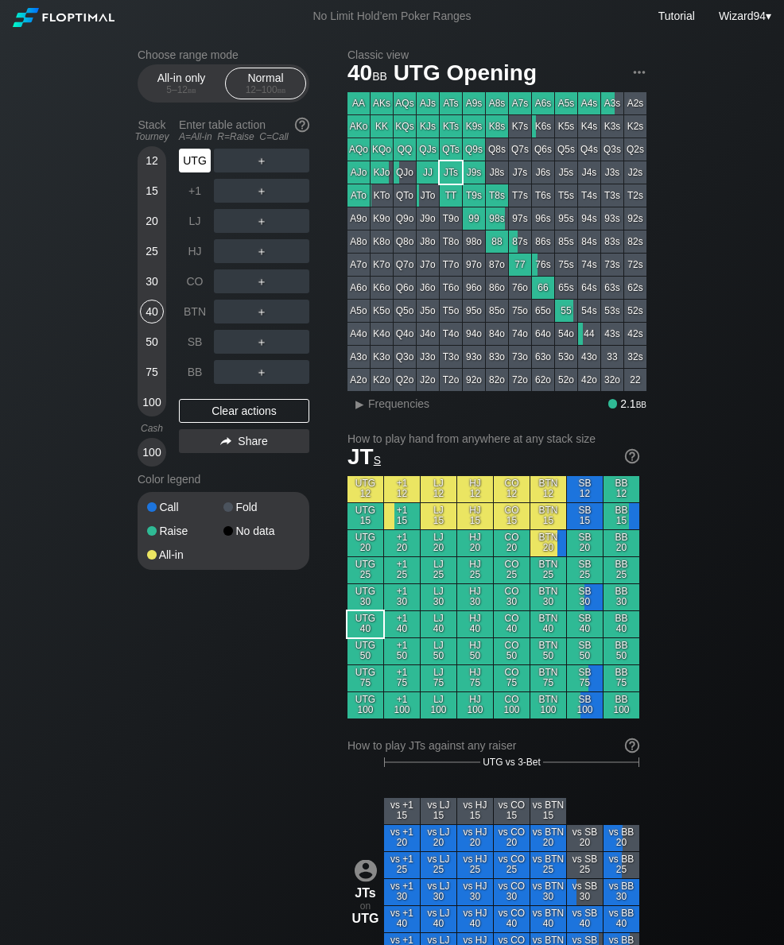
click at [191, 168] on div "UTG" at bounding box center [195, 161] width 32 height 24
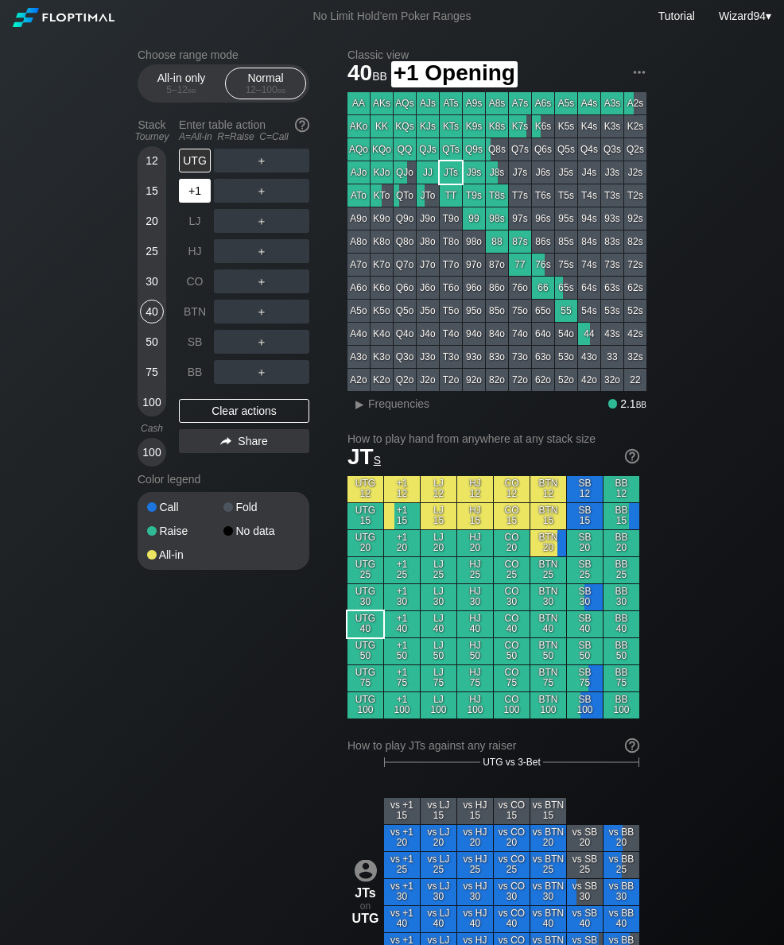
click at [187, 196] on div "+1" at bounding box center [195, 191] width 32 height 24
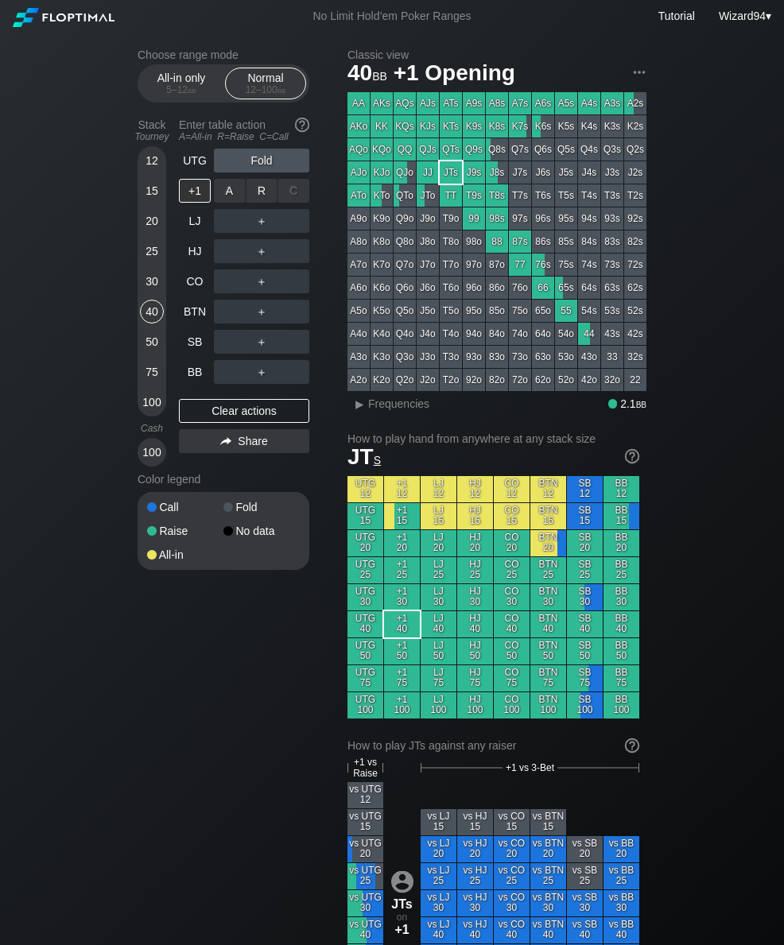
click at [250, 197] on div "R ✕" at bounding box center [261, 191] width 31 height 24
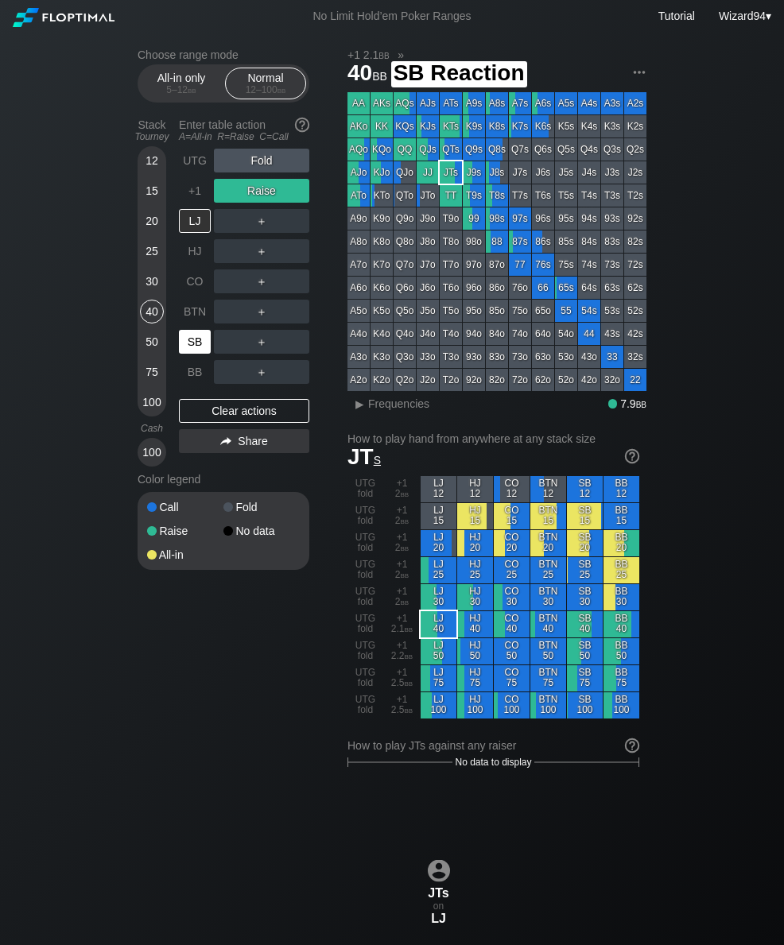
click at [191, 345] on div "SB" at bounding box center [195, 342] width 32 height 24
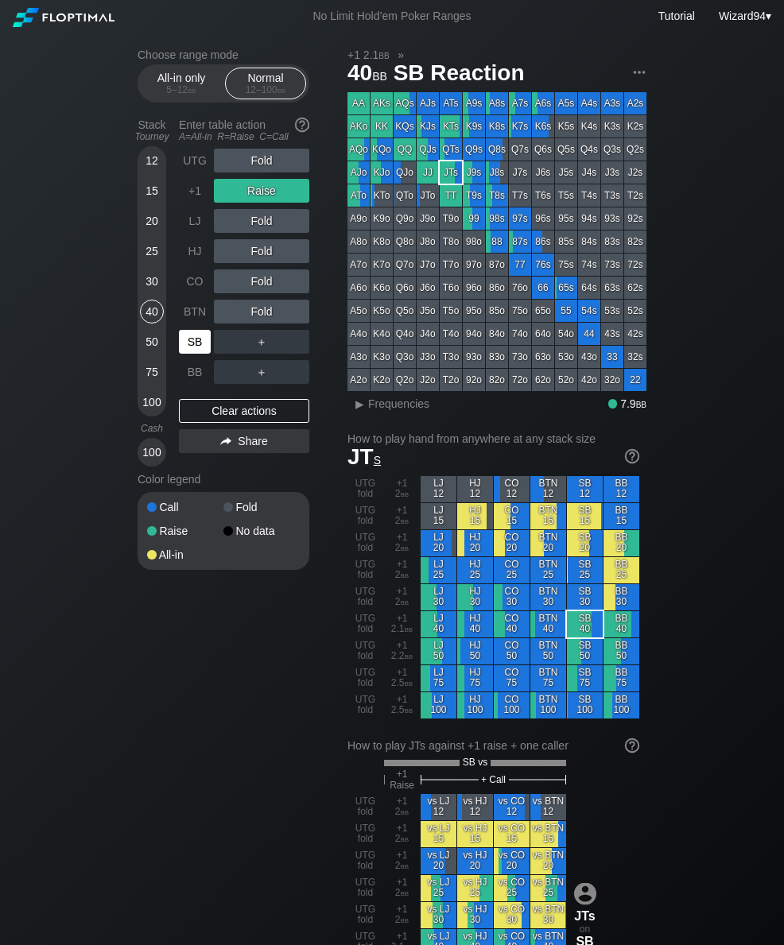
click at [148, 354] on div "50" at bounding box center [152, 342] width 24 height 24
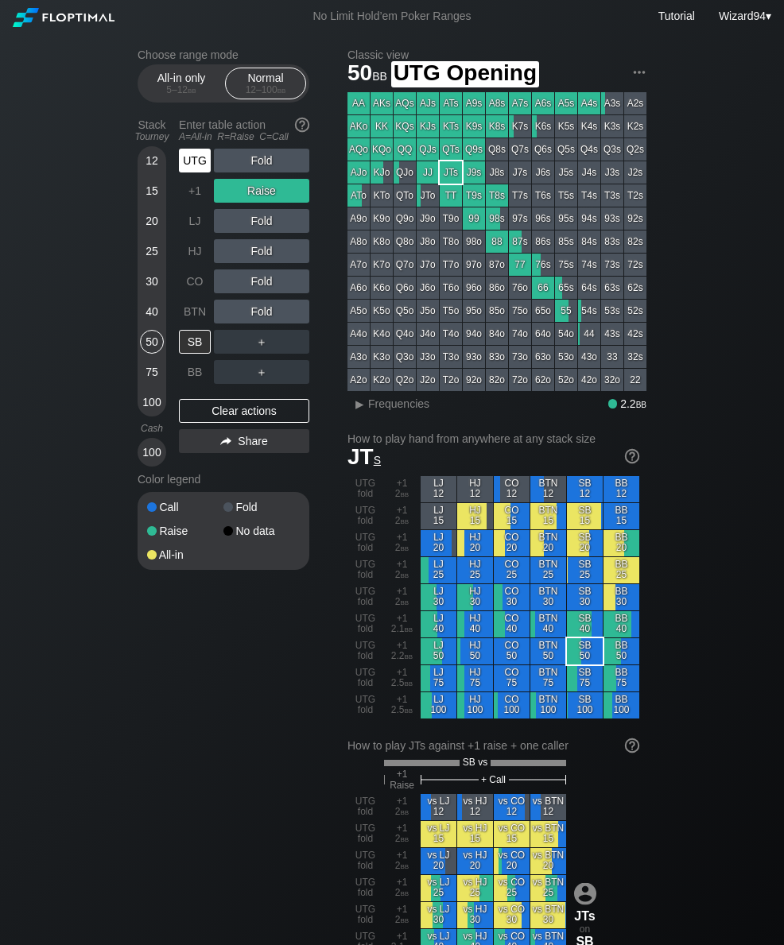
click at [188, 164] on div "UTG" at bounding box center [195, 161] width 32 height 24
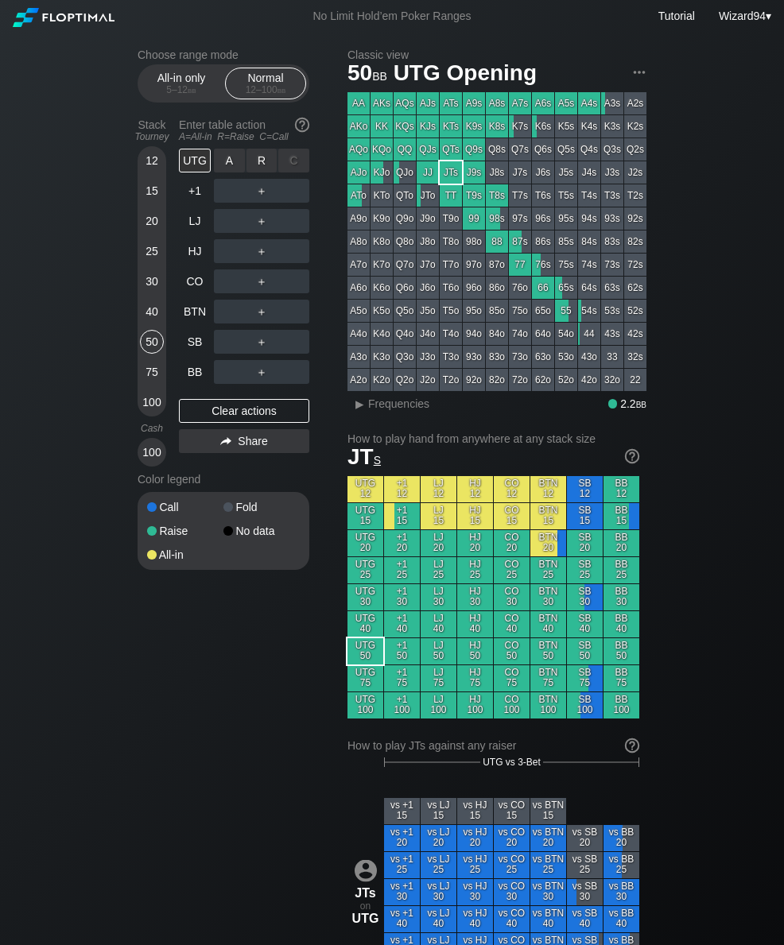
click at [254, 166] on div "R ✕" at bounding box center [261, 161] width 31 height 24
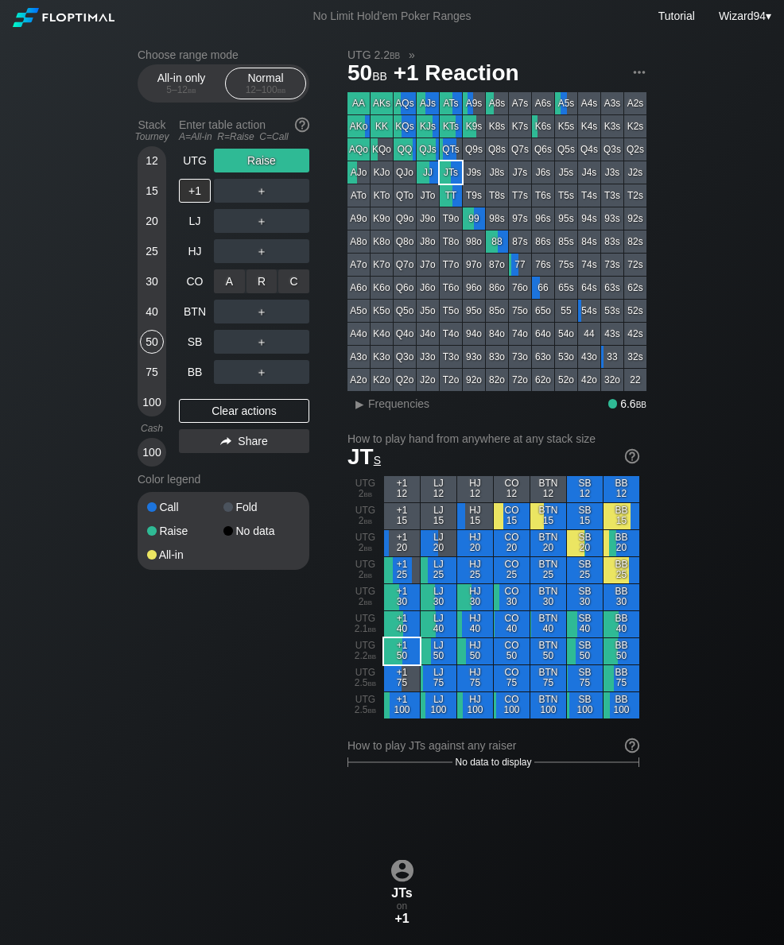
click at [292, 291] on div "C ✕" at bounding box center [293, 281] width 31 height 24
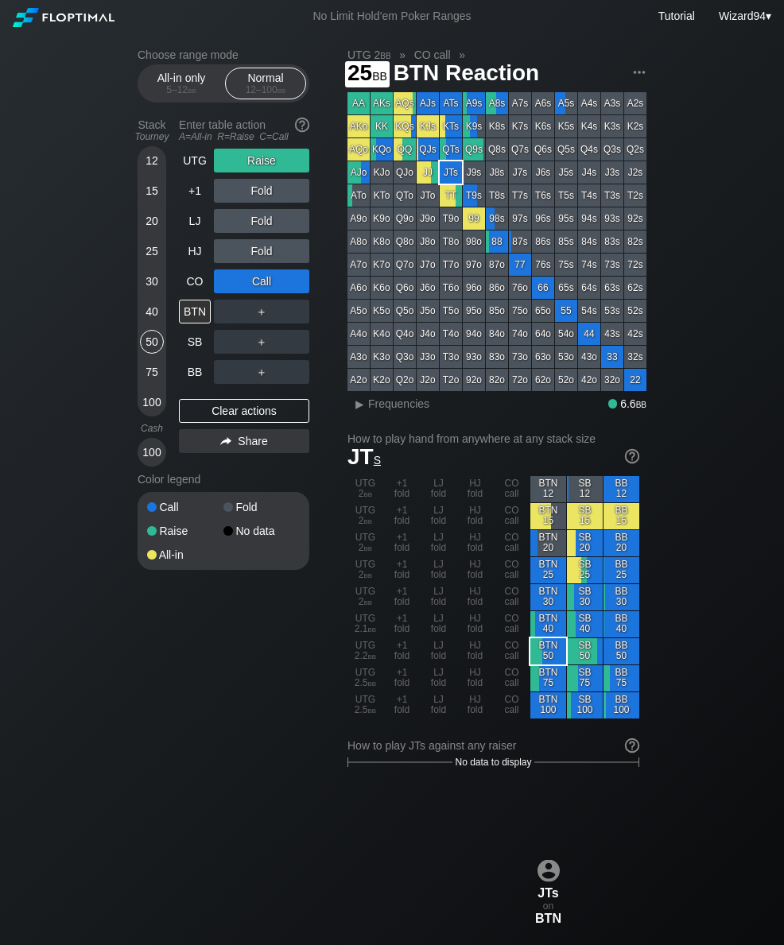
click at [142, 251] on div "25" at bounding box center [152, 251] width 24 height 24
click at [188, 149] on div "Enter table action A=All-in R=Raise C=Call" at bounding box center [244, 130] width 130 height 37
click at [258, 215] on div "R ✕" at bounding box center [261, 221] width 31 height 24
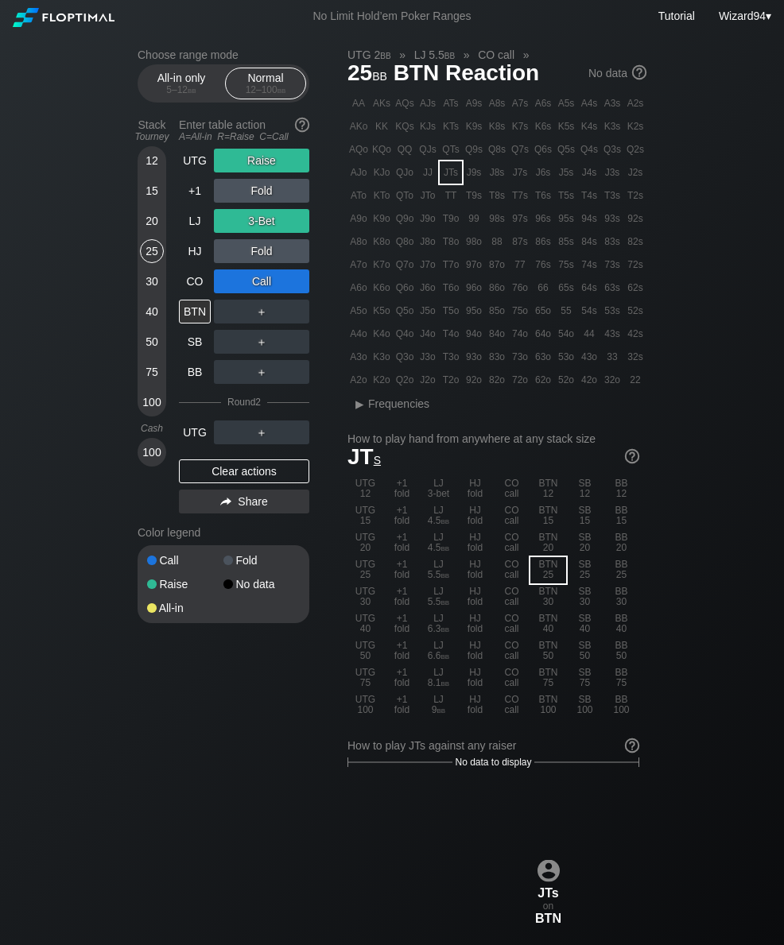
click at [178, 169] on div "Stack Tourney Enter table action A=All-in R=Raise C=Call [PHONE_NUMBER] [PHONE_…" at bounding box center [224, 316] width 172 height 408
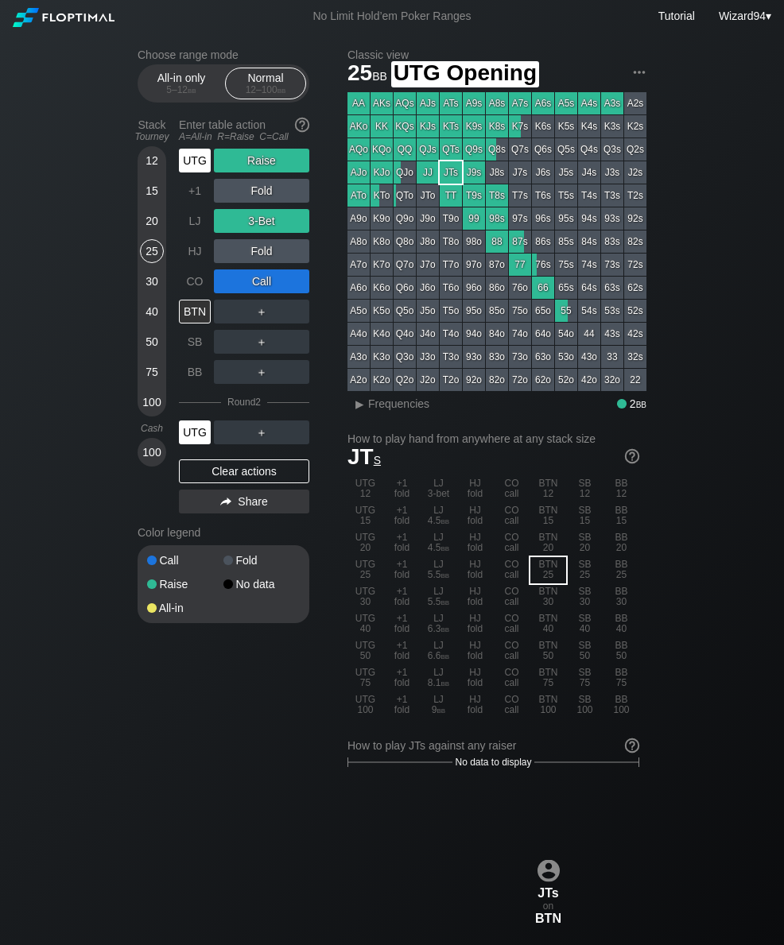
click at [191, 160] on div "UTG" at bounding box center [195, 161] width 32 height 24
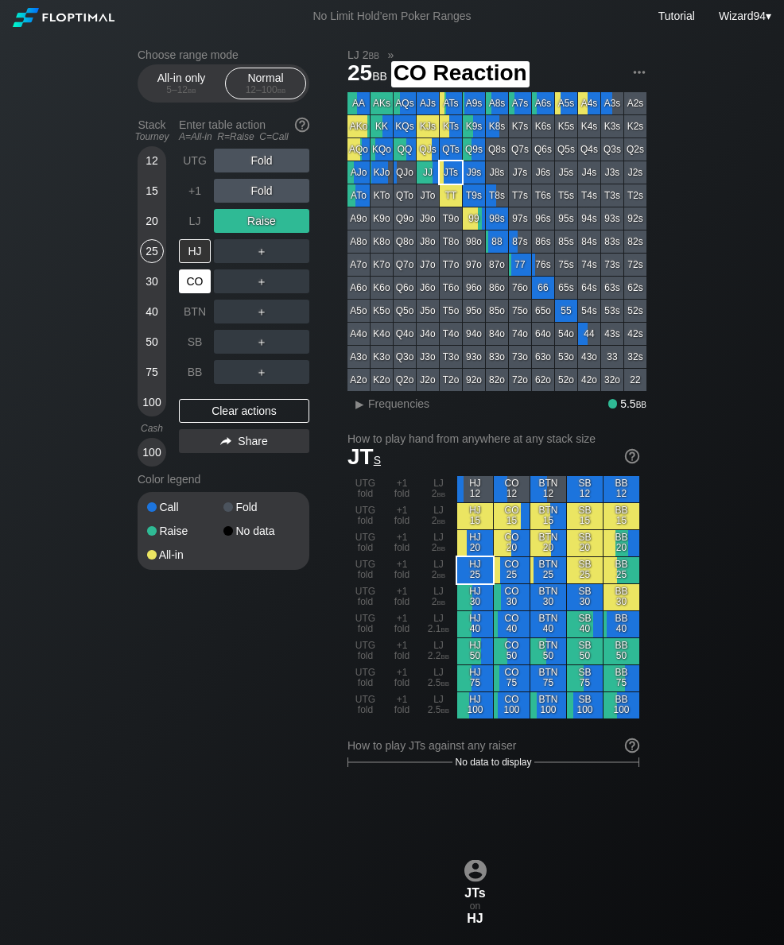
click at [184, 285] on div "CO" at bounding box center [195, 281] width 32 height 24
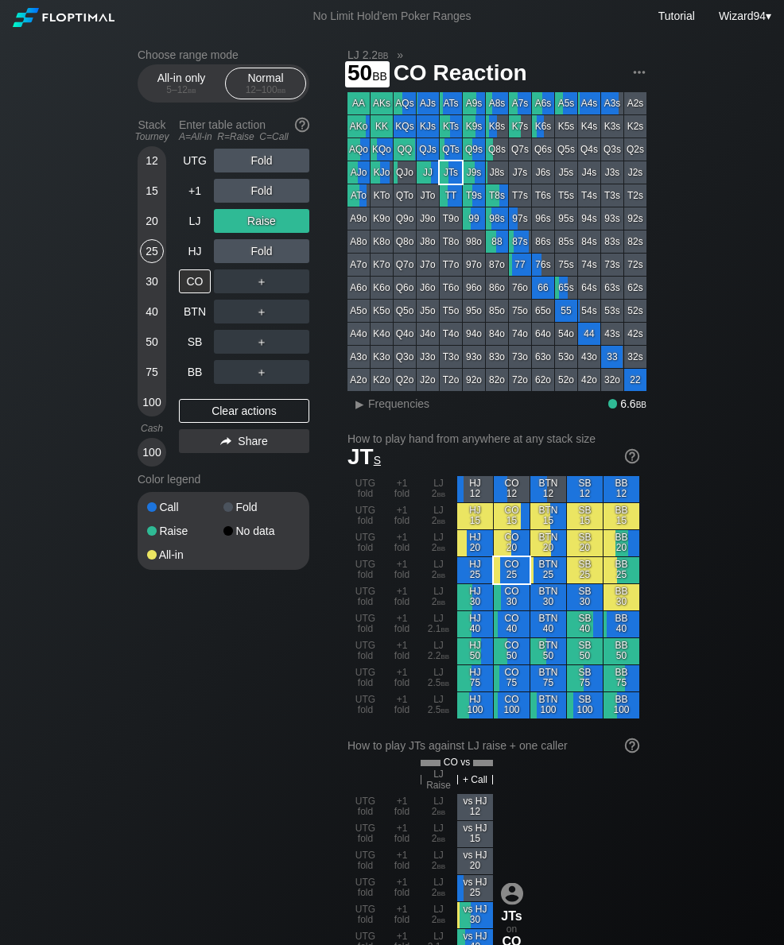
click at [154, 341] on div "50" at bounding box center [152, 342] width 24 height 24
click at [143, 342] on div "50" at bounding box center [152, 342] width 24 height 24
click at [188, 172] on div "UTG" at bounding box center [195, 161] width 32 height 24
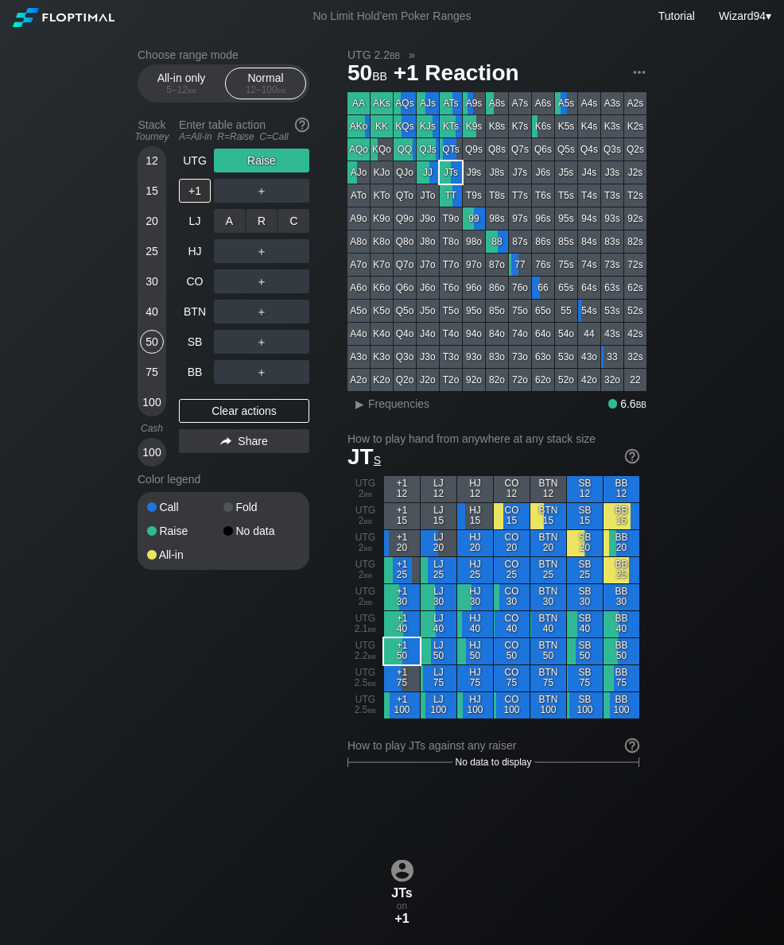
click at [262, 226] on div "R ✕" at bounding box center [261, 221] width 31 height 24
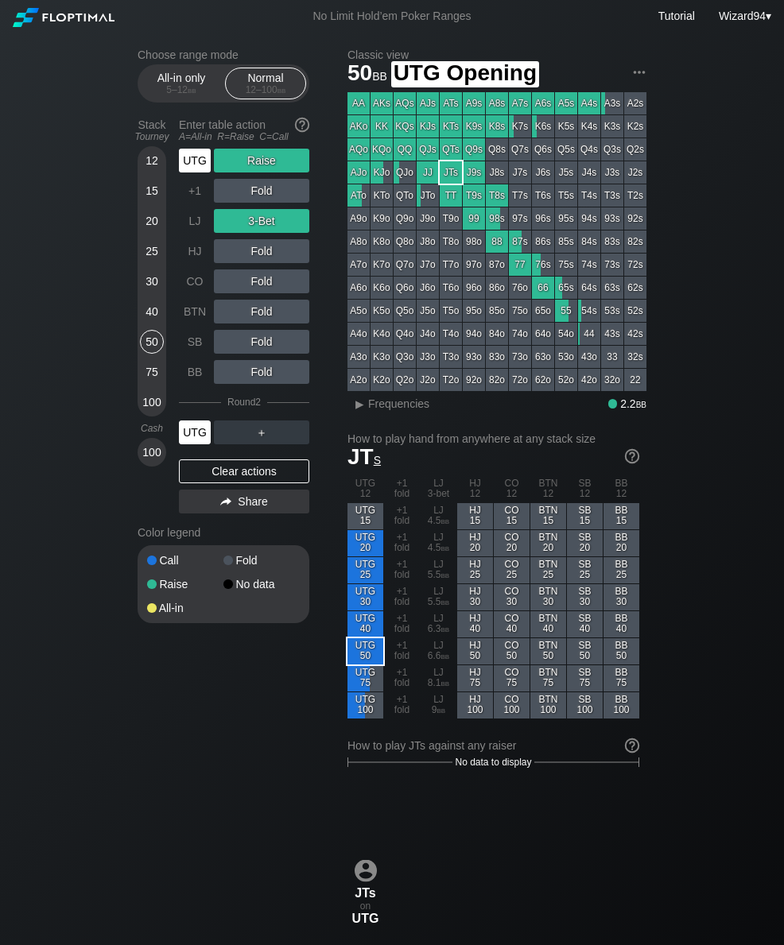
click at [189, 169] on div "UTG" at bounding box center [195, 161] width 32 height 24
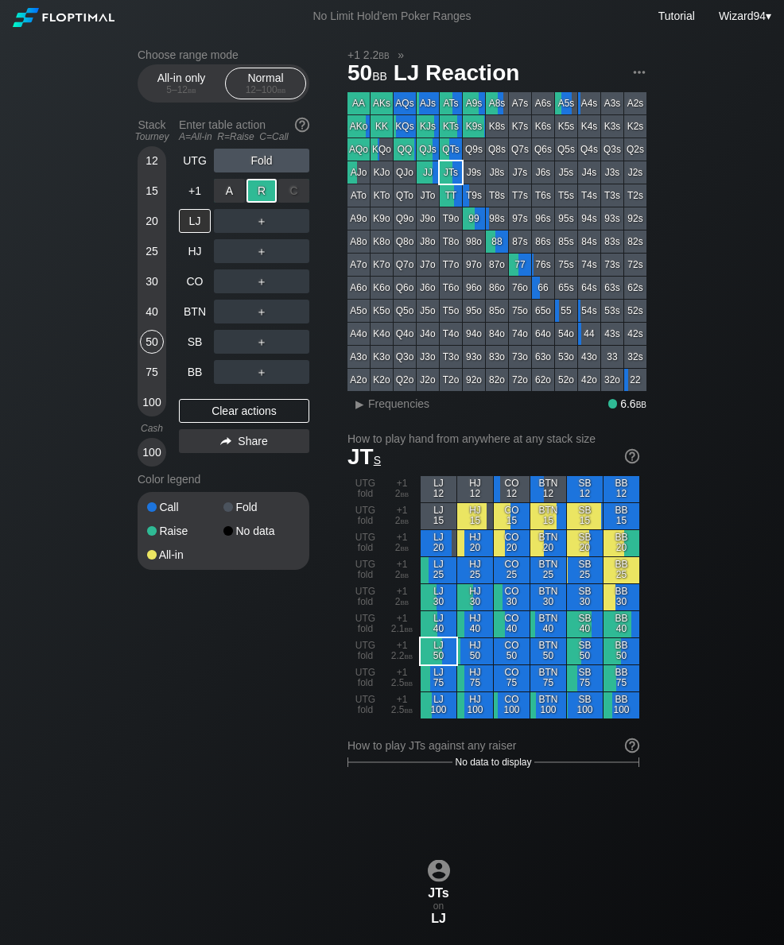
click at [188, 347] on div "SB" at bounding box center [195, 342] width 32 height 24
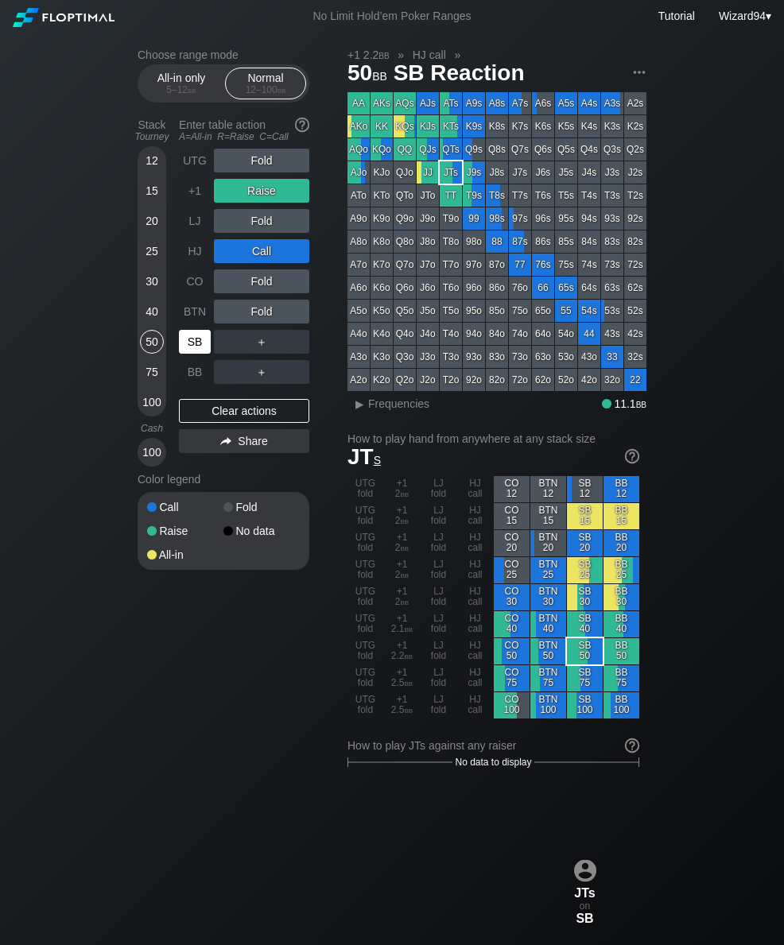
click at [190, 354] on div "SB" at bounding box center [195, 342] width 32 height 24
